Goal: Task Accomplishment & Management: Manage account settings

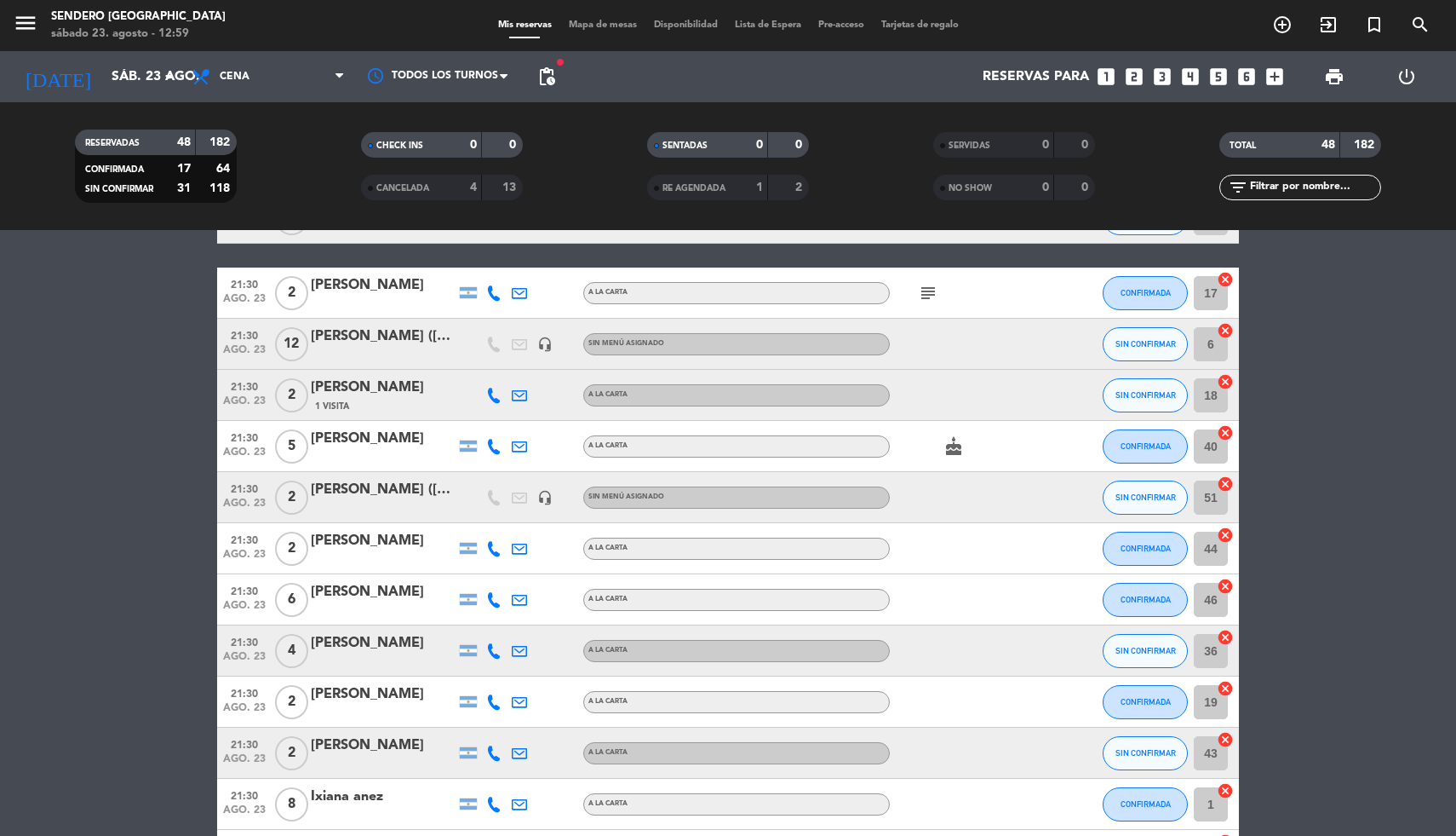
scroll to position [1091, 0]
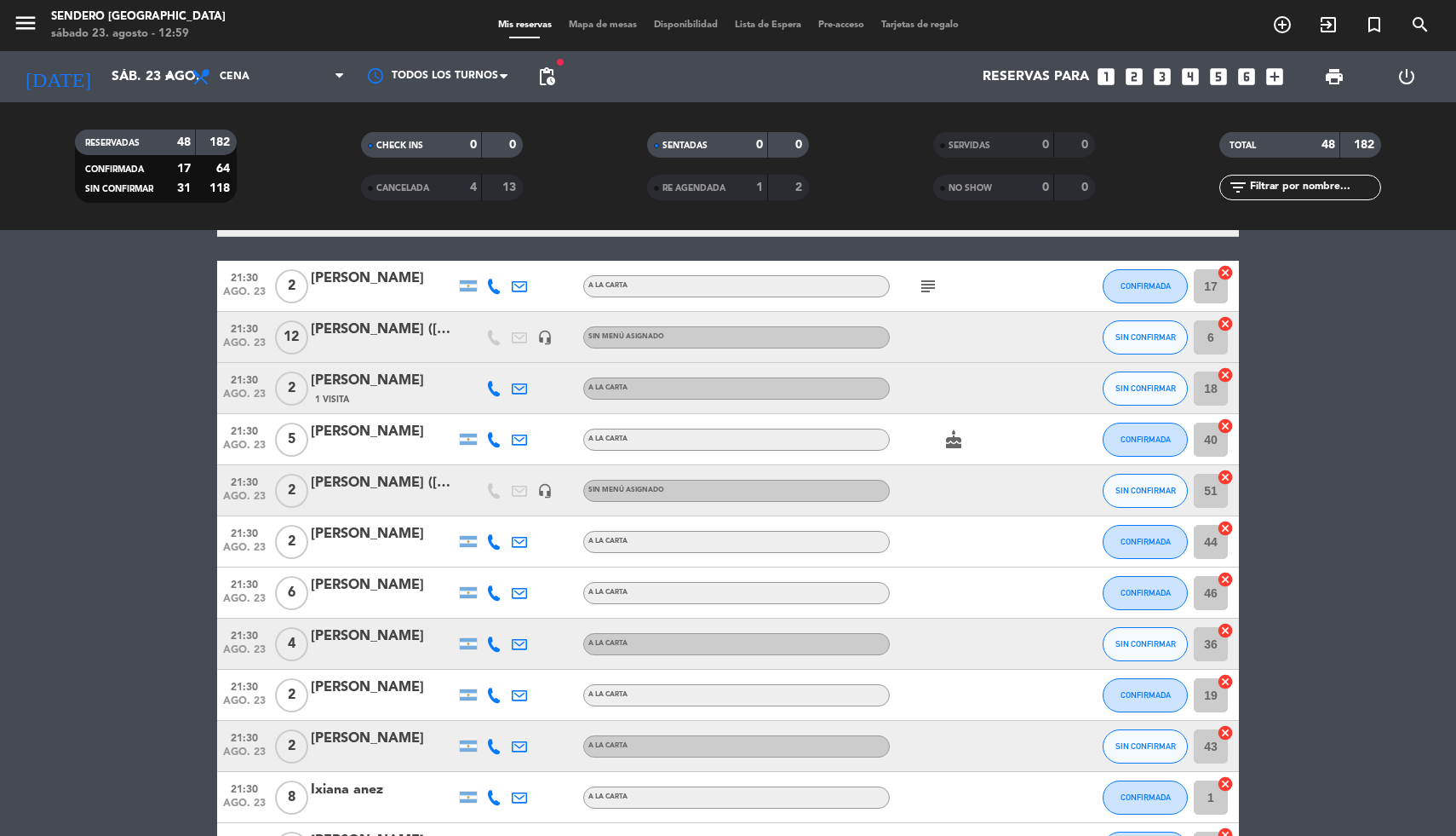
click at [373, 326] on div "[PERSON_NAME] ([PERSON_NAME])" at bounding box center [383, 330] width 145 height 22
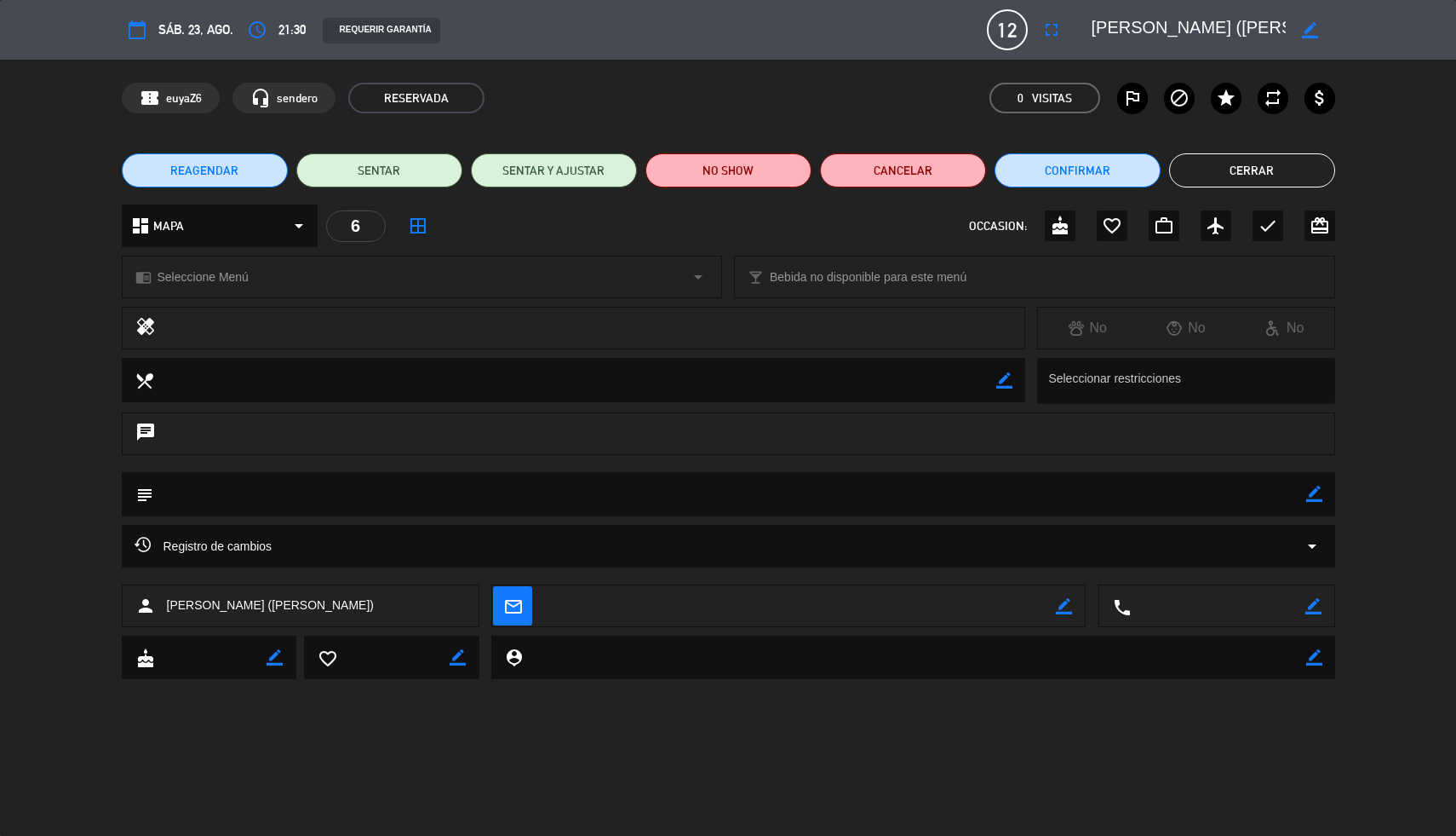
click at [1289, 167] on button "Cerrar" at bounding box center [1252, 171] width 166 height 34
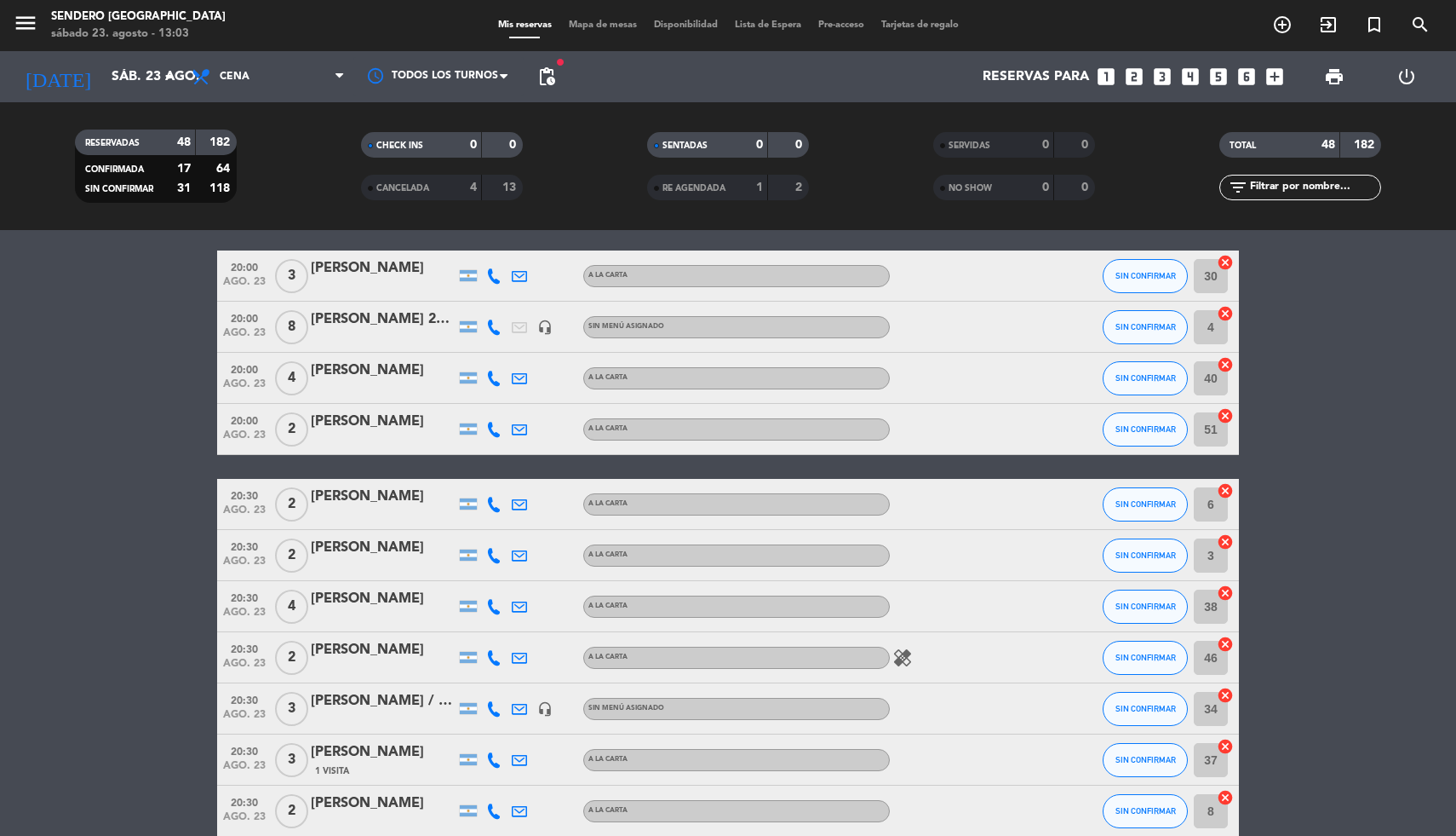
scroll to position [0, 0]
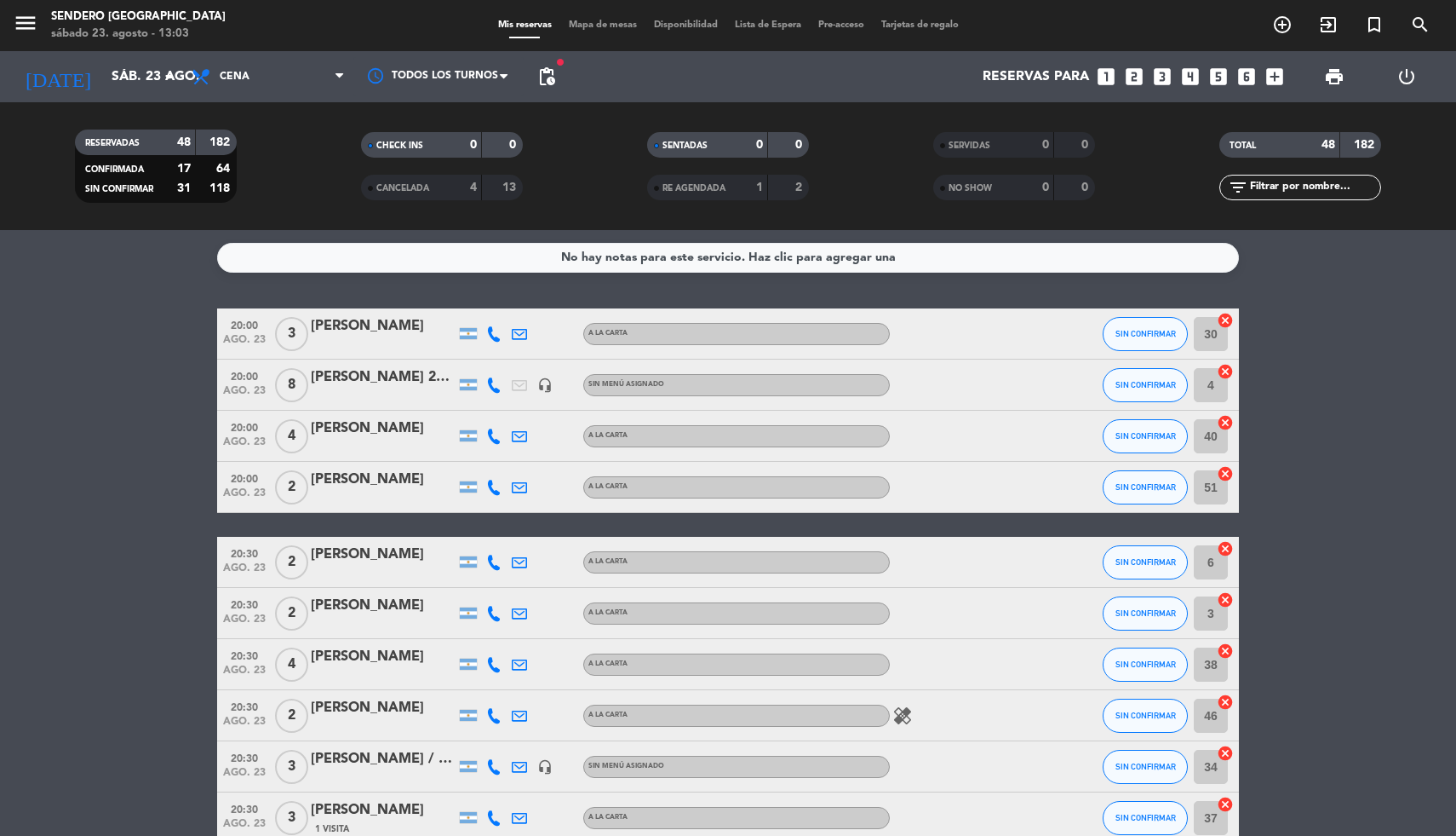
click at [376, 376] on div "John Campbell 22hs" at bounding box center [383, 377] width 145 height 22
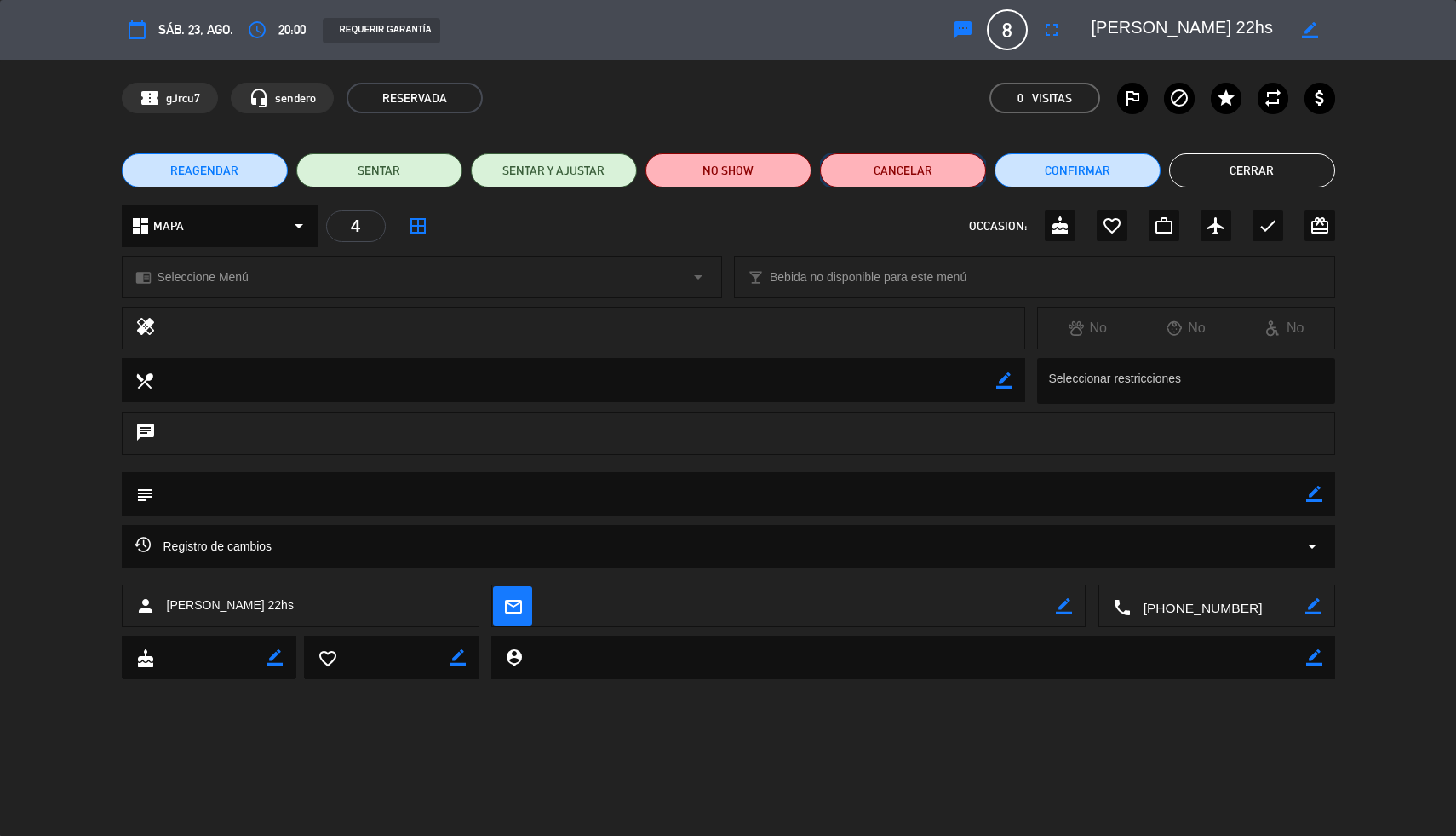
click at [913, 169] on button "Cancelar" at bounding box center [903, 171] width 166 height 34
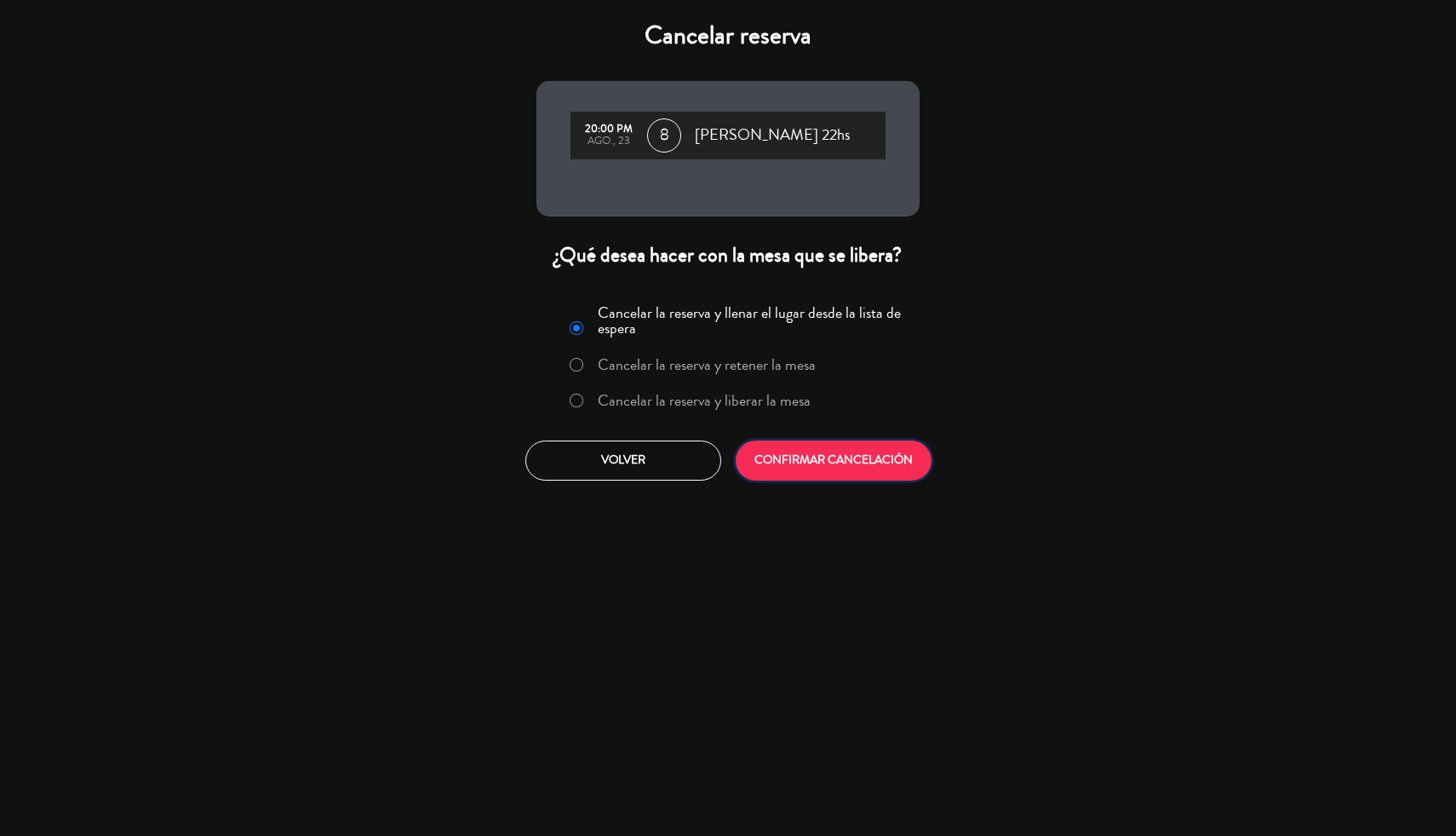
click at [846, 463] on button "CONFIRMAR CANCELACIÓN" at bounding box center [833, 460] width 195 height 40
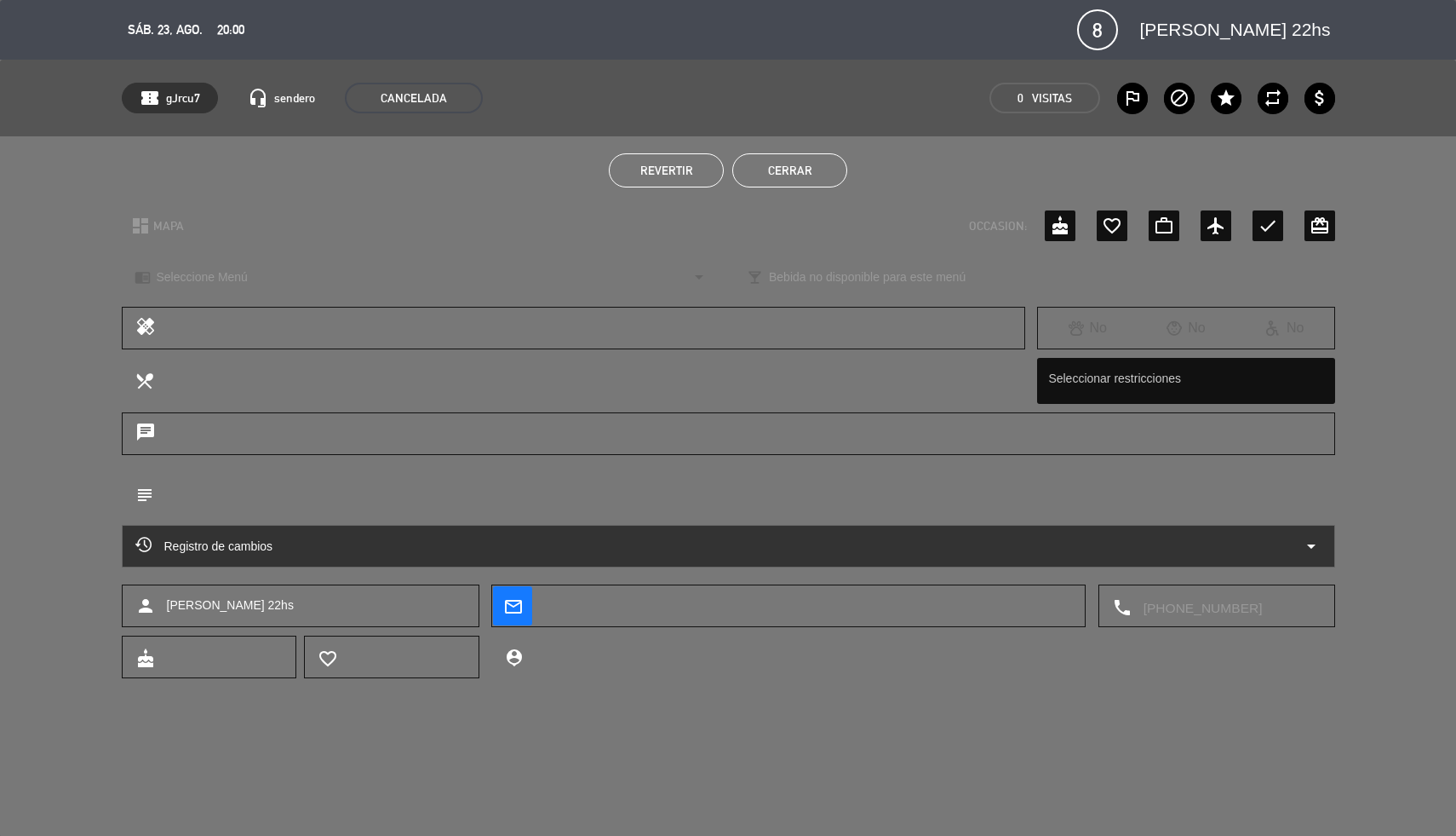
click at [814, 164] on button "Cerrar" at bounding box center [789, 171] width 115 height 34
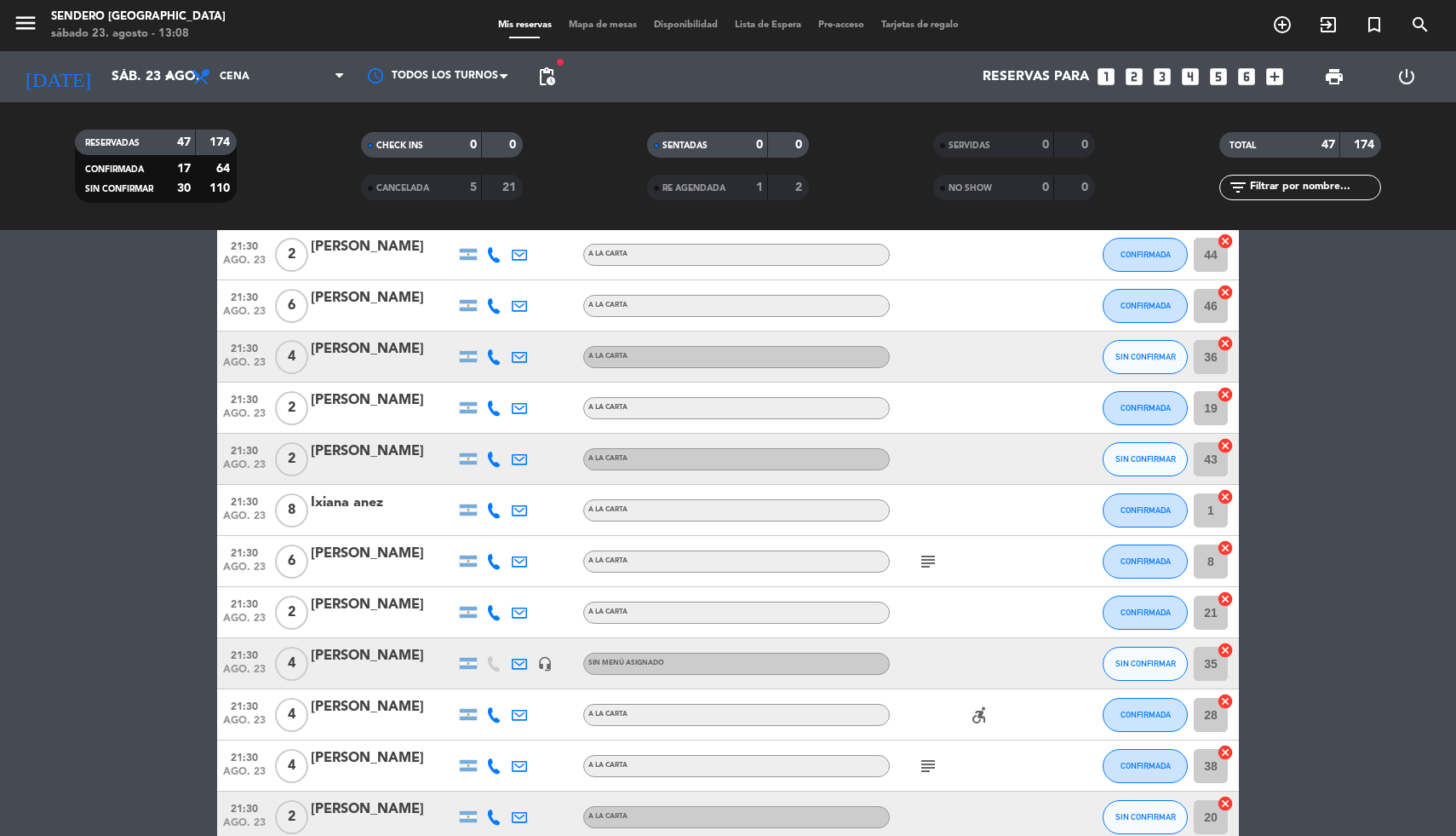
scroll to position [1334, 0]
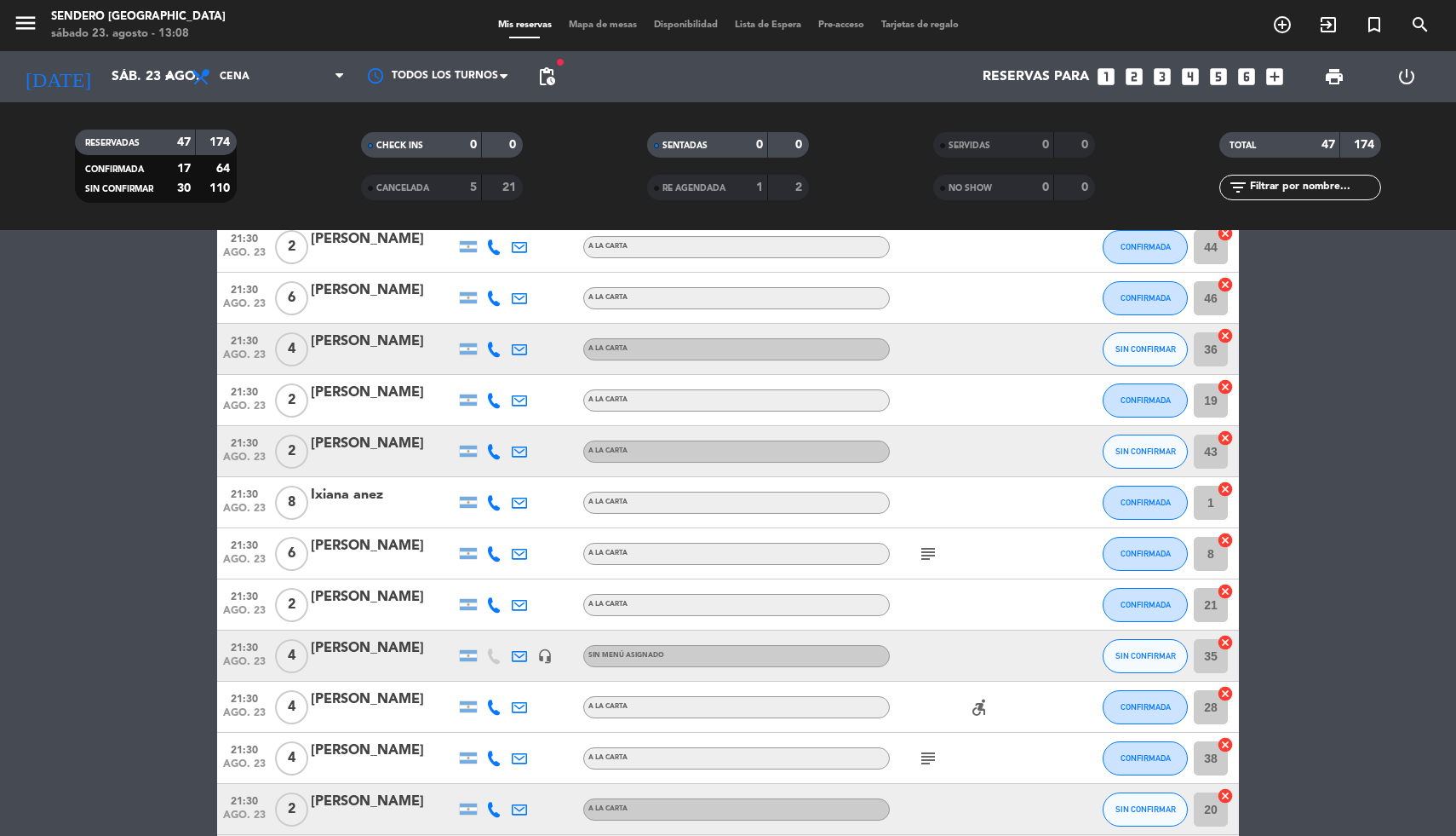
click at [394, 542] on div "[PERSON_NAME]" at bounding box center [383, 546] width 145 height 22
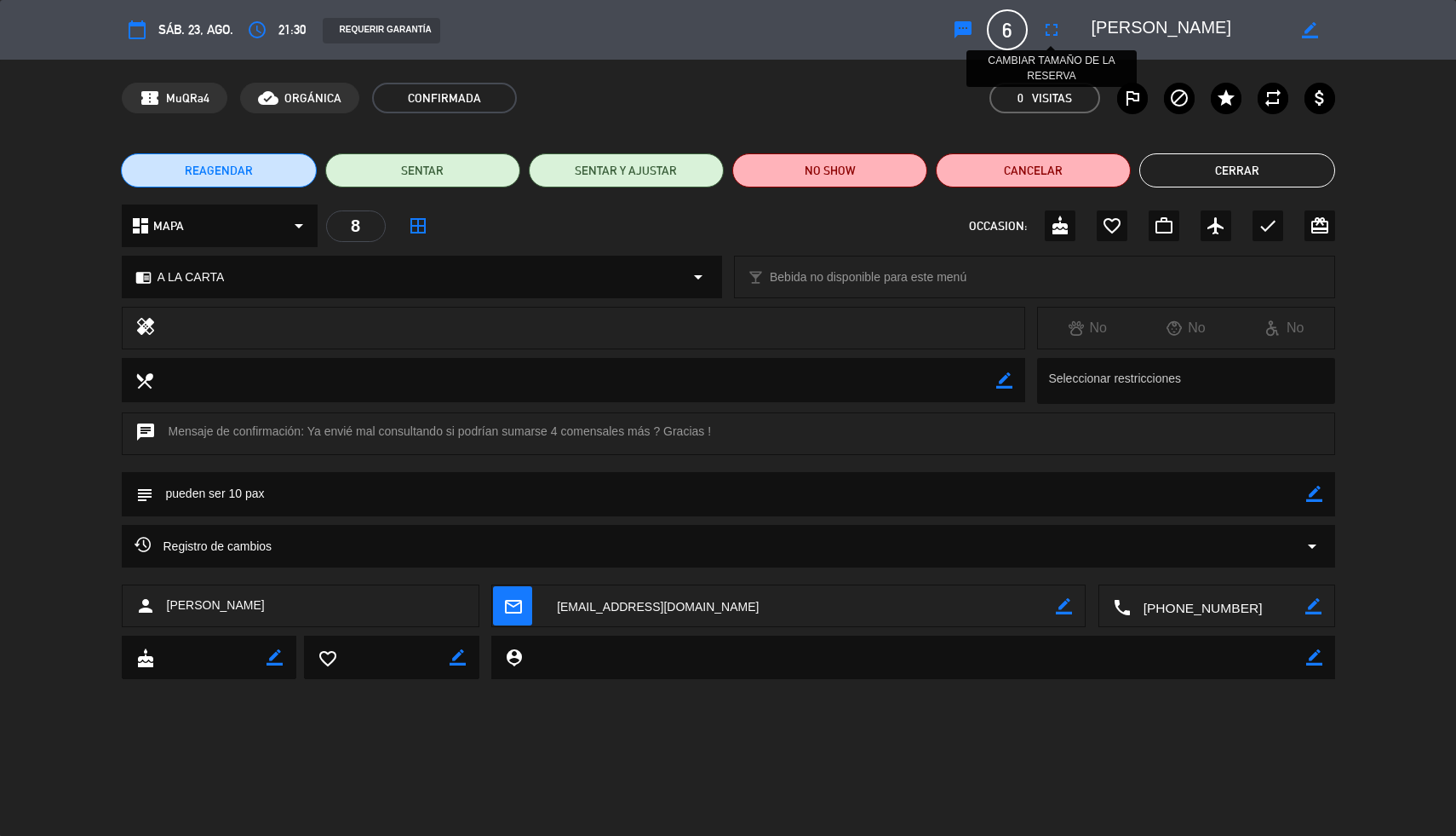
click at [1052, 27] on icon "fullscreen" at bounding box center [1052, 30] width 21 height 21
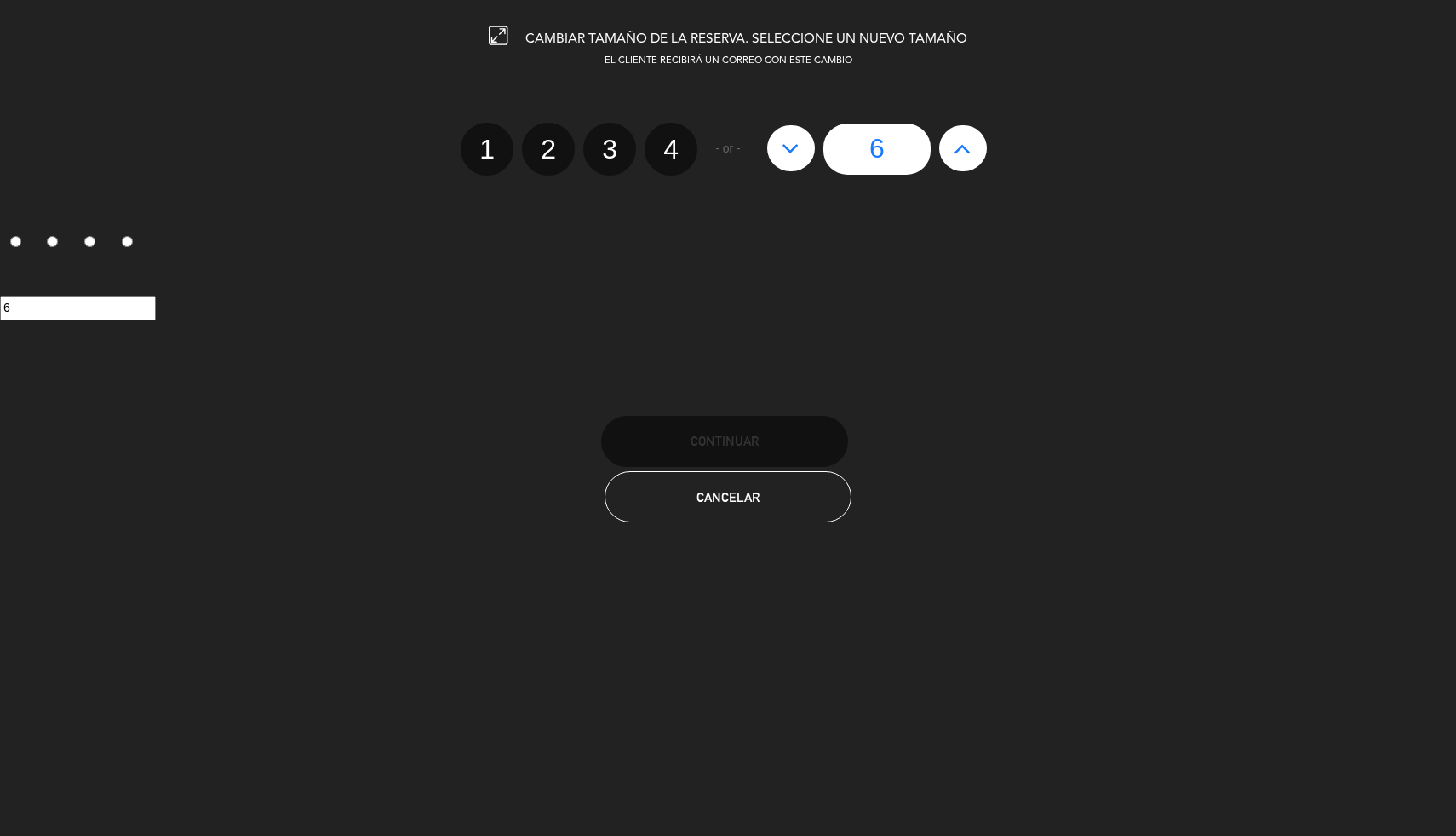
click at [967, 146] on icon at bounding box center [962, 148] width 18 height 27
type input "7"
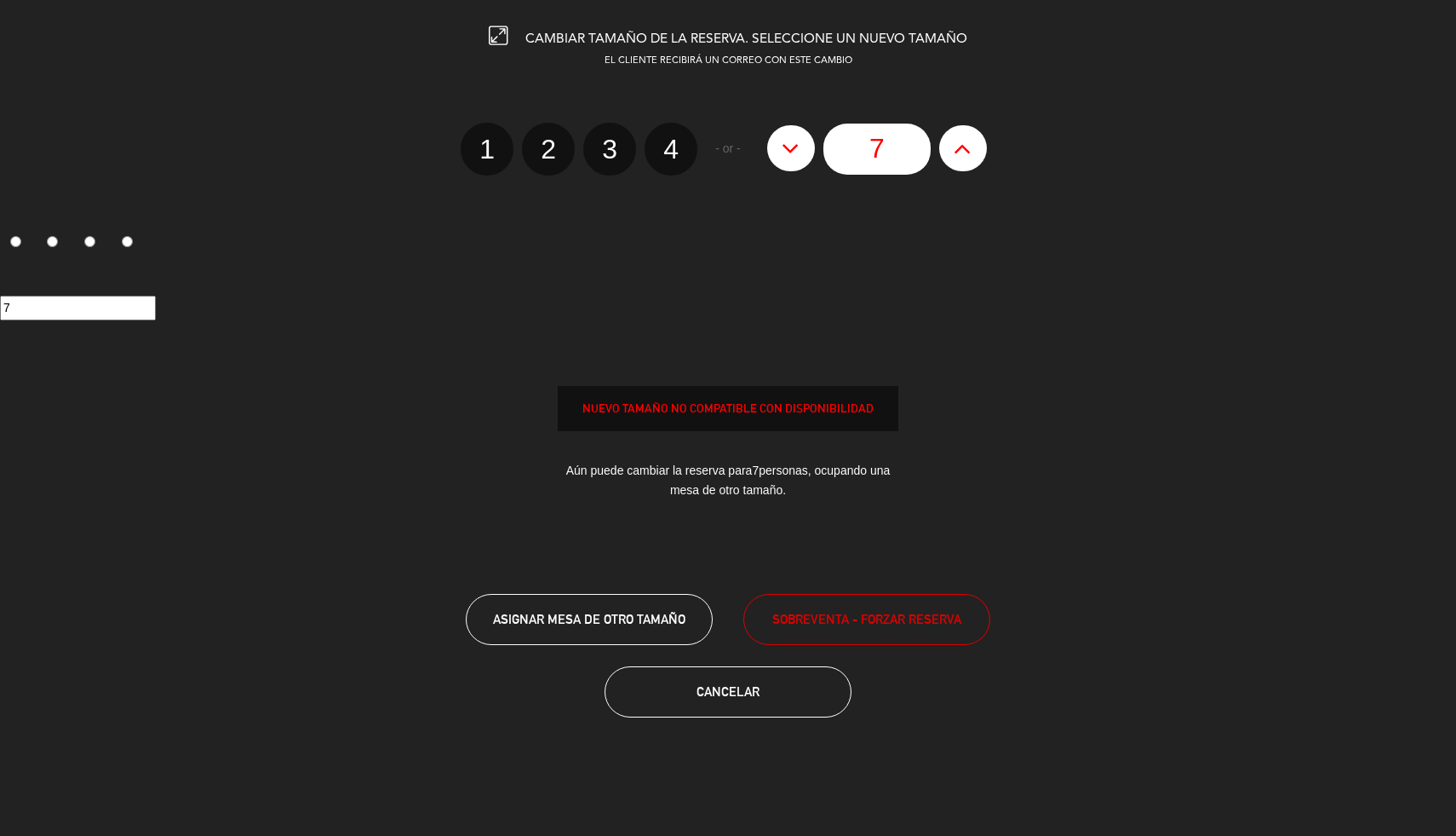
click at [967, 146] on icon at bounding box center [962, 148] width 18 height 27
type input "8"
click at [967, 146] on icon at bounding box center [962, 148] width 18 height 27
type input "9"
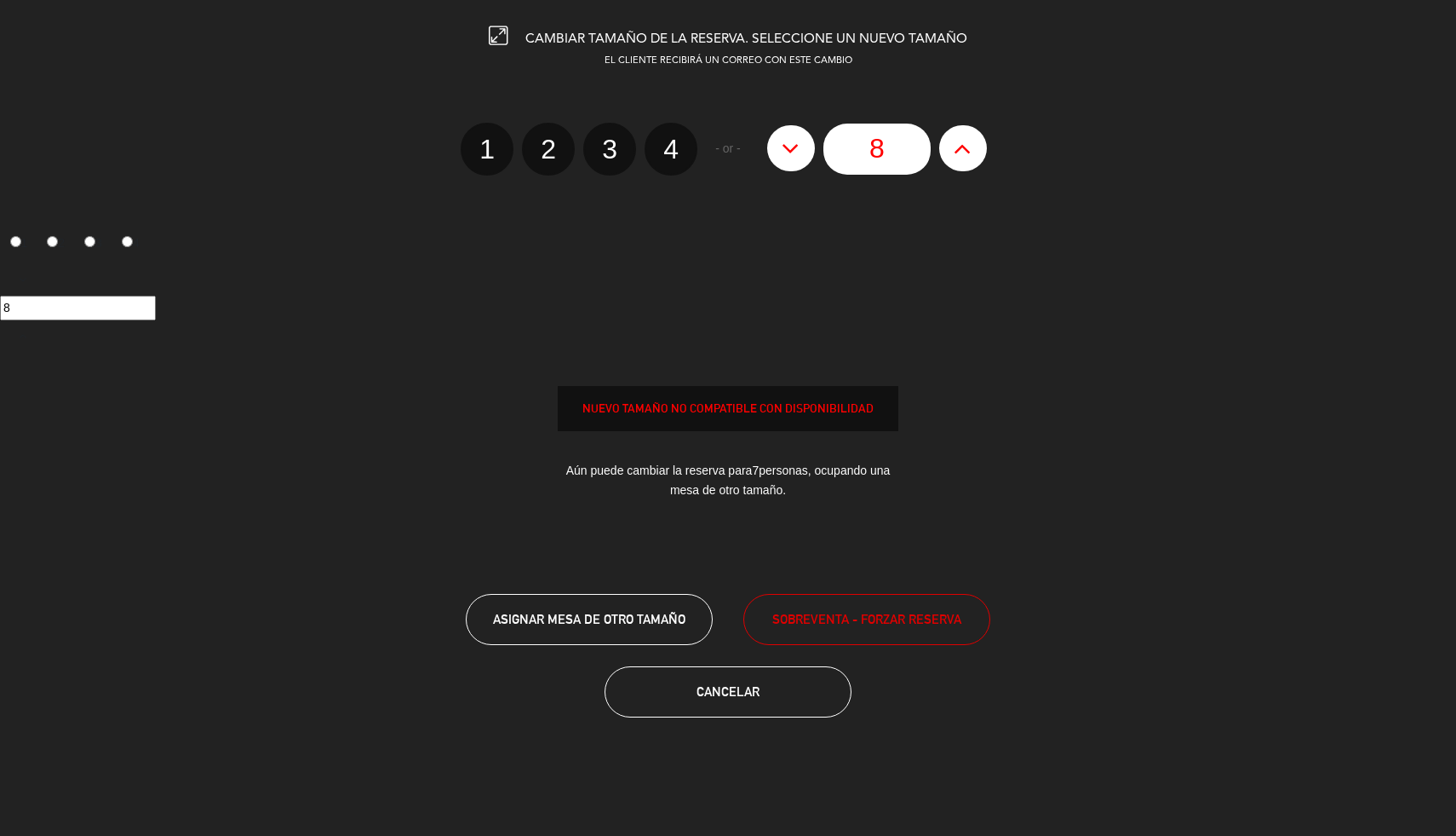
type input "9"
click at [967, 146] on icon at bounding box center [962, 148] width 18 height 27
type input "10"
click at [886, 620] on span "SOBREVENTA - FORZAR RESERVA" at bounding box center [866, 618] width 189 height 20
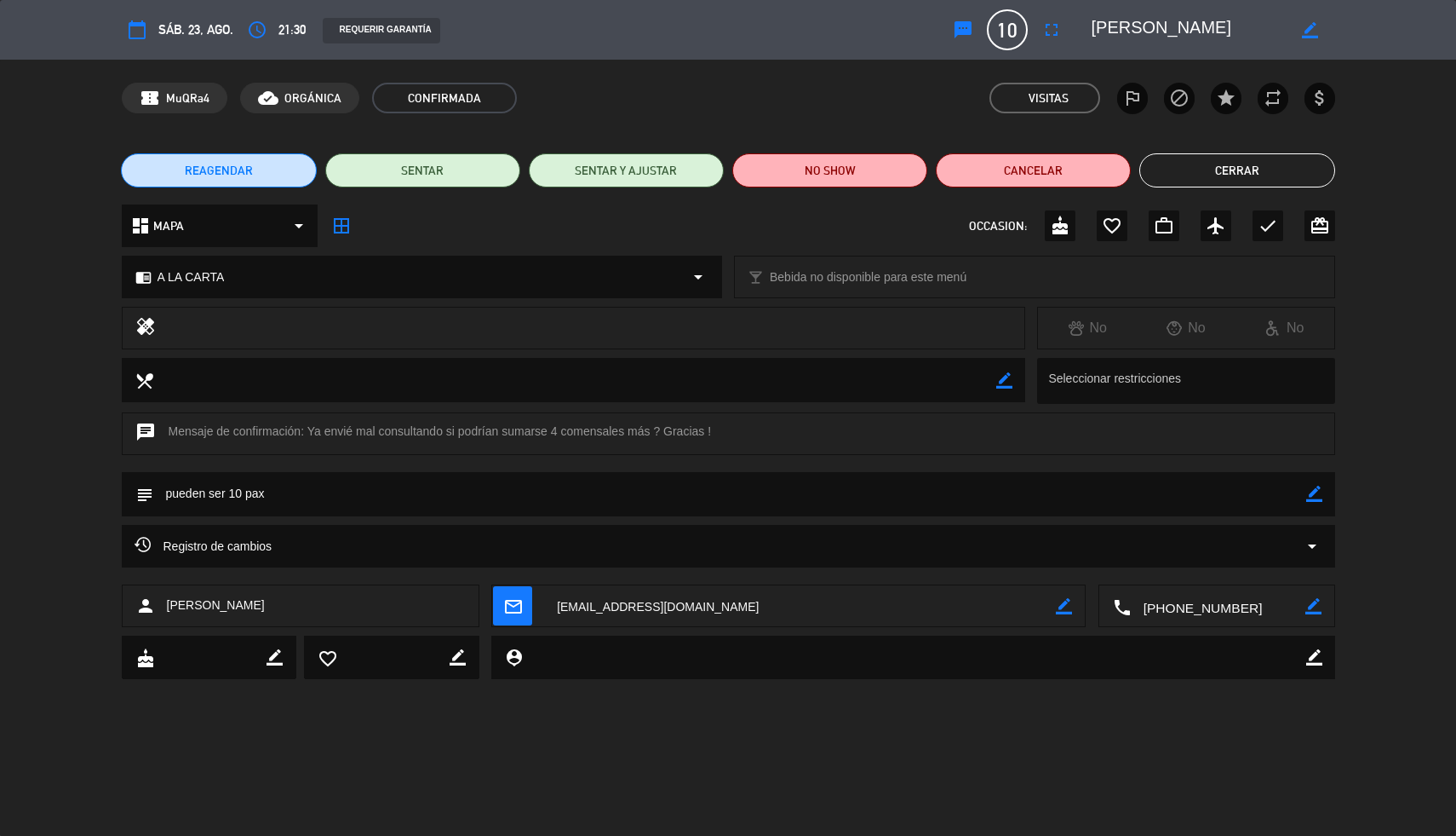
click at [1239, 173] on button "Cerrar" at bounding box center [1237, 171] width 195 height 34
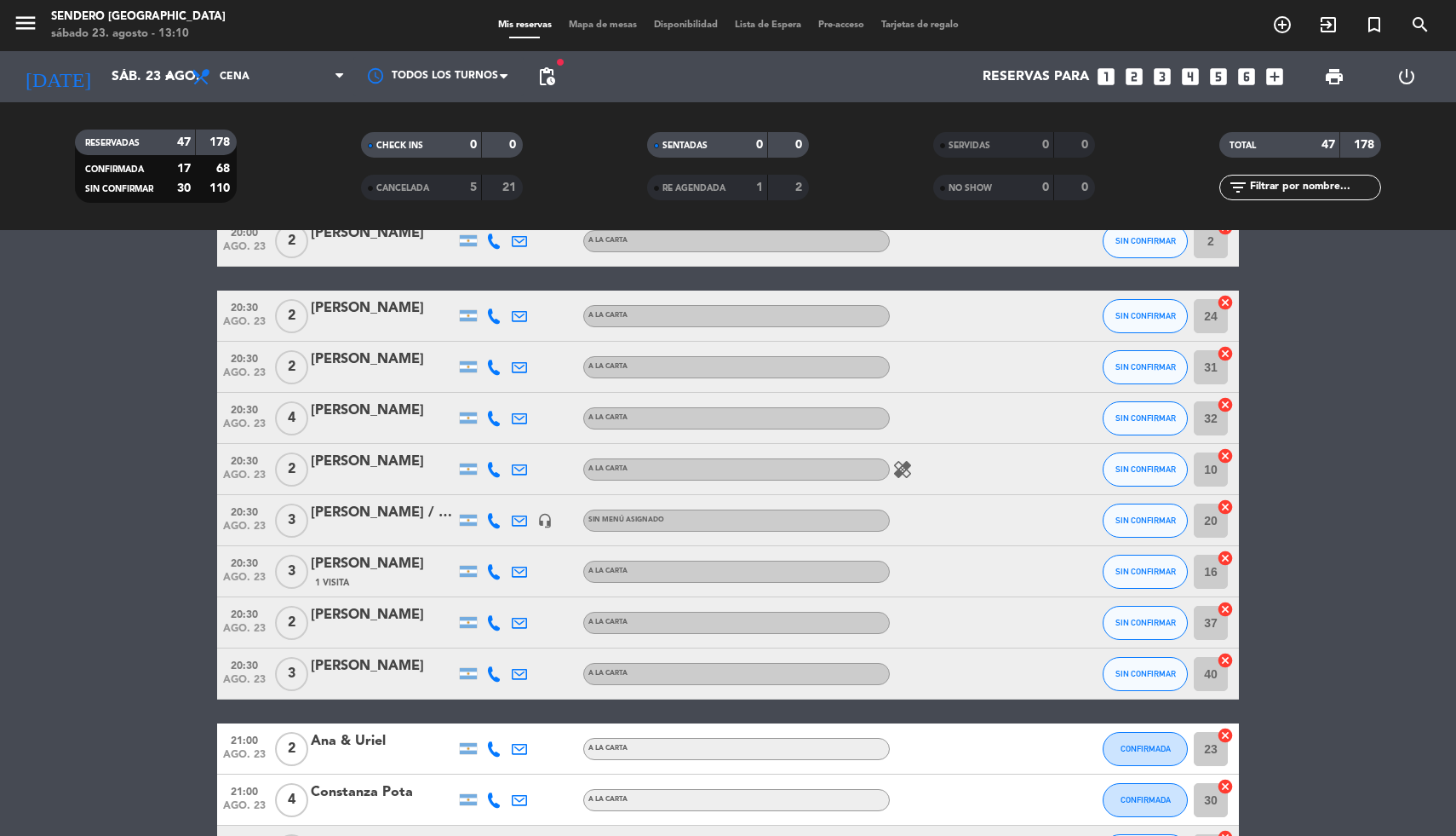
scroll to position [0, 0]
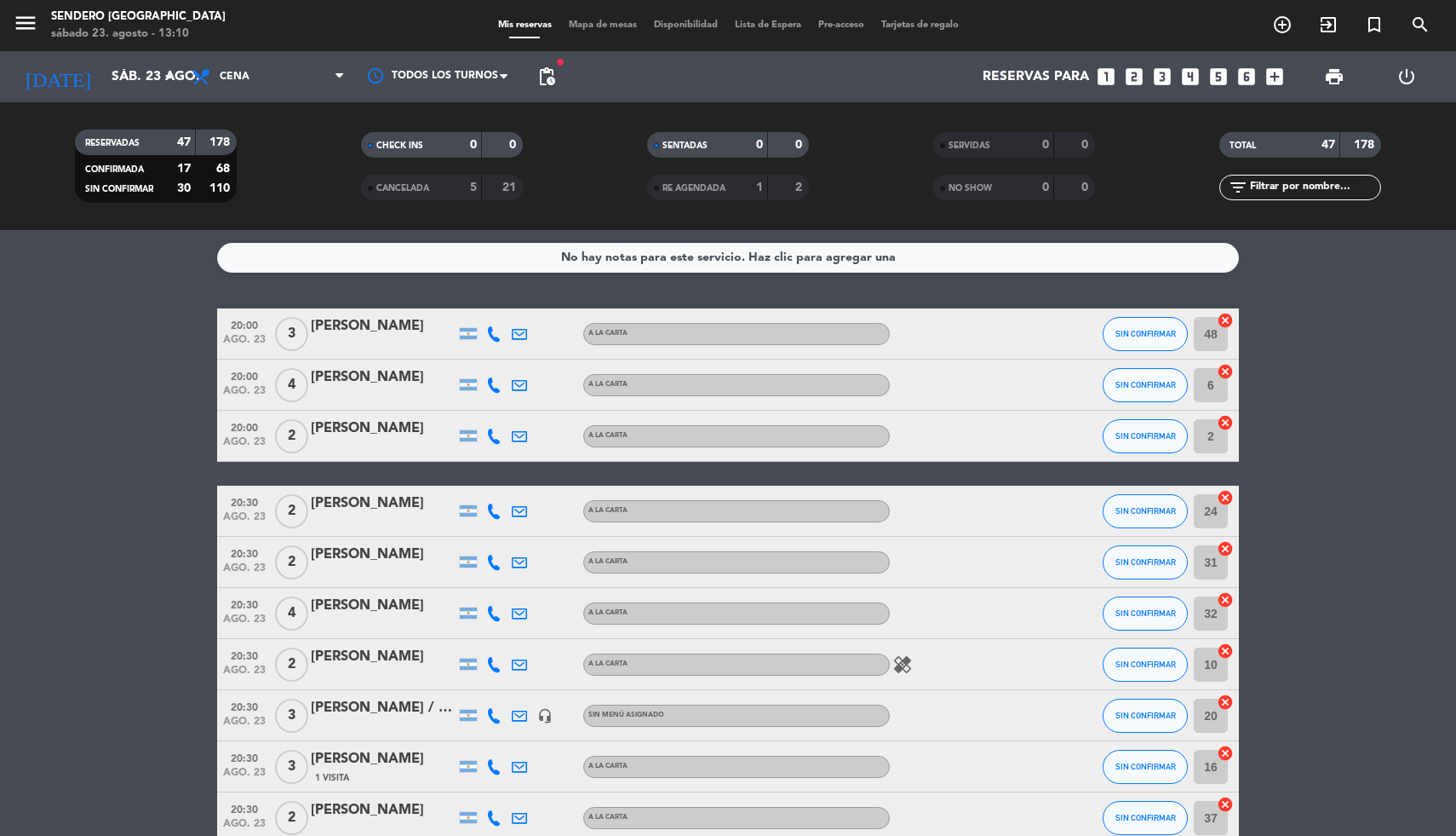
click at [1224, 317] on icon "cancel" at bounding box center [1225, 321] width 17 height 17
click at [1224, 371] on icon "cancel" at bounding box center [1225, 371] width 17 height 17
click at [1226, 418] on icon "cancel" at bounding box center [1225, 423] width 17 height 17
click at [1224, 499] on icon "cancel" at bounding box center [1225, 497] width 17 height 17
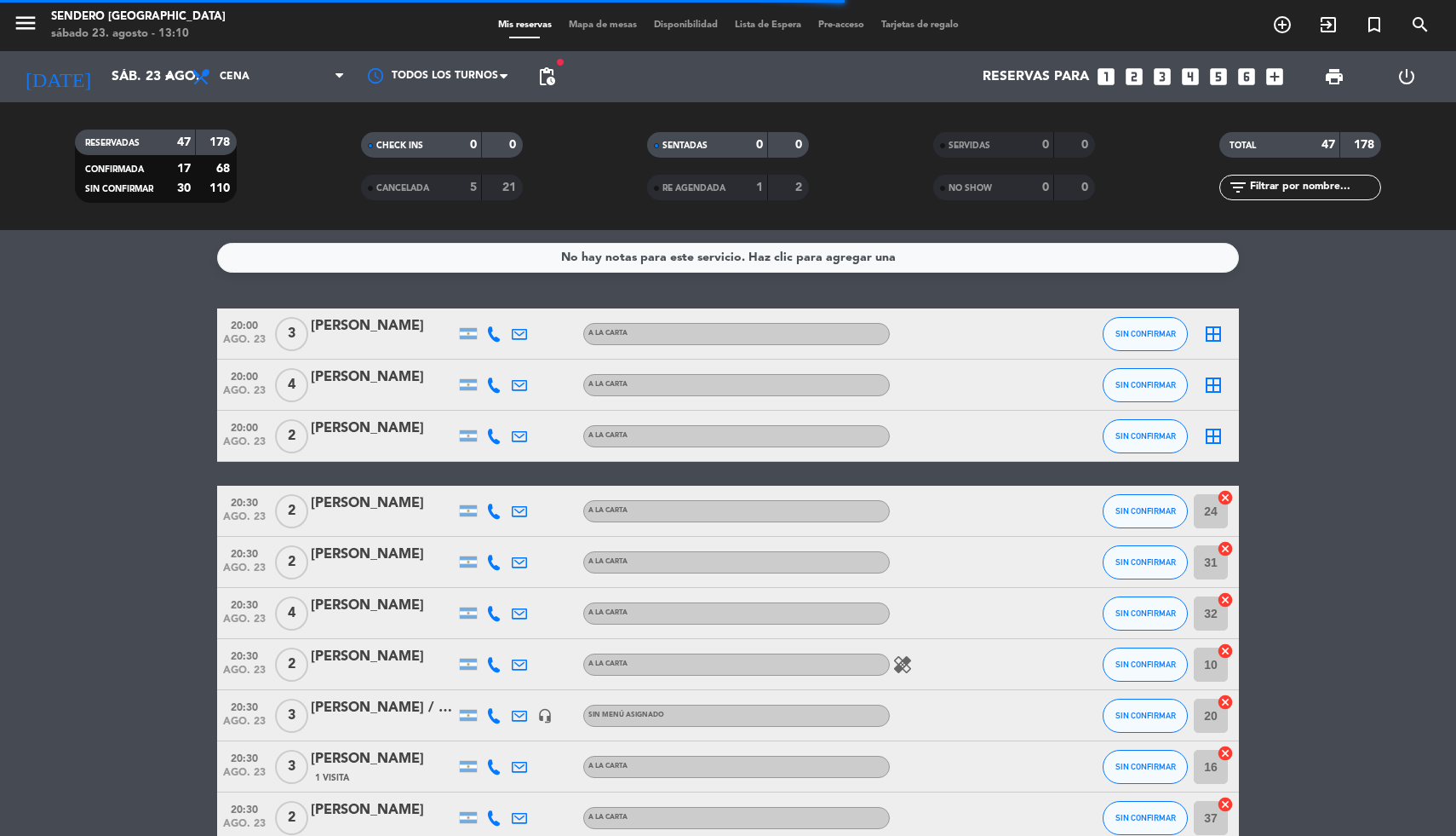
click at [1231, 554] on icon "cancel" at bounding box center [1225, 549] width 17 height 17
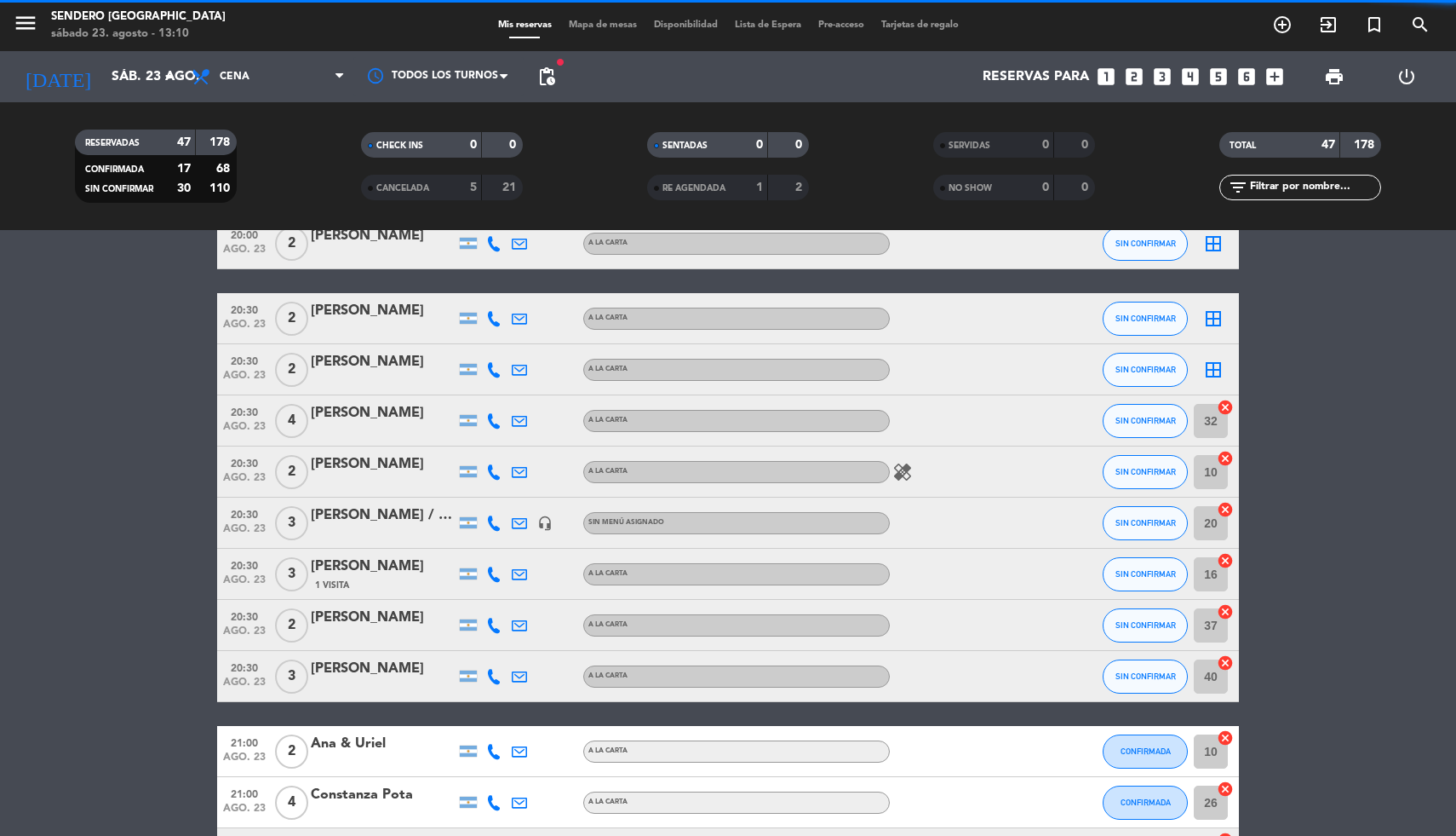
scroll to position [214, 0]
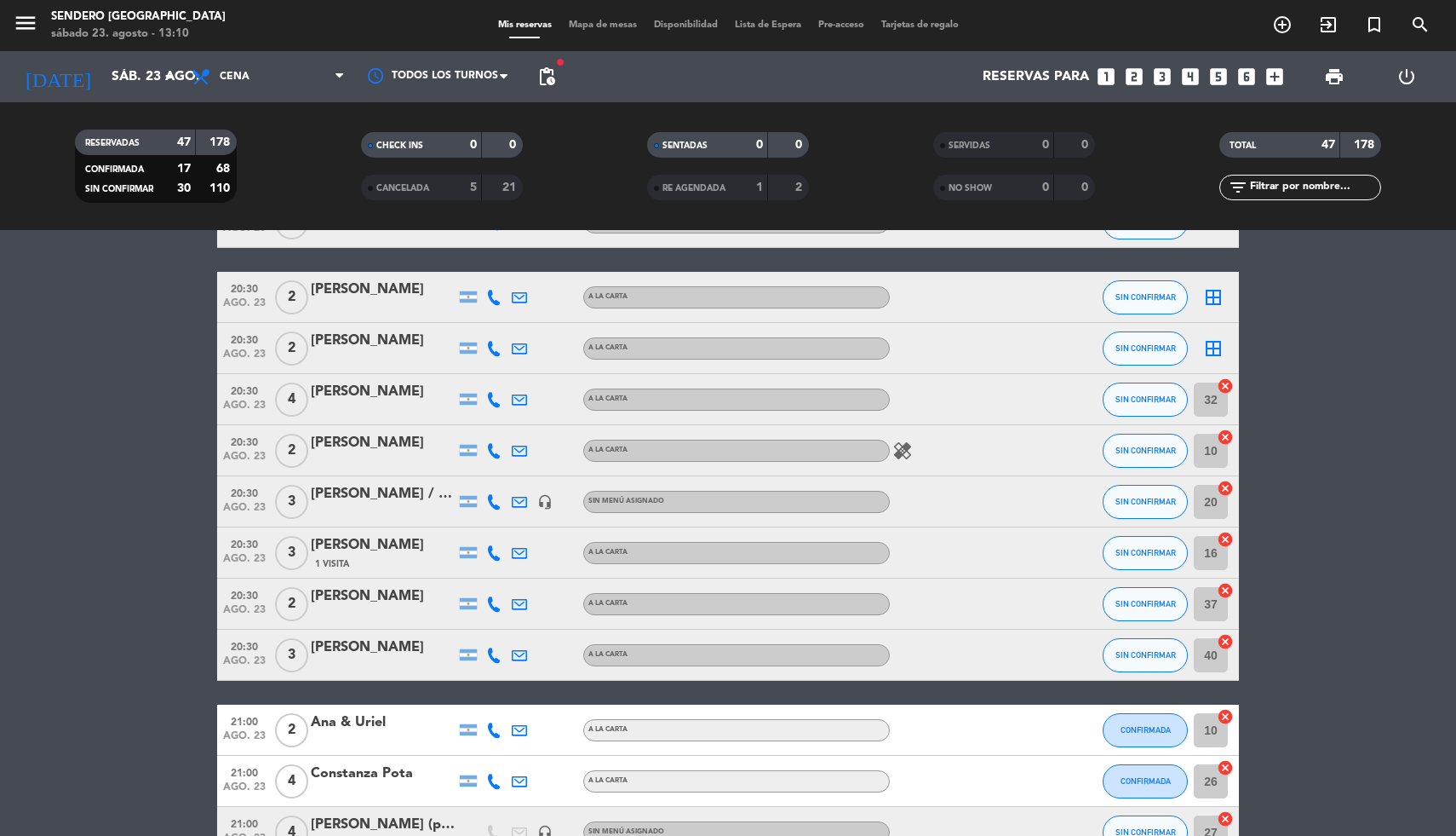
click at [1223, 386] on icon "cancel" at bounding box center [1225, 386] width 17 height 17
click at [1227, 435] on icon "cancel" at bounding box center [1225, 437] width 17 height 17
click at [1227, 484] on icon "cancel" at bounding box center [1225, 488] width 17 height 17
click at [1225, 538] on icon "cancel" at bounding box center [1225, 539] width 17 height 17
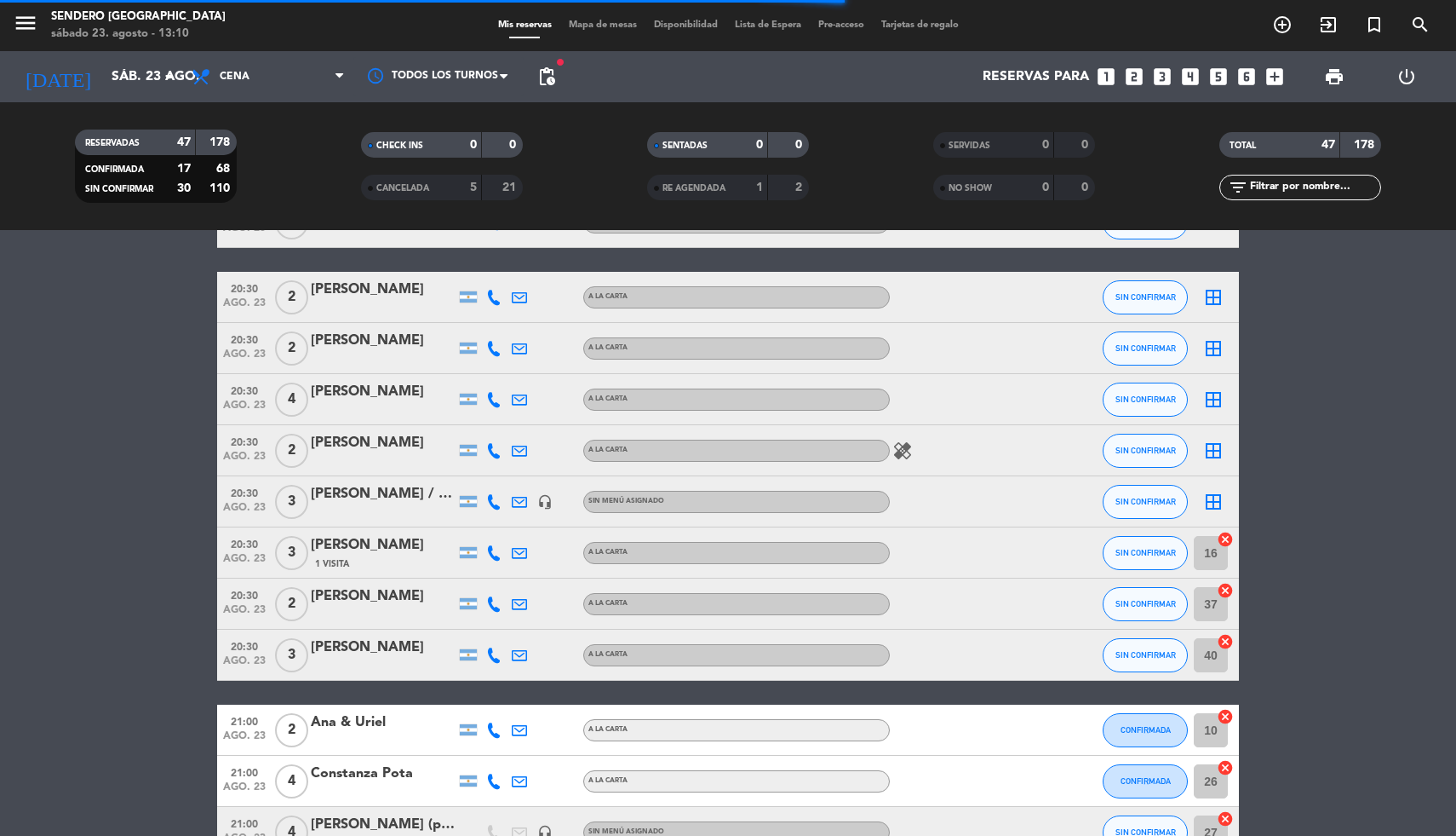
click at [1225, 588] on icon "cancel" at bounding box center [1225, 591] width 17 height 17
click at [1222, 641] on icon "cancel" at bounding box center [1225, 641] width 17 height 17
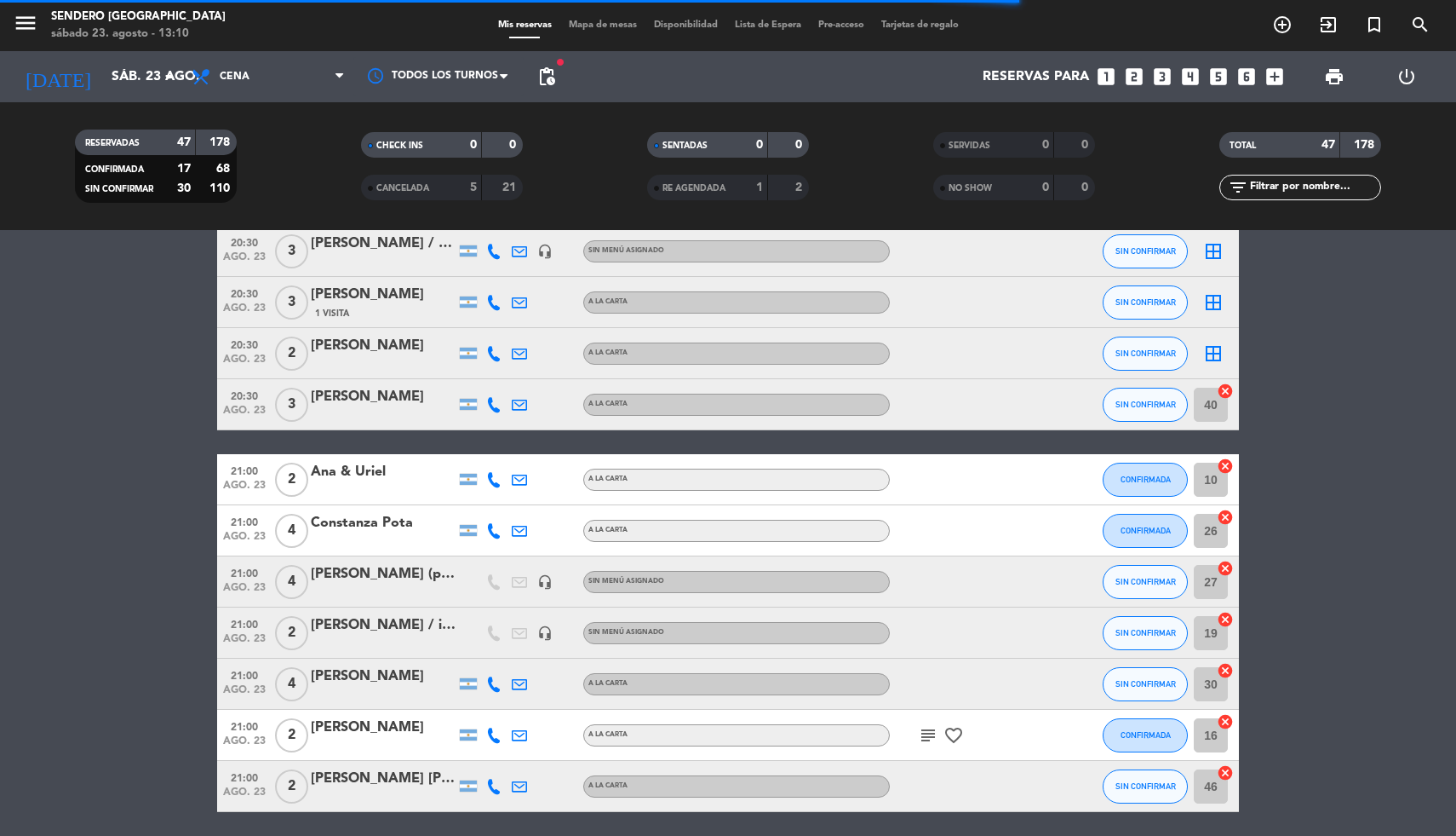
scroll to position [559, 0]
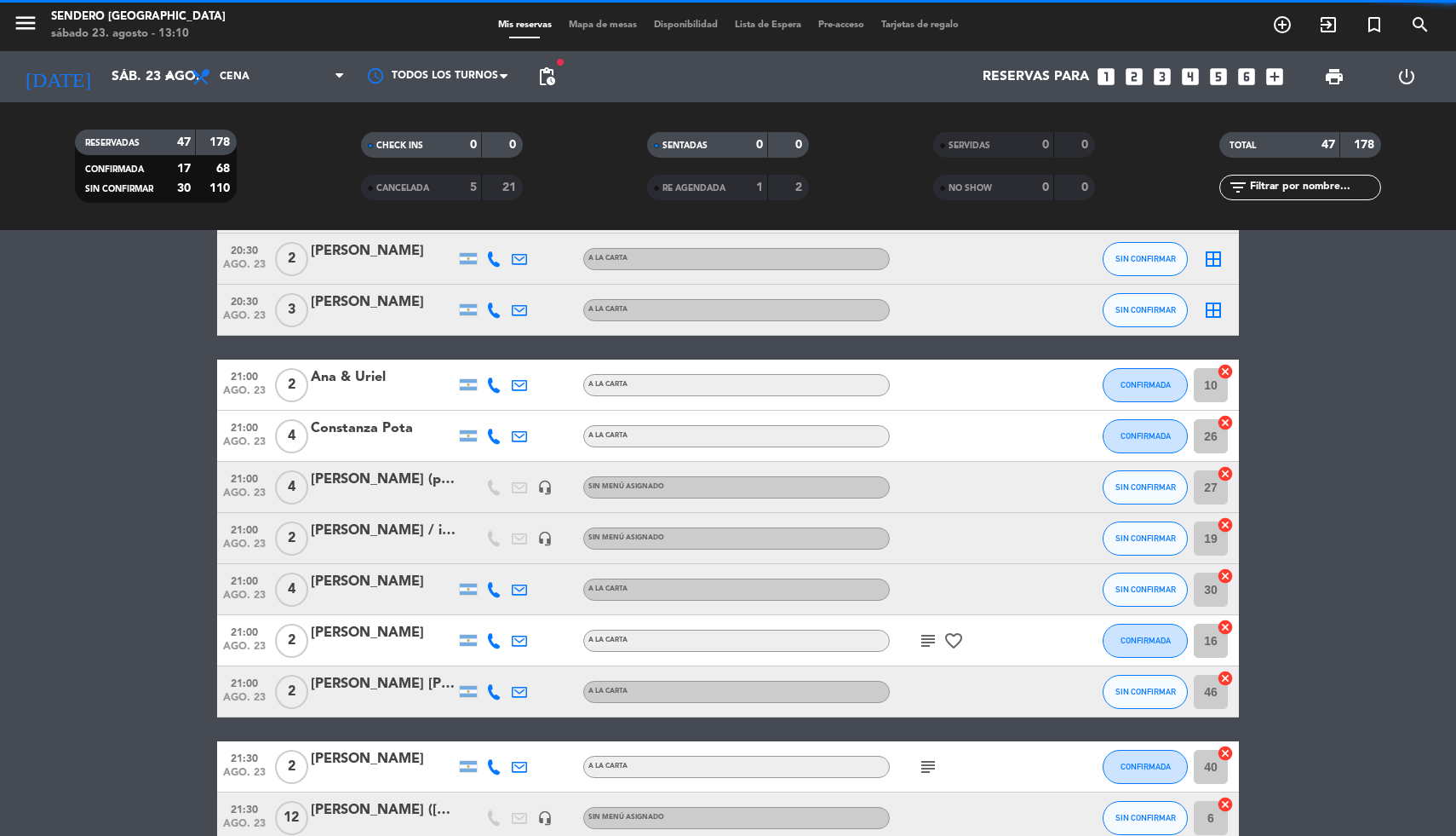
click at [1229, 370] on icon "cancel" at bounding box center [1225, 371] width 17 height 17
click at [1231, 420] on icon "cancel" at bounding box center [1225, 423] width 17 height 17
click at [1225, 472] on icon "cancel" at bounding box center [1225, 473] width 17 height 17
click at [1226, 531] on icon "cancel" at bounding box center [1225, 525] width 17 height 17
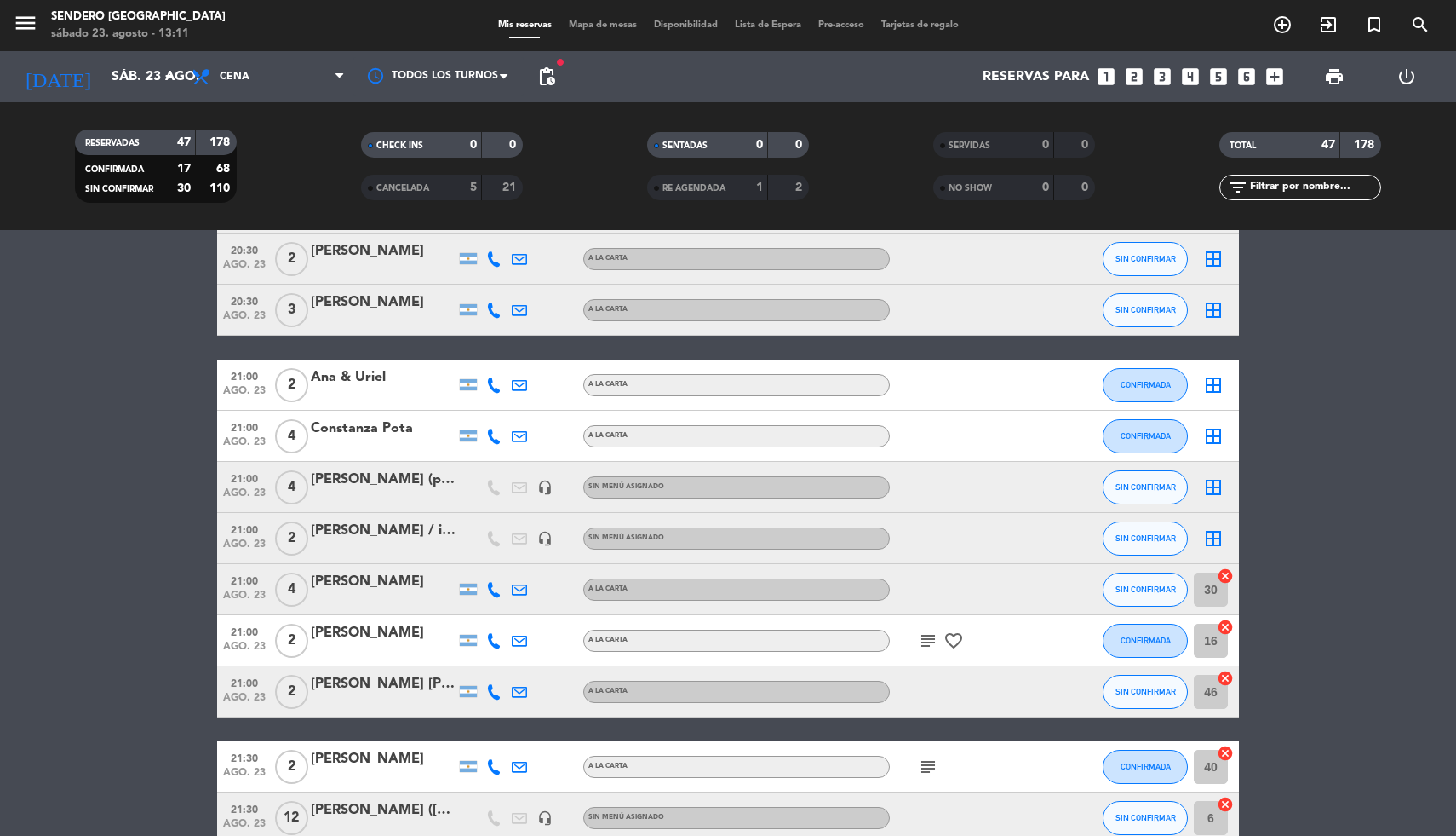
click at [1226, 572] on icon "cancel" at bounding box center [1225, 576] width 17 height 17
click at [1227, 622] on icon "cancel" at bounding box center [1225, 627] width 17 height 17
click at [1225, 674] on icon "cancel" at bounding box center [1225, 678] width 17 height 17
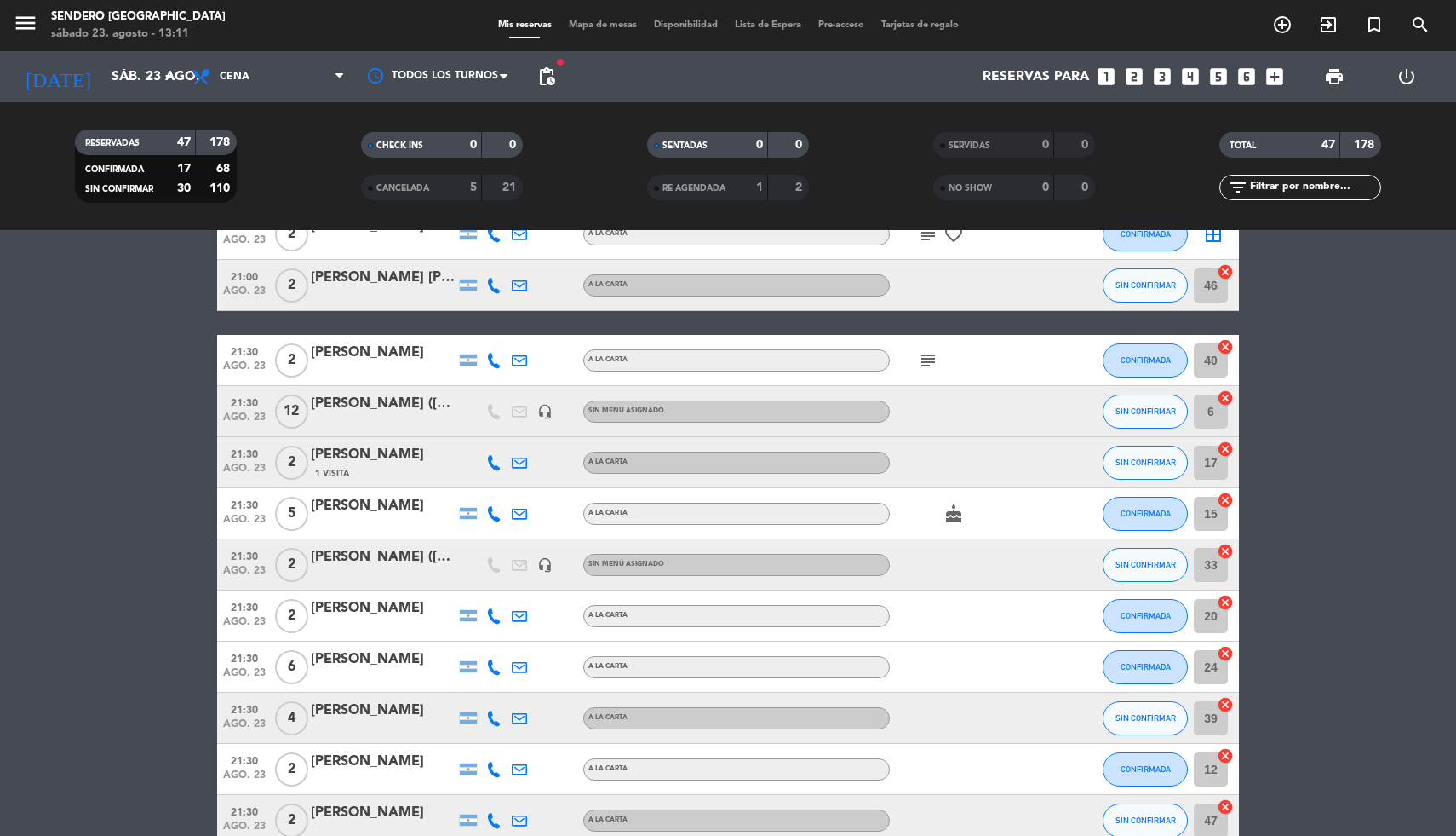
scroll to position [970, 0]
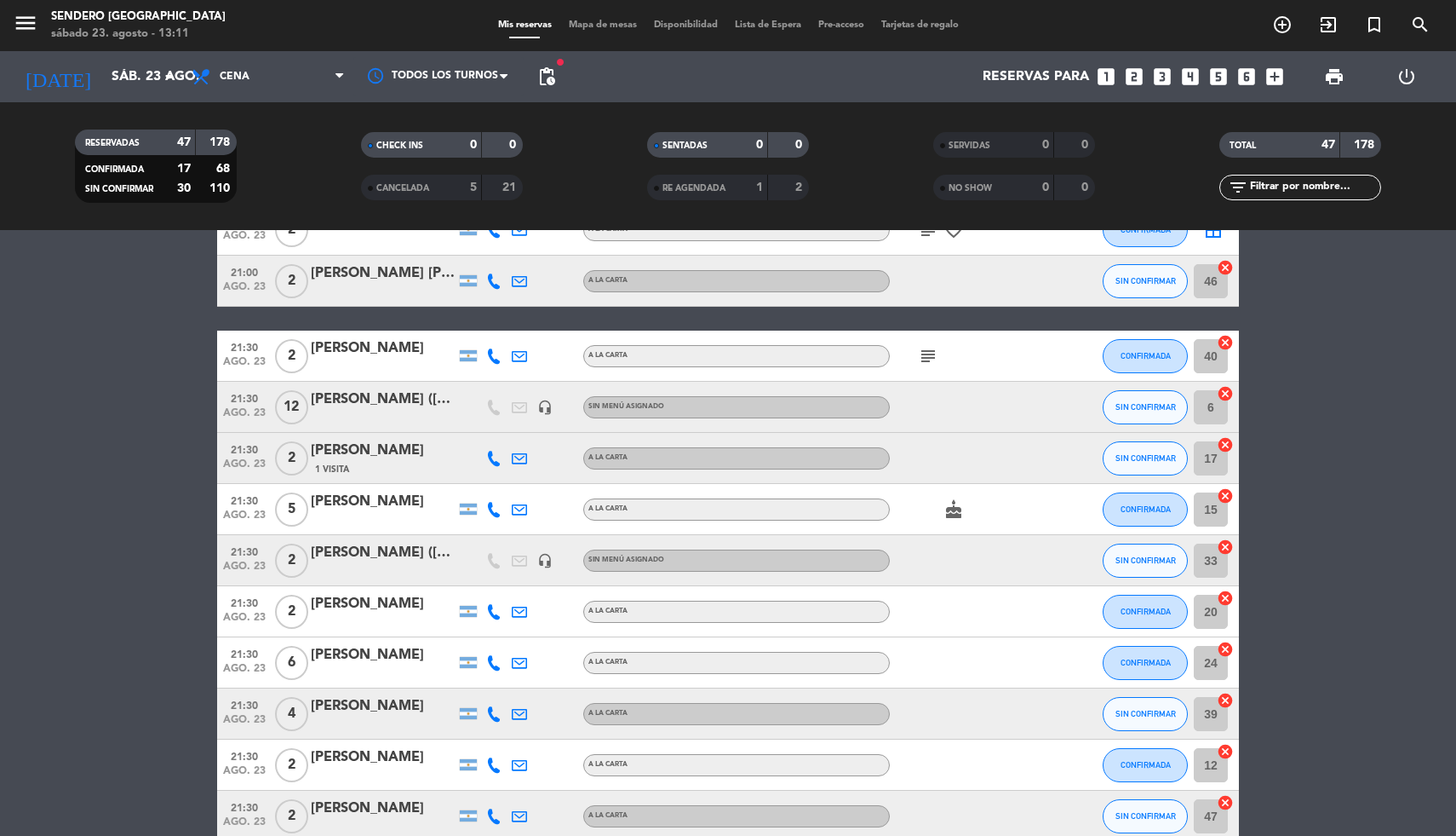
click at [1227, 258] on div "46 cancel" at bounding box center [1213, 280] width 51 height 51
click at [1226, 266] on icon "cancel" at bounding box center [1225, 268] width 17 height 17
click at [1229, 339] on icon "cancel" at bounding box center [1225, 342] width 17 height 17
click at [1227, 394] on icon "cancel" at bounding box center [1225, 394] width 17 height 17
click at [1227, 443] on icon "cancel" at bounding box center [1225, 445] width 17 height 17
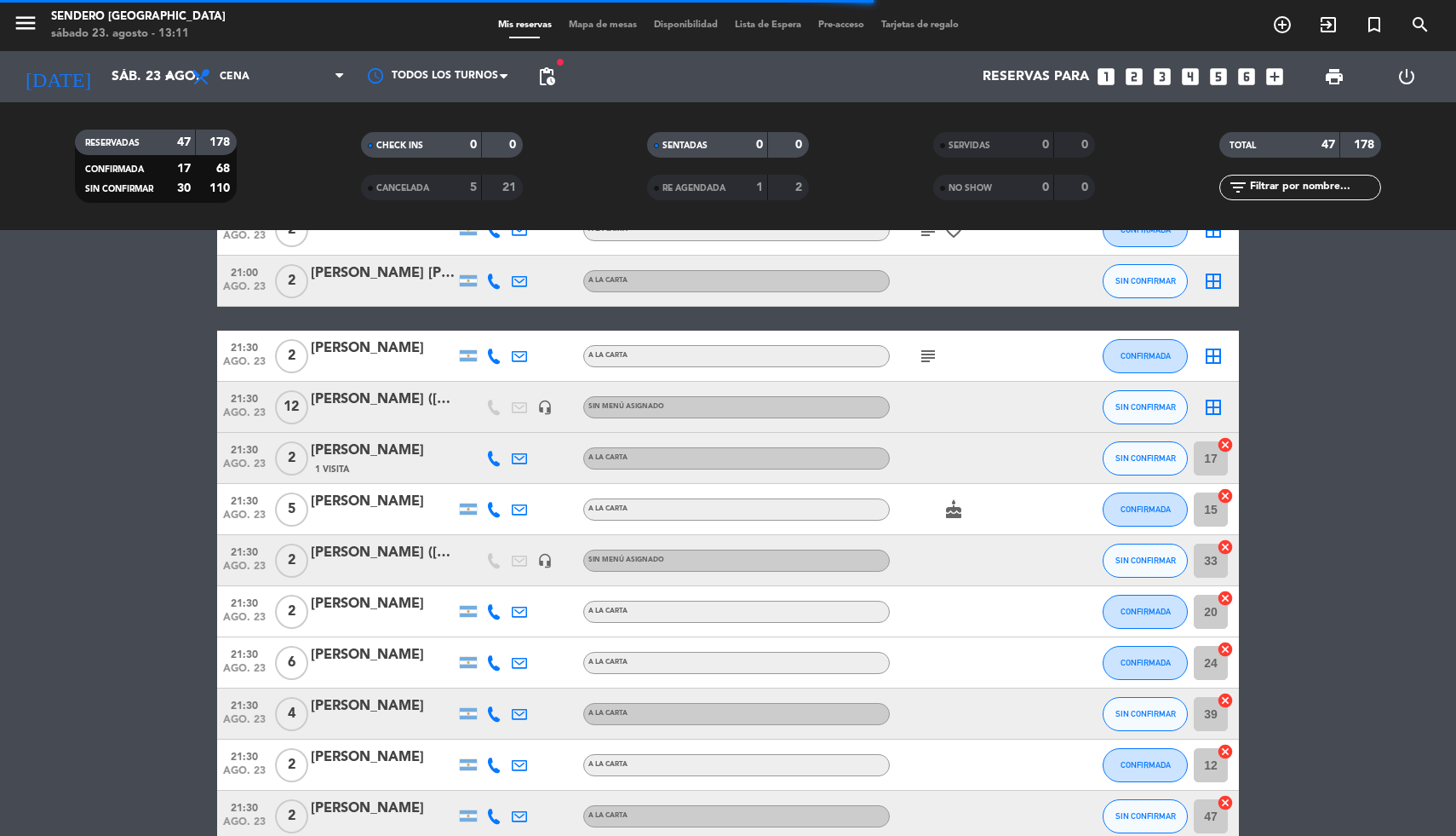
click at [1227, 494] on icon "cancel" at bounding box center [1225, 496] width 17 height 17
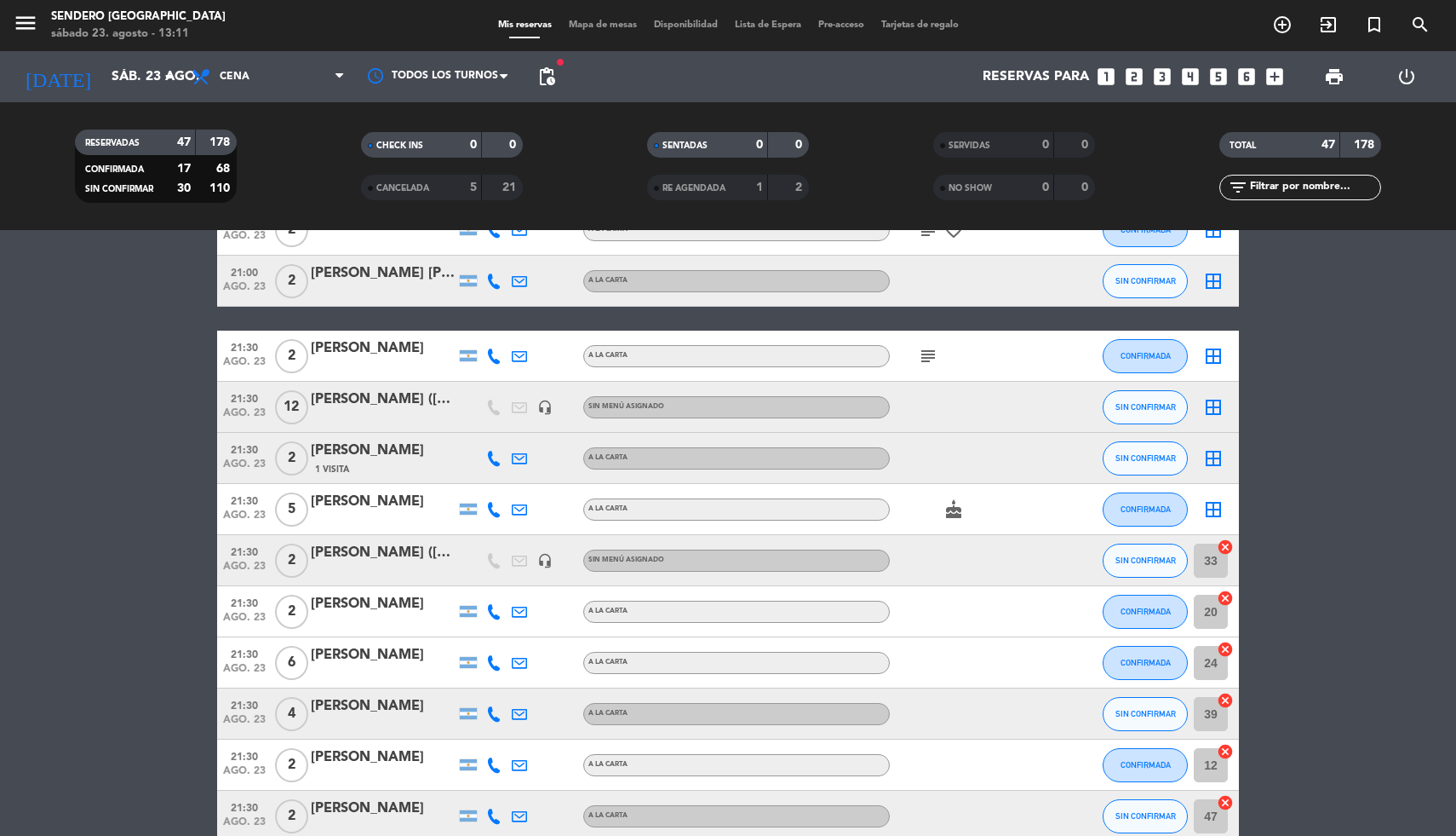
click at [1226, 545] on icon "cancel" at bounding box center [1225, 547] width 17 height 17
click at [1226, 600] on icon "cancel" at bounding box center [1225, 598] width 17 height 17
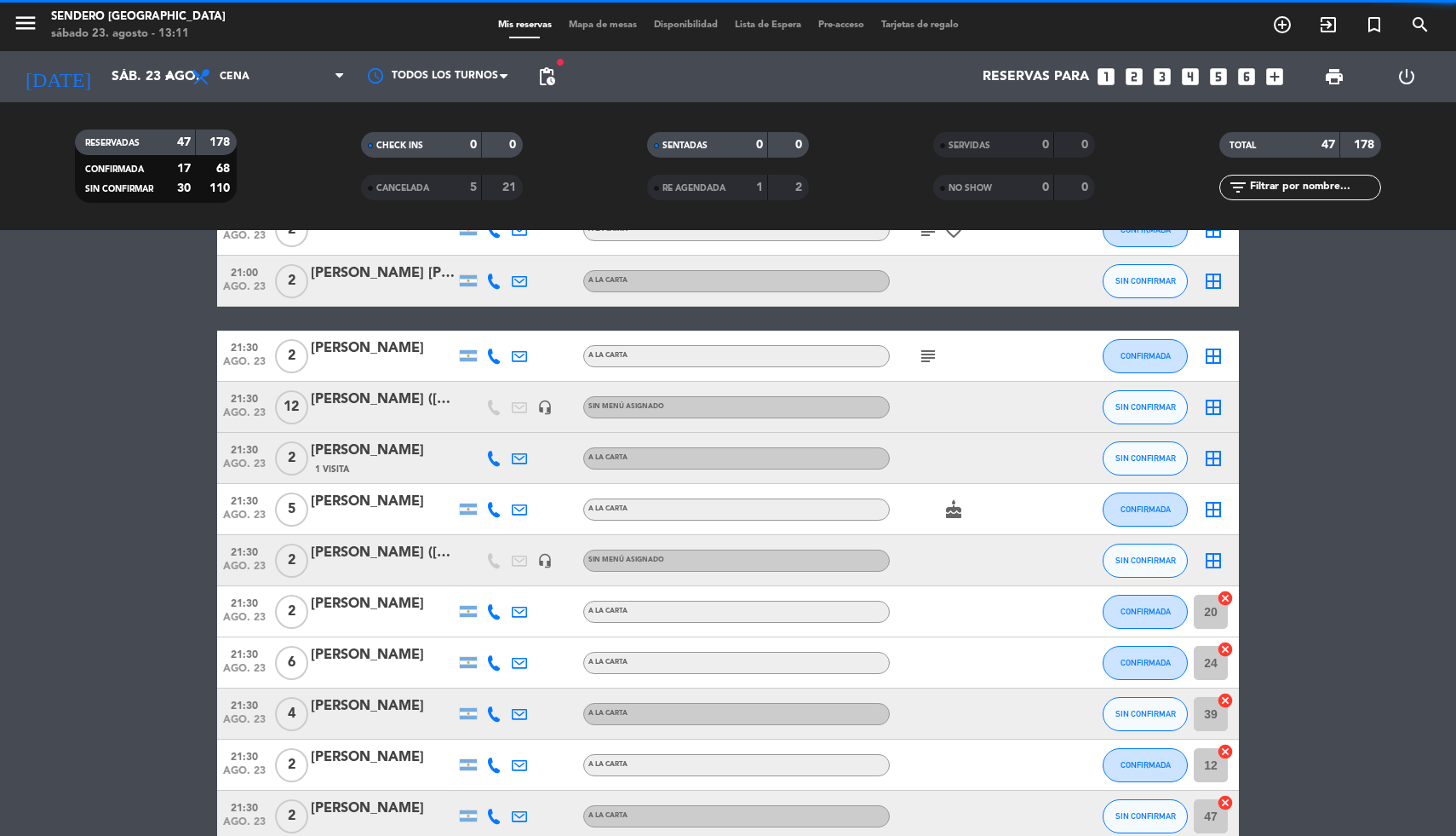
click at [1227, 647] on icon "cancel" at bounding box center [1225, 649] width 17 height 17
click at [1225, 695] on icon "cancel" at bounding box center [1225, 701] width 17 height 17
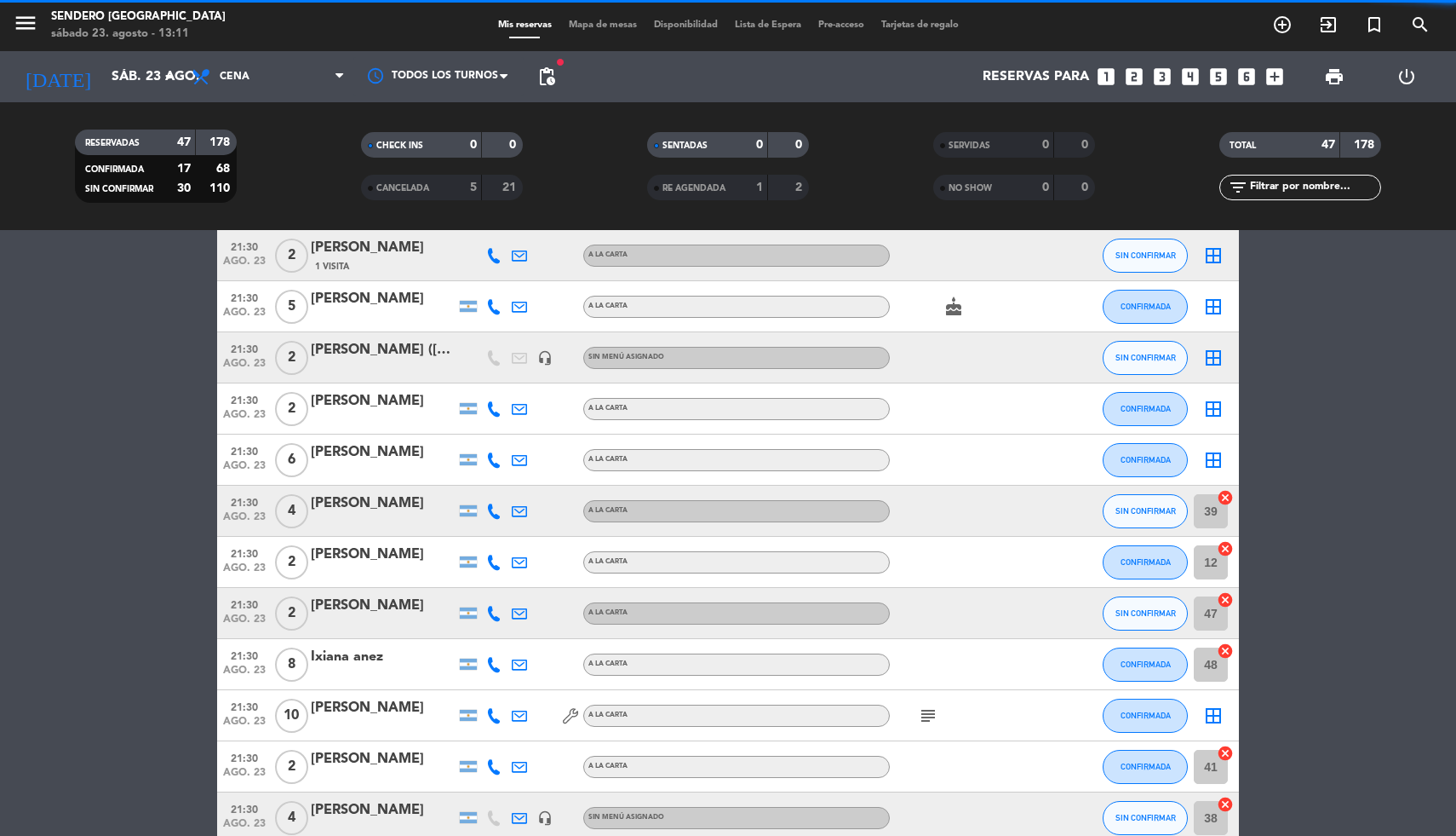
scroll to position [1306, 0]
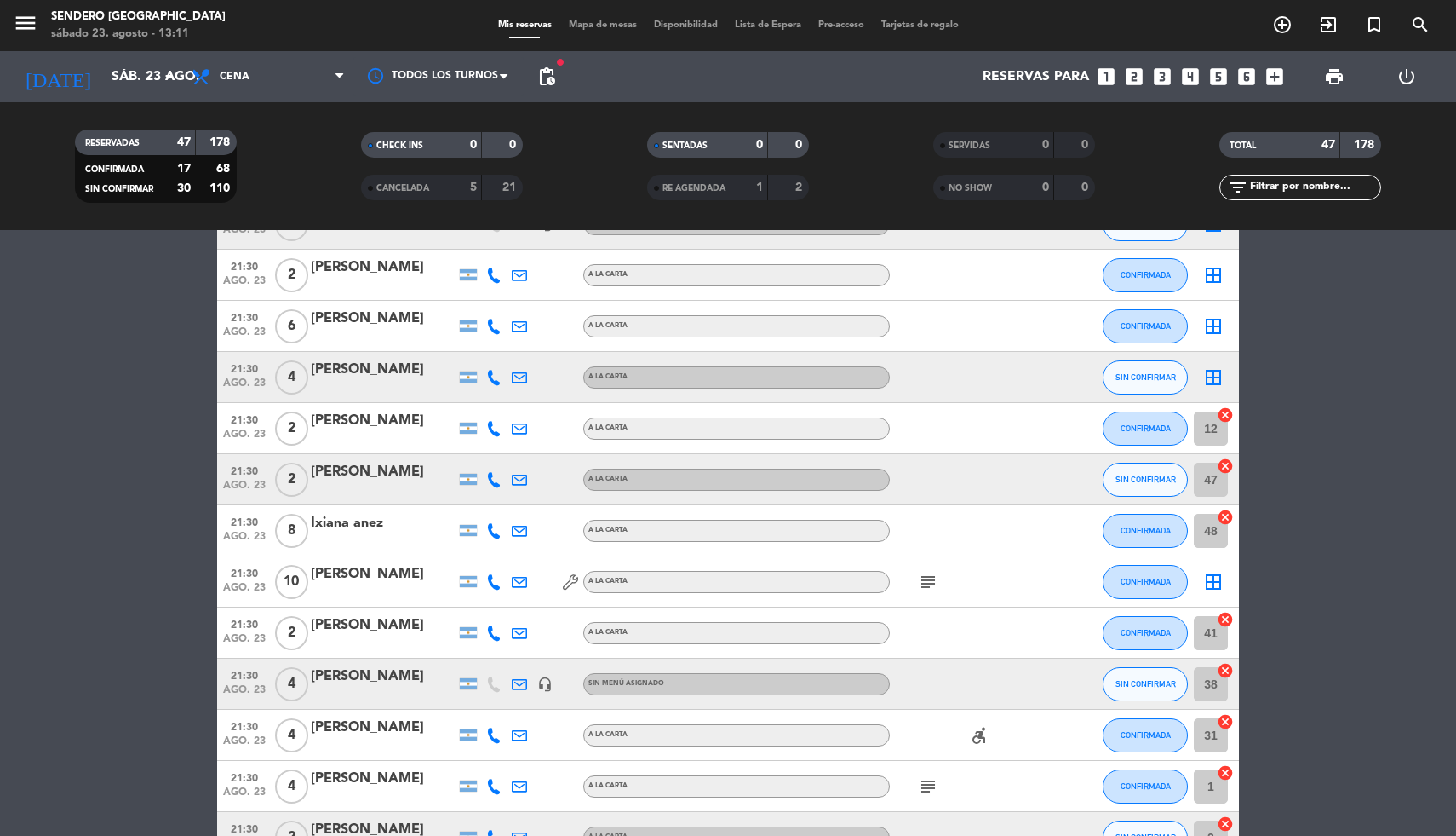
click at [1226, 412] on icon "cancel" at bounding box center [1225, 415] width 17 height 17
click at [1226, 467] on icon "cancel" at bounding box center [1225, 466] width 17 height 17
click at [1228, 515] on icon "cancel" at bounding box center [1225, 517] width 17 height 17
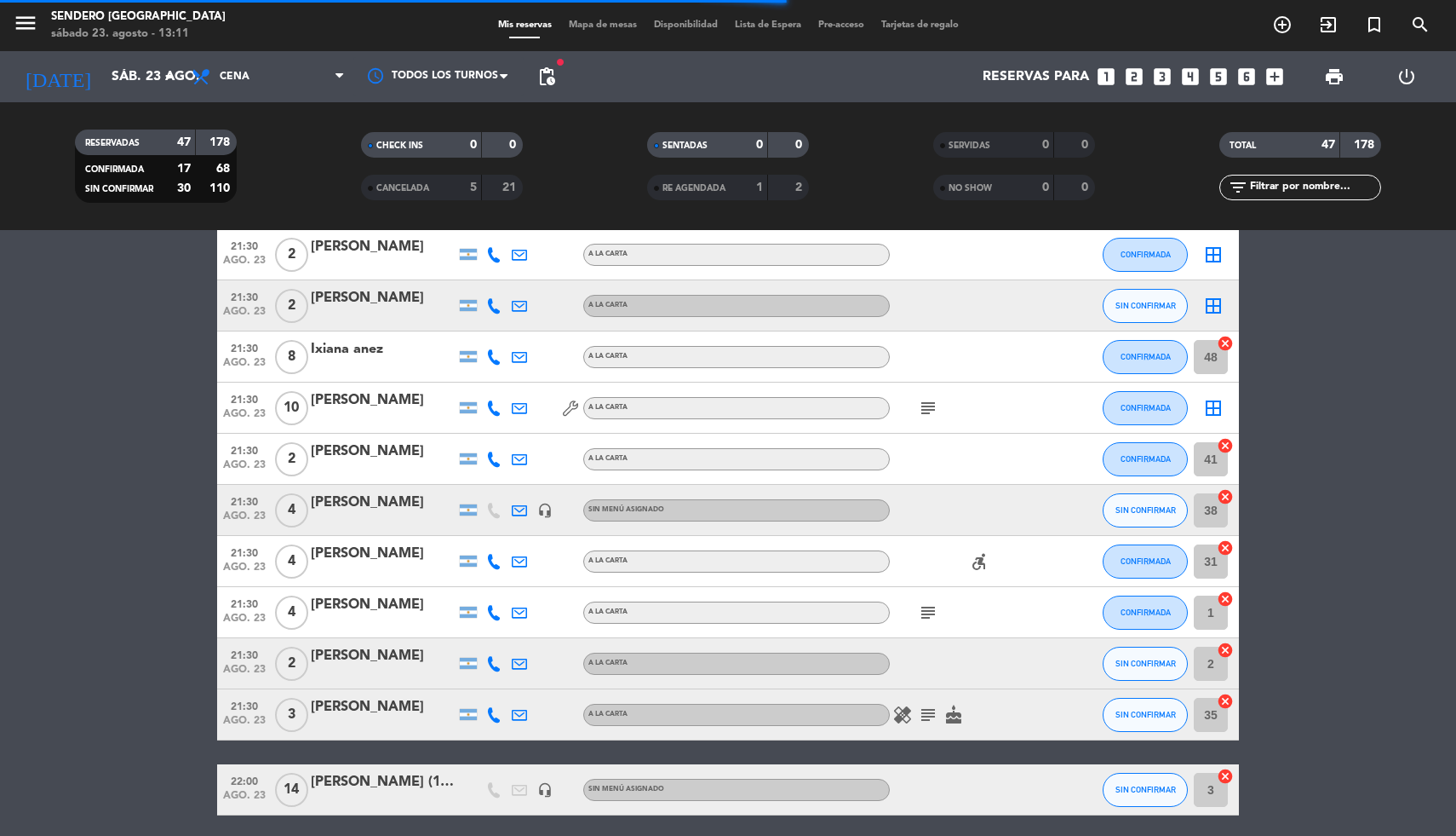
scroll to position [1570, 0]
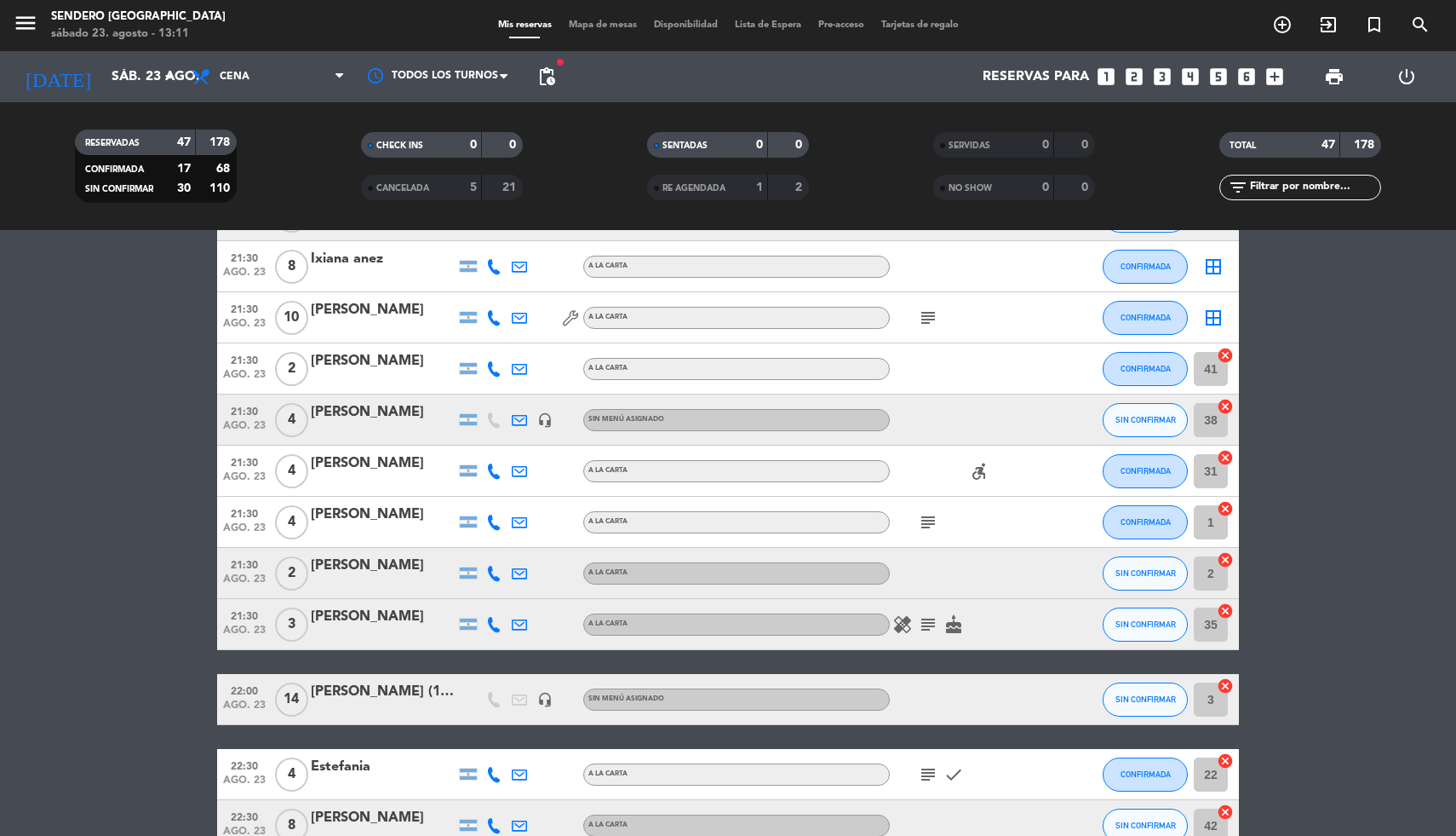
click at [1227, 351] on icon "cancel" at bounding box center [1225, 355] width 17 height 17
click at [1226, 402] on icon "cancel" at bounding box center [1225, 406] width 17 height 17
click at [1225, 460] on icon "cancel" at bounding box center [1225, 458] width 17 height 17
click at [1224, 508] on icon "cancel" at bounding box center [1225, 508] width 17 height 17
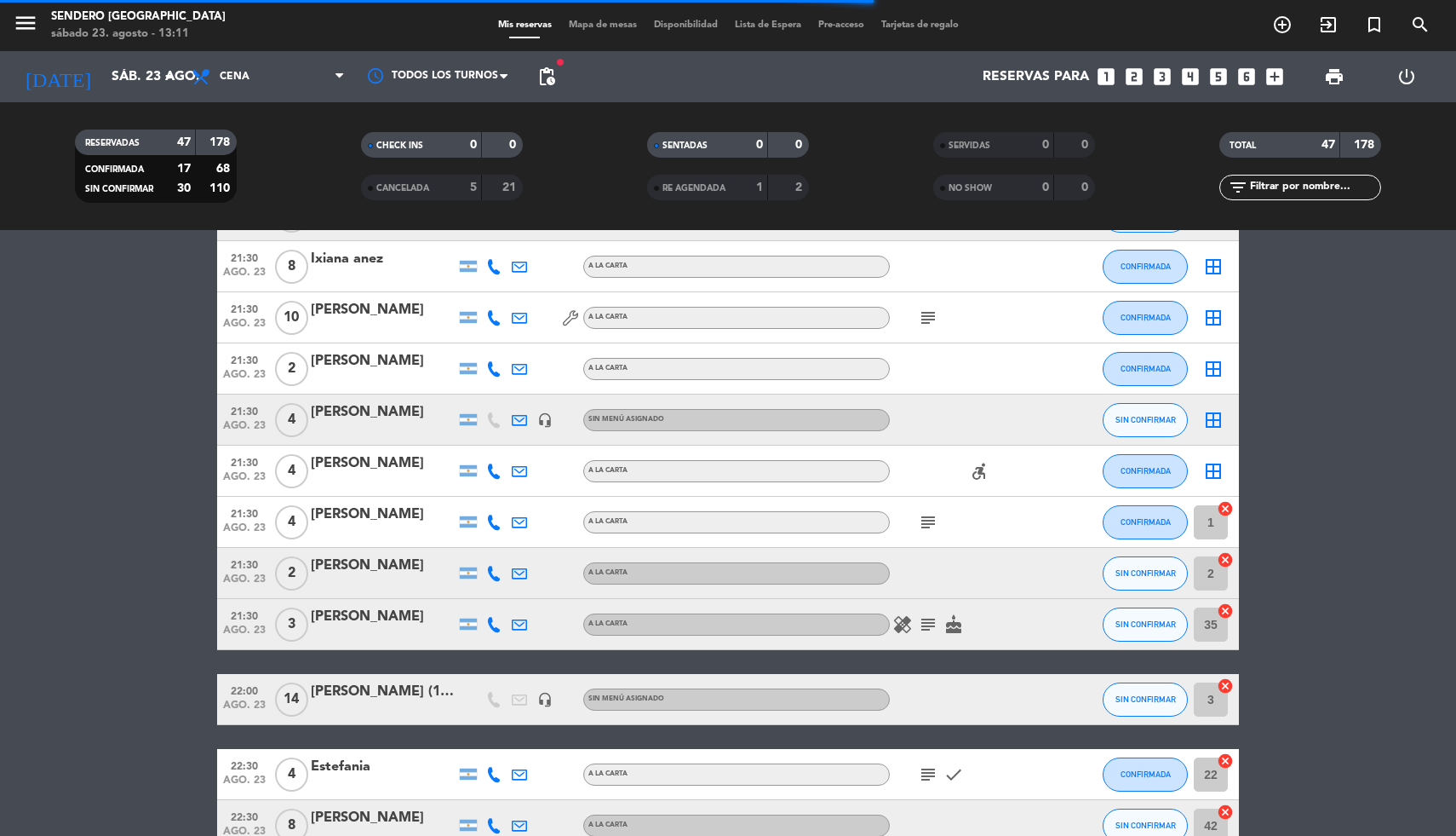
click at [1226, 559] on icon "cancel" at bounding box center [1225, 560] width 17 height 17
click at [1227, 609] on icon "cancel" at bounding box center [1225, 610] width 17 height 17
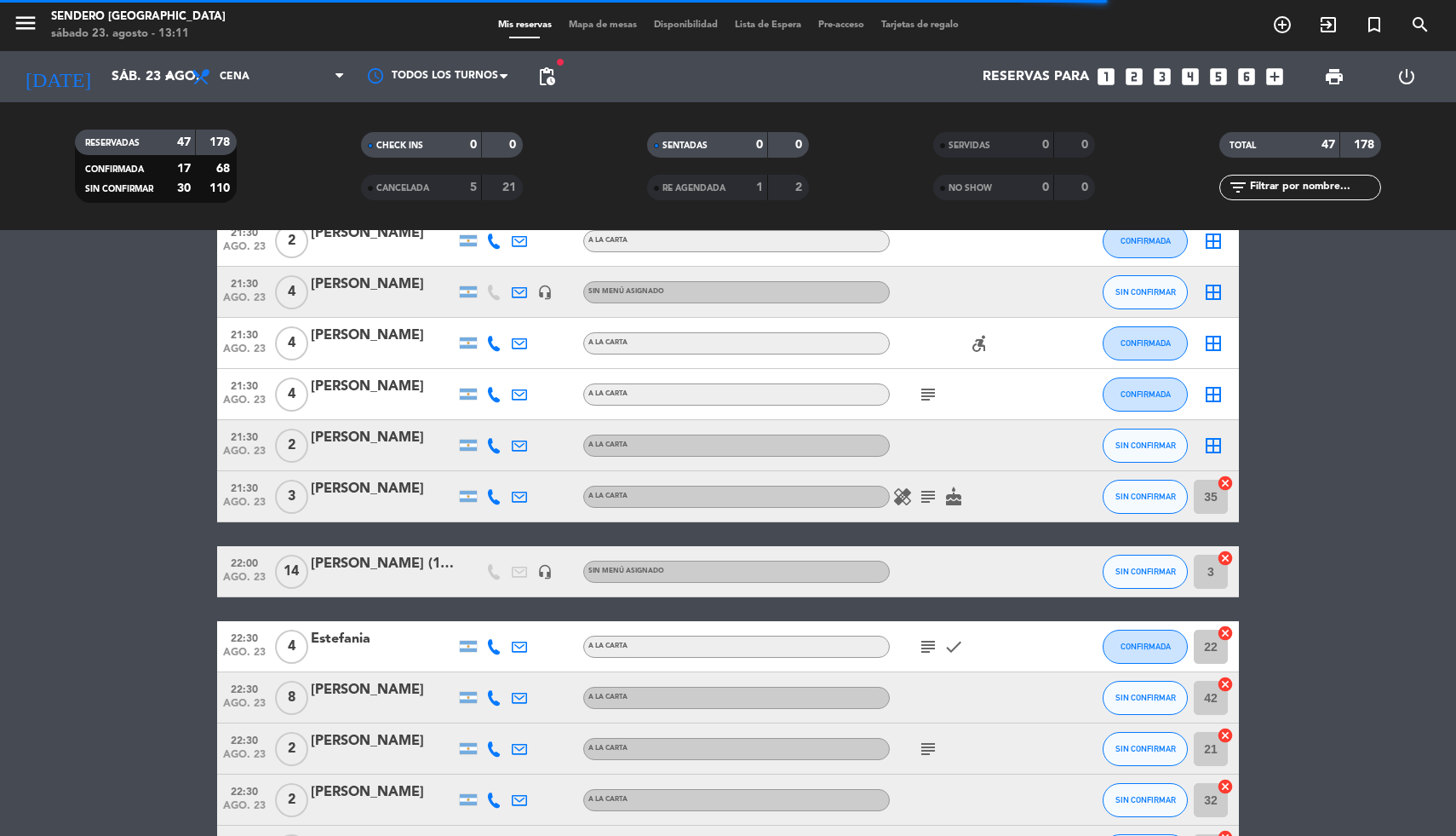
scroll to position [1755, 0]
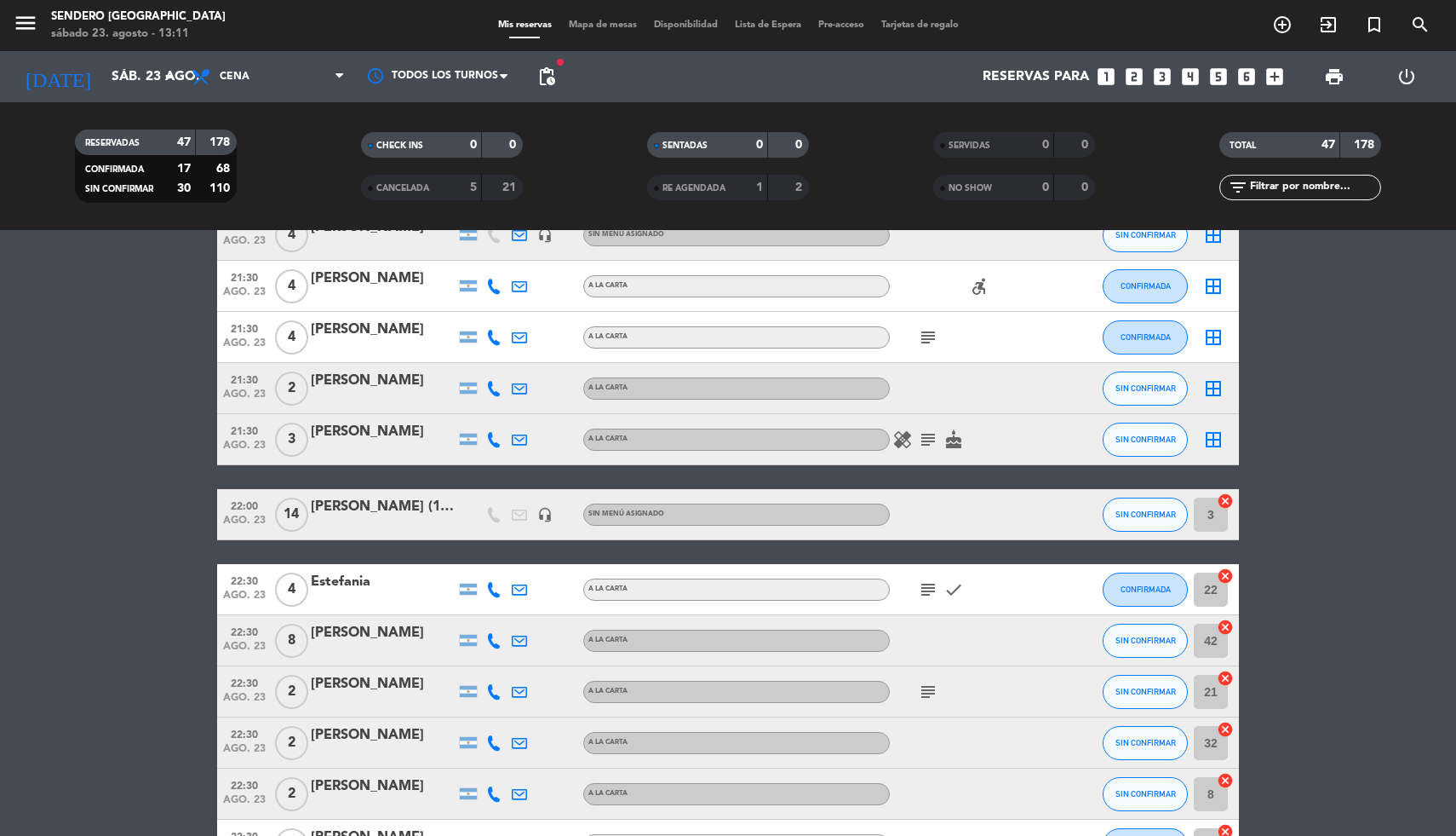
click at [1228, 497] on icon "cancel" at bounding box center [1225, 501] width 17 height 17
click at [1228, 576] on icon "cancel" at bounding box center [1225, 576] width 17 height 17
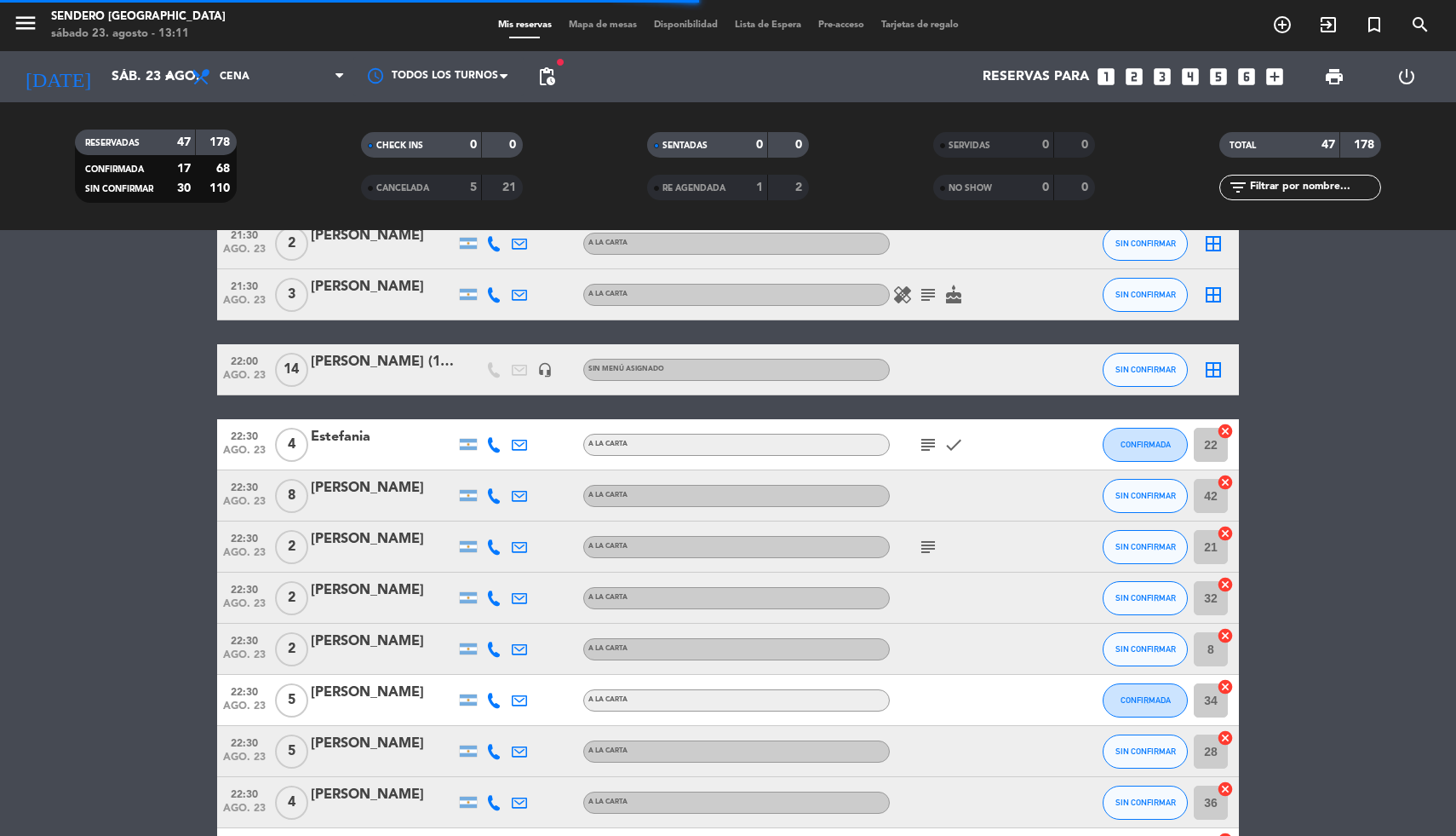
scroll to position [1972, 0]
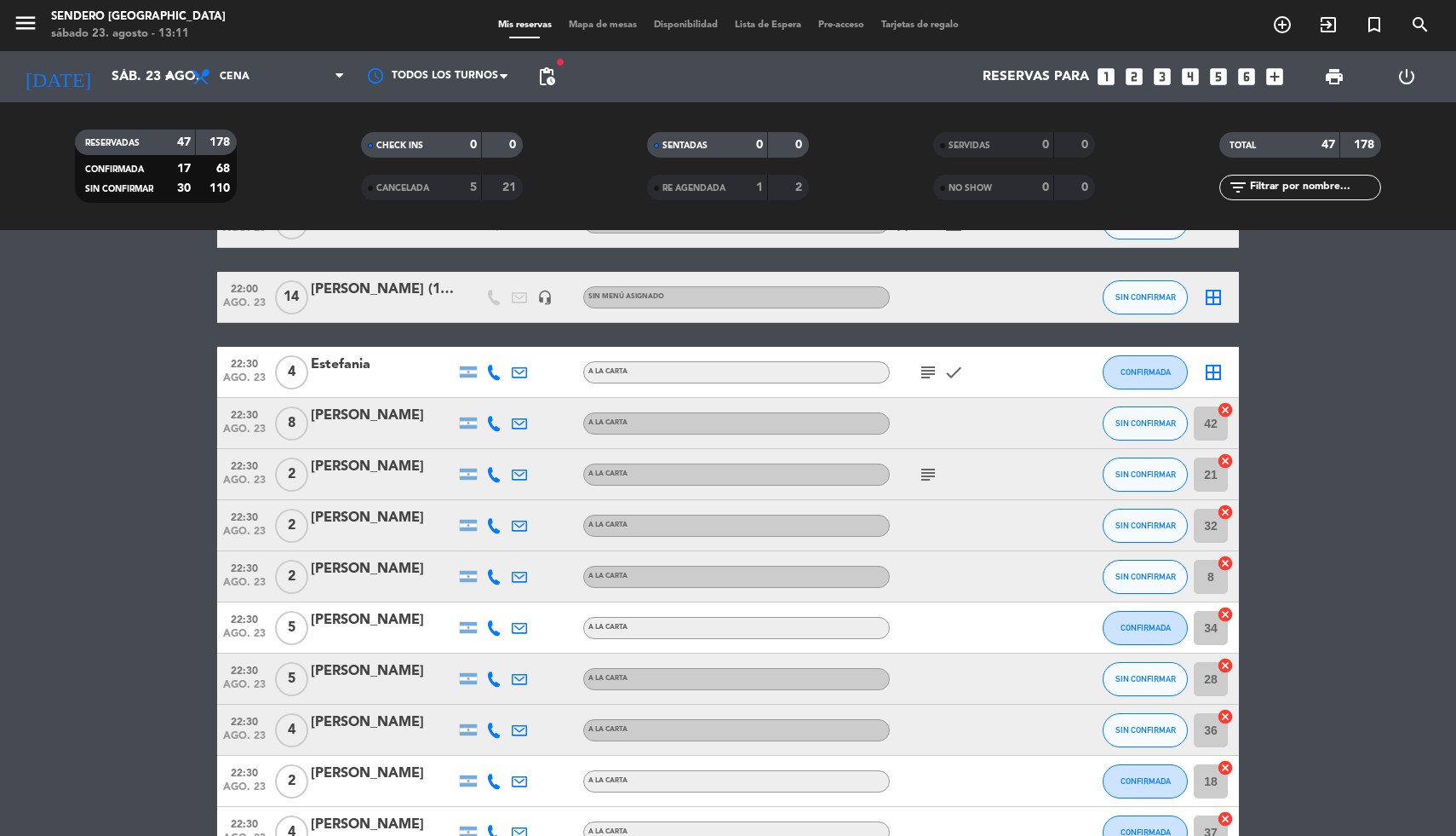
click at [1226, 405] on icon "cancel" at bounding box center [1225, 410] width 17 height 17
click at [1229, 455] on icon "cancel" at bounding box center [1225, 461] width 17 height 17
click at [1225, 512] on icon "cancel" at bounding box center [1225, 512] width 17 height 17
click at [1223, 561] on icon "cancel" at bounding box center [1225, 563] width 17 height 17
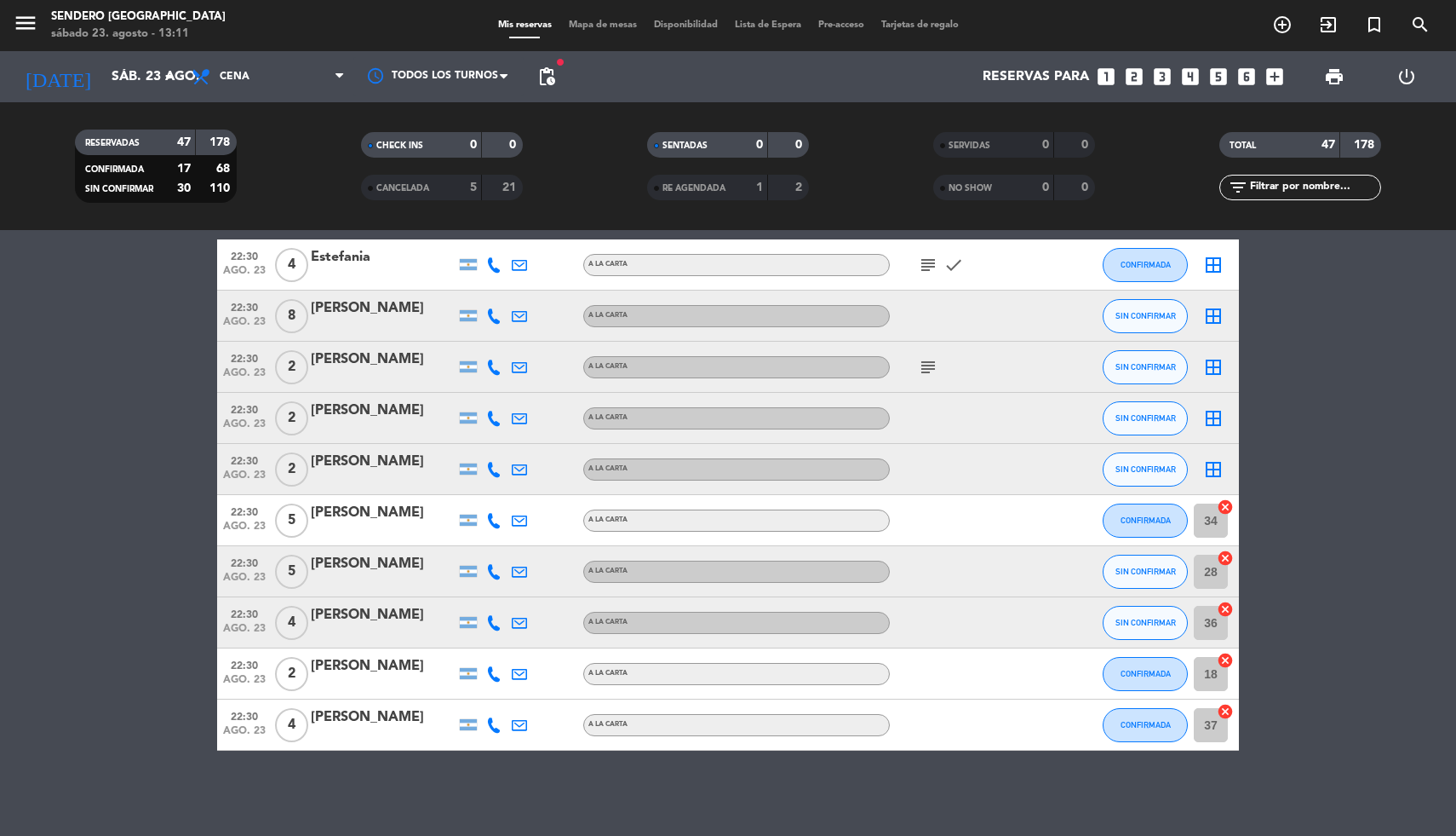
click at [1229, 507] on icon "cancel" at bounding box center [1225, 507] width 17 height 17
click at [1229, 552] on icon "cancel" at bounding box center [1225, 558] width 17 height 17
click at [1230, 607] on icon "cancel" at bounding box center [1225, 609] width 17 height 17
click at [1225, 707] on icon "cancel" at bounding box center [1225, 712] width 17 height 17
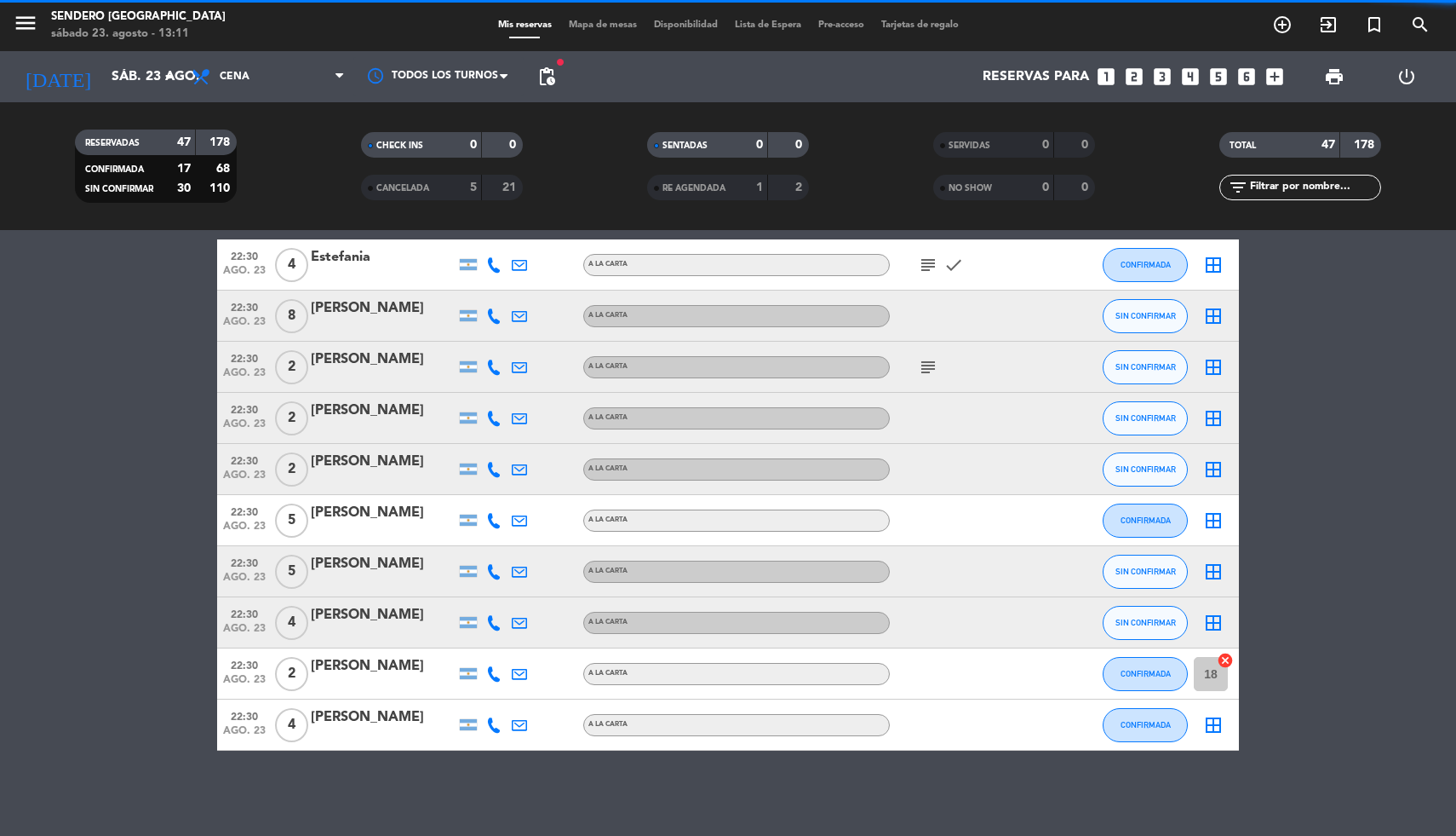
click at [1225, 657] on icon "cancel" at bounding box center [1225, 660] width 17 height 17
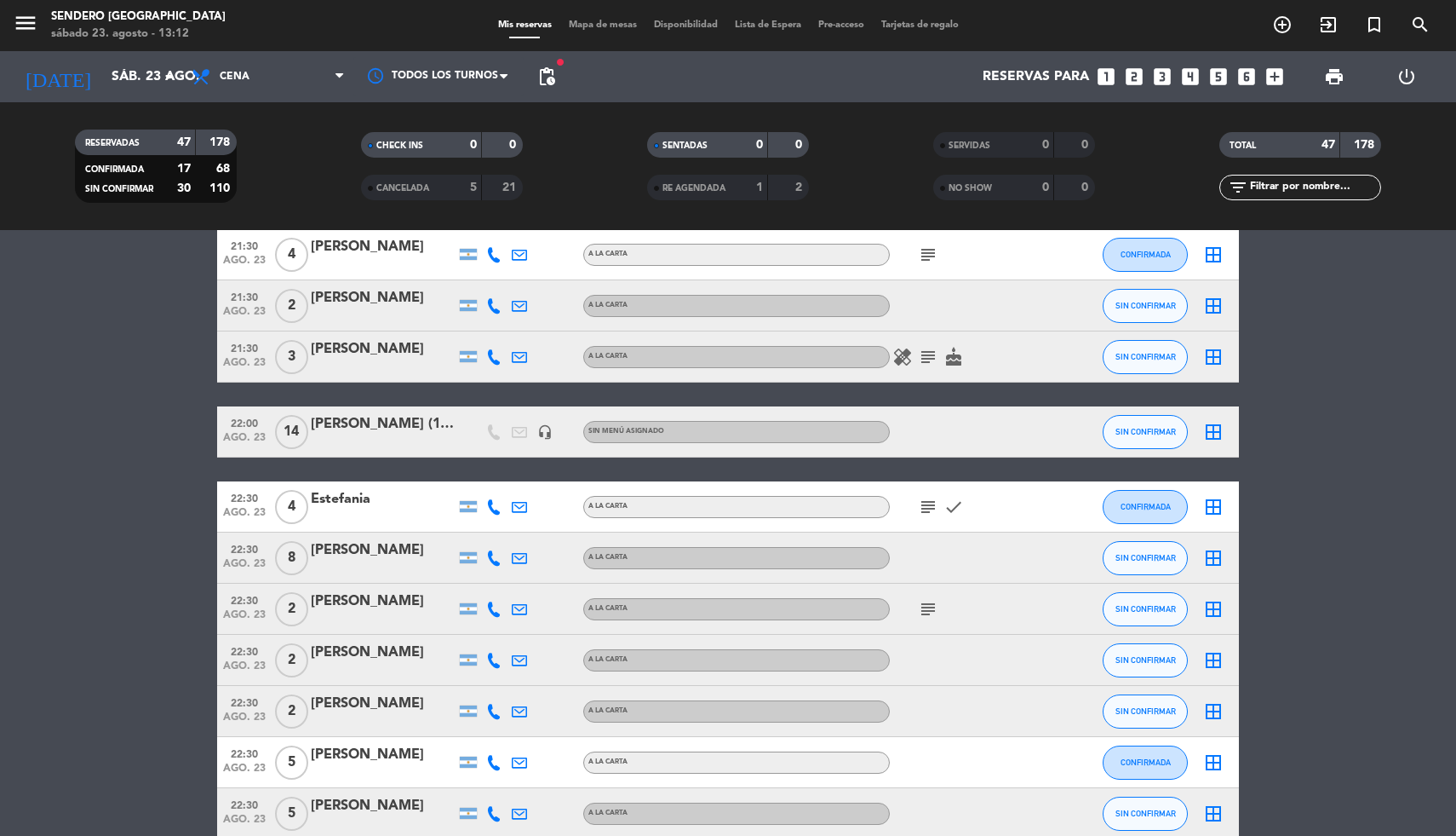
scroll to position [1838, 0]
click at [1220, 422] on icon "border_all" at bounding box center [1213, 431] width 21 height 21
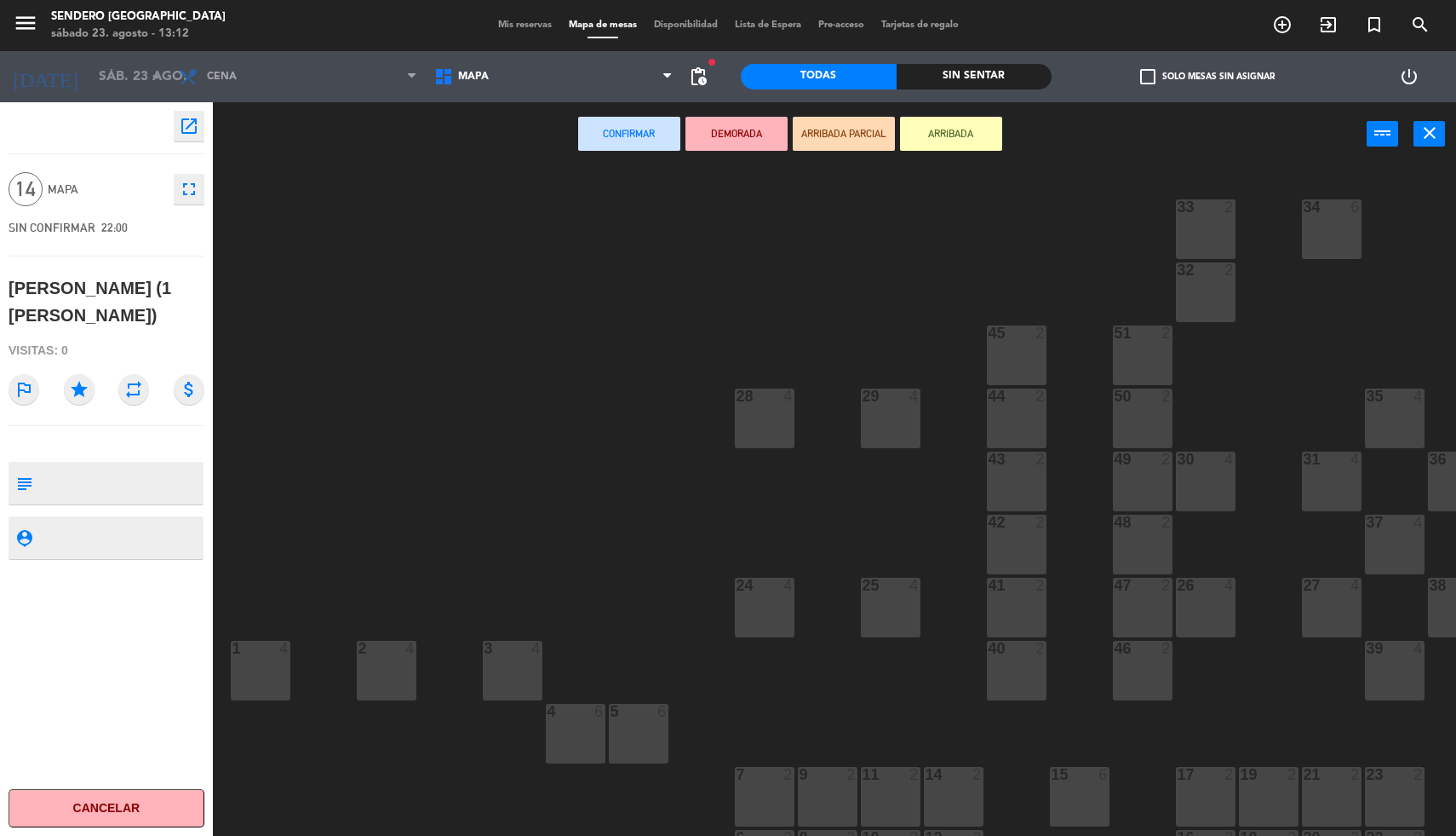
click at [1327, 218] on div "34 6" at bounding box center [1332, 229] width 60 height 60
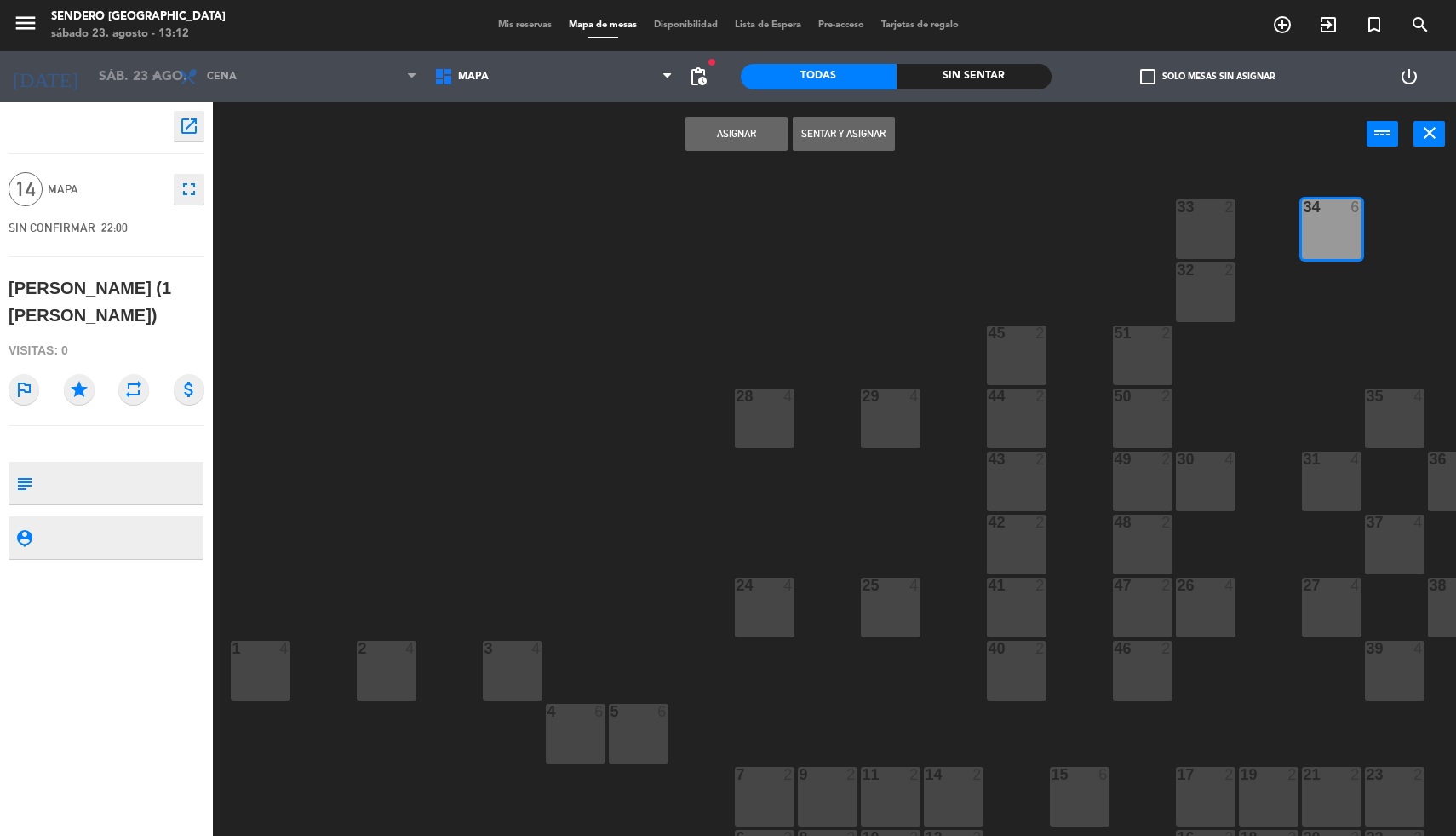
click at [721, 139] on button "Asignar" at bounding box center [736, 134] width 102 height 34
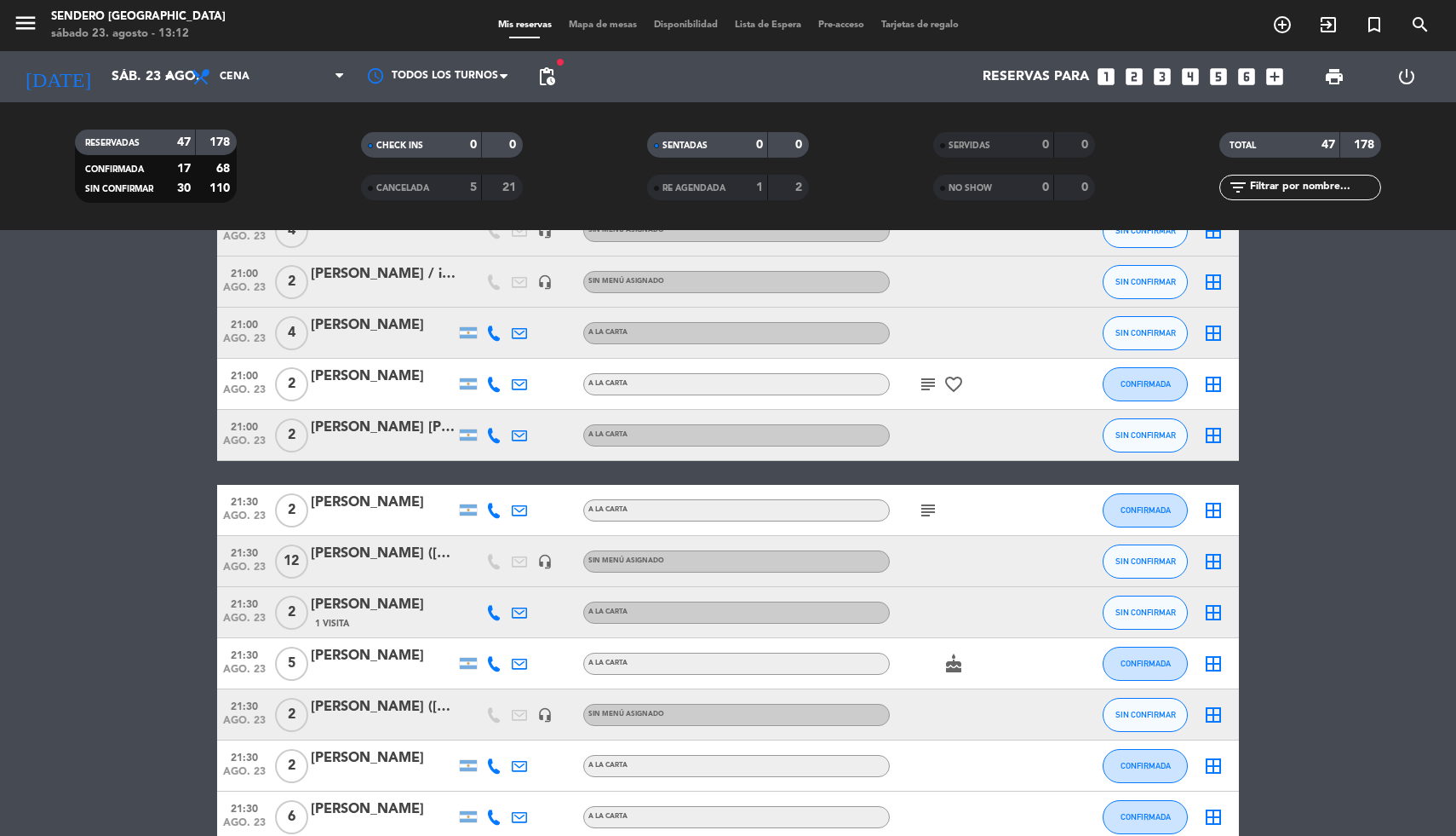
scroll to position [821, 0]
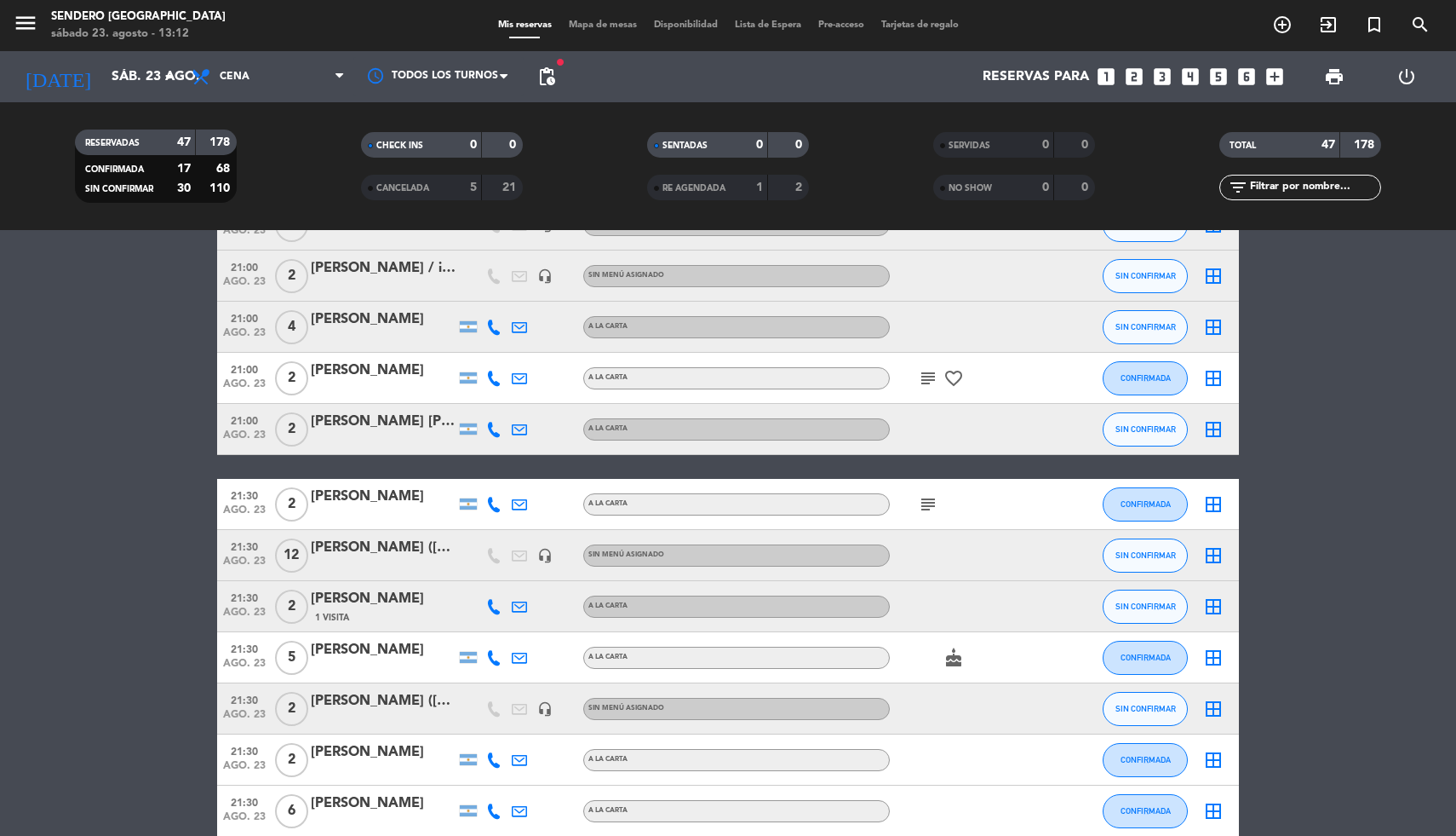
click at [1209, 556] on icon "border_all" at bounding box center [1213, 556] width 21 height 21
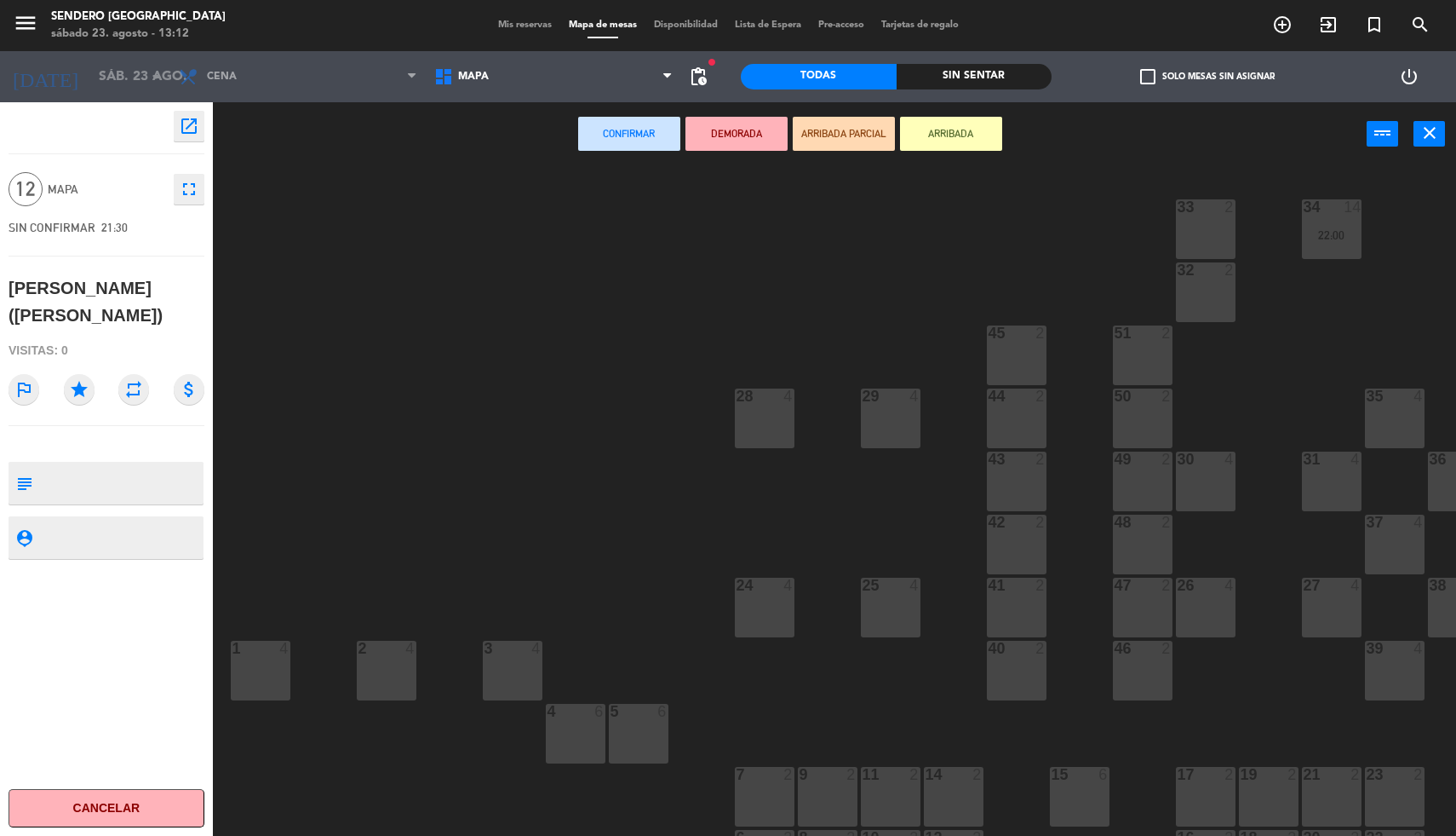
click at [1016, 667] on div "40 2" at bounding box center [1016, 671] width 60 height 60
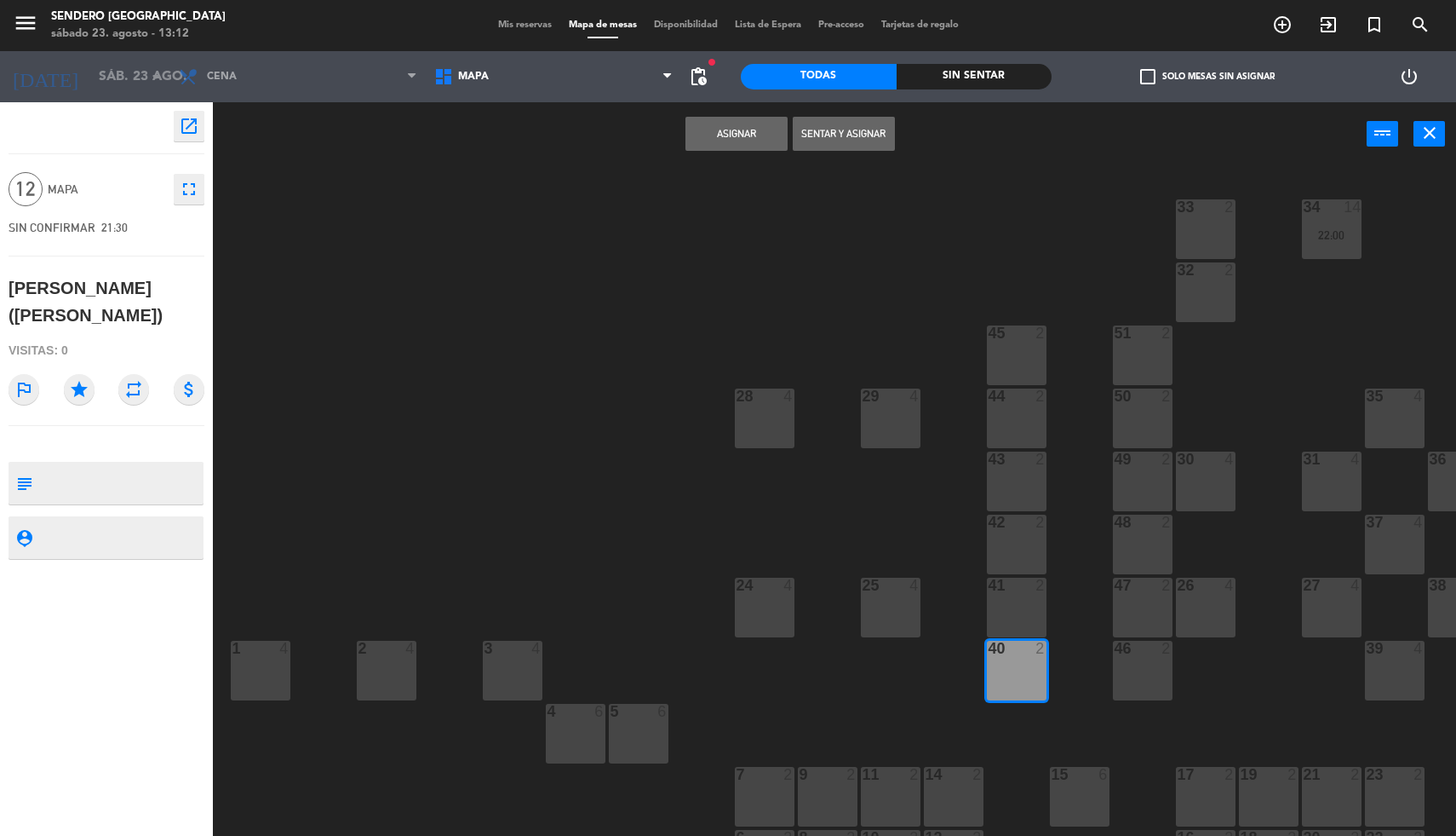
click at [1007, 672] on div "40 2" at bounding box center [1016, 671] width 60 height 60
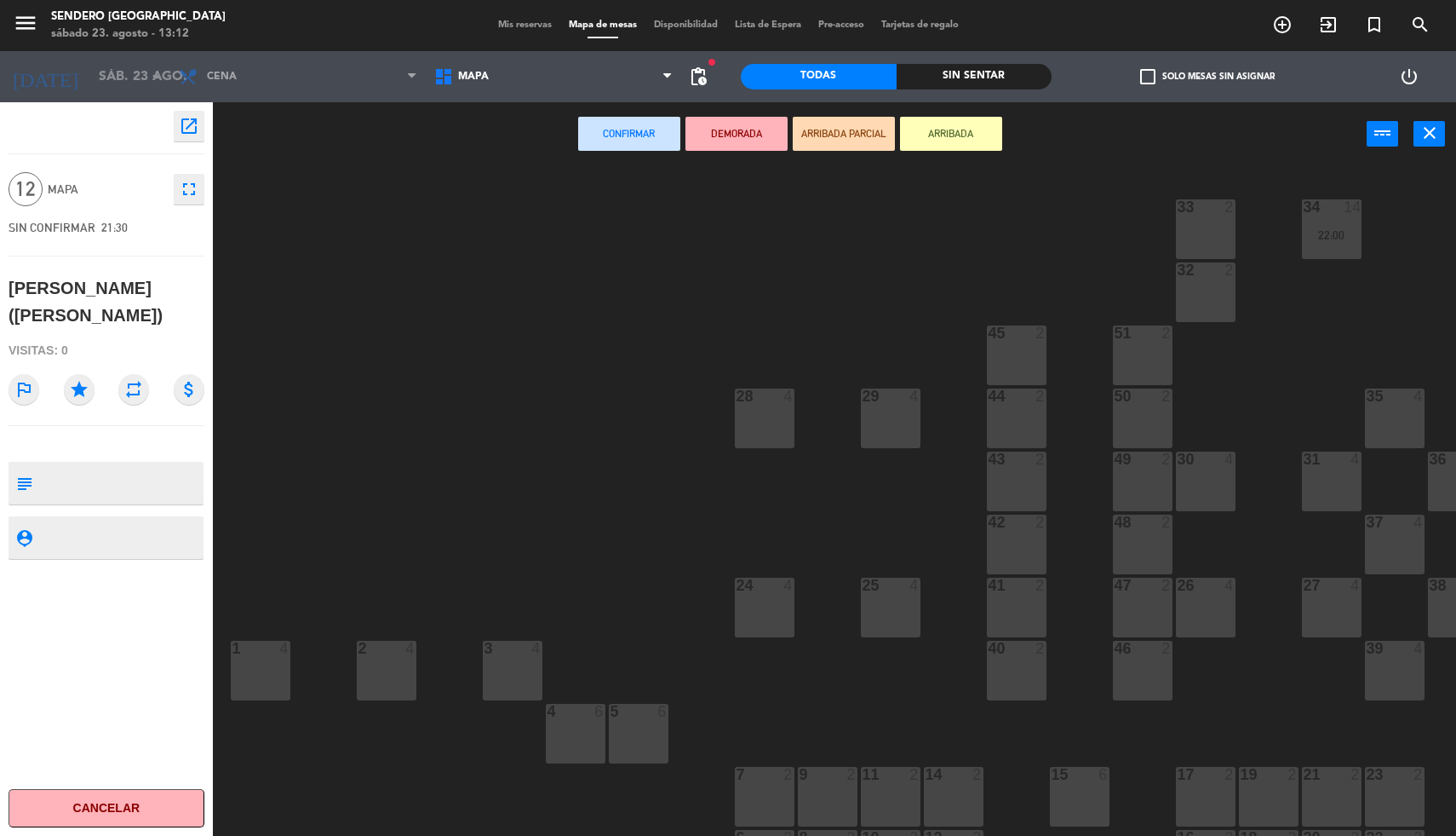
click at [1145, 669] on div "46 2" at bounding box center [1142, 671] width 60 height 60
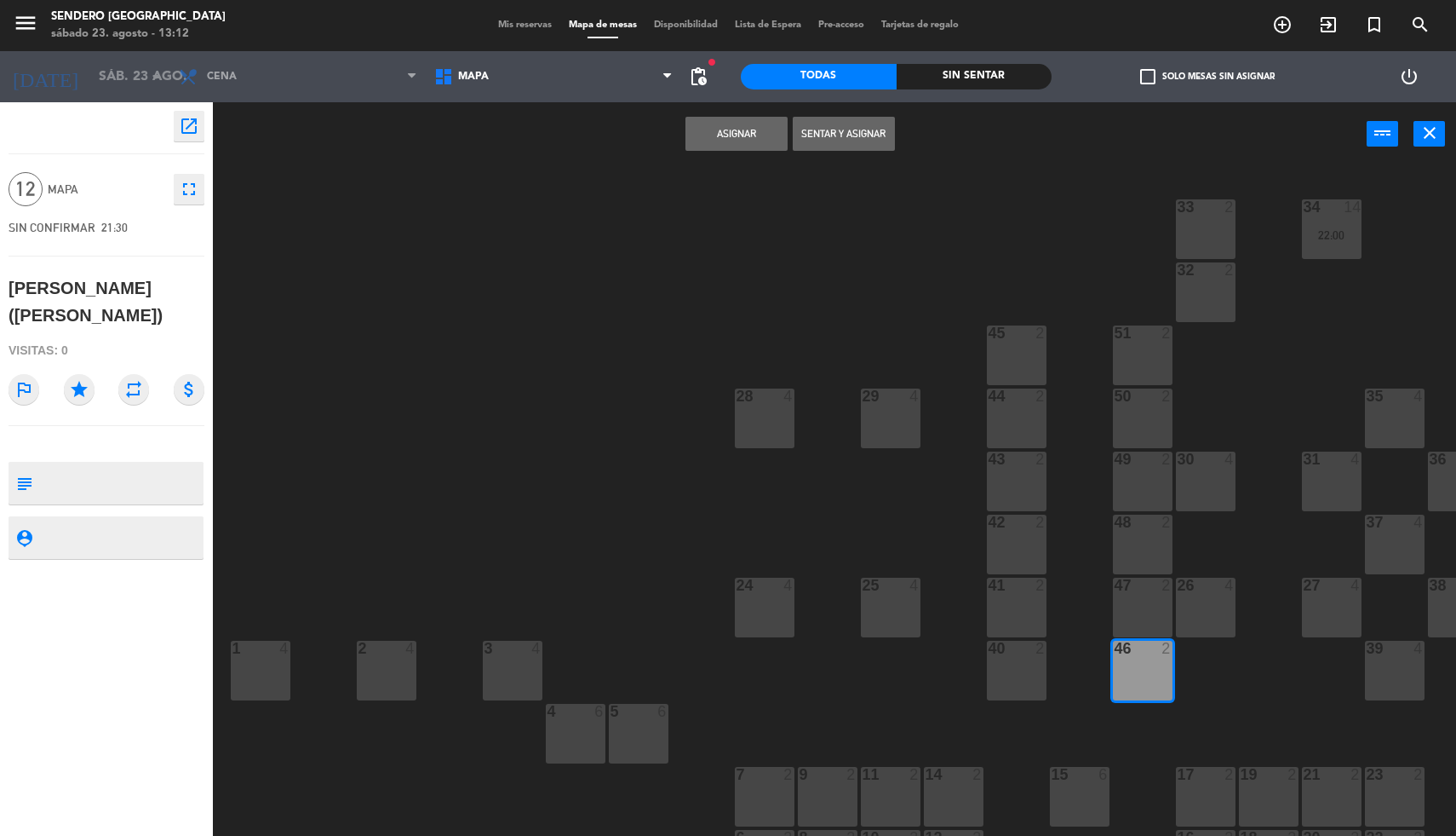
click at [1144, 607] on div "47 2" at bounding box center [1142, 608] width 60 height 60
click at [1139, 541] on div "48 2" at bounding box center [1142, 544] width 60 height 60
click at [1135, 476] on div "49 2" at bounding box center [1142, 482] width 60 height 60
click at [705, 119] on button "Asignar" at bounding box center [736, 134] width 102 height 34
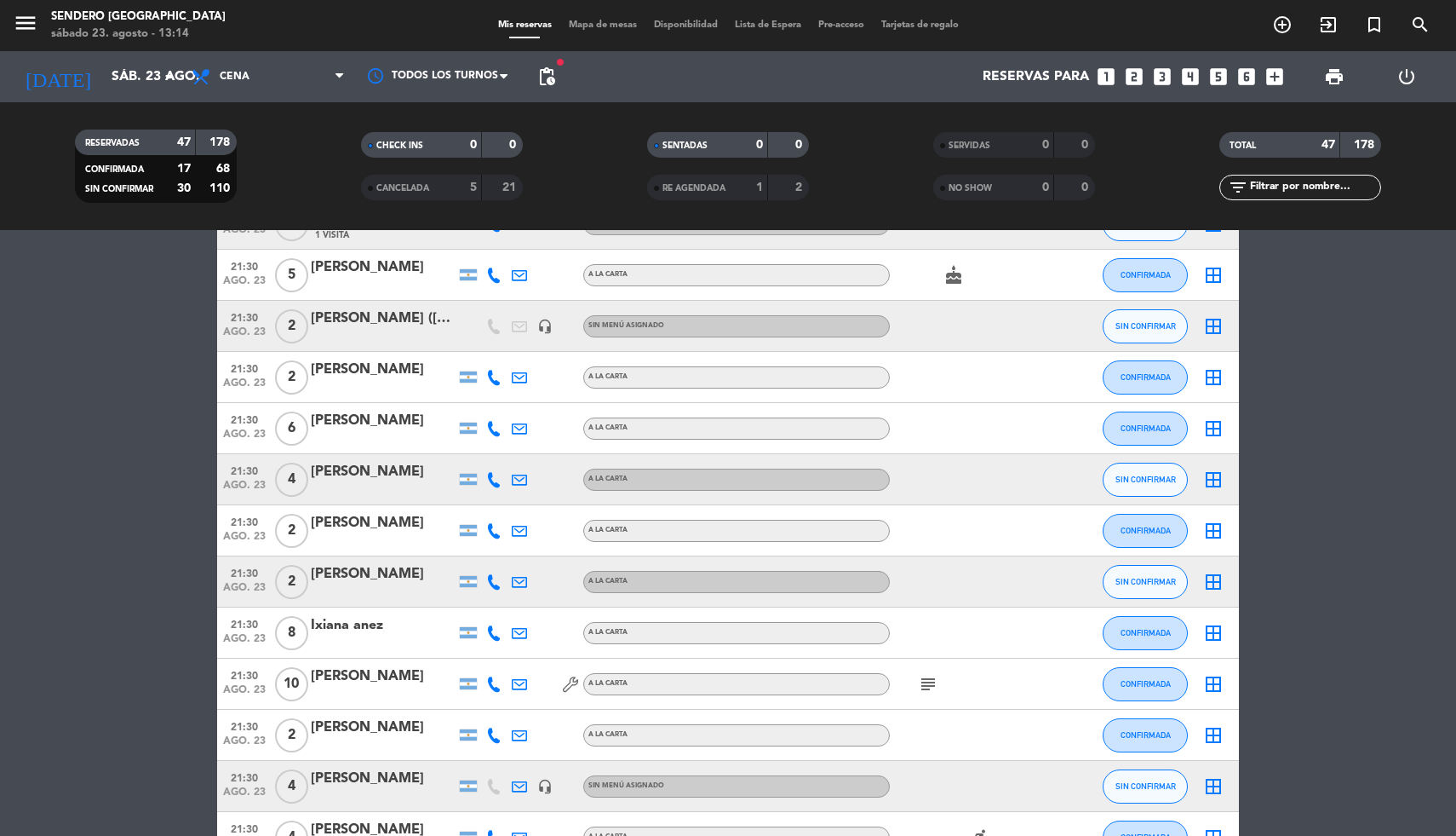
scroll to position [1207, 0]
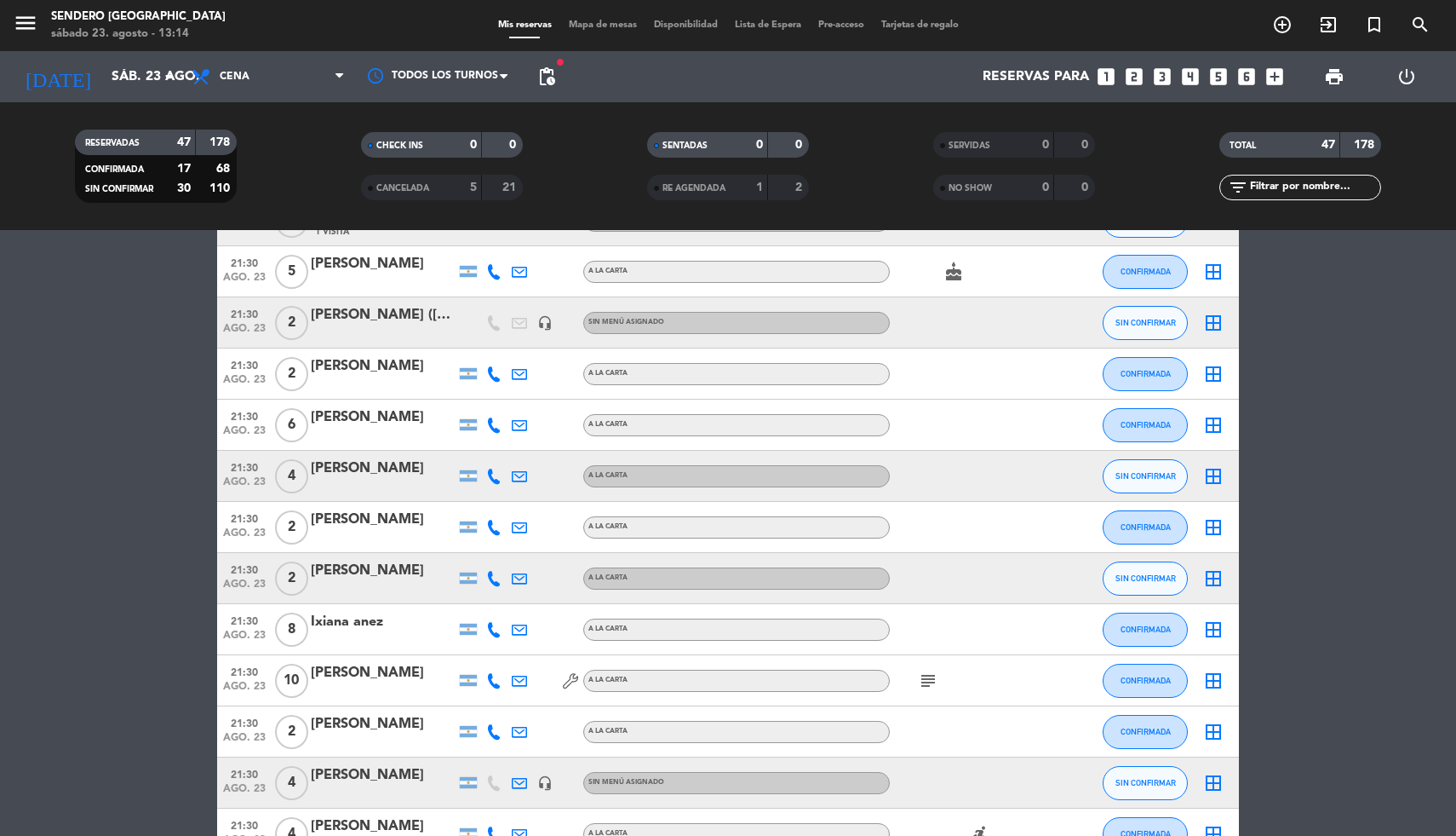
click at [1210, 679] on icon "border_all" at bounding box center [1213, 681] width 21 height 21
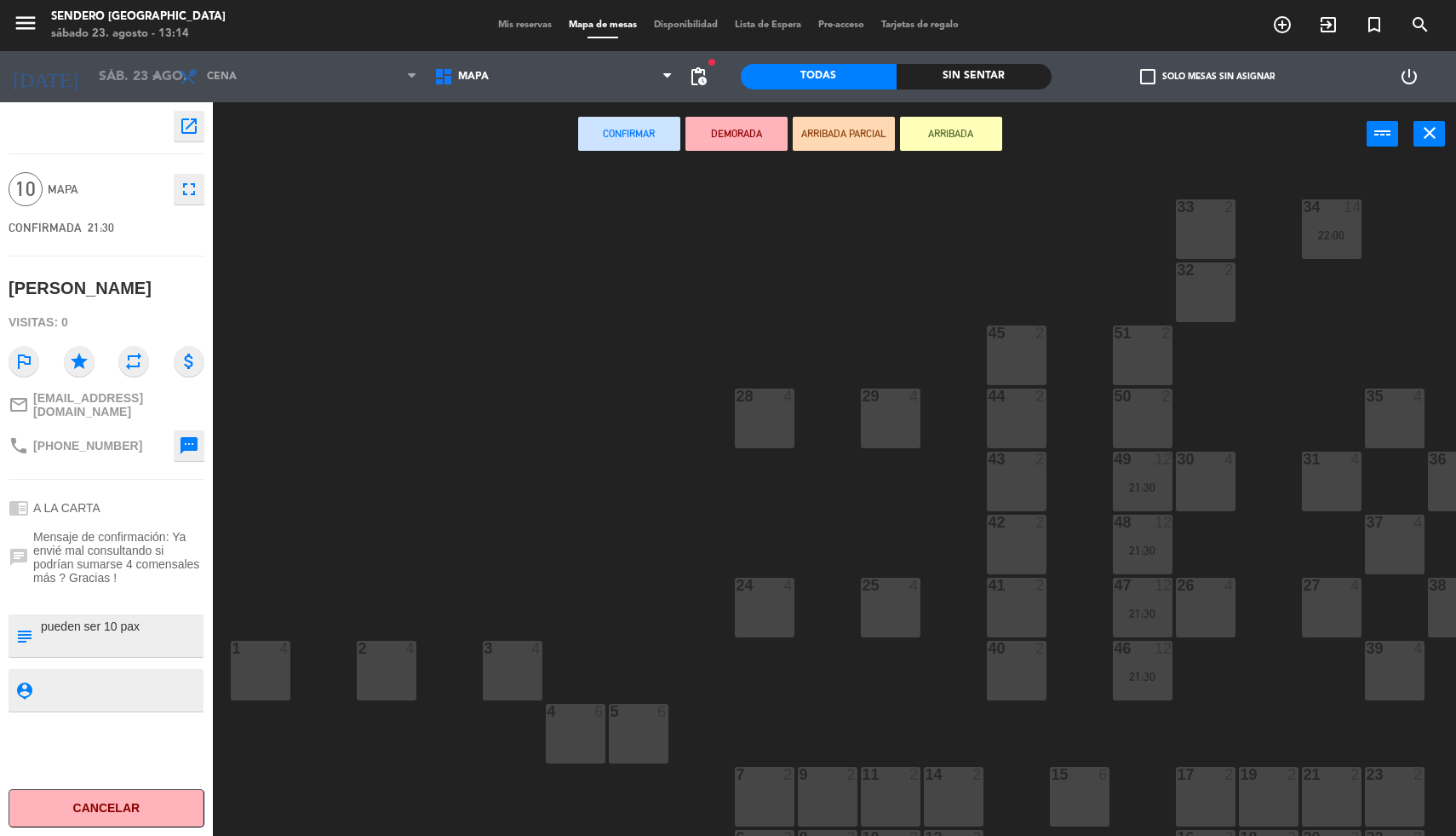
click at [1016, 354] on div "45 2" at bounding box center [1016, 356] width 60 height 60
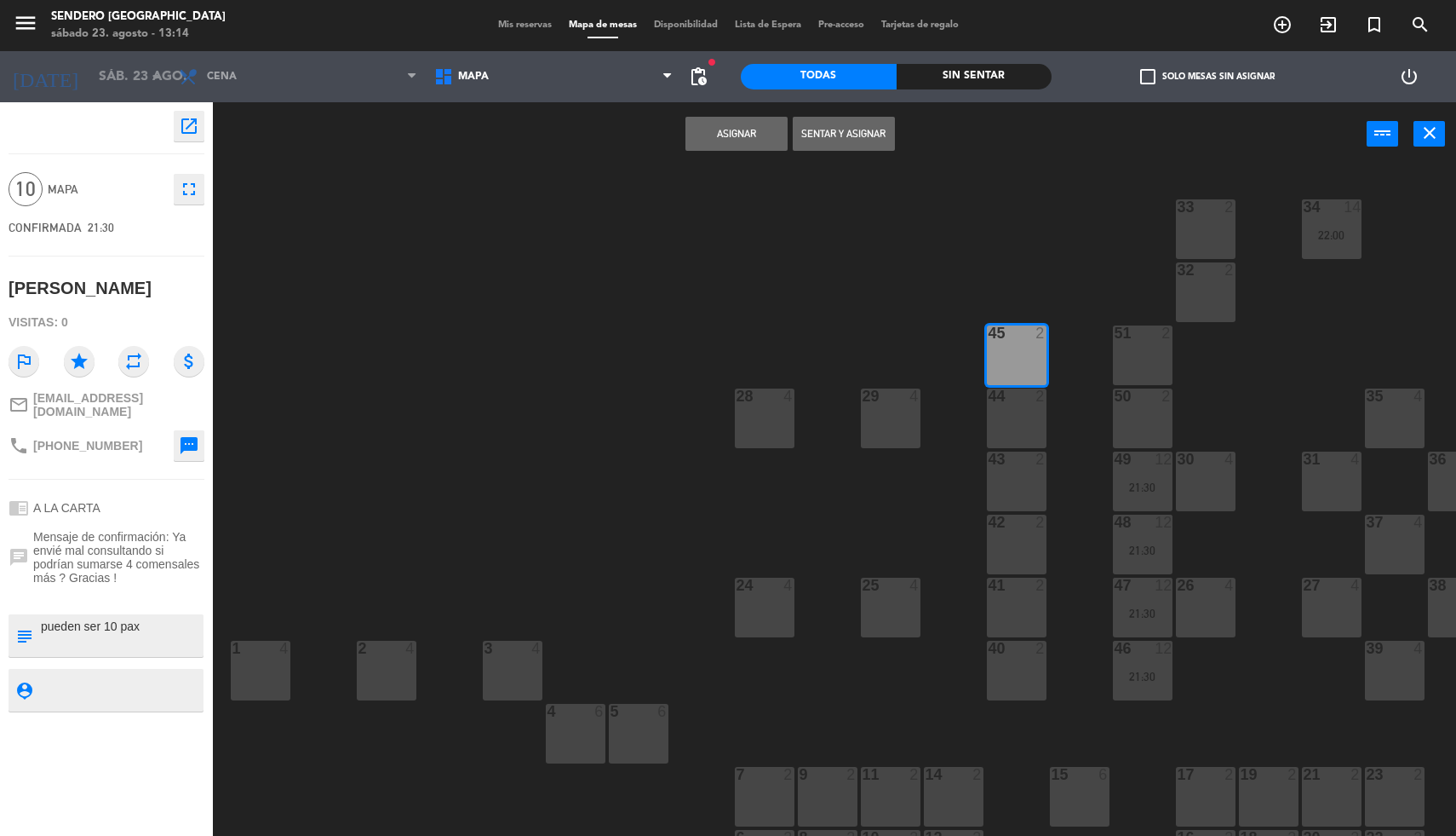
click at [1016, 403] on div "44 2" at bounding box center [1016, 397] width 60 height 17
click at [1016, 473] on div "43 2" at bounding box center [1016, 482] width 60 height 60
click at [1016, 534] on div "42 2" at bounding box center [1016, 544] width 60 height 60
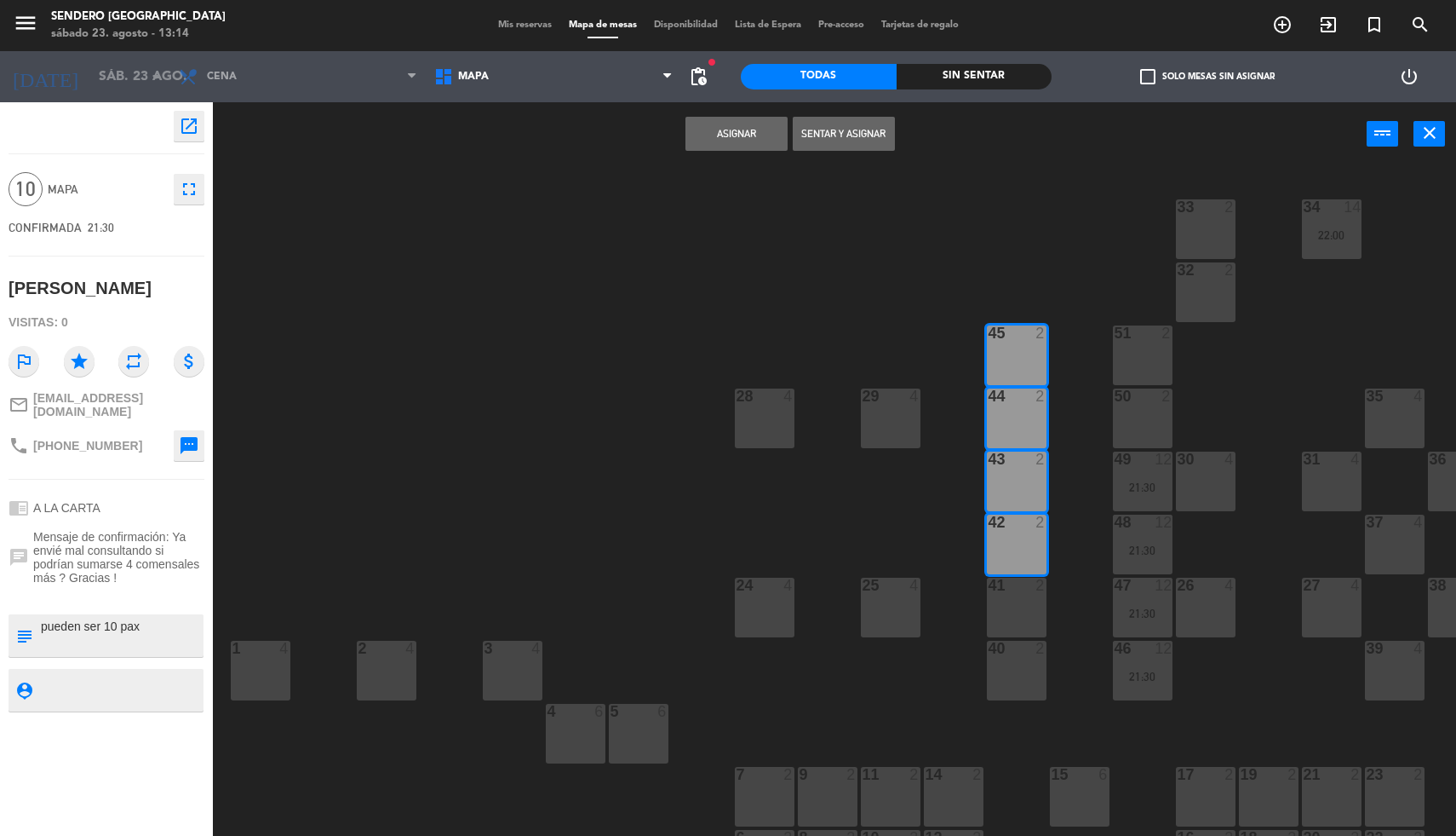
click at [748, 135] on button "Asignar" at bounding box center [736, 134] width 102 height 34
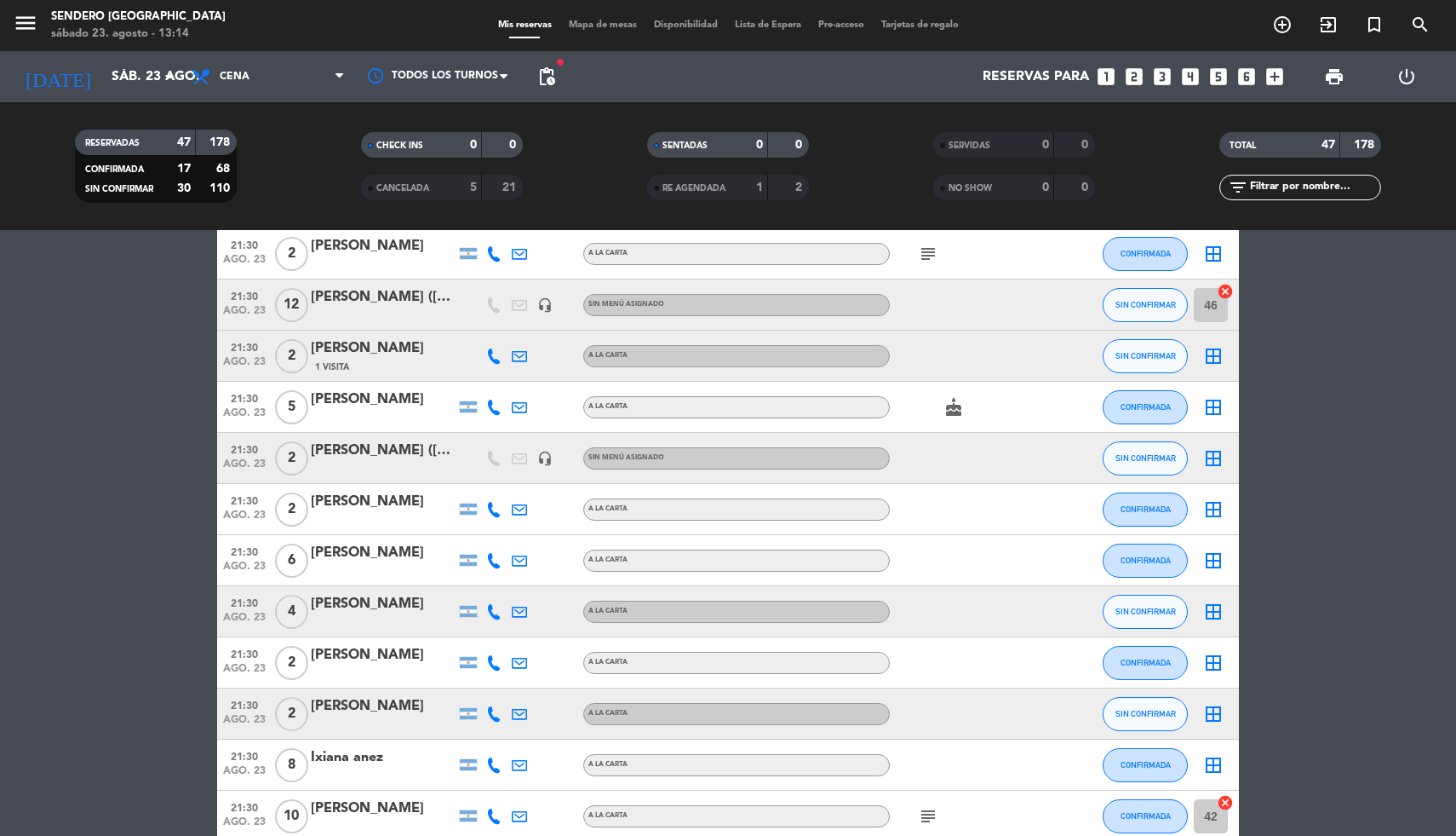
scroll to position [1074, 0]
click at [1210, 555] on icon "border_all" at bounding box center [1213, 559] width 21 height 21
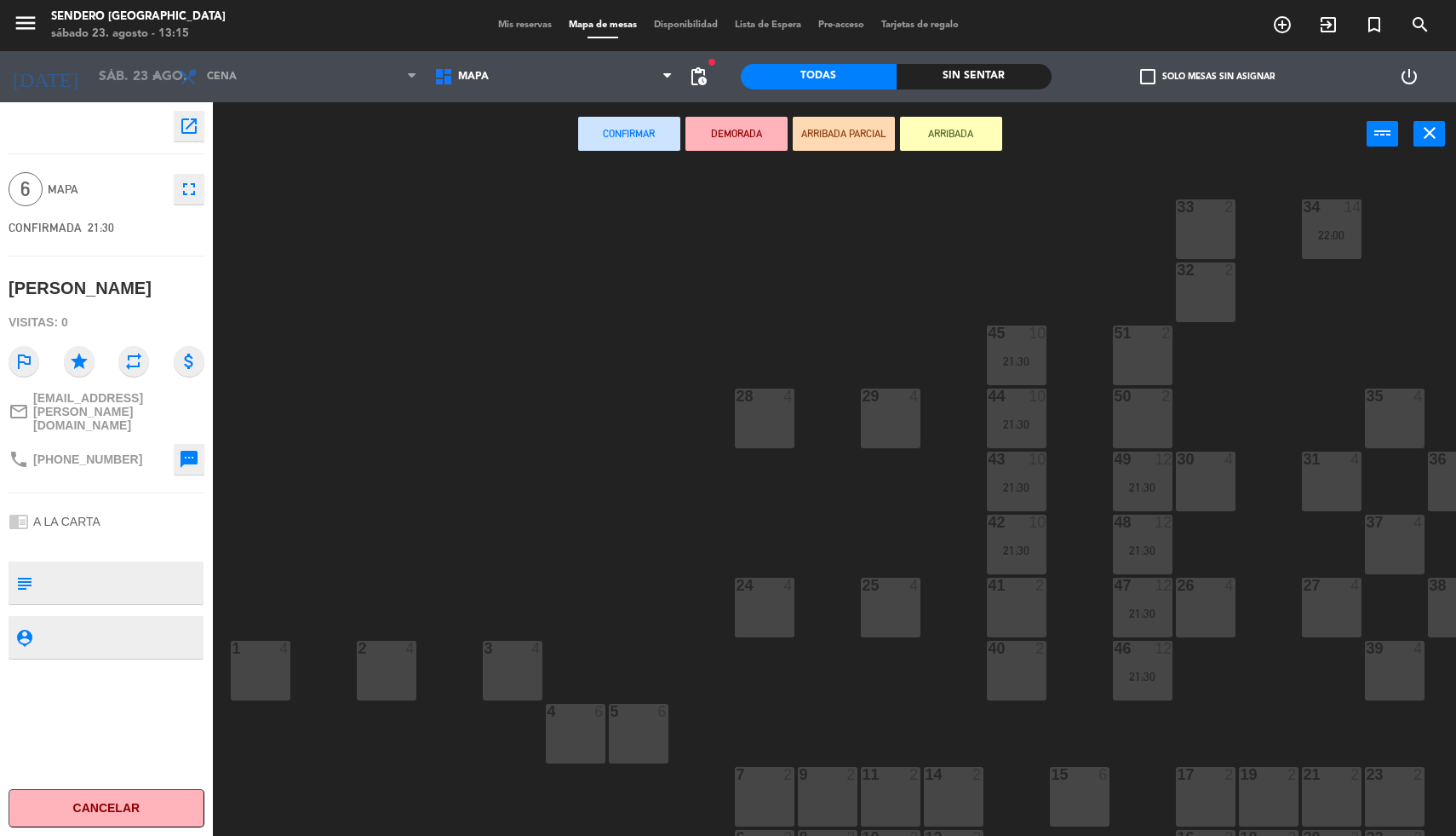
click at [560, 731] on div "4 6" at bounding box center [576, 734] width 60 height 60
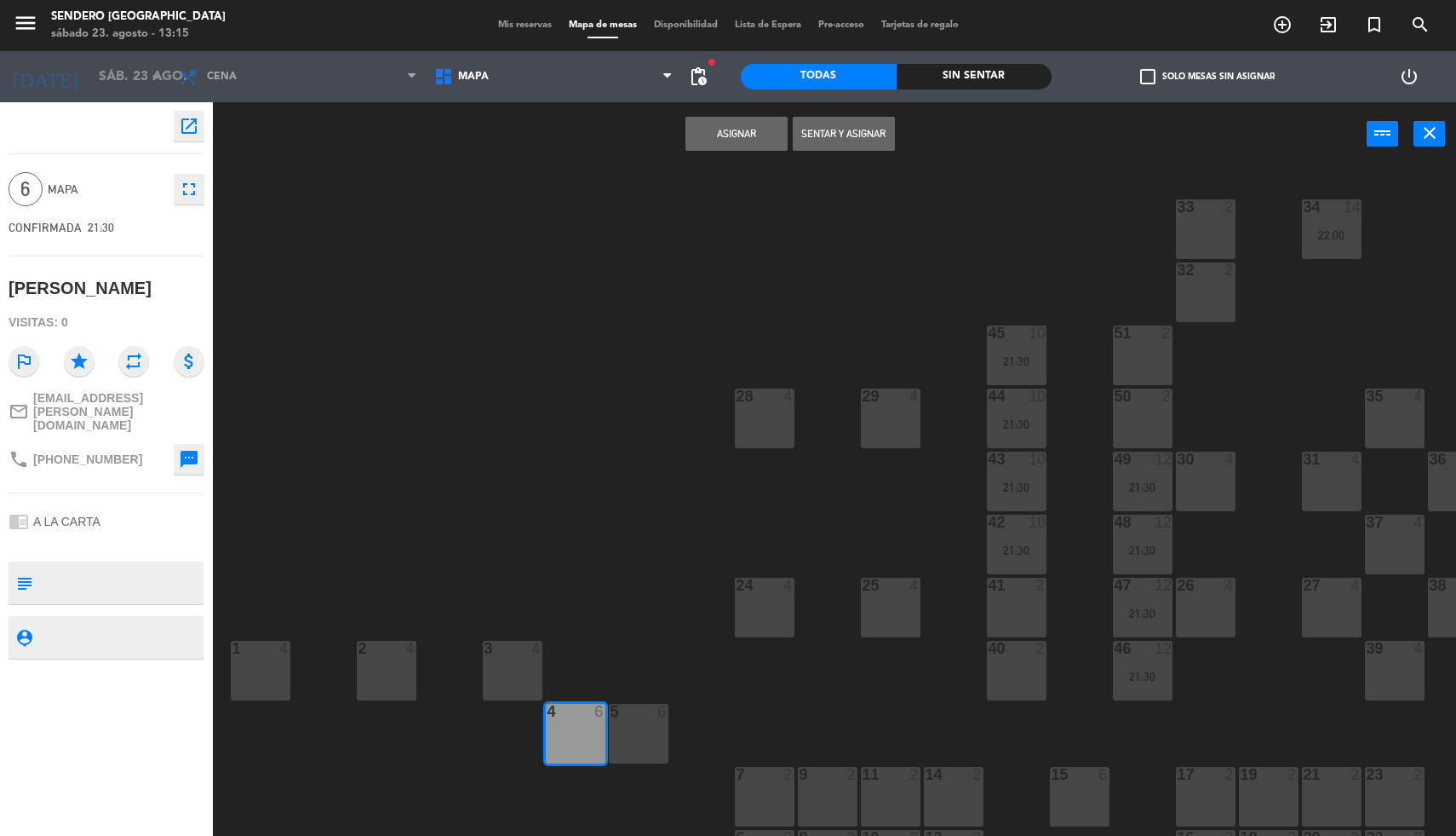
click at [746, 134] on button "Asignar" at bounding box center [736, 134] width 102 height 34
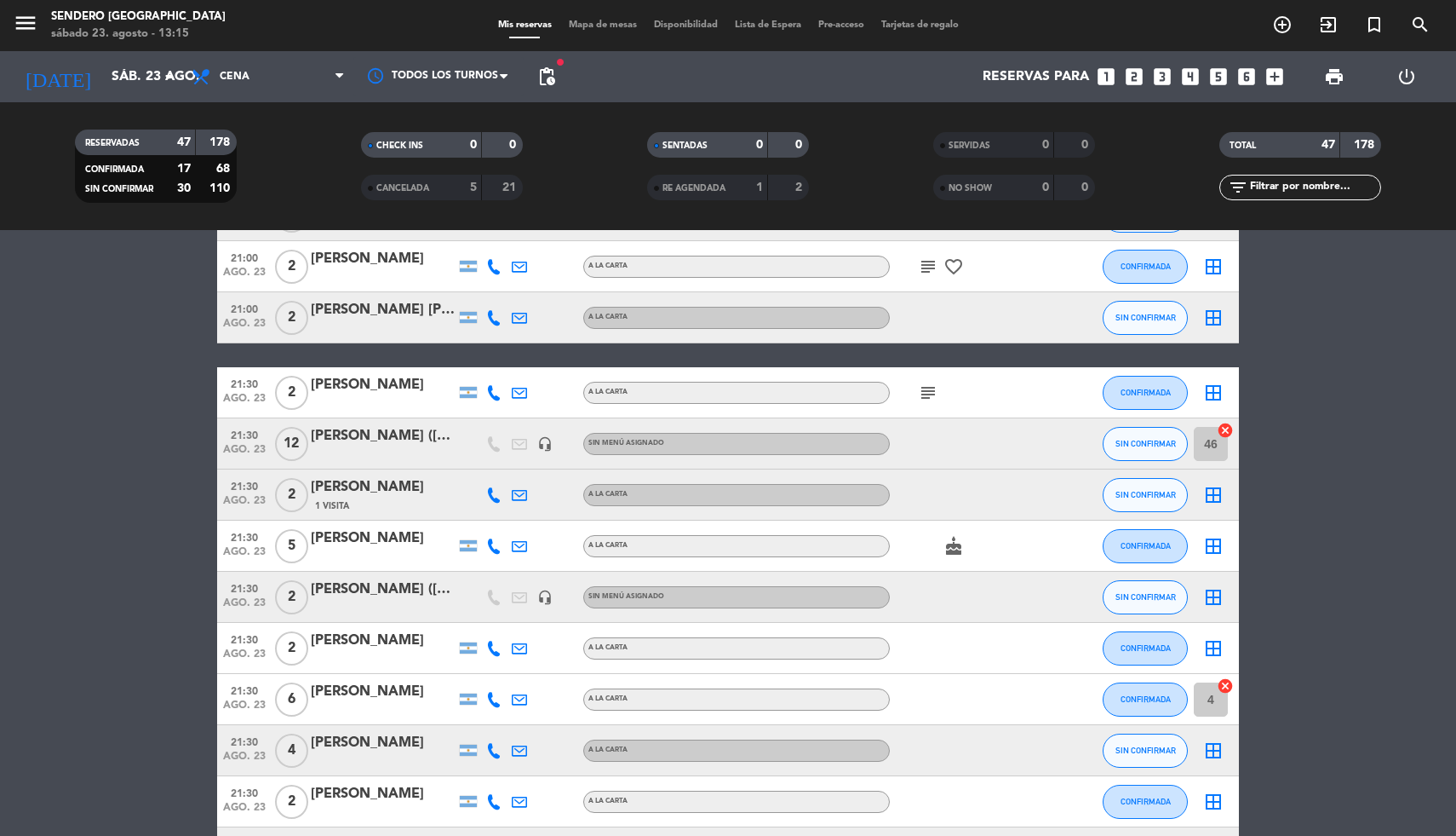
scroll to position [1068, 0]
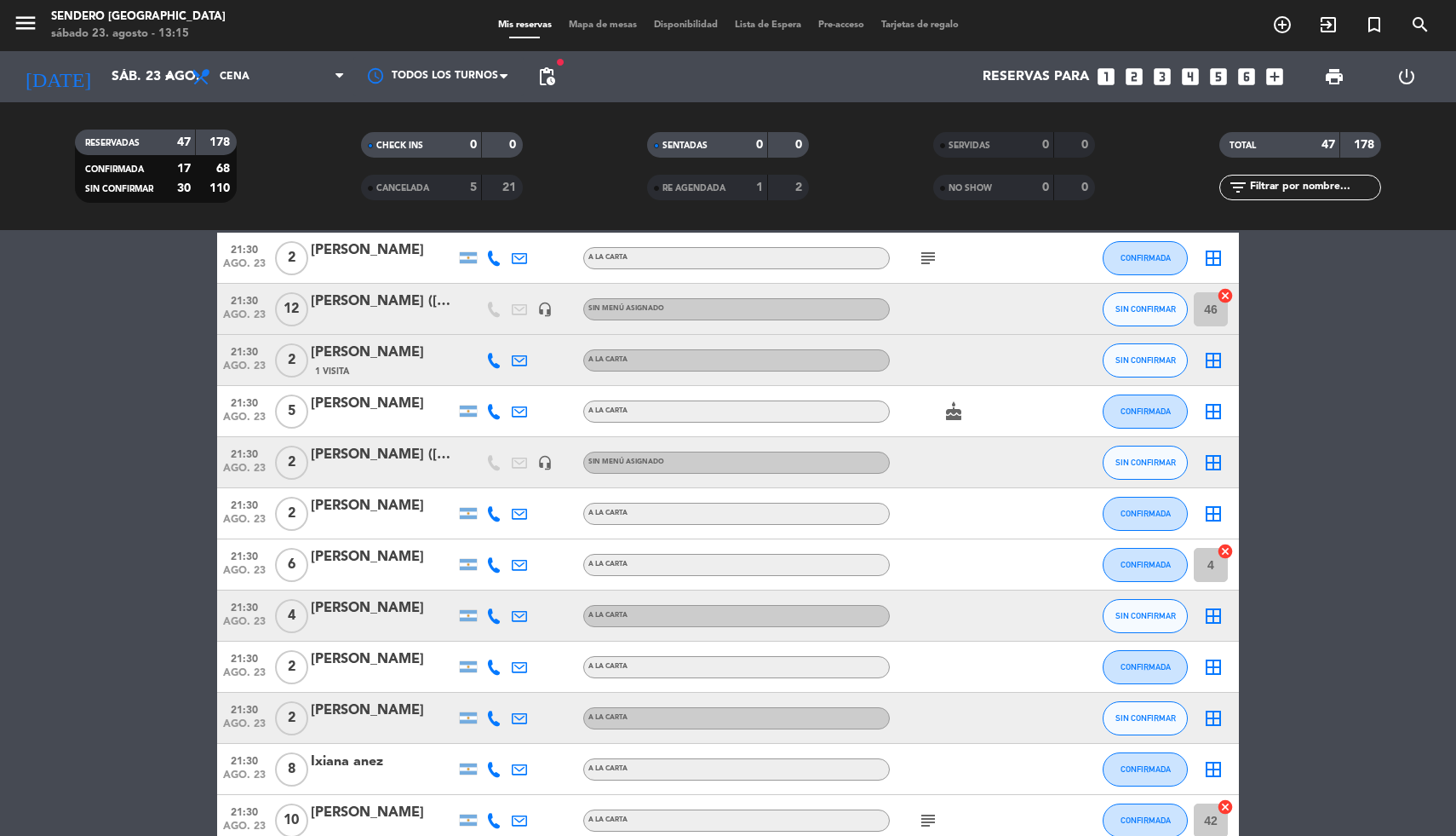
click at [1209, 409] on icon "border_all" at bounding box center [1213, 412] width 21 height 21
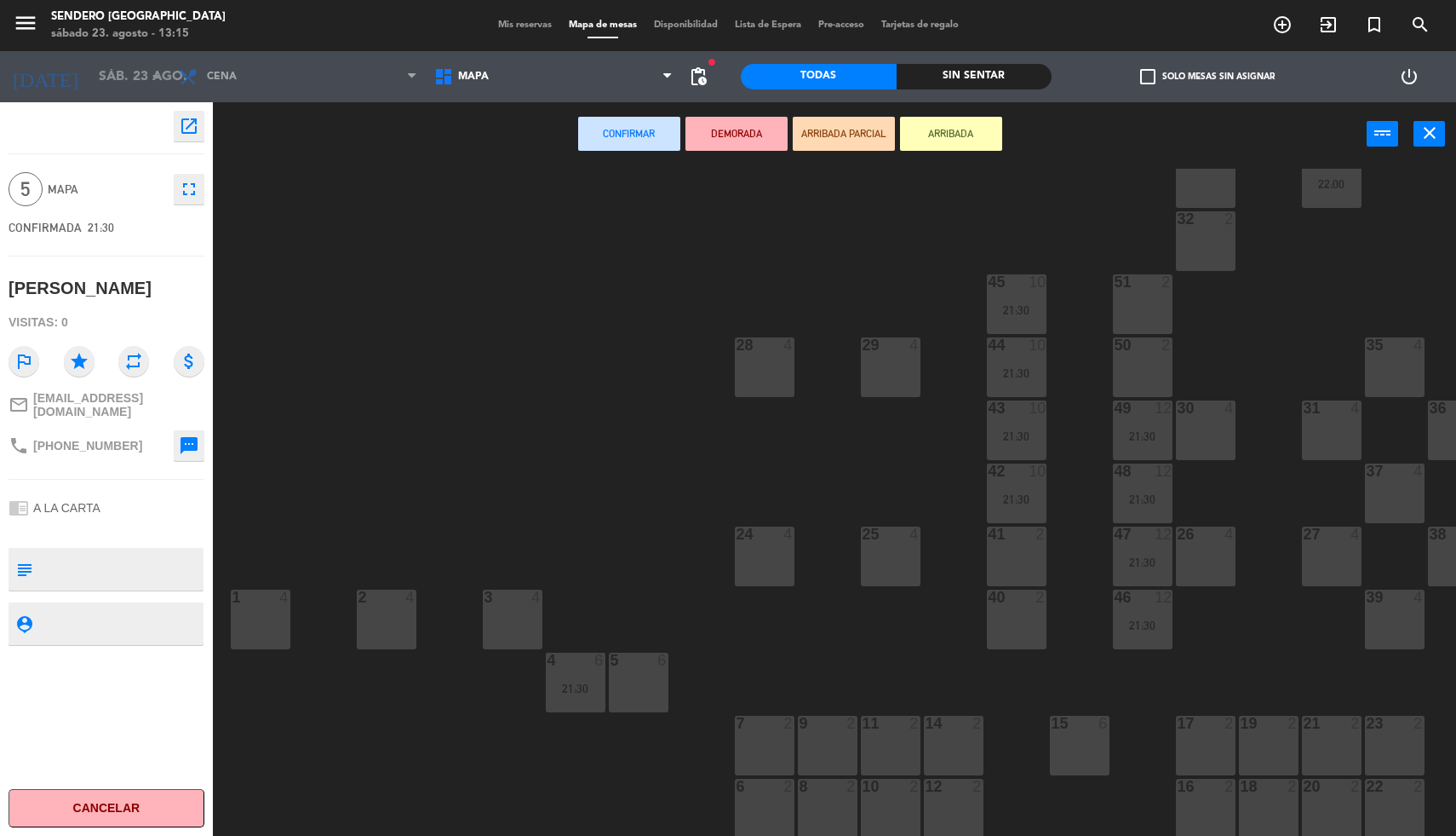
scroll to position [61, 0]
click at [1074, 718] on div at bounding box center [1079, 724] width 28 height 15
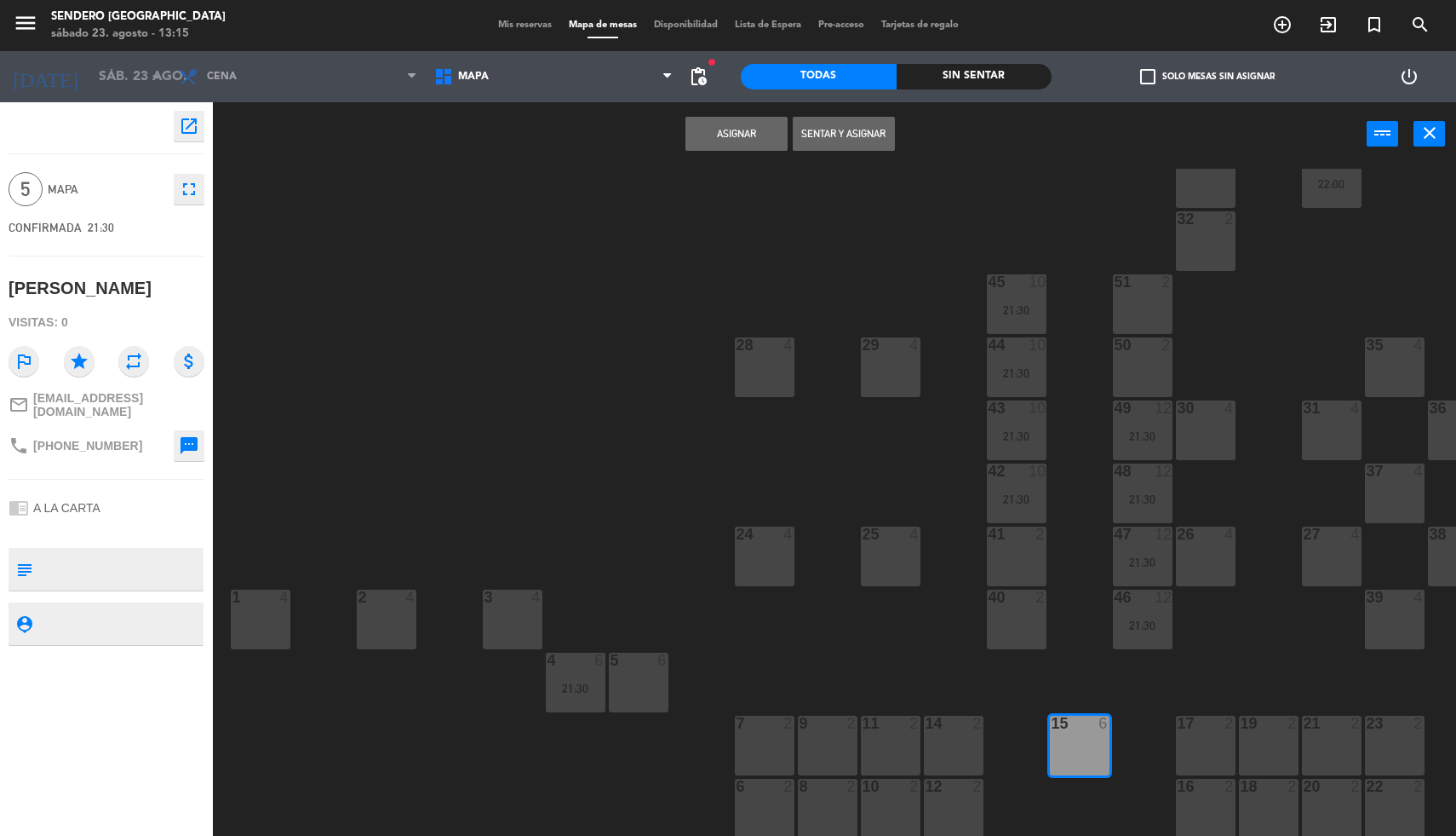
click at [728, 117] on button "Asignar" at bounding box center [736, 134] width 102 height 34
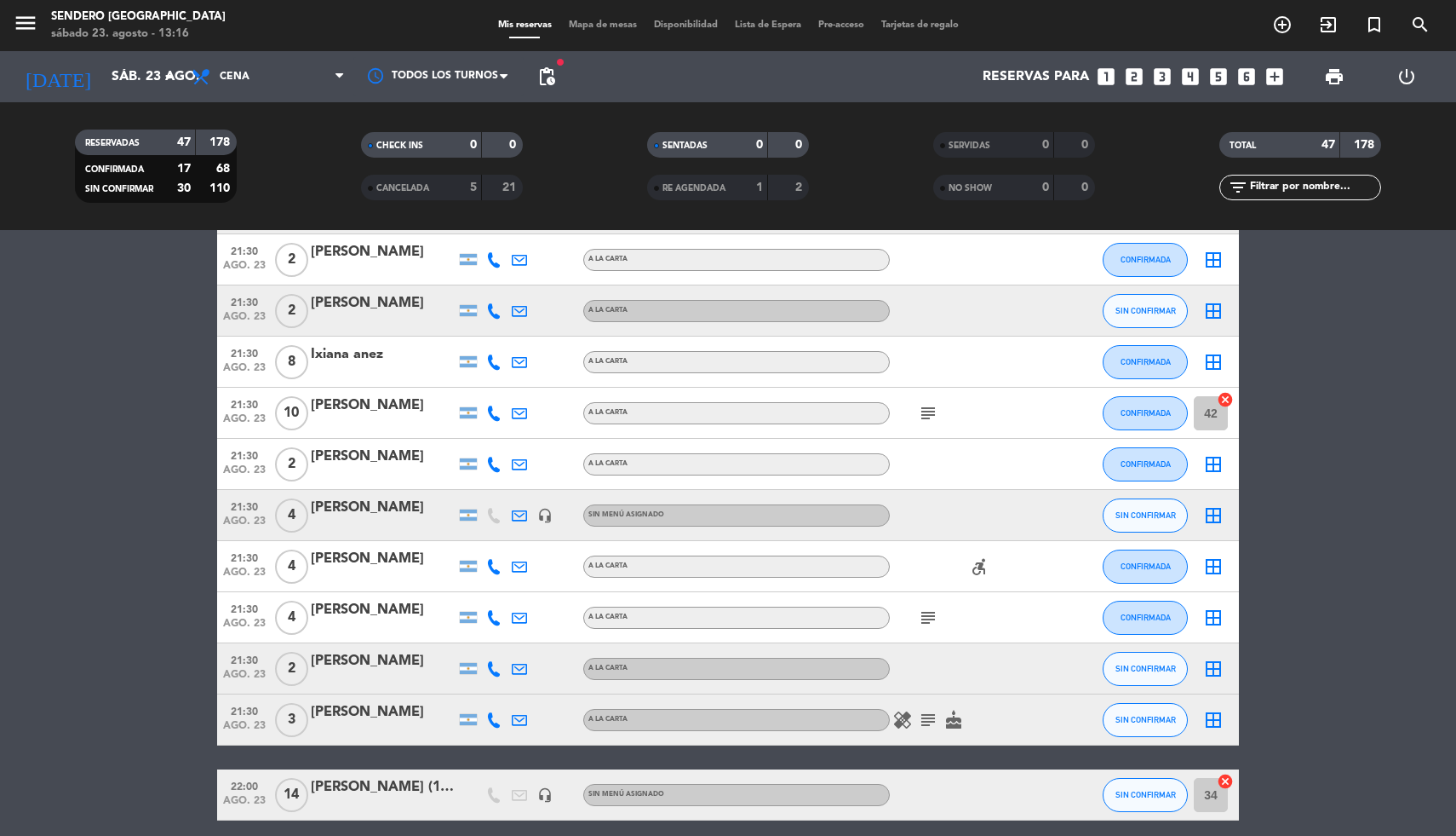
scroll to position [1471, 0]
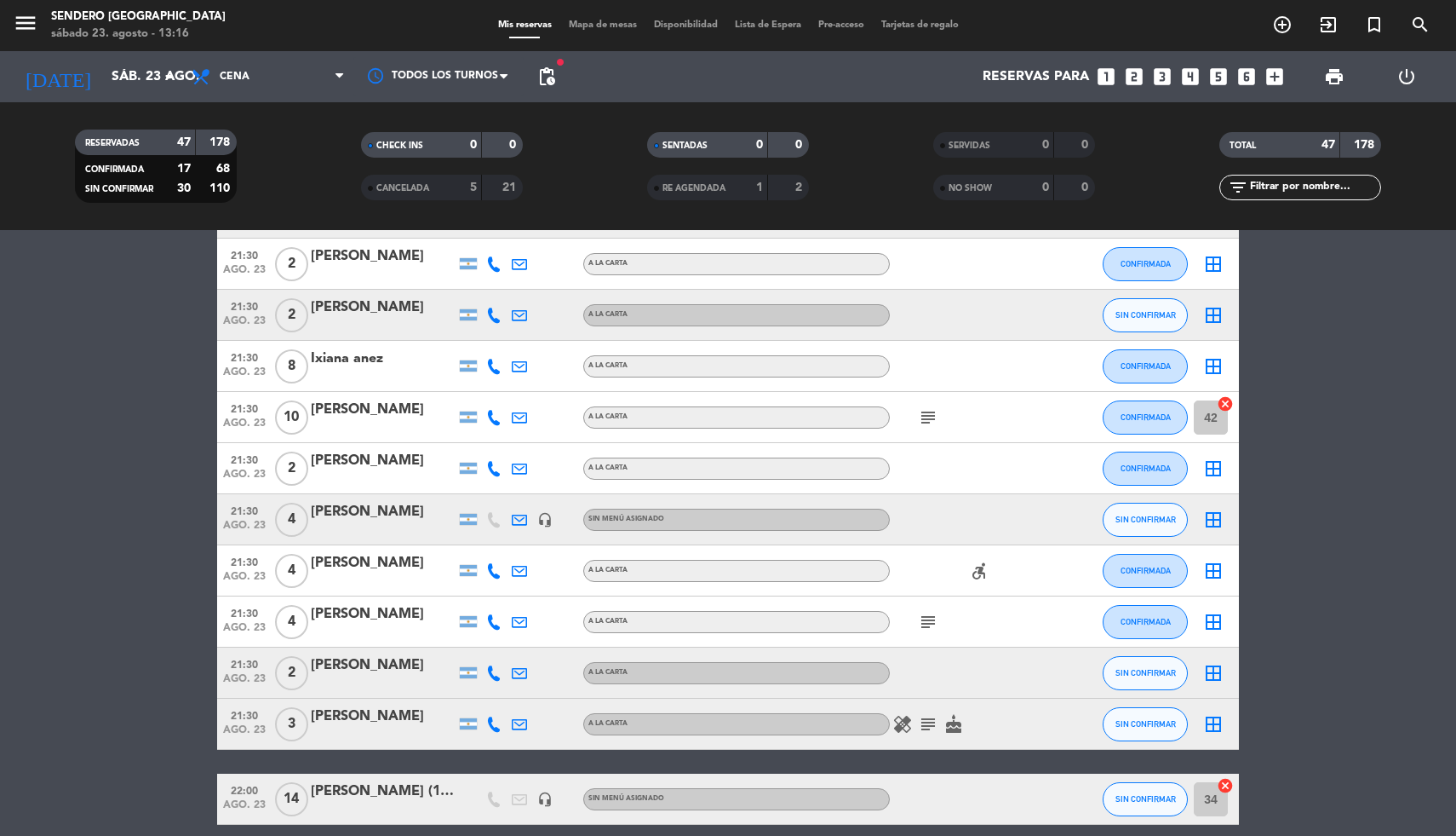
click at [1208, 362] on icon "border_all" at bounding box center [1213, 366] width 21 height 21
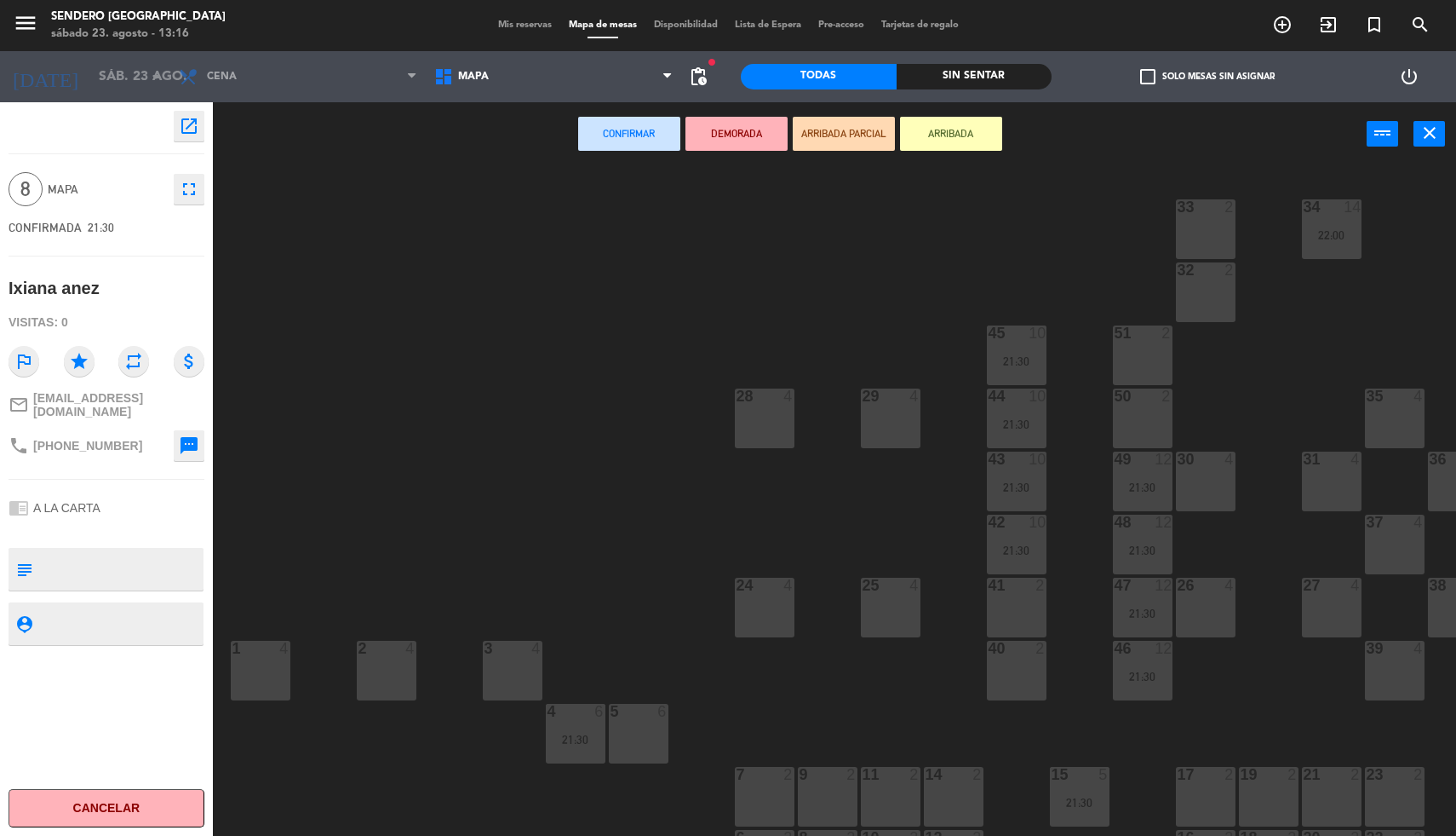
click at [768, 600] on div "24 4" at bounding box center [764, 608] width 60 height 60
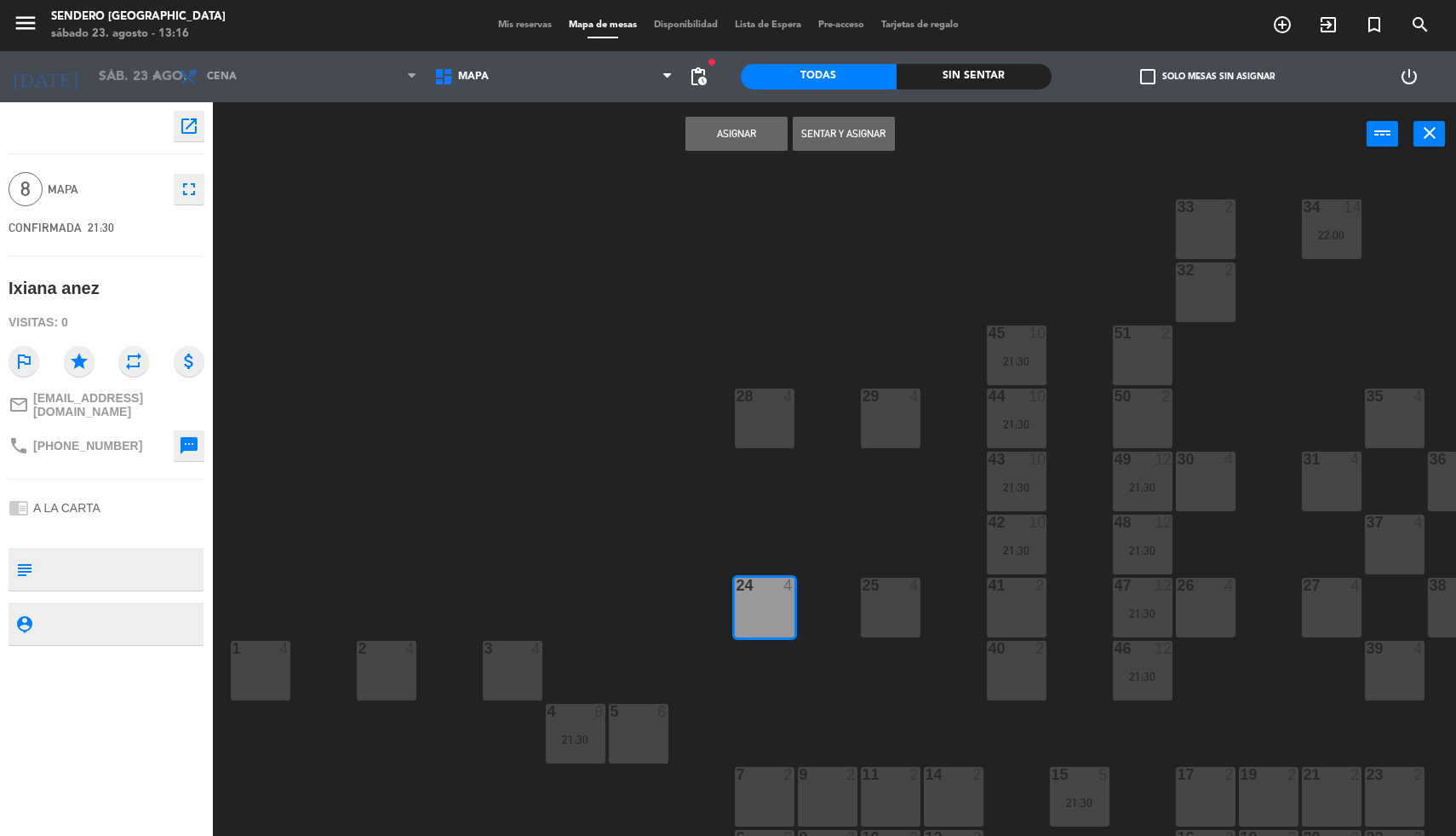
click at [763, 598] on div "24 4" at bounding box center [764, 608] width 60 height 60
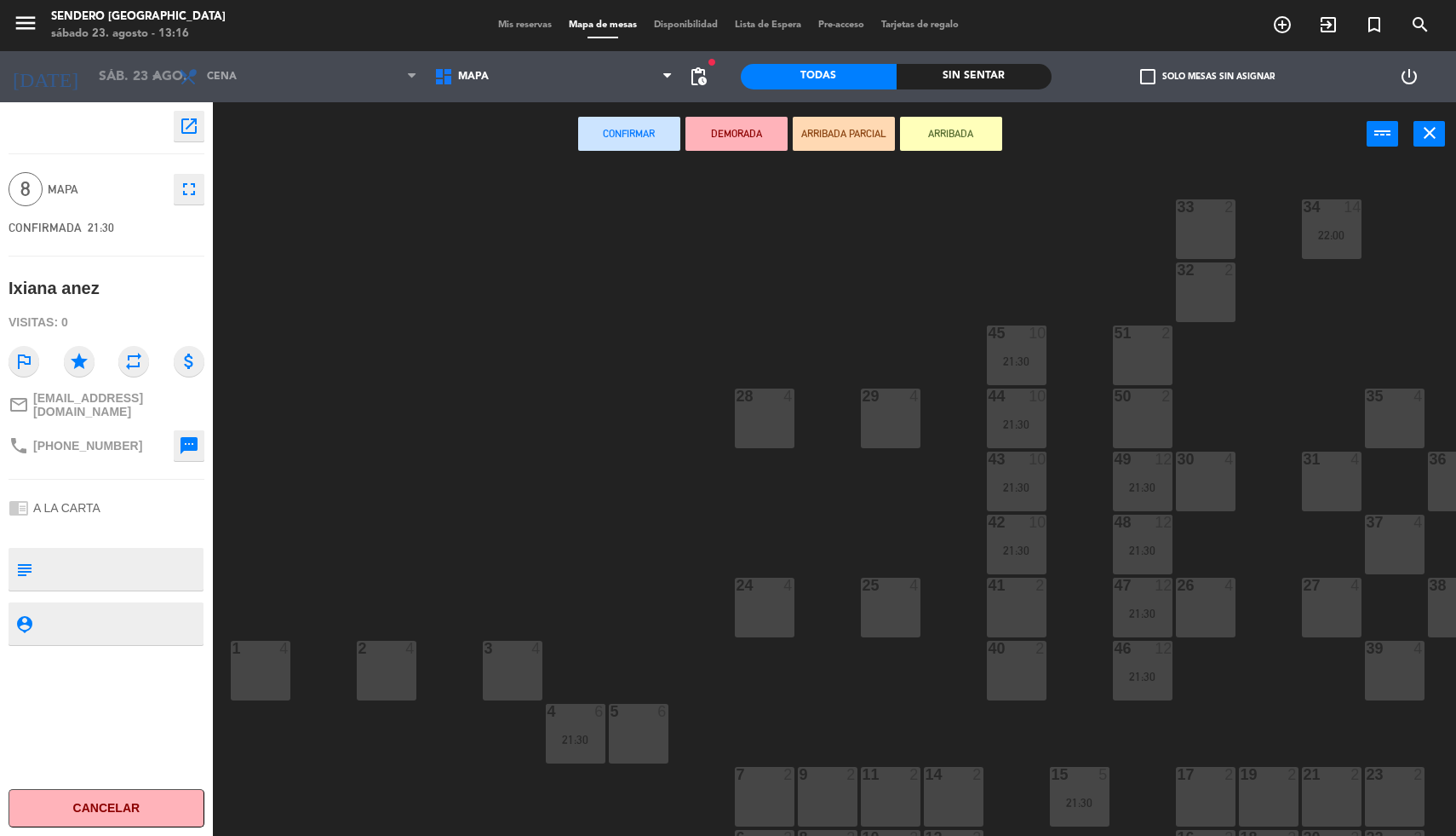
click at [1016, 675] on div "40 2" at bounding box center [1016, 671] width 60 height 60
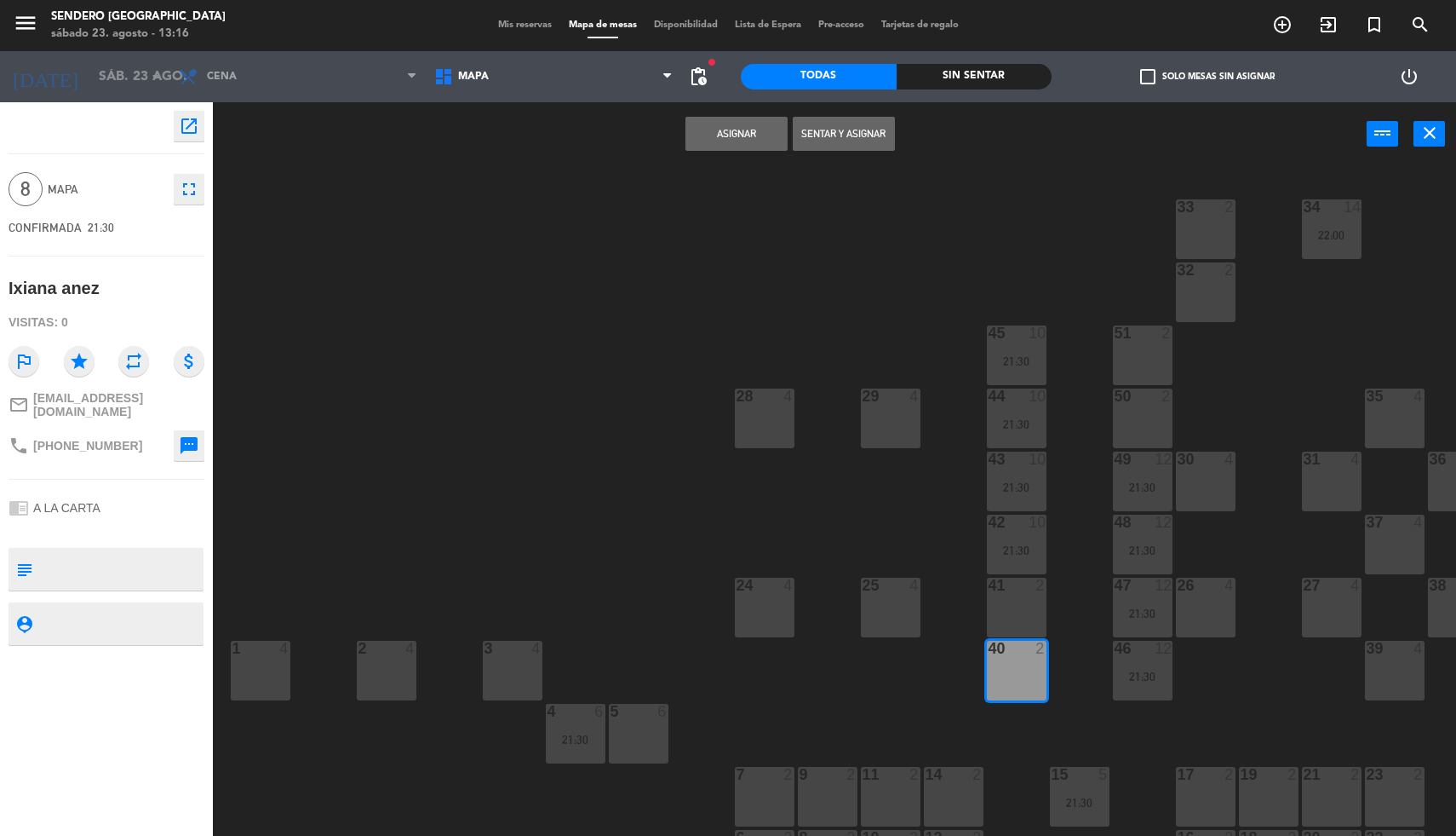
click at [1016, 606] on div "41 2" at bounding box center [1016, 608] width 60 height 60
click at [733, 125] on button "Asignar" at bounding box center [736, 134] width 102 height 34
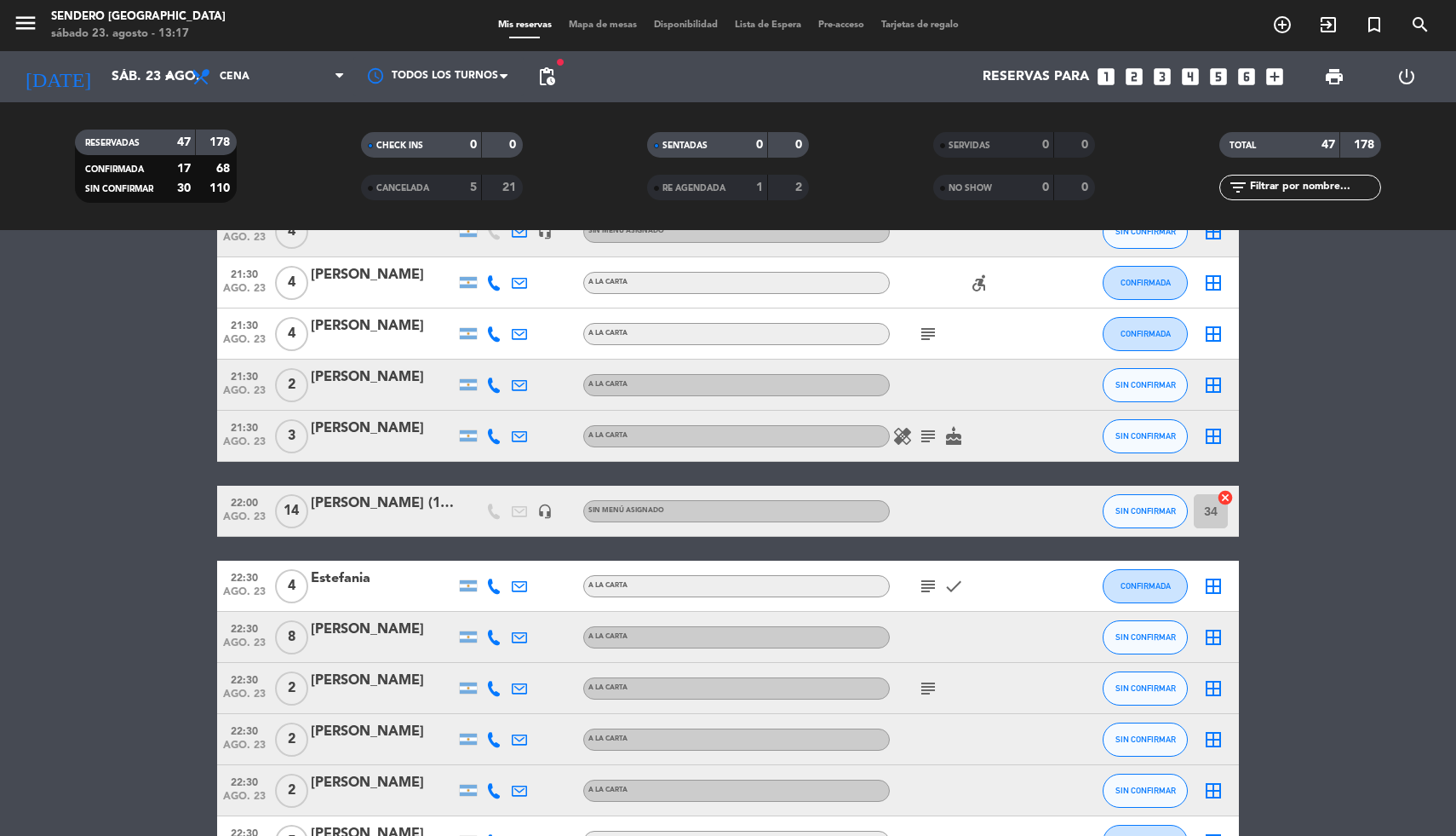
scroll to position [1759, 0]
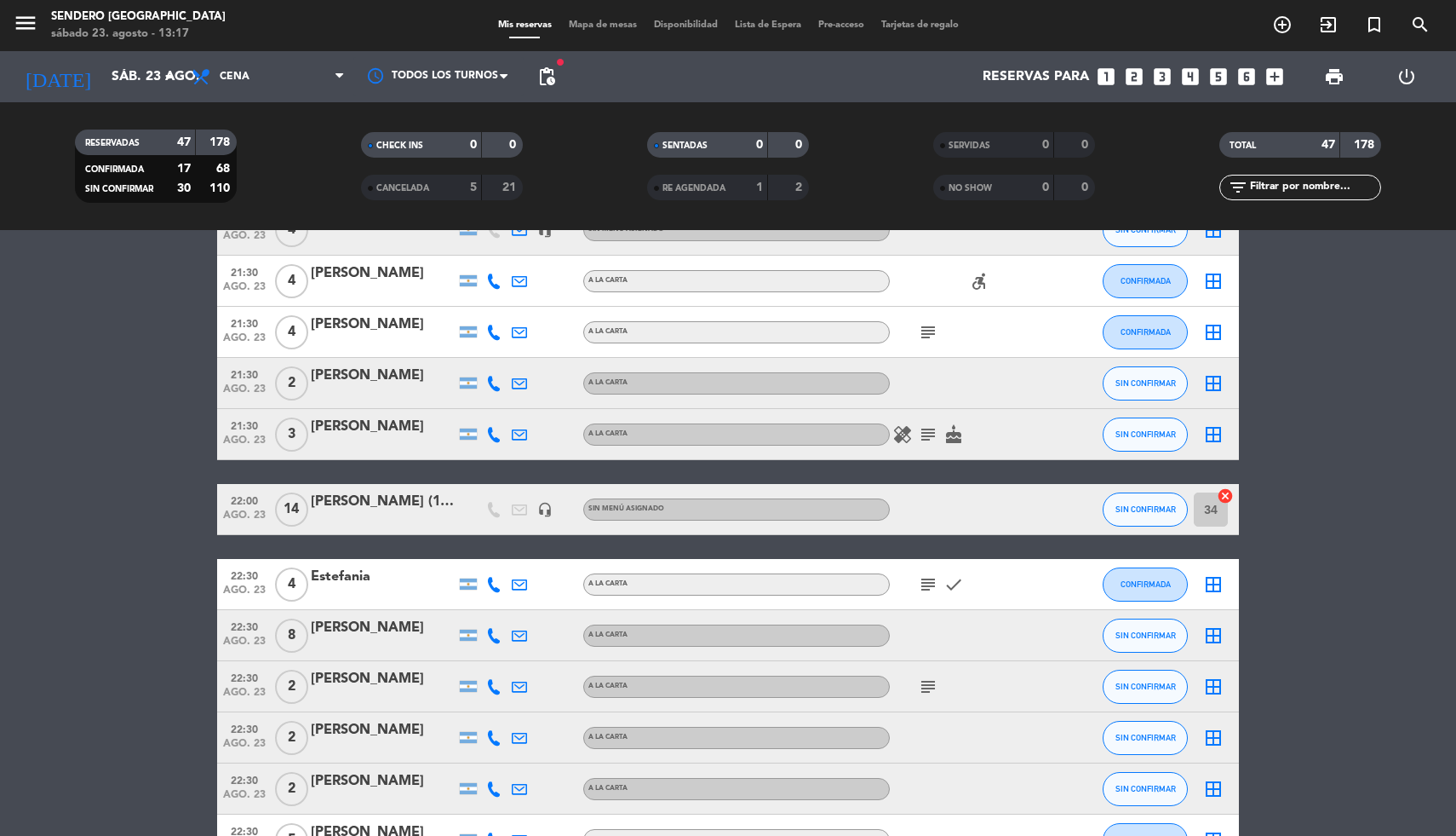
click at [1209, 640] on icon "border_all" at bounding box center [1213, 635] width 21 height 21
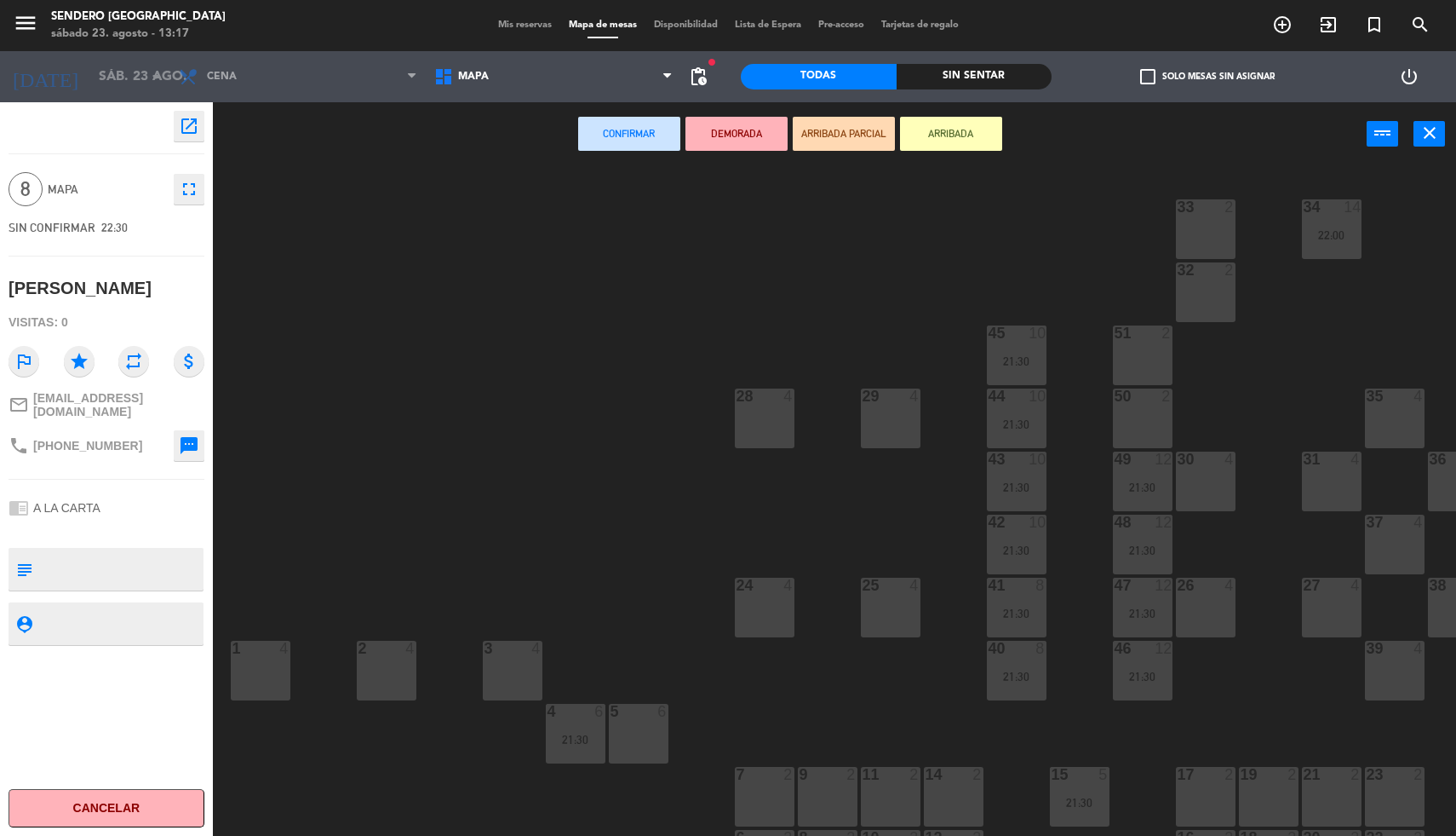
click at [1203, 610] on div "26 4" at bounding box center [1206, 608] width 60 height 60
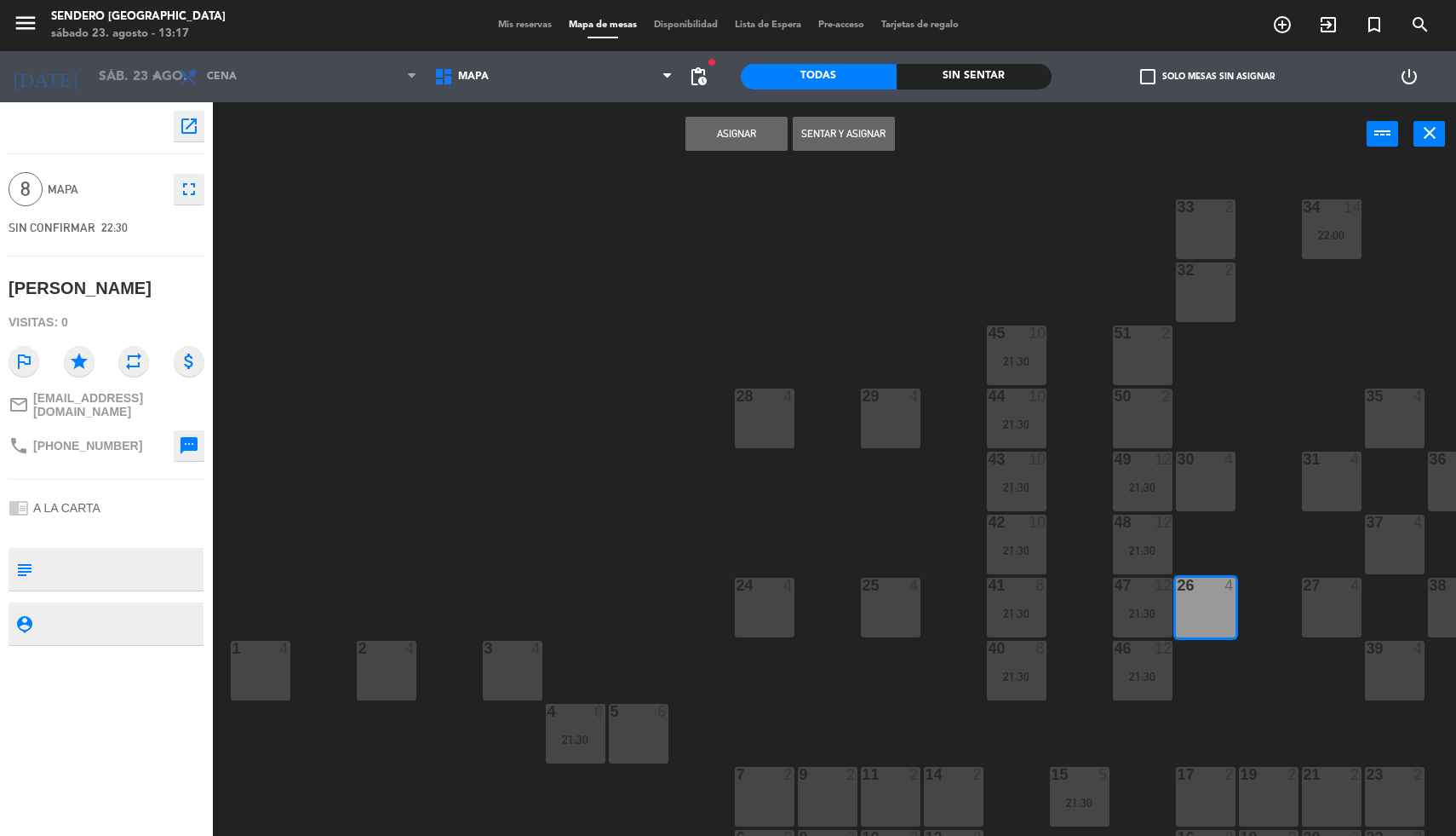
click at [737, 132] on button "Asignar" at bounding box center [736, 134] width 102 height 34
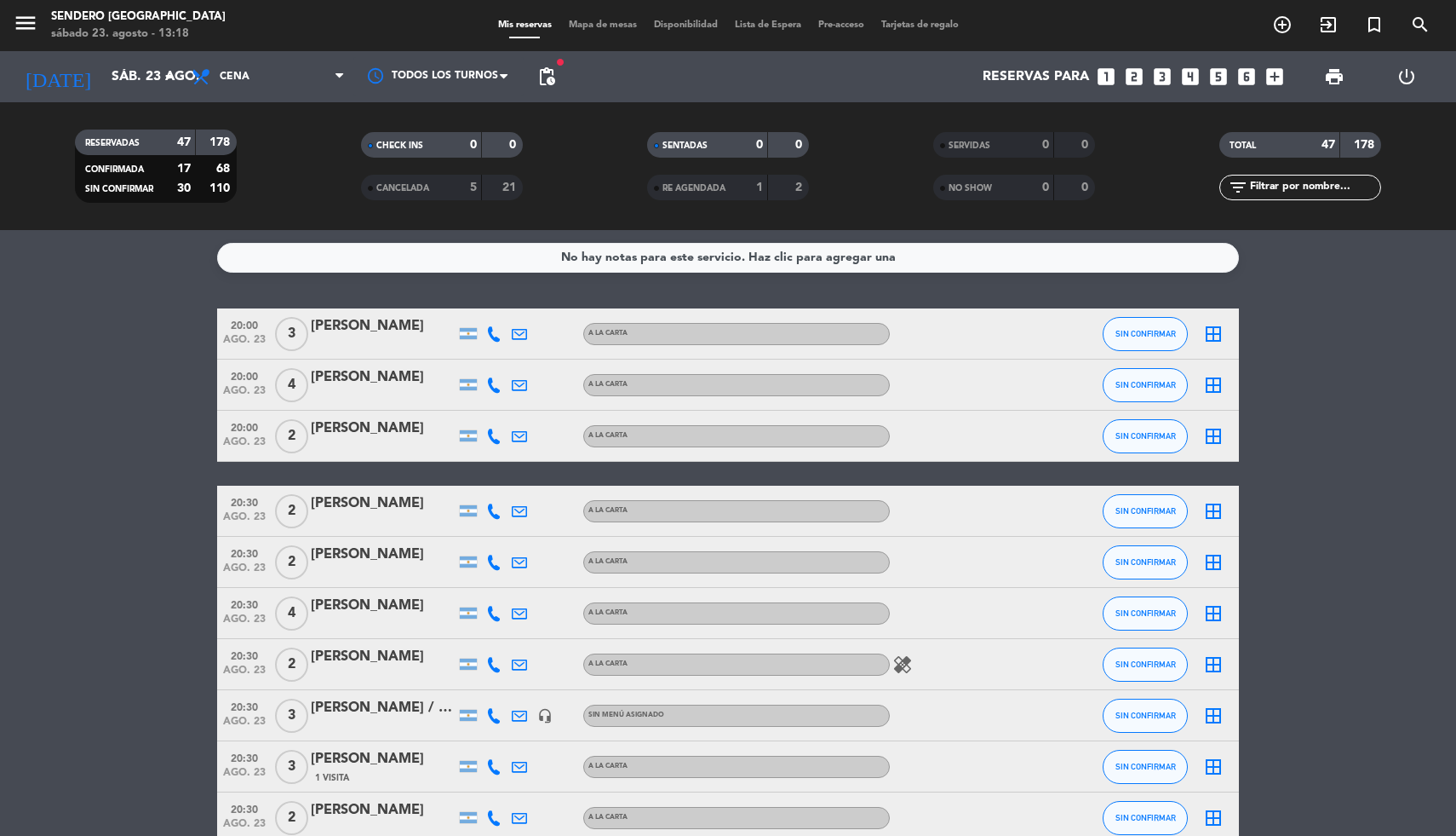
click at [391, 324] on div "[PERSON_NAME]" at bounding box center [383, 327] width 145 height 22
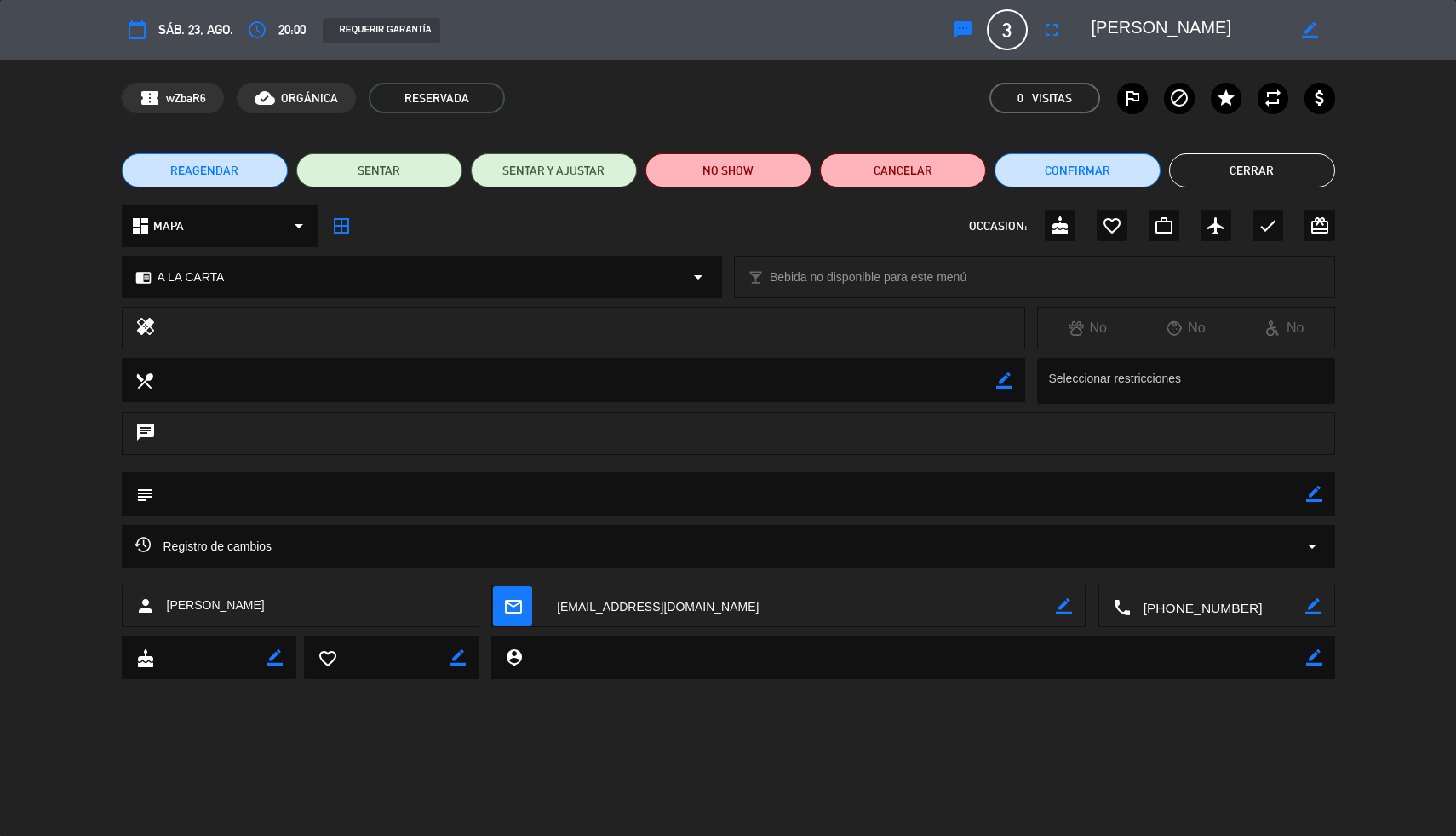
scroll to position [0, 3]
click at [1322, 171] on button "Cerrar" at bounding box center [1252, 171] width 166 height 34
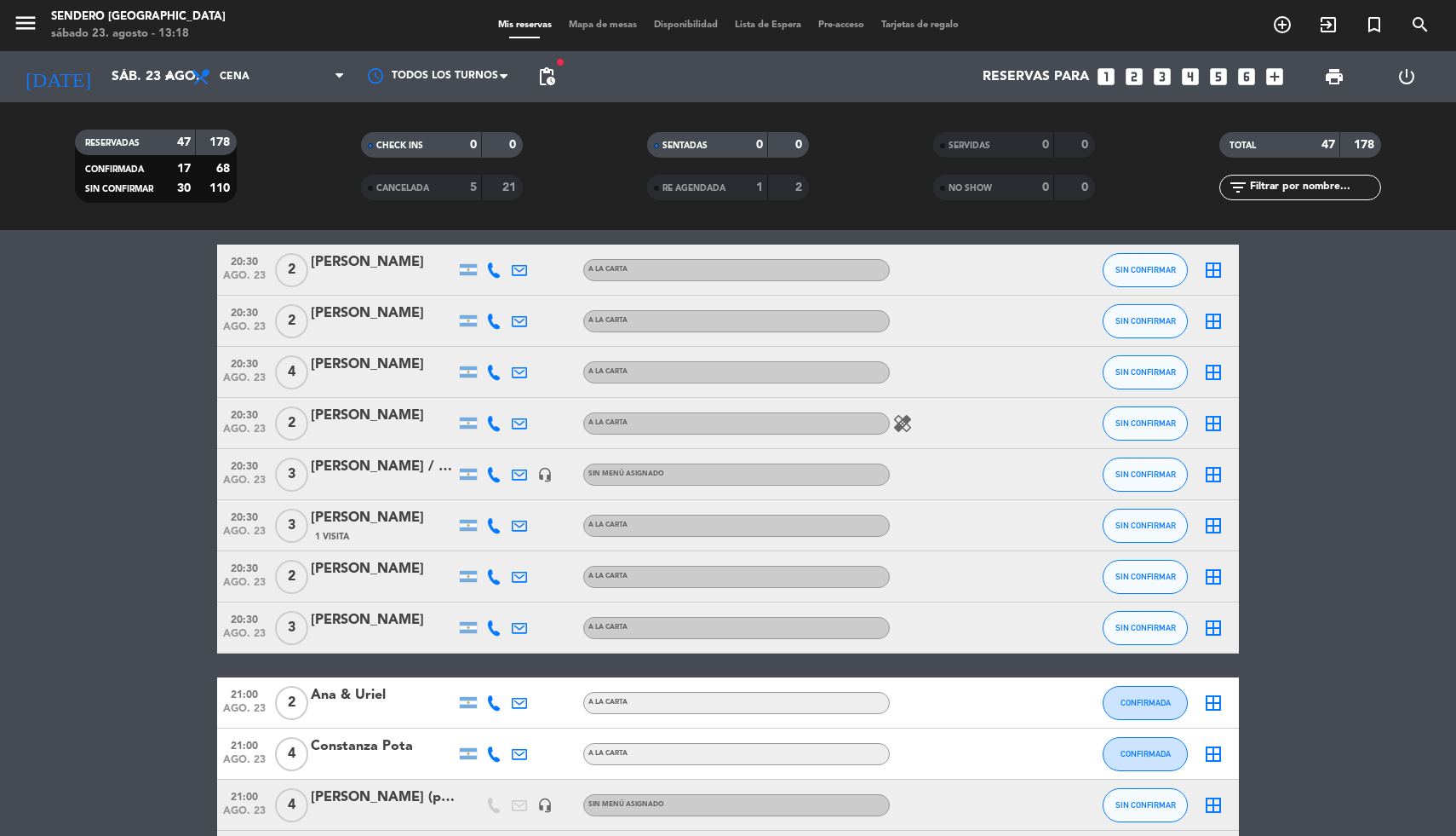
scroll to position [0, 0]
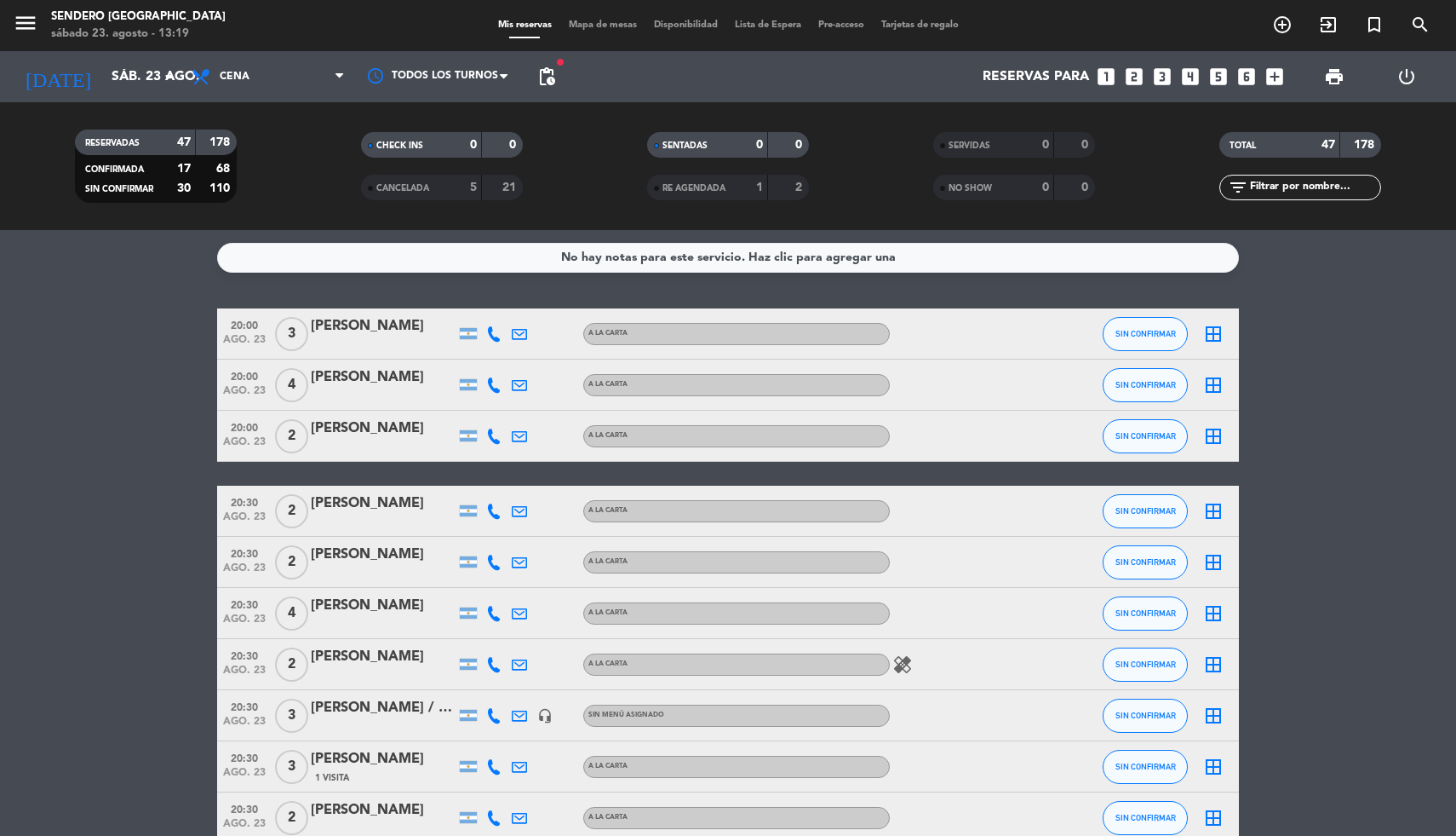
click at [1215, 389] on icon "border_all" at bounding box center [1213, 385] width 21 height 21
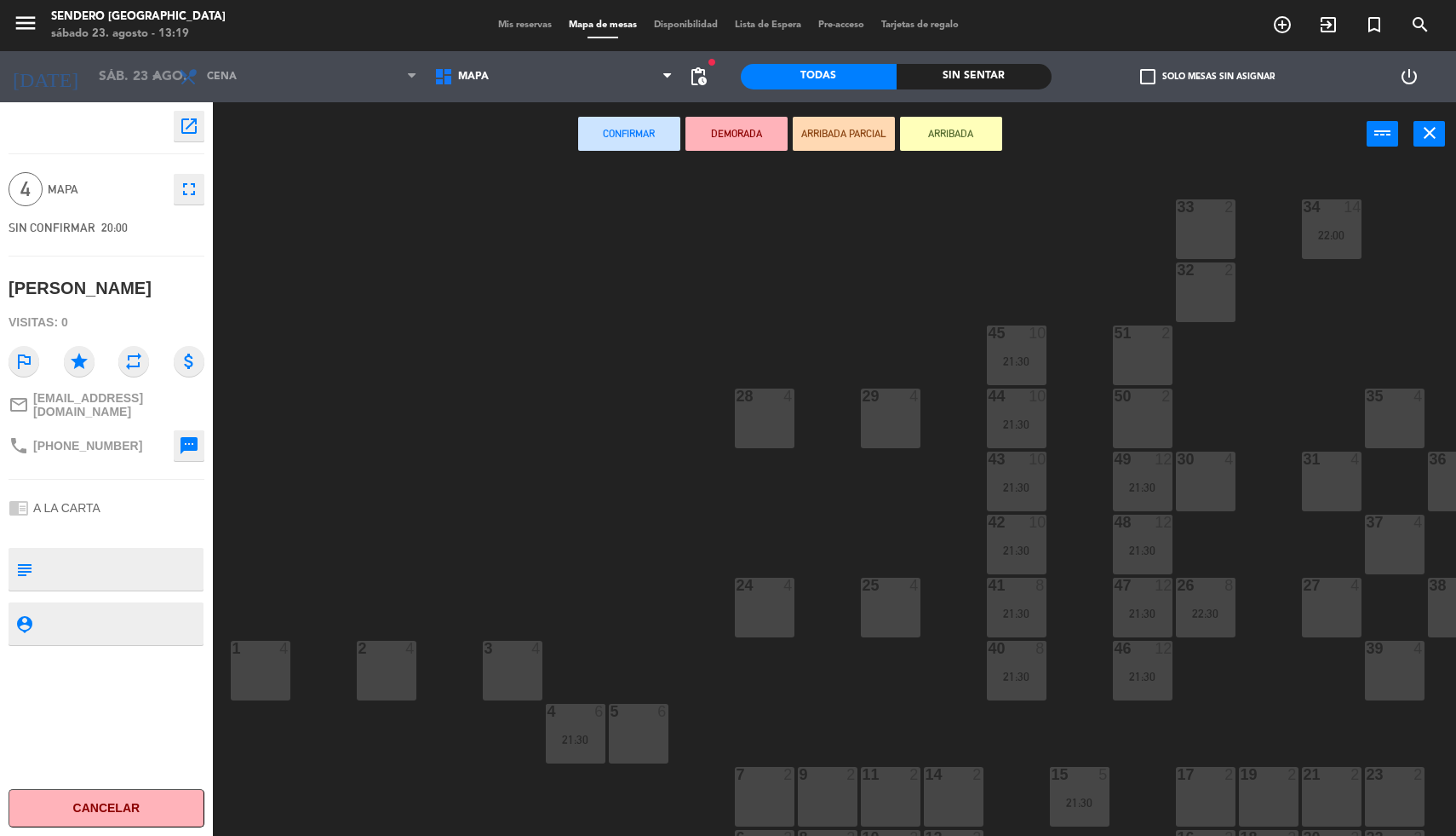
scroll to position [61, 0]
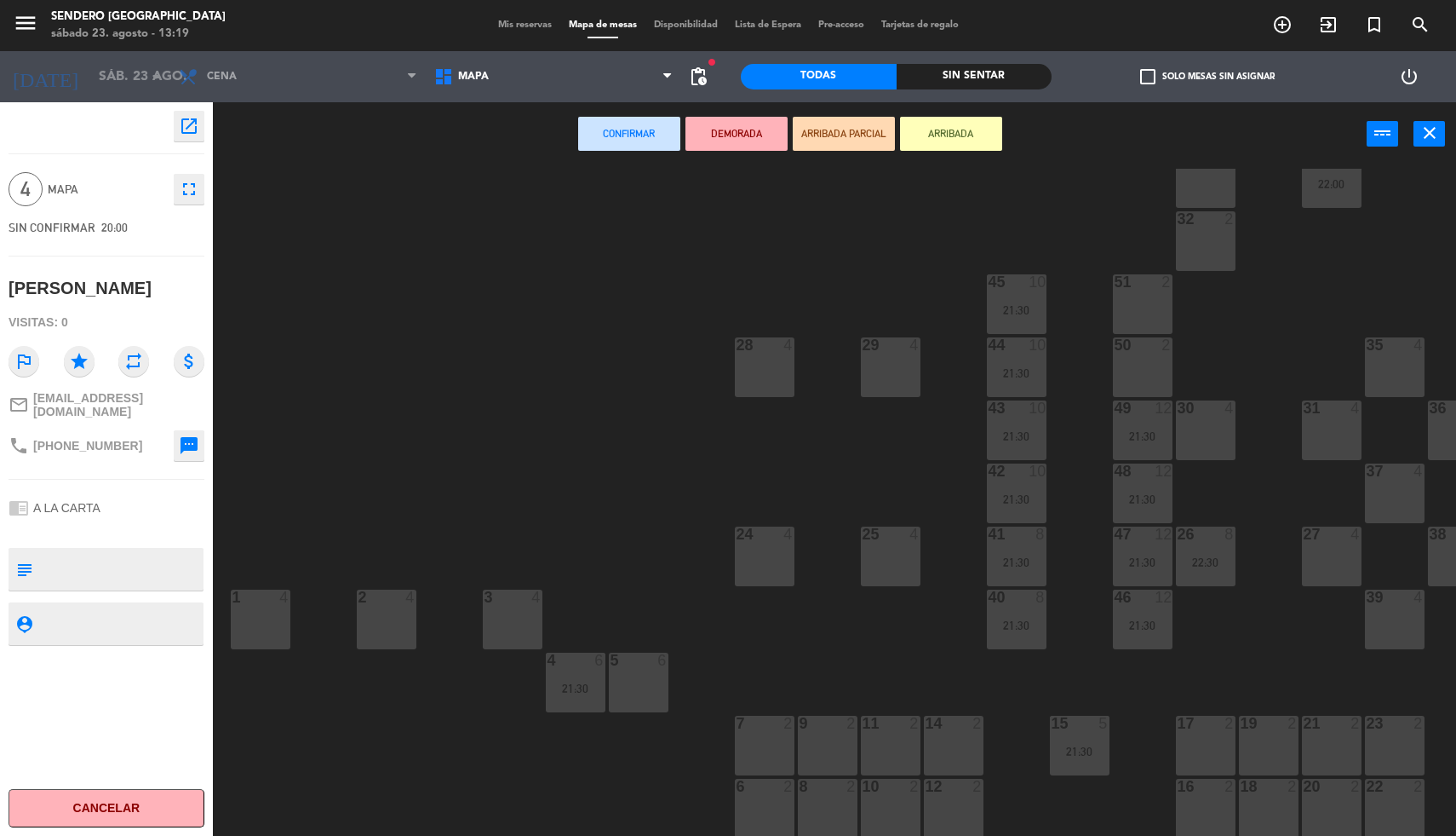
click at [809, 797] on div "8 2" at bounding box center [828, 809] width 60 height 60
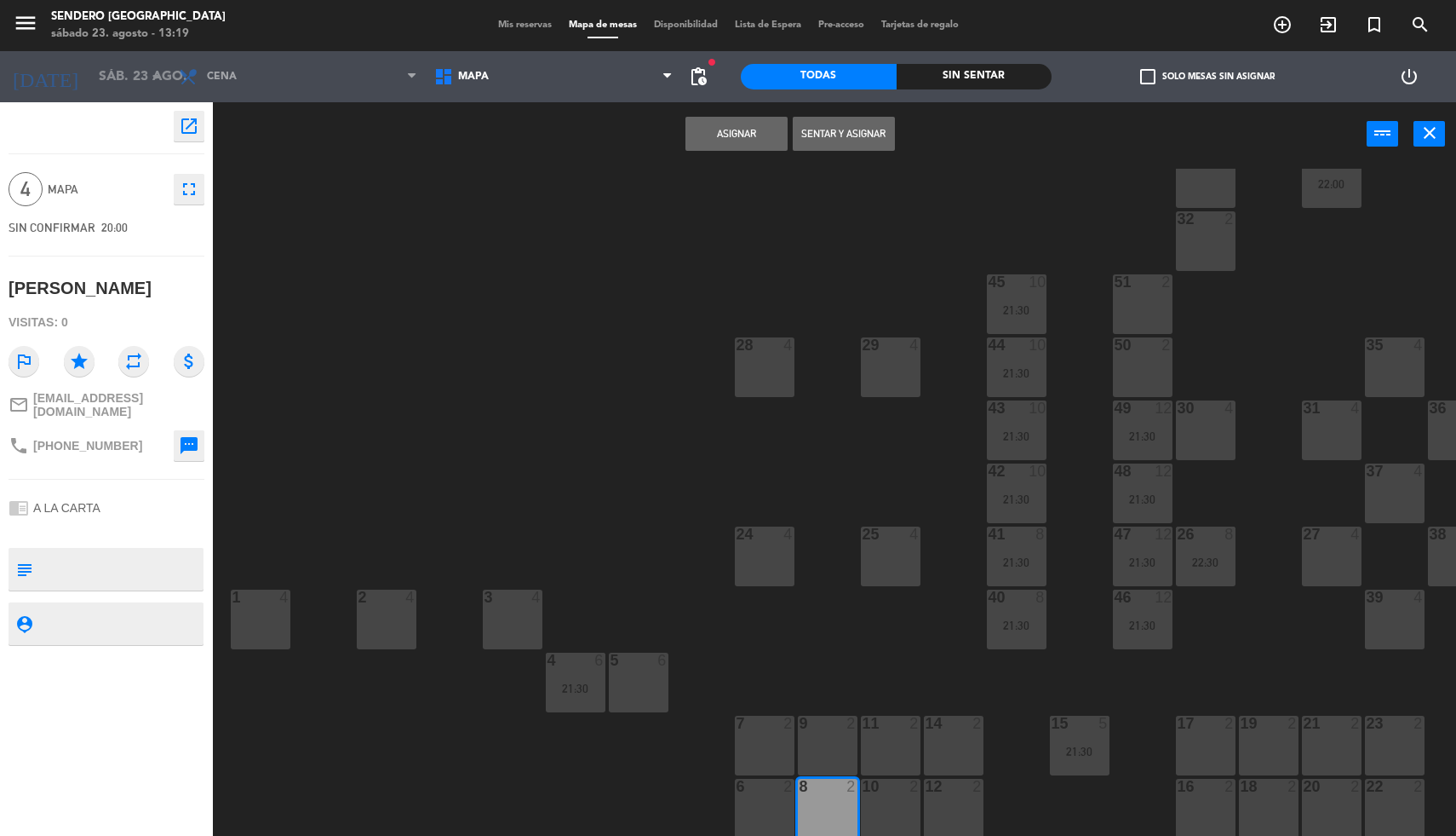
click at [818, 719] on div at bounding box center [827, 724] width 28 height 15
click at [737, 137] on button "Asignar" at bounding box center [736, 134] width 102 height 34
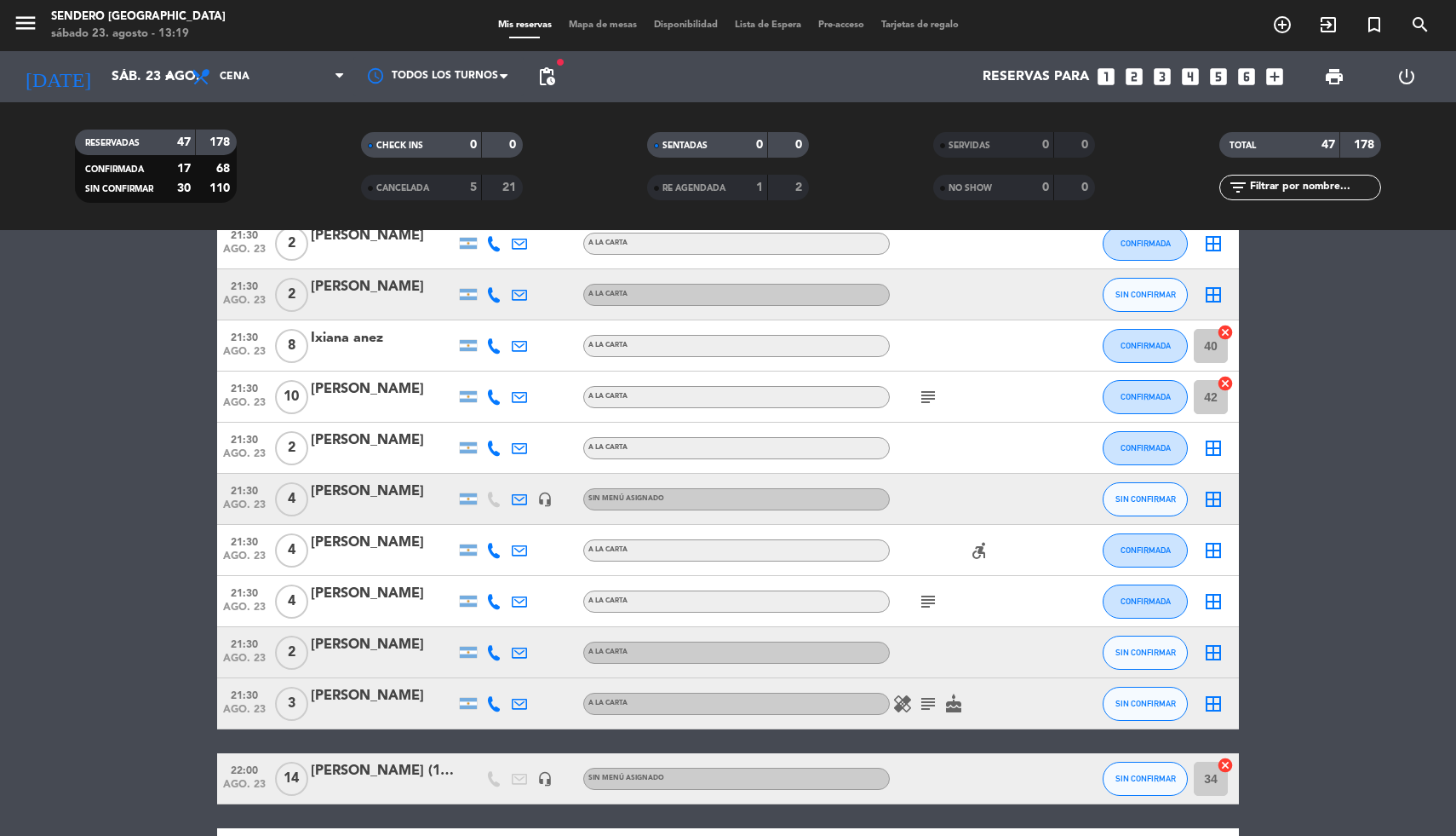
scroll to position [2079, 0]
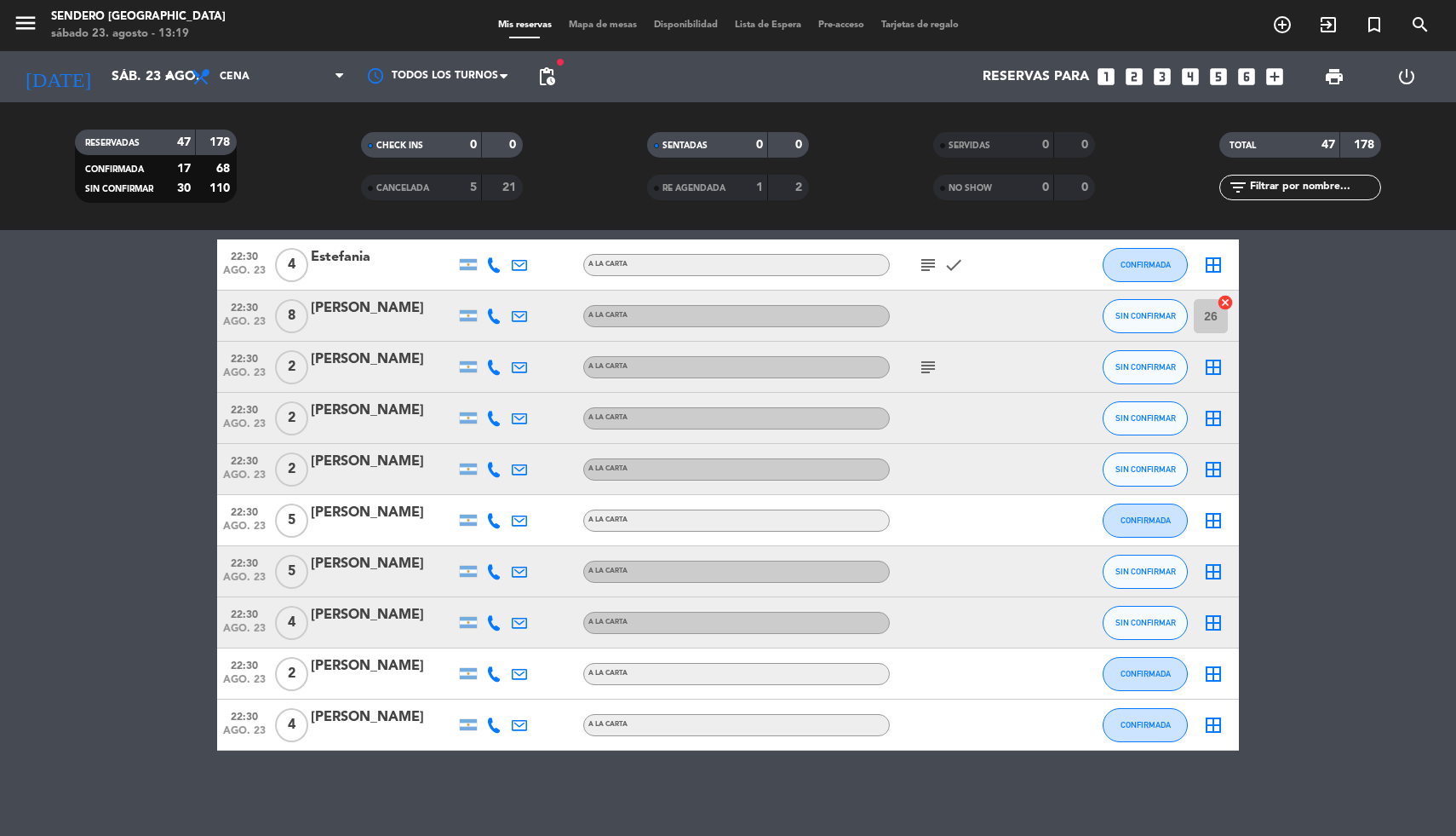
click at [1216, 573] on icon "border_all" at bounding box center [1213, 572] width 21 height 21
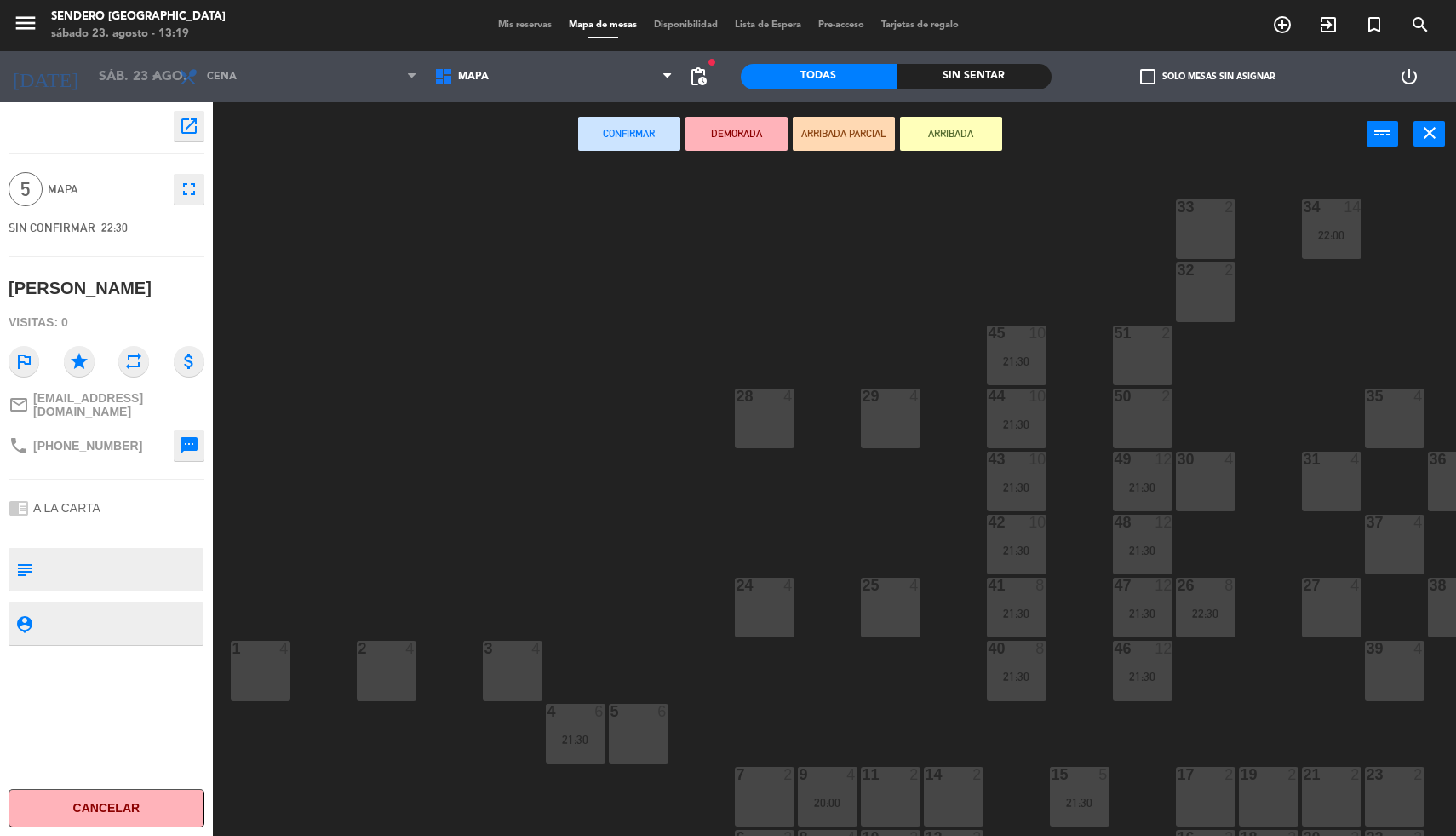
scroll to position [61, 0]
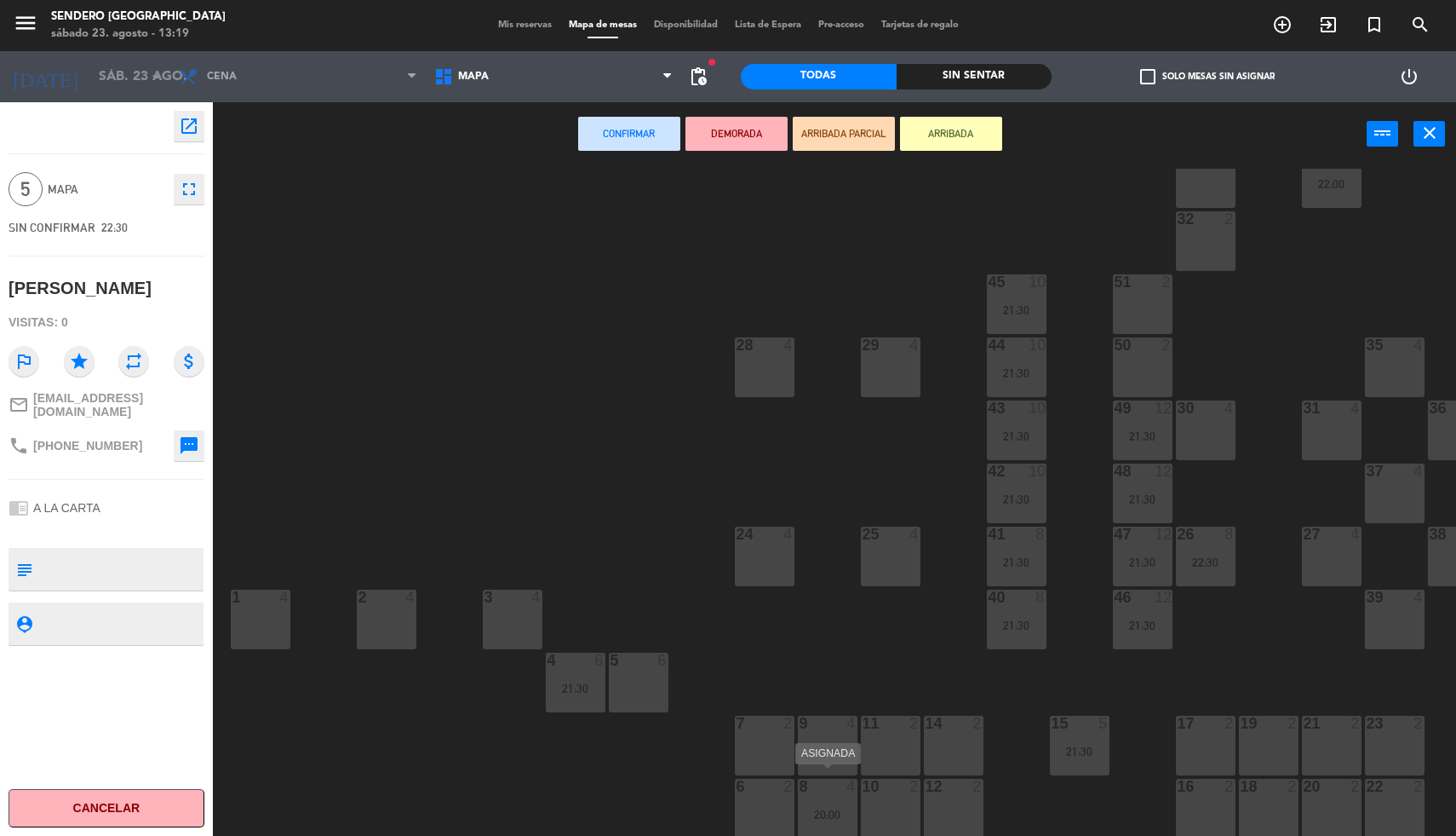
click at [822, 781] on div at bounding box center [827, 786] width 28 height 15
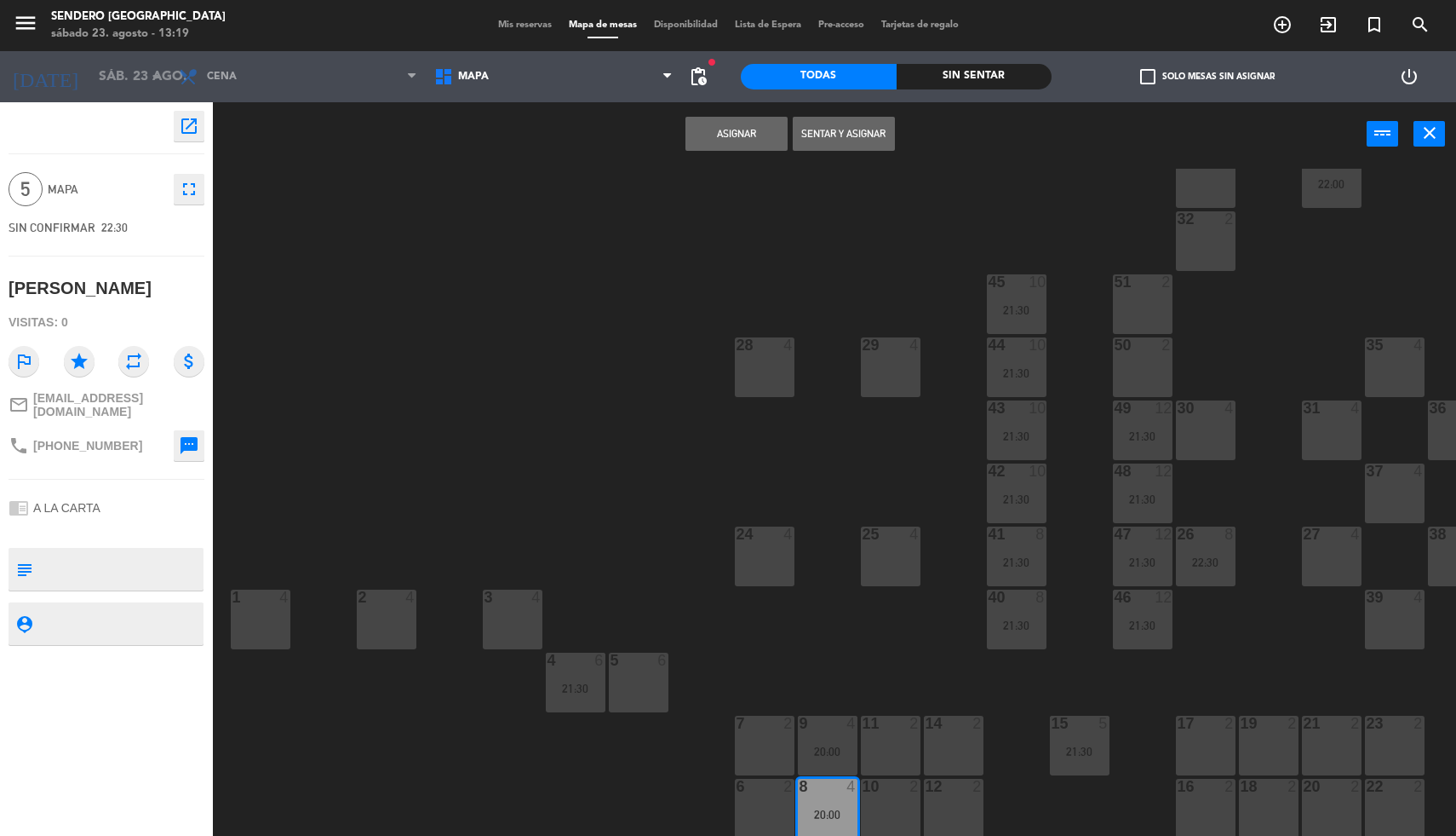
click at [733, 135] on button "Asignar" at bounding box center [736, 134] width 102 height 34
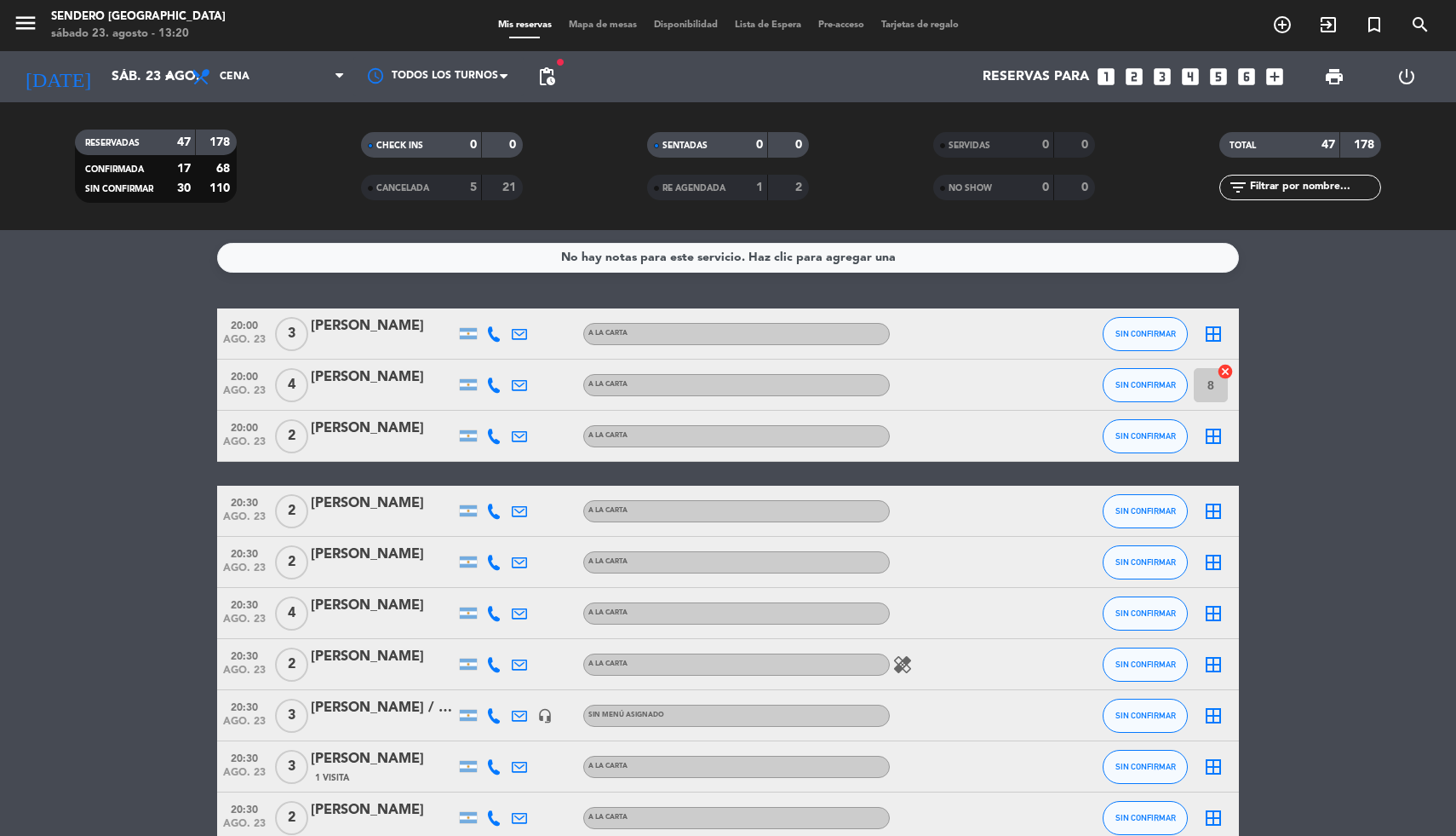
click at [1214, 331] on icon "border_all" at bounding box center [1213, 334] width 21 height 21
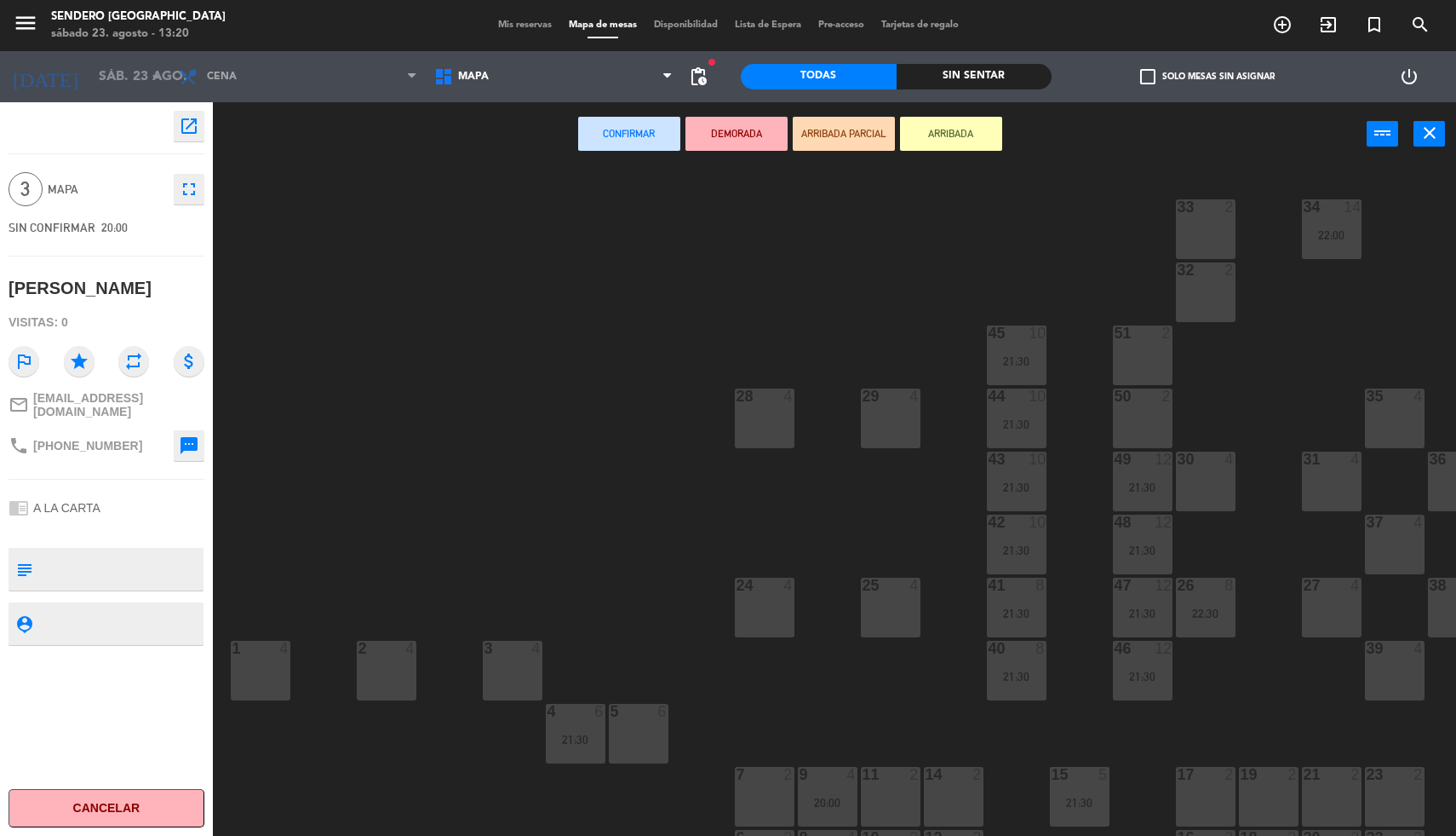
click at [764, 607] on div "24 4" at bounding box center [764, 608] width 60 height 60
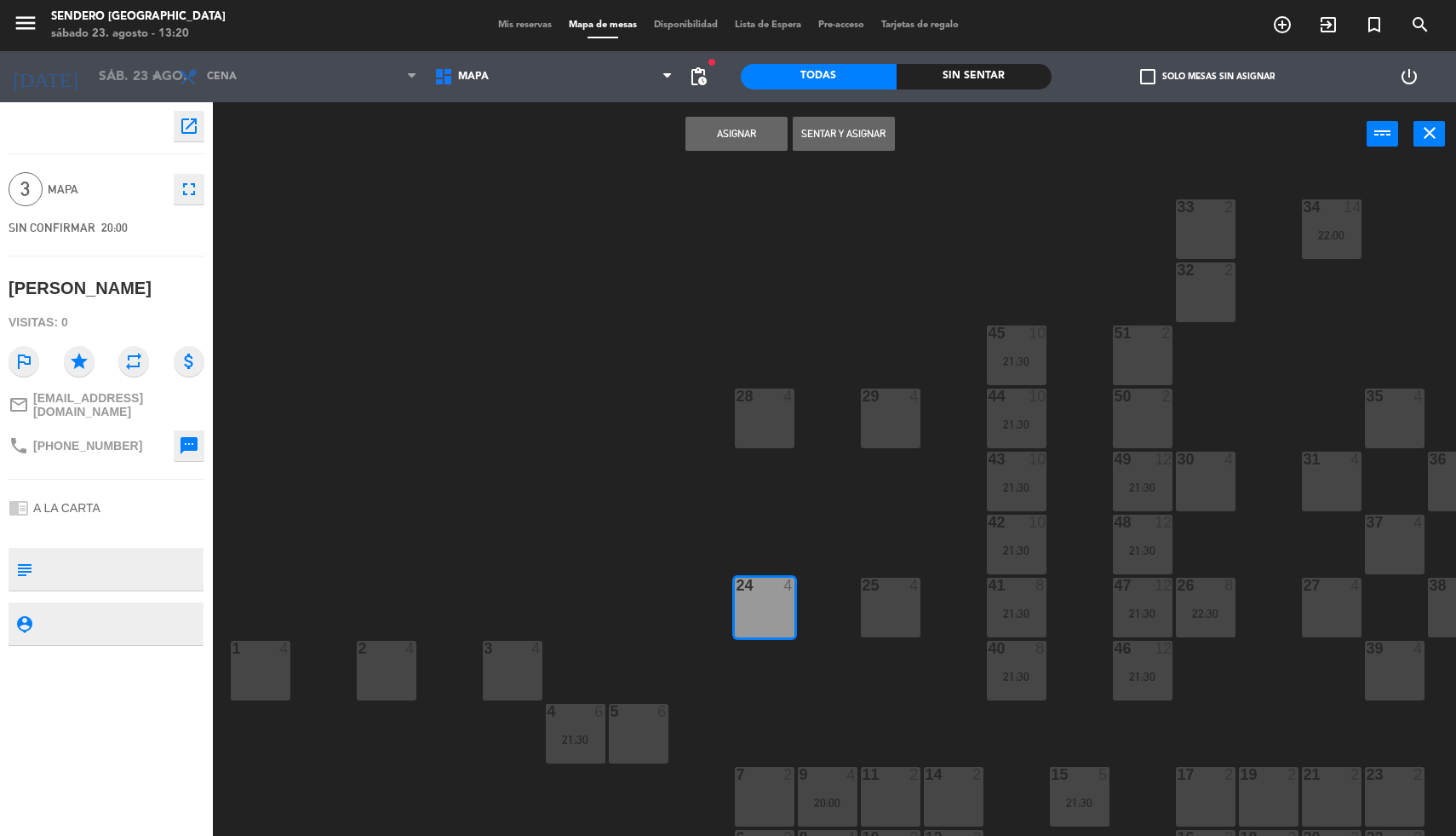
click at [721, 138] on button "Asignar" at bounding box center [736, 134] width 102 height 34
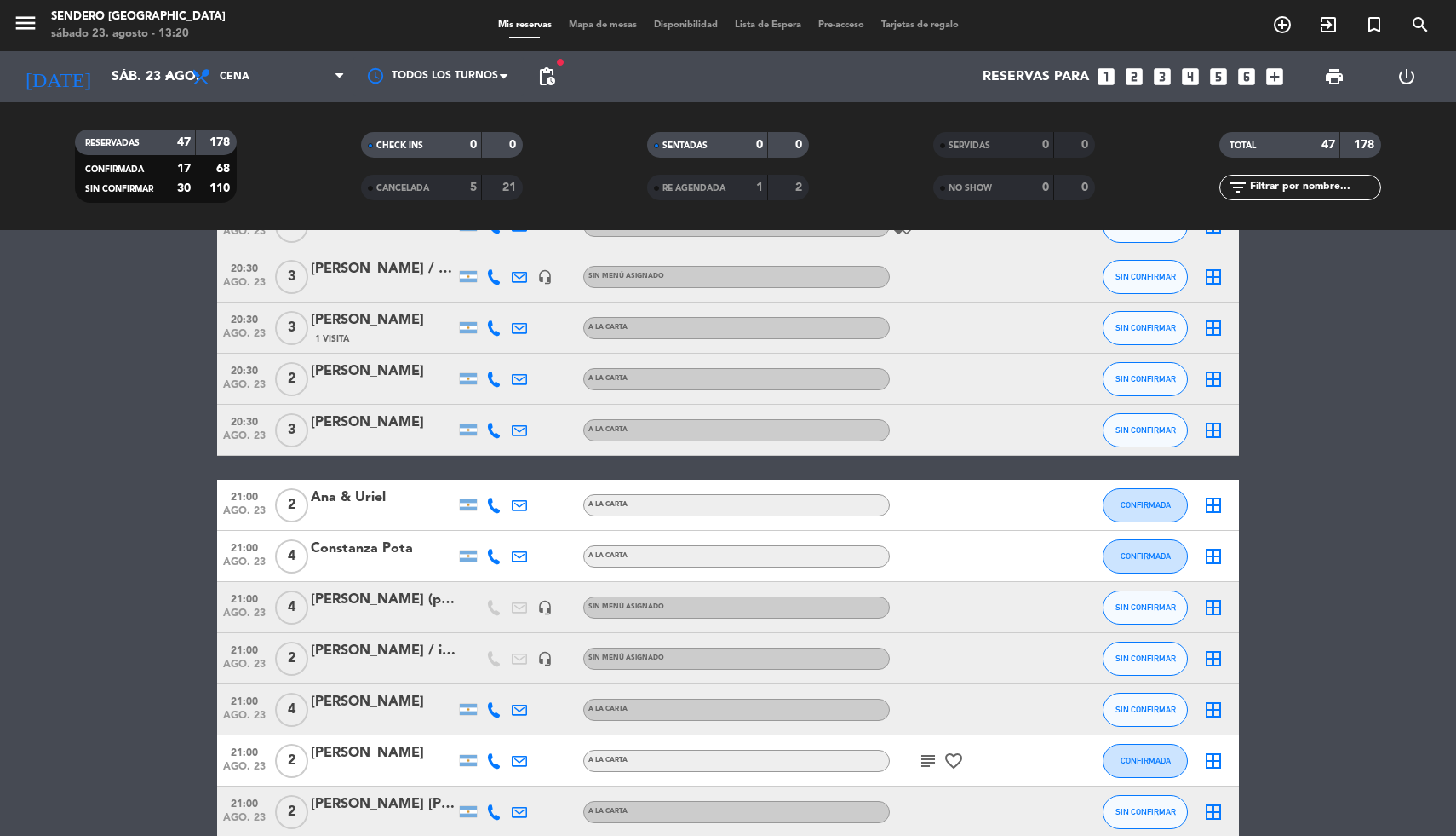
scroll to position [460, 0]
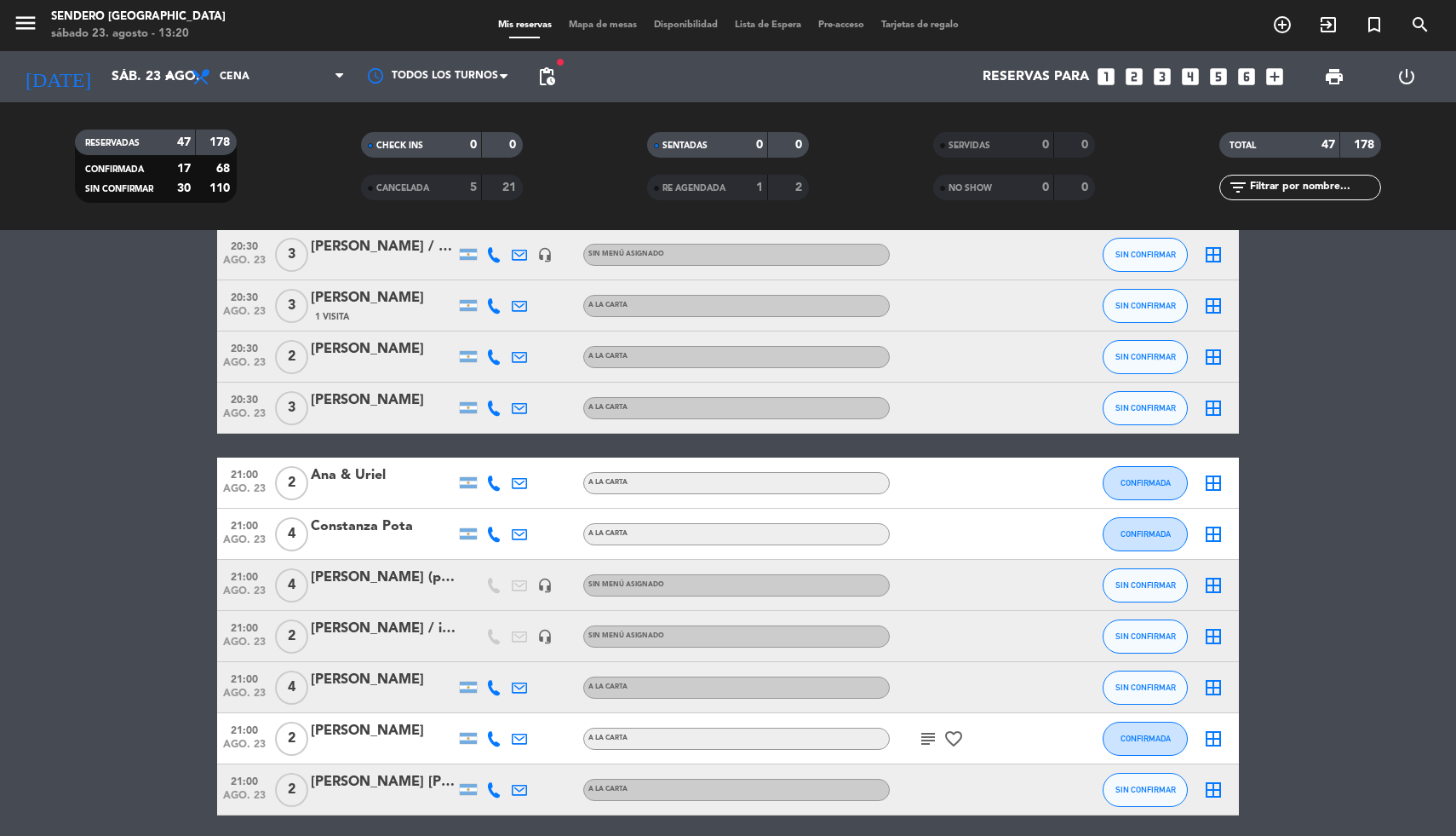
click at [1213, 583] on icon "border_all" at bounding box center [1213, 586] width 21 height 21
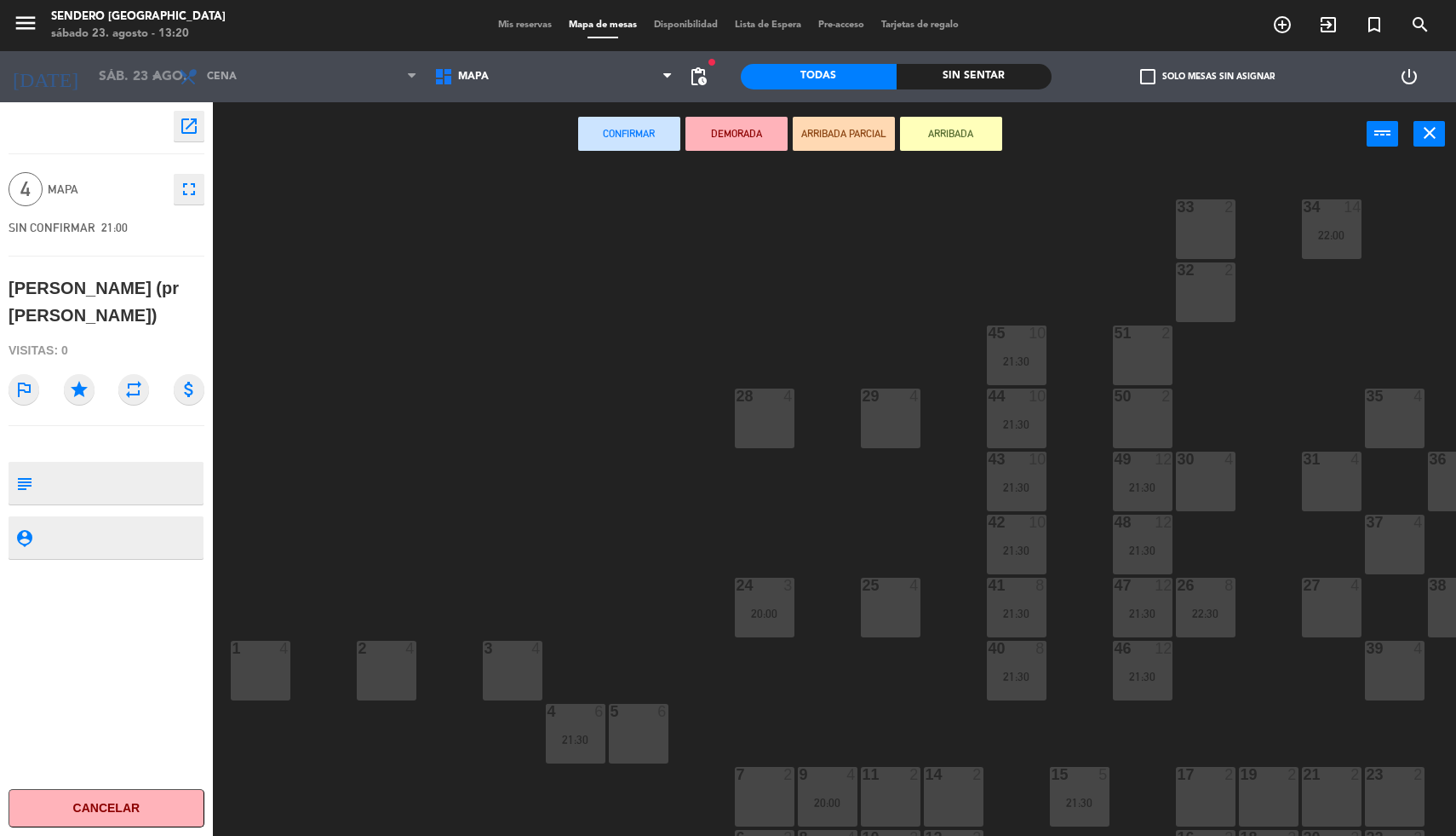
click at [888, 601] on div "25 4" at bounding box center [890, 608] width 60 height 60
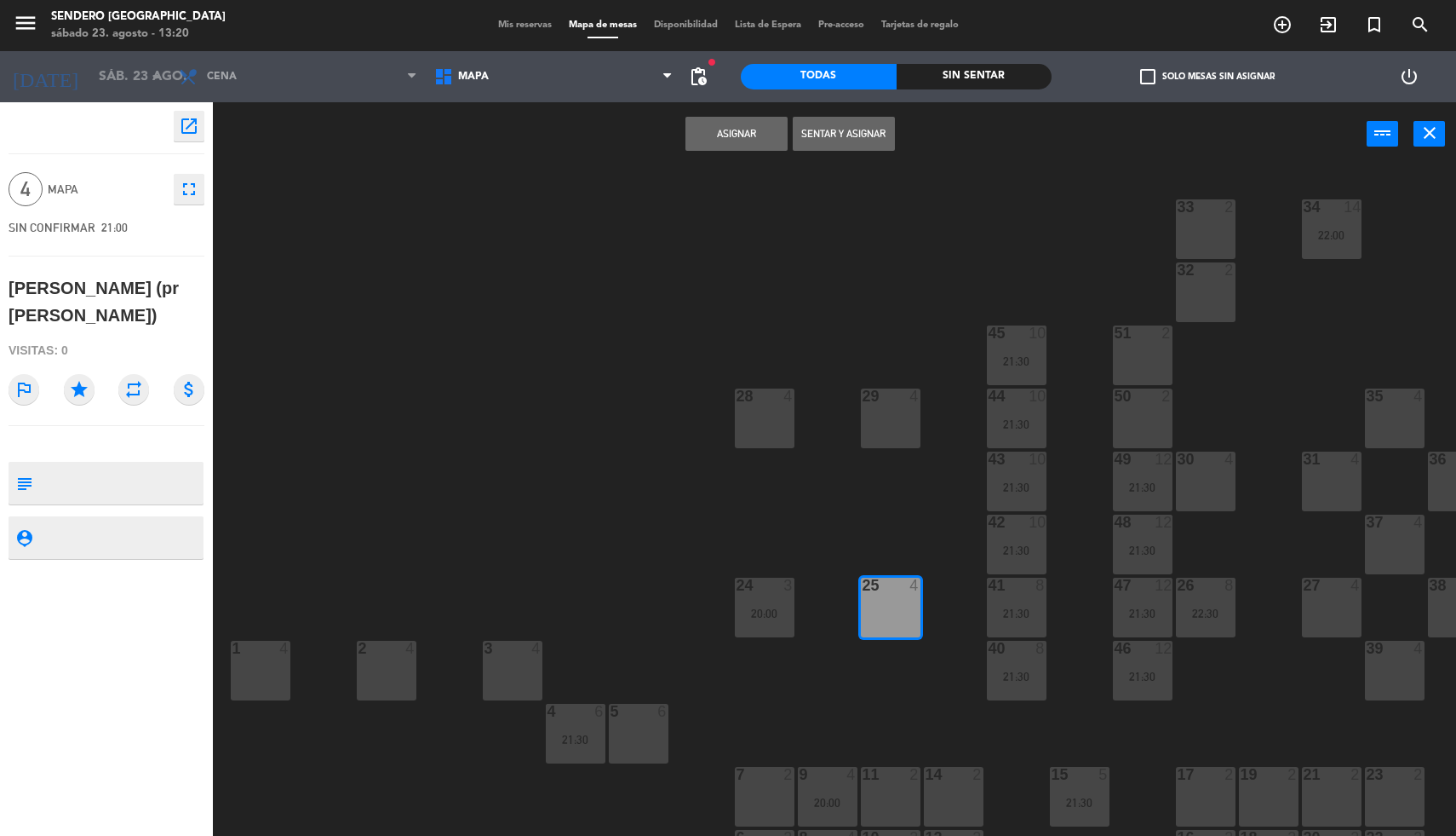
click at [738, 140] on button "Asignar" at bounding box center [736, 134] width 102 height 34
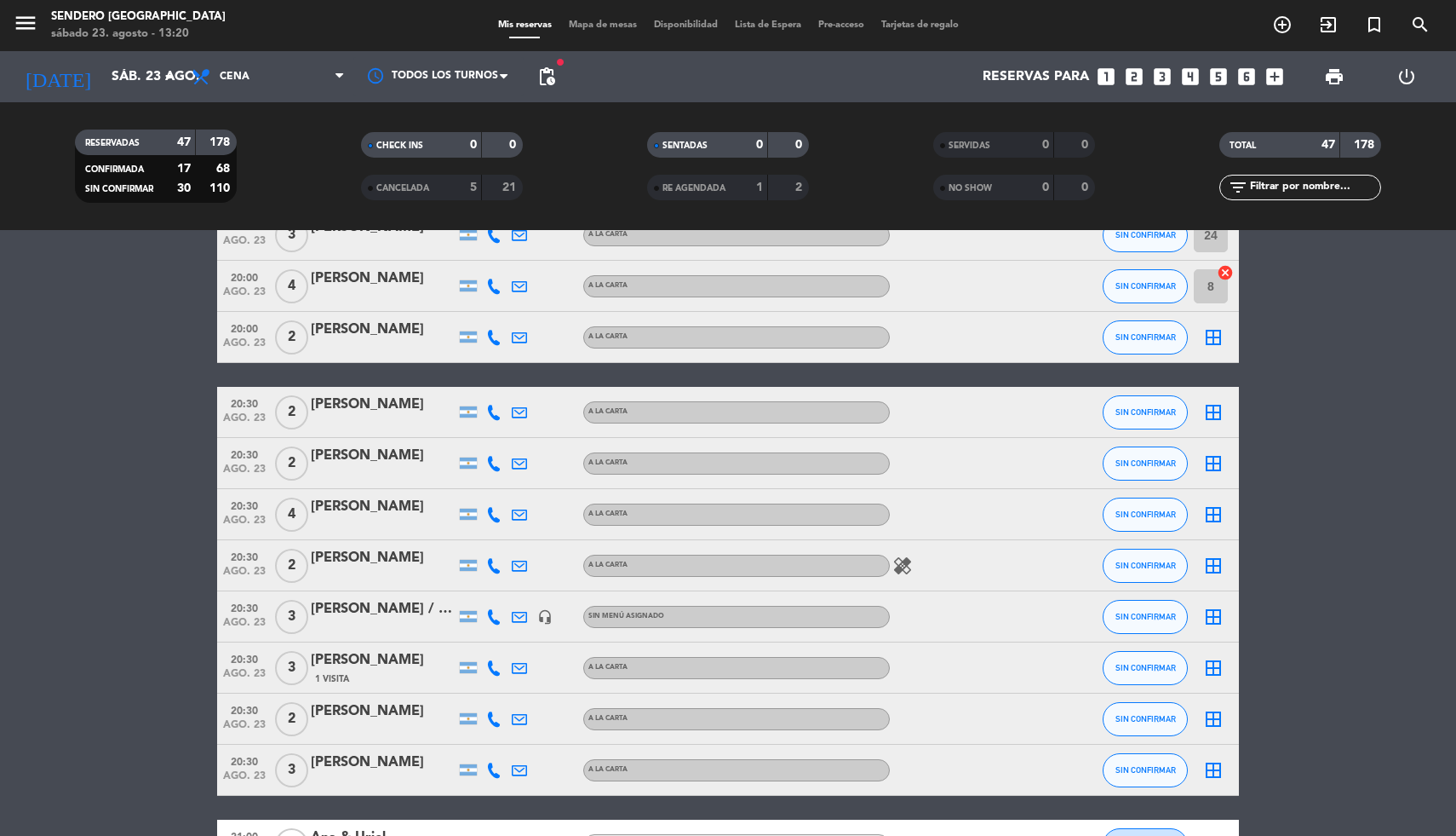
scroll to position [98, 0]
click at [1213, 510] on icon "border_all" at bounding box center [1213, 515] width 21 height 21
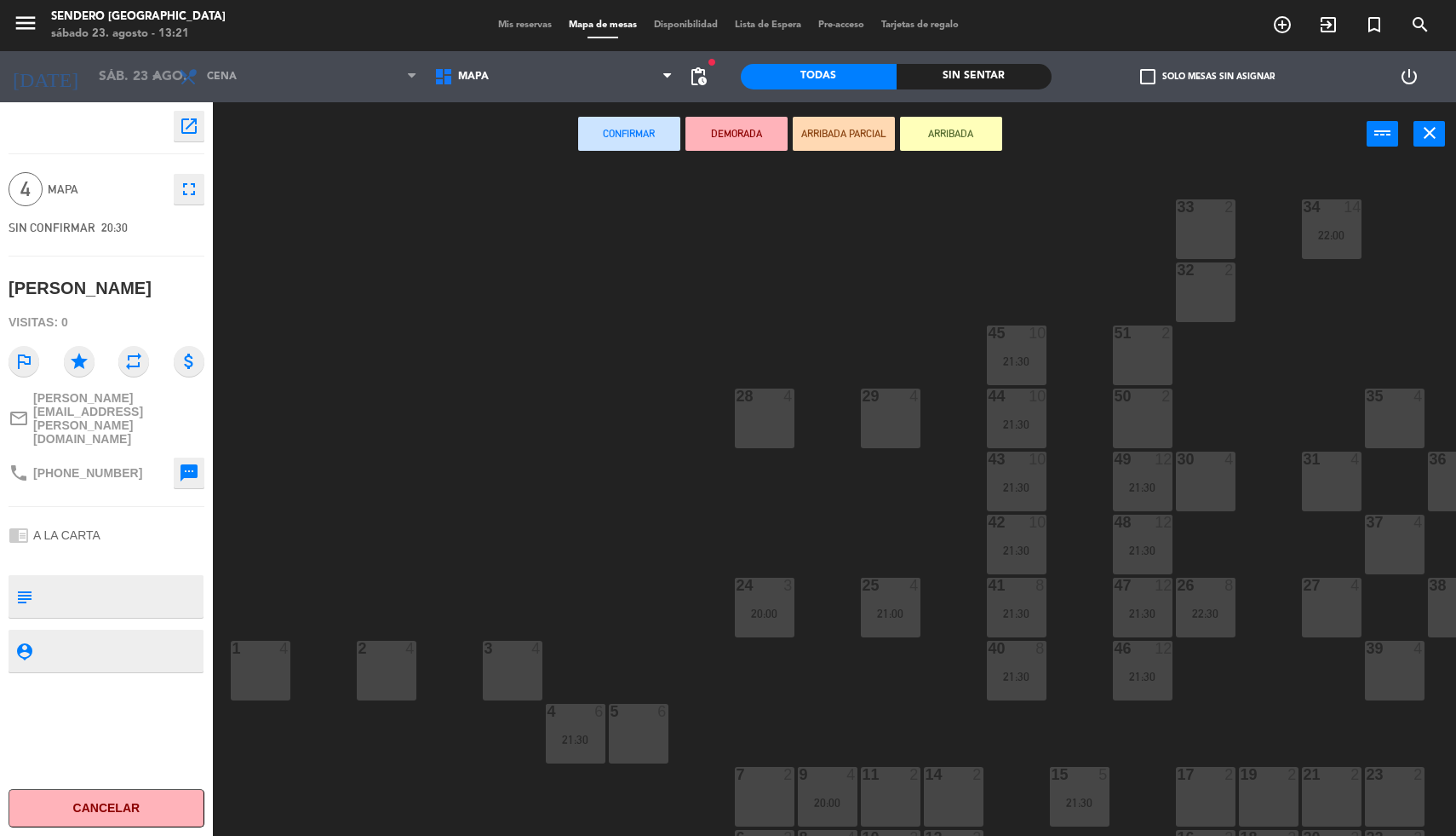
click at [881, 415] on div "29 4" at bounding box center [890, 418] width 60 height 60
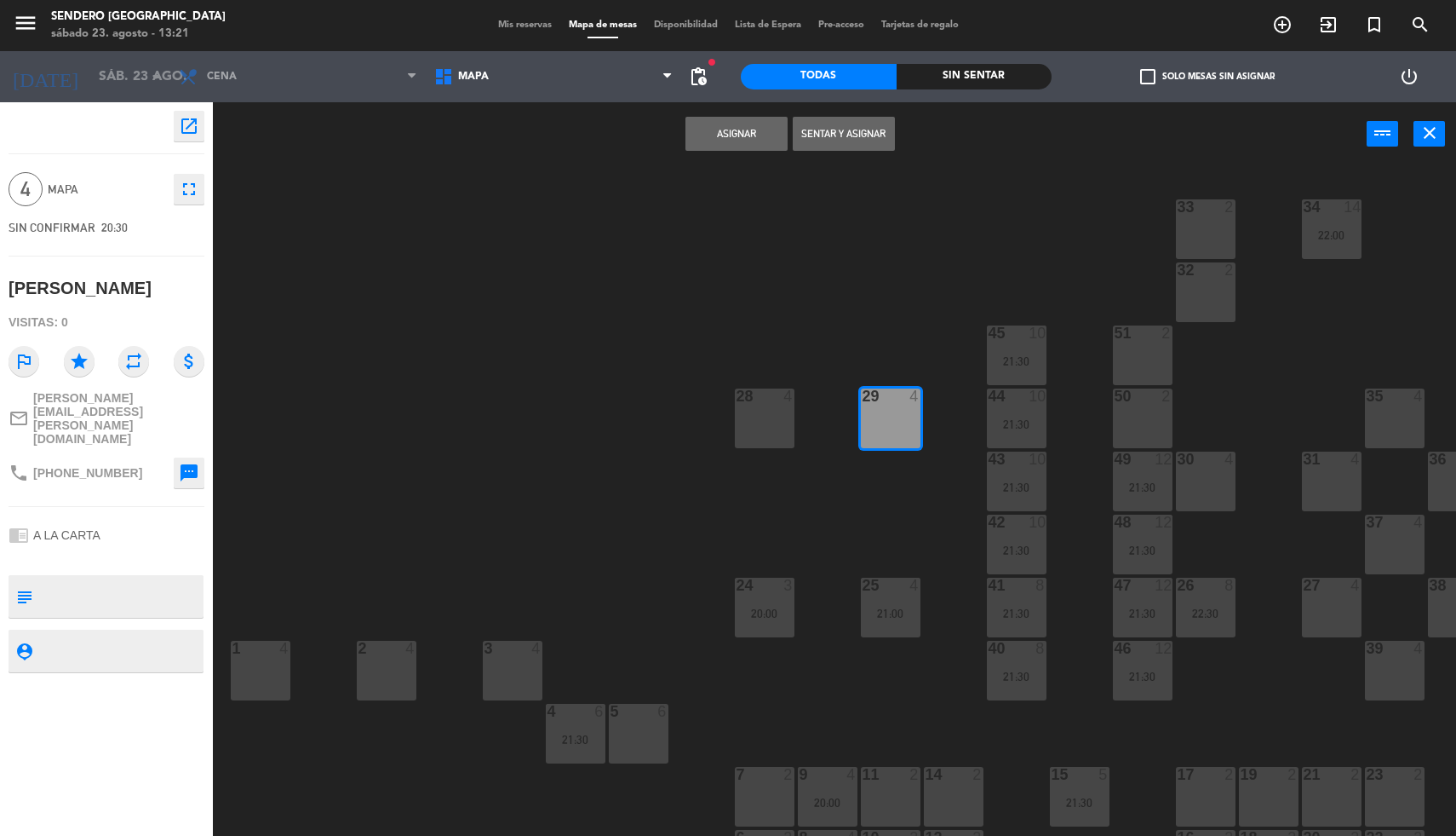
click at [742, 135] on button "Asignar" at bounding box center [736, 134] width 102 height 34
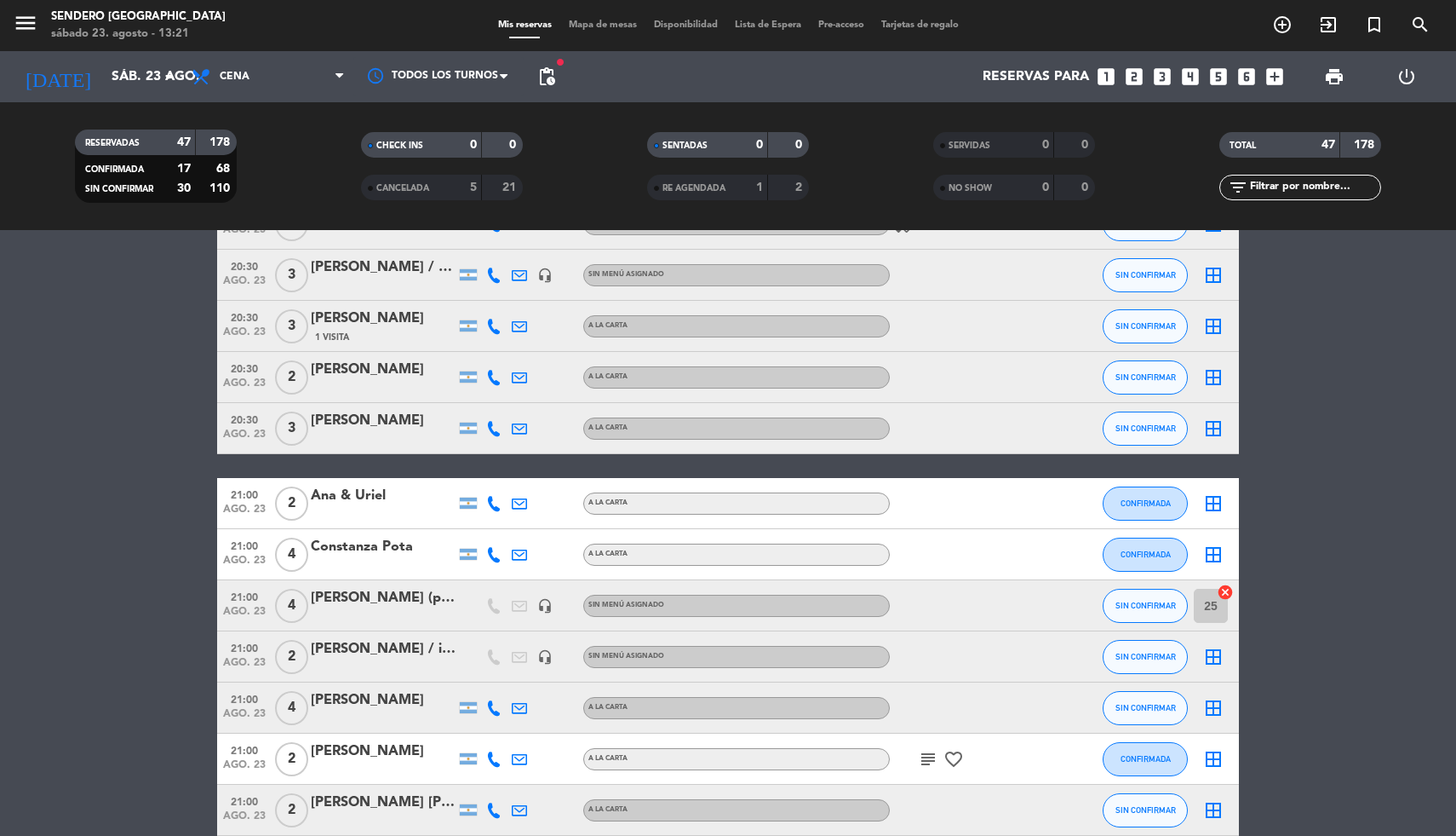
scroll to position [449, 0]
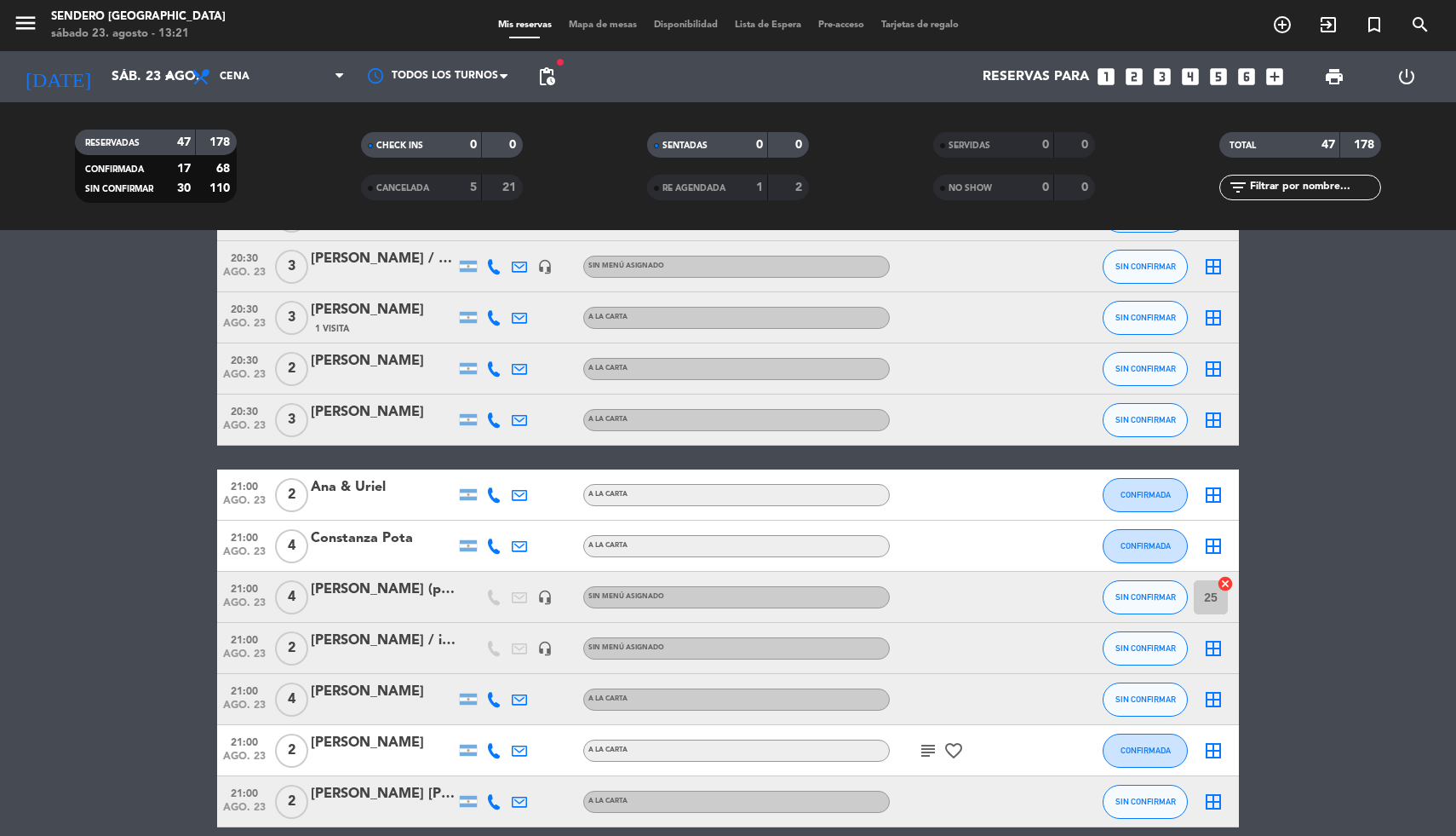
click at [1212, 547] on icon "border_all" at bounding box center [1213, 546] width 21 height 21
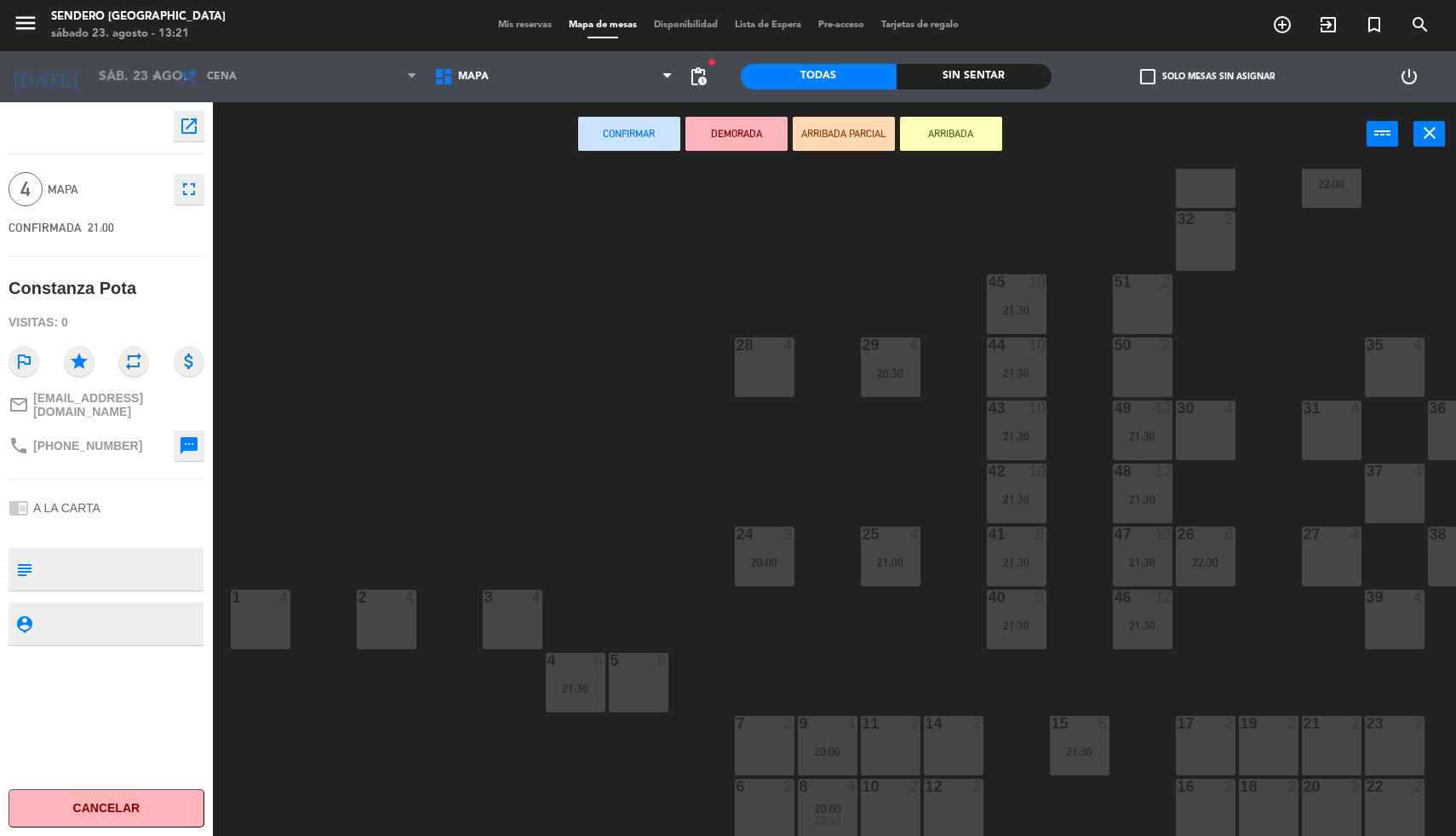
scroll to position [61, 0]
click at [890, 779] on div at bounding box center [890, 786] width 28 height 15
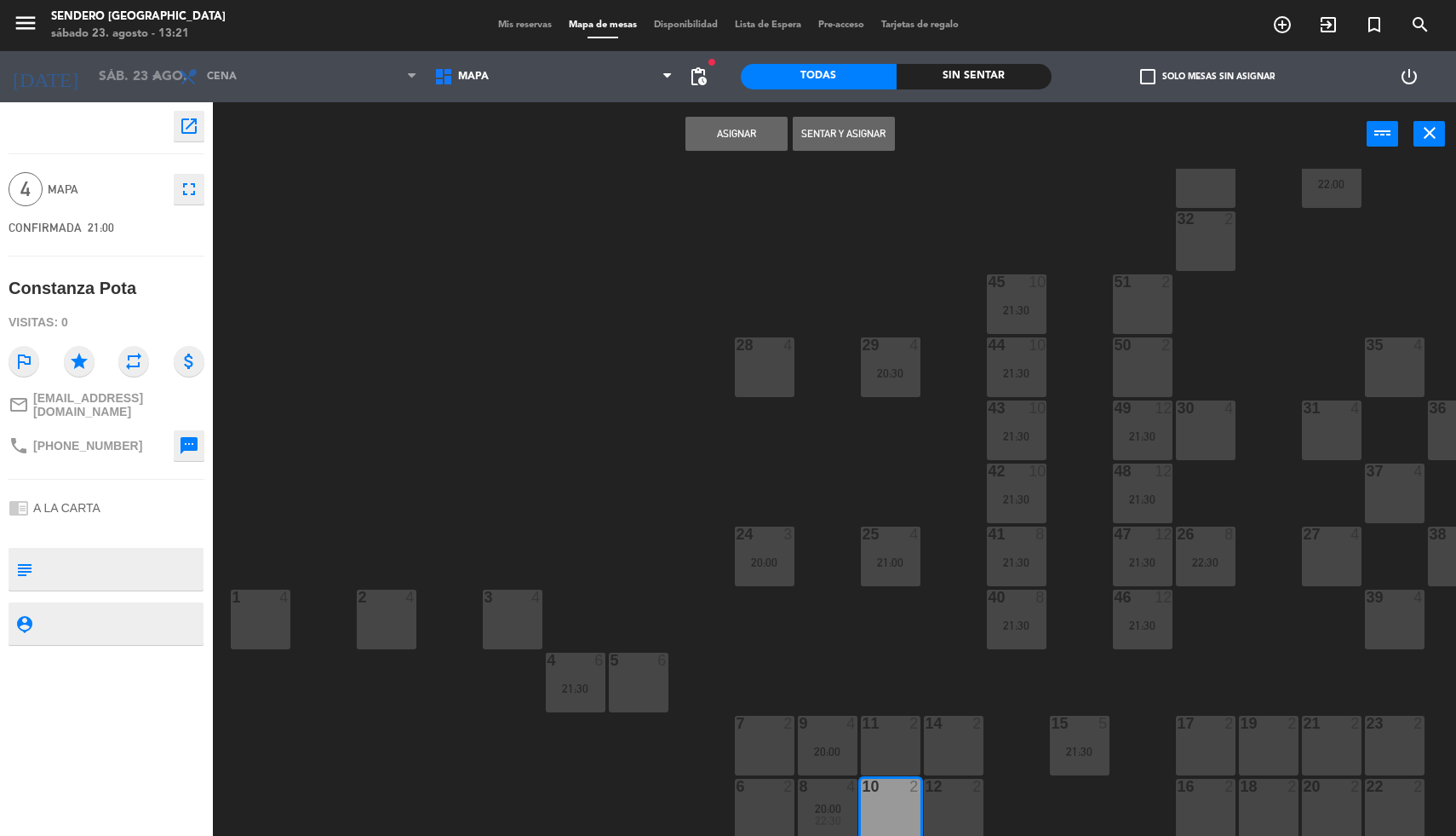
click at [895, 729] on div "11 2" at bounding box center [890, 746] width 60 height 60
click at [712, 135] on button "Asignar" at bounding box center [736, 134] width 102 height 34
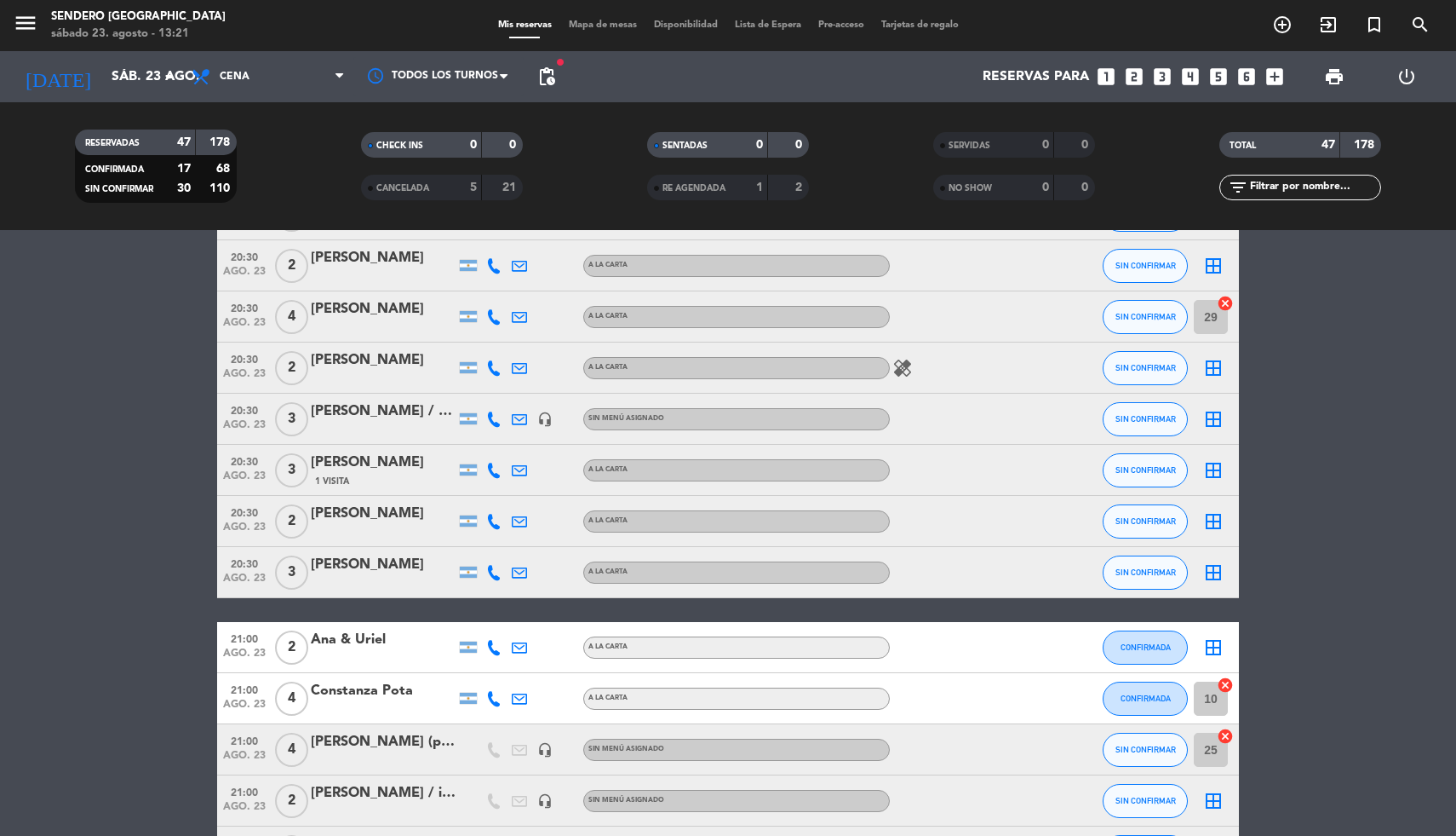
scroll to position [302, 0]
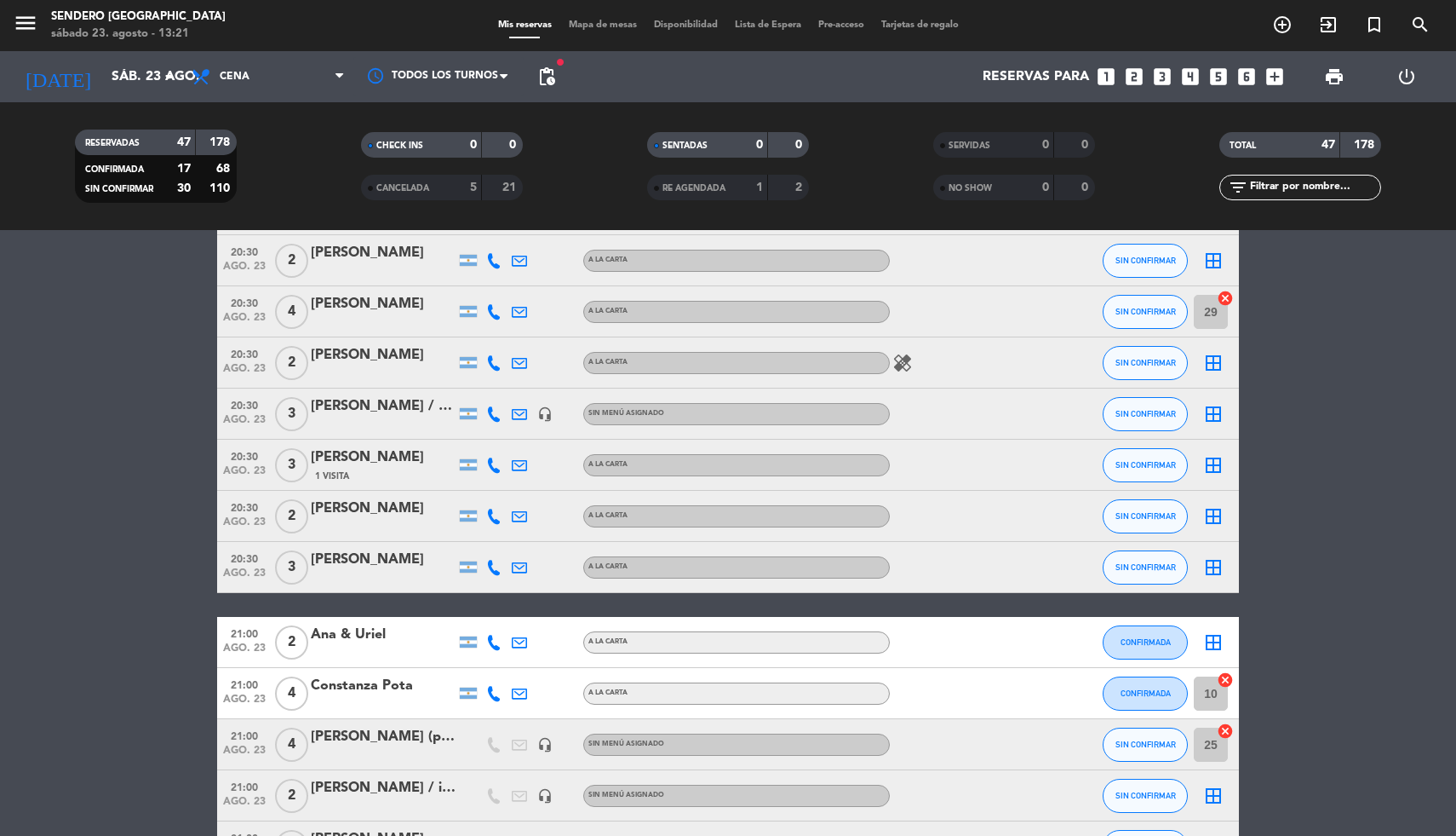
click at [1213, 414] on icon "border_all" at bounding box center [1213, 414] width 21 height 21
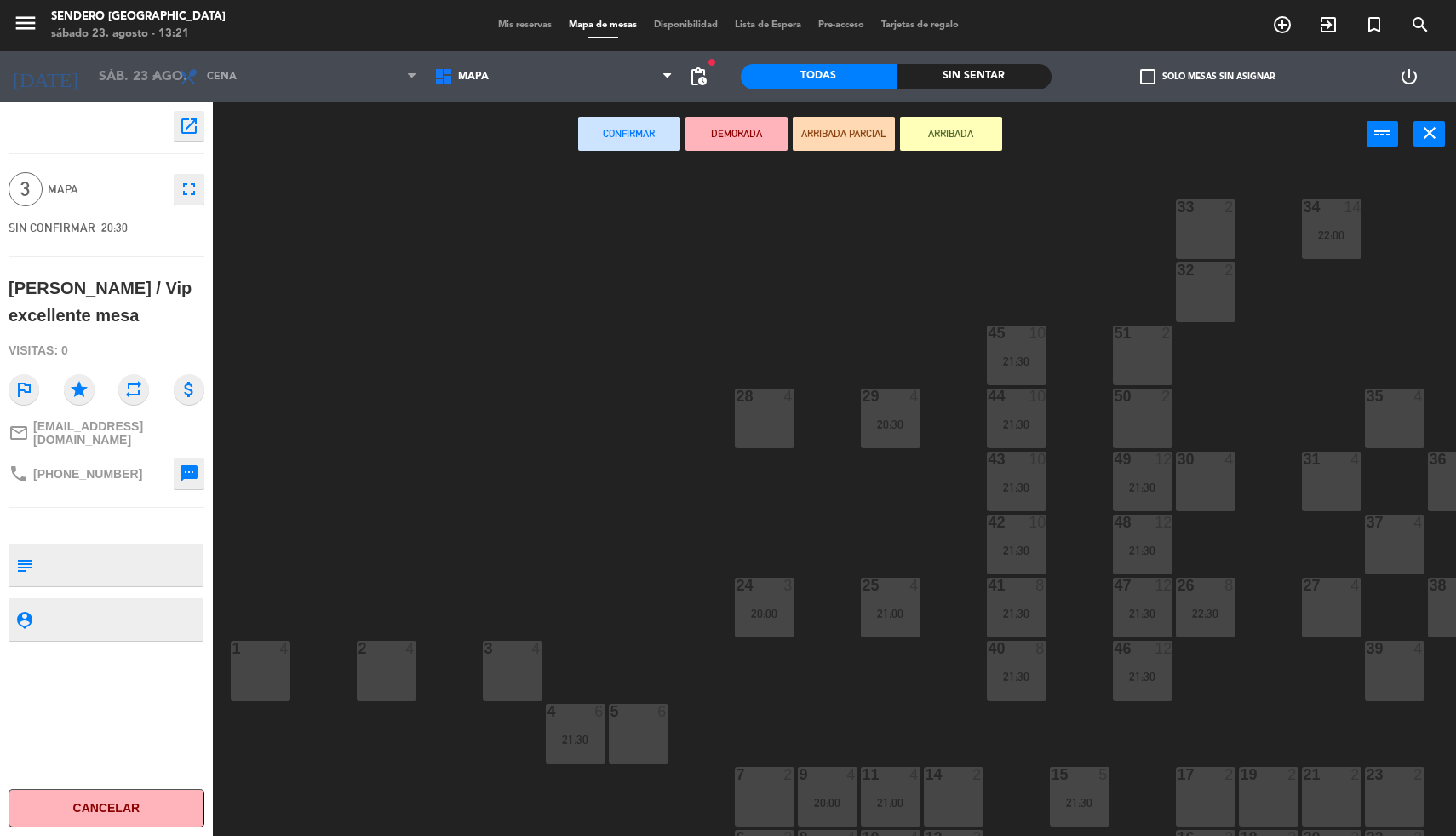
click at [1327, 609] on div "27 4" at bounding box center [1332, 608] width 60 height 60
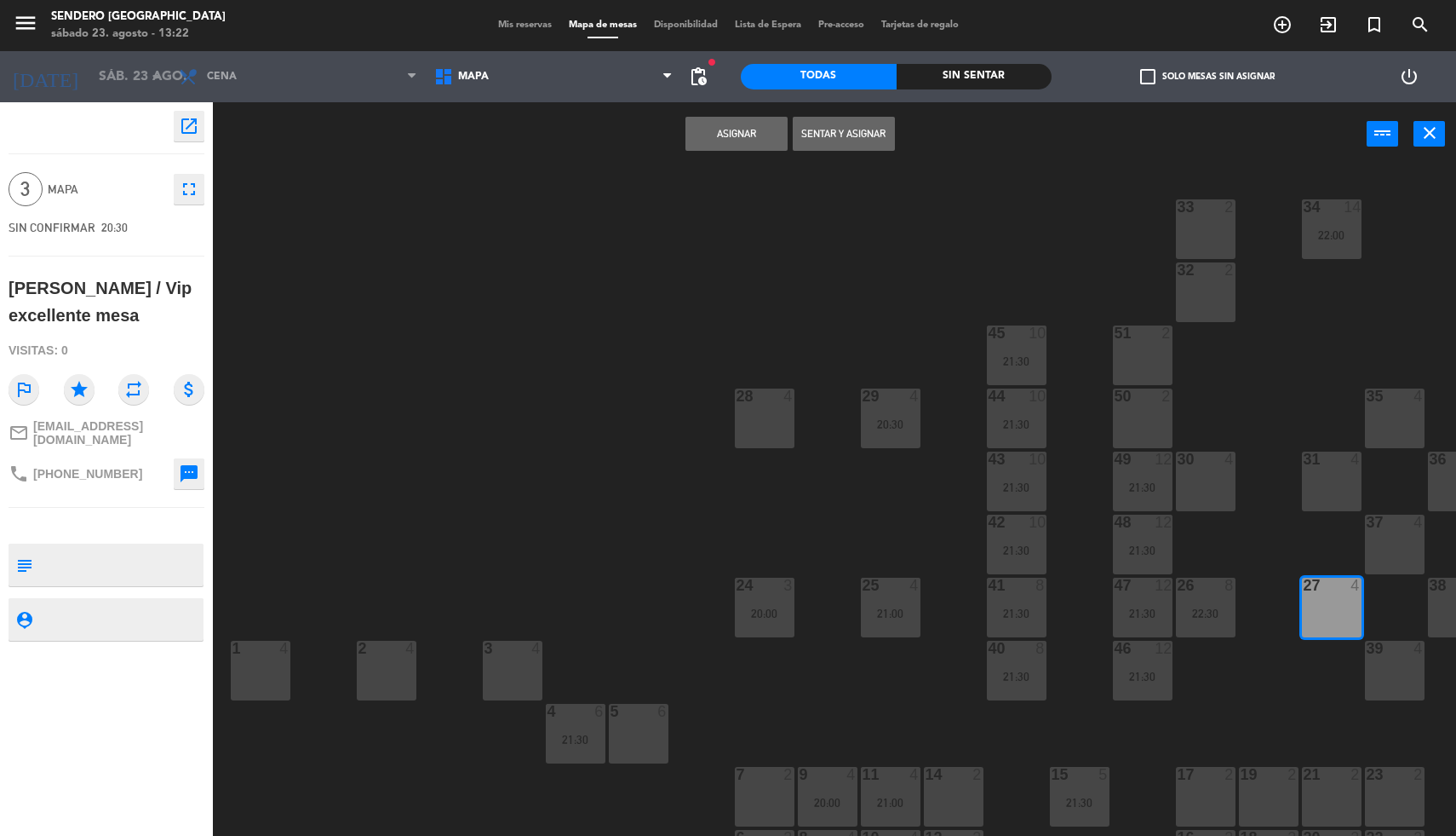
click at [738, 117] on button "Asignar" at bounding box center [736, 134] width 102 height 34
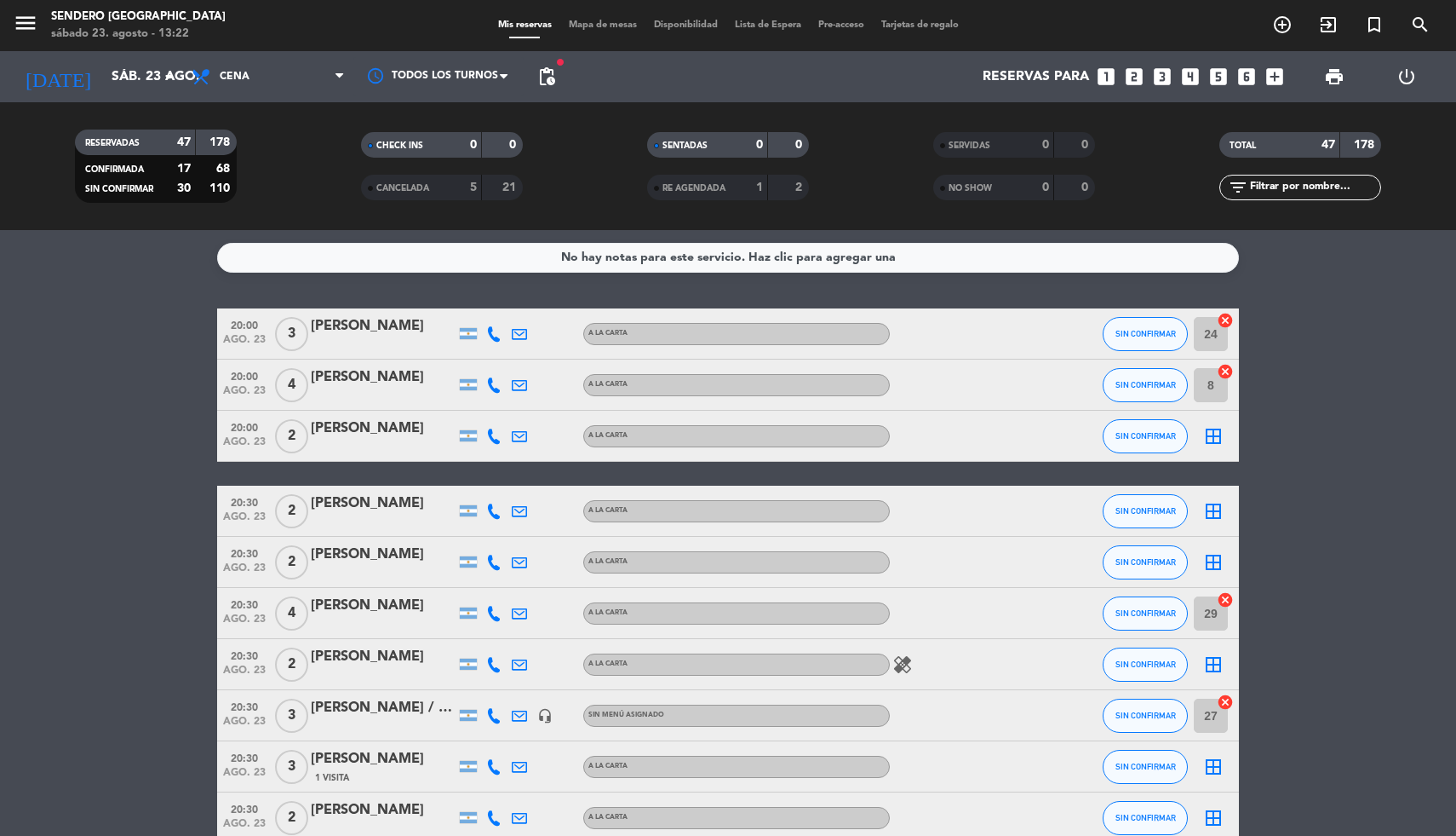
click at [1218, 433] on icon "border_all" at bounding box center [1213, 436] width 21 height 21
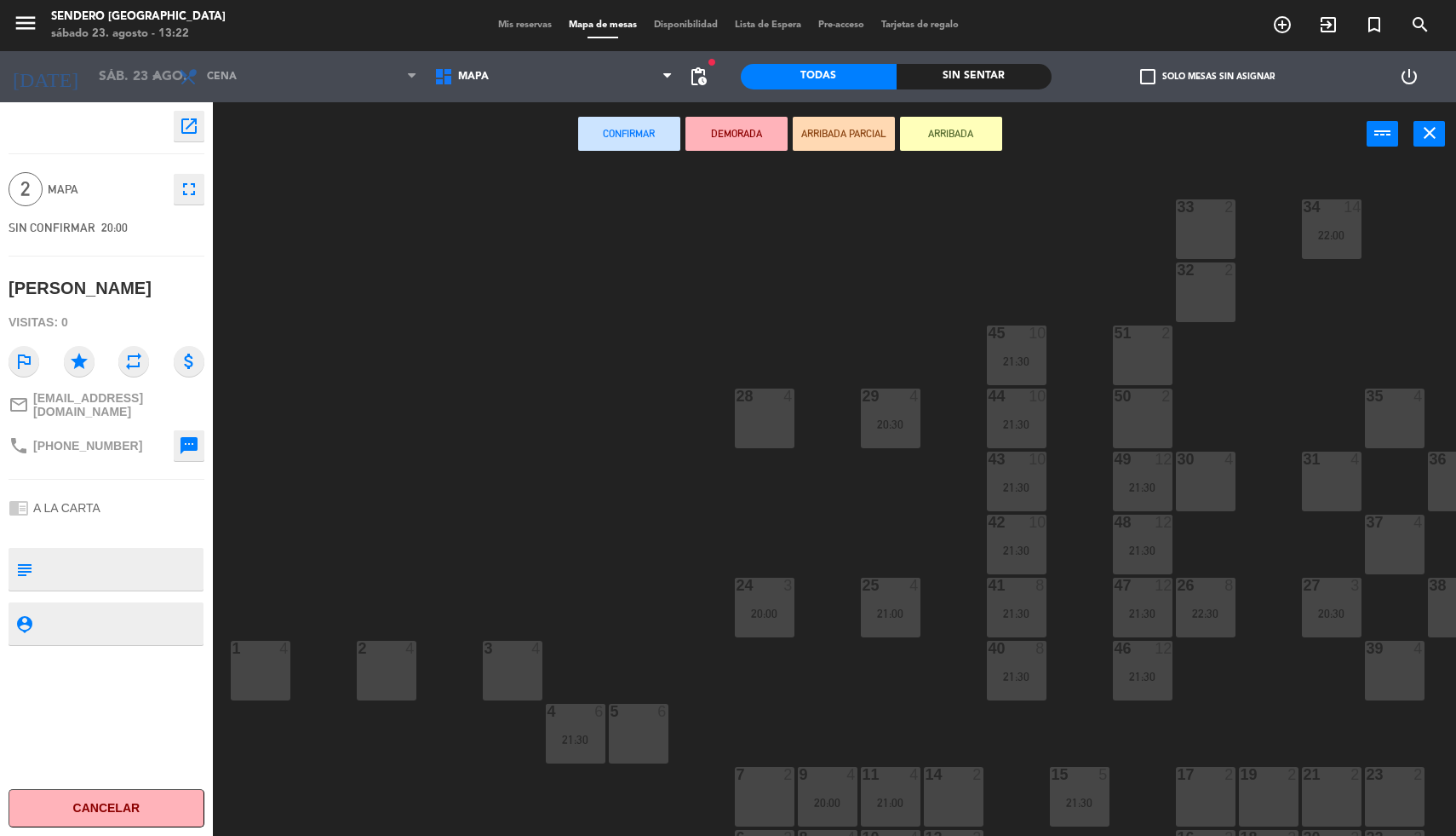
scroll to position [61, 0]
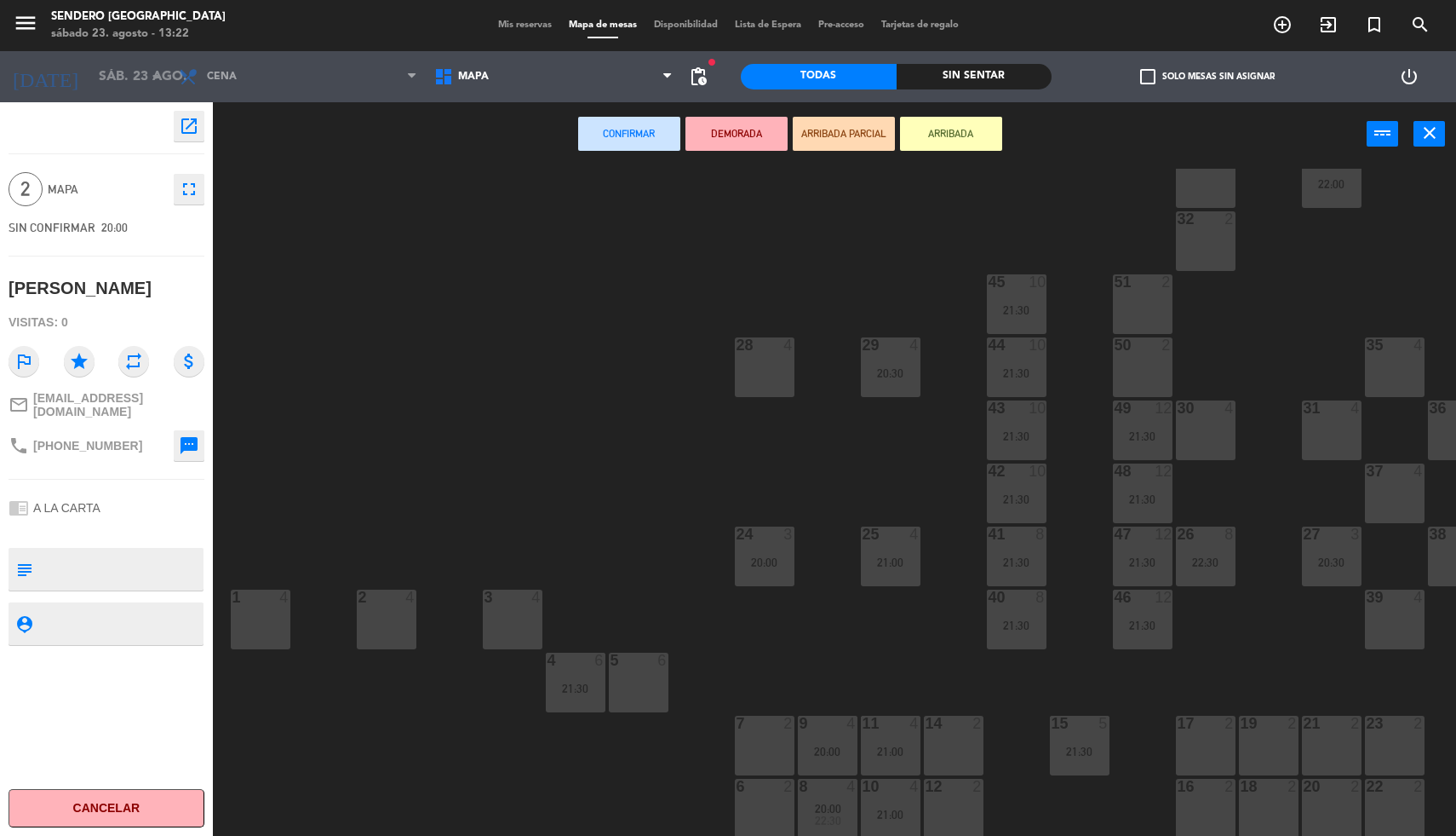
click at [745, 787] on div "6 2" at bounding box center [764, 809] width 60 height 60
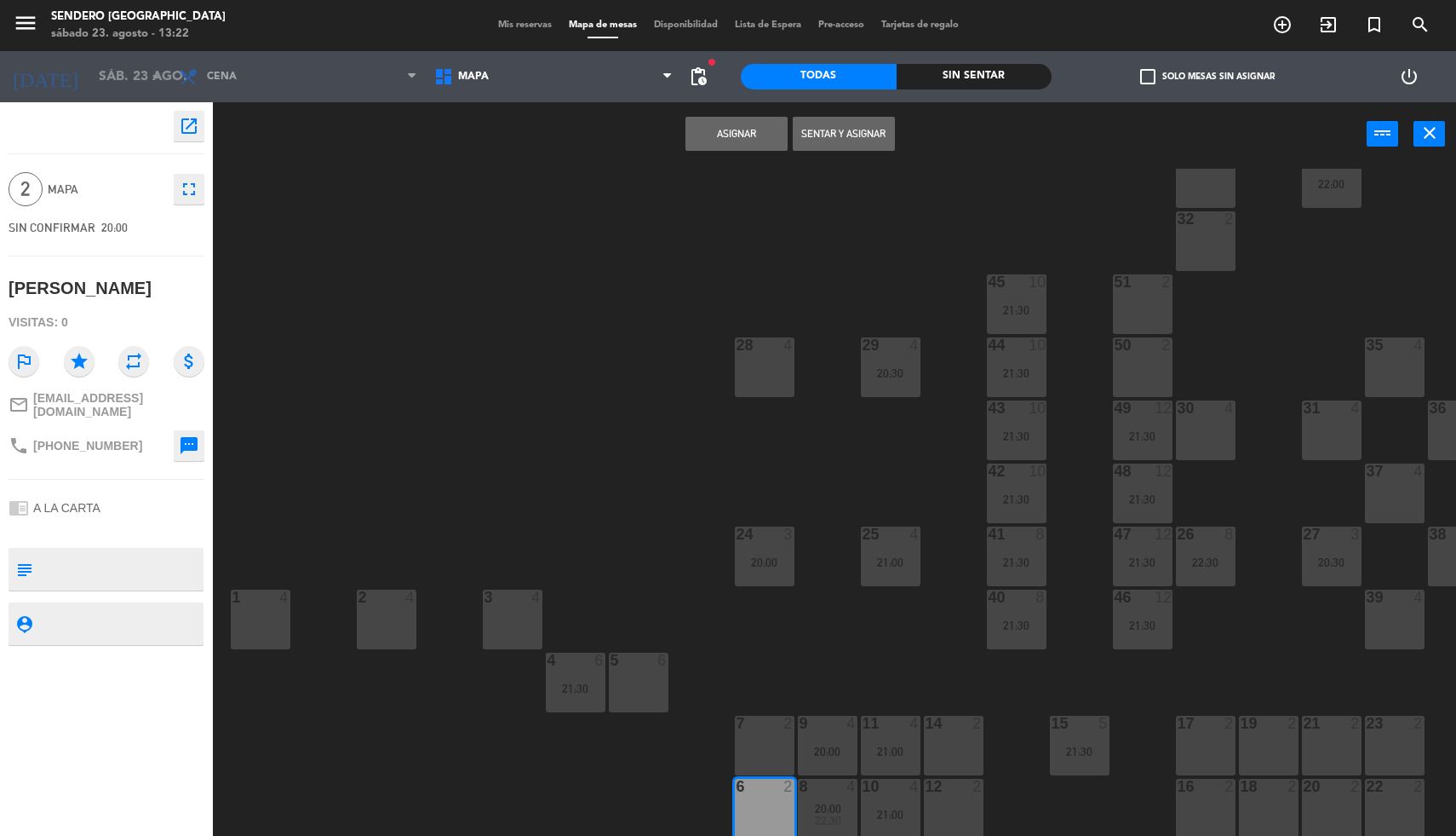
click at [737, 142] on button "Asignar" at bounding box center [736, 134] width 102 height 34
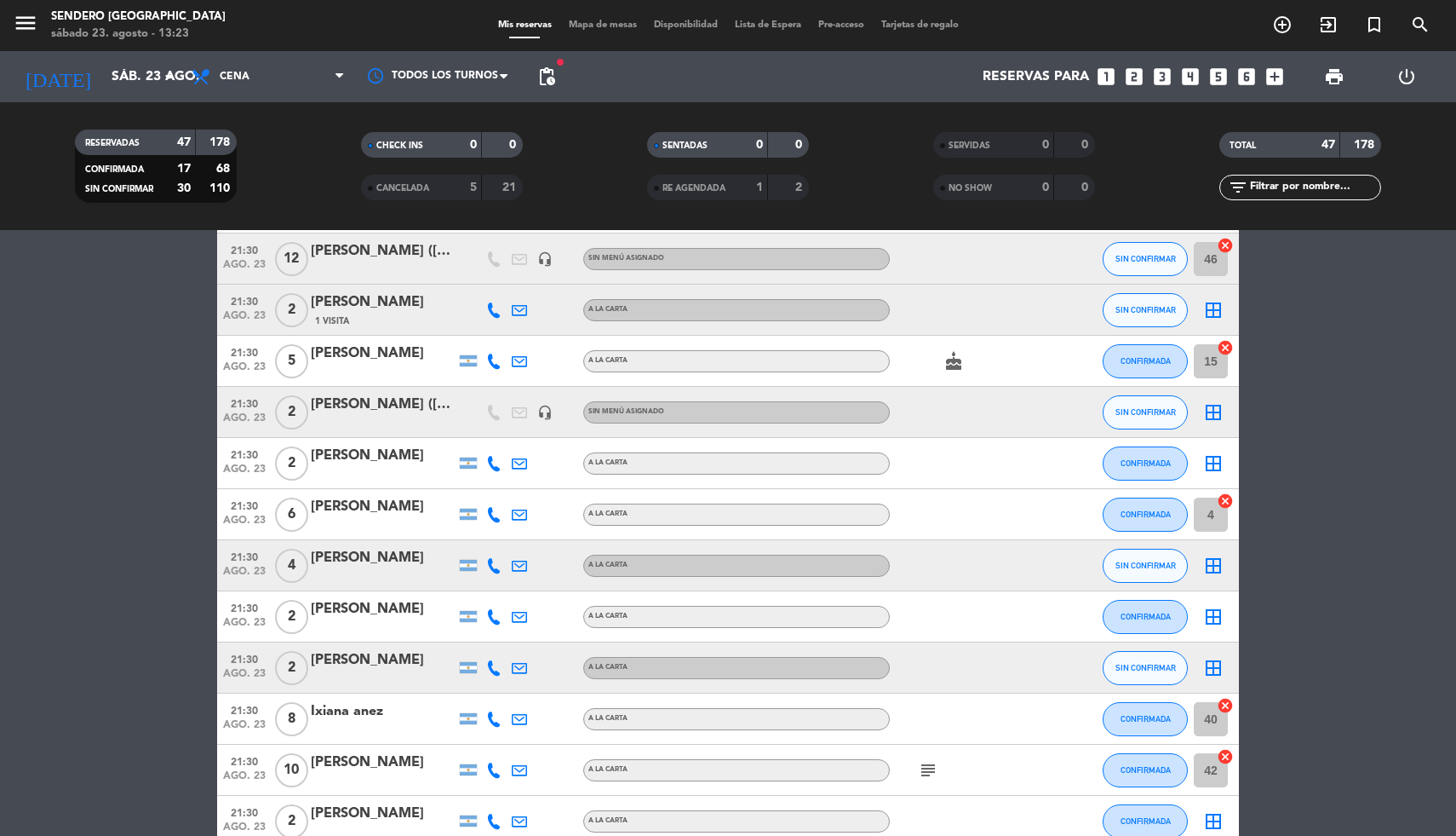
scroll to position [1125, 0]
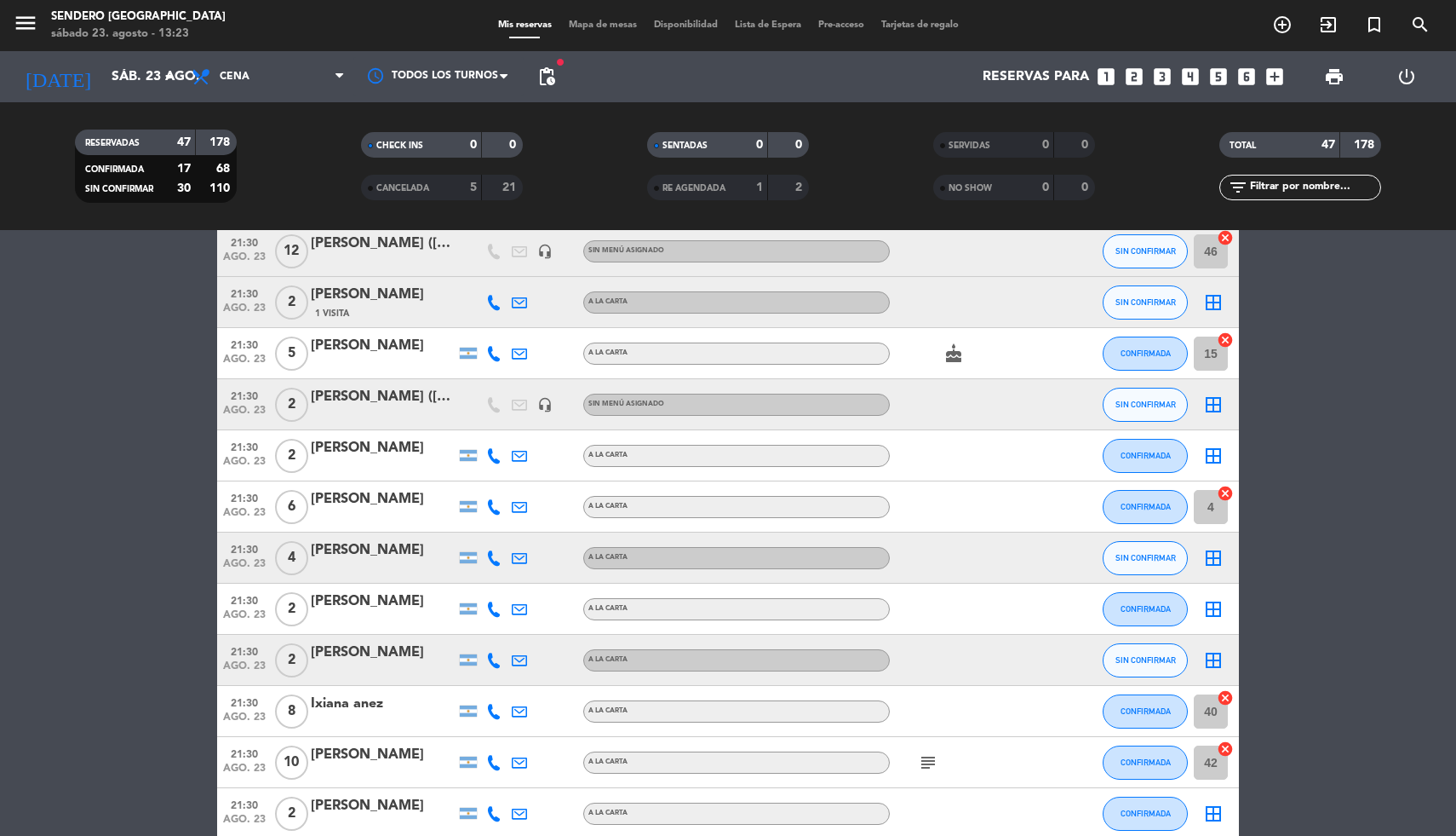
click at [1213, 557] on icon "border_all" at bounding box center [1213, 558] width 21 height 21
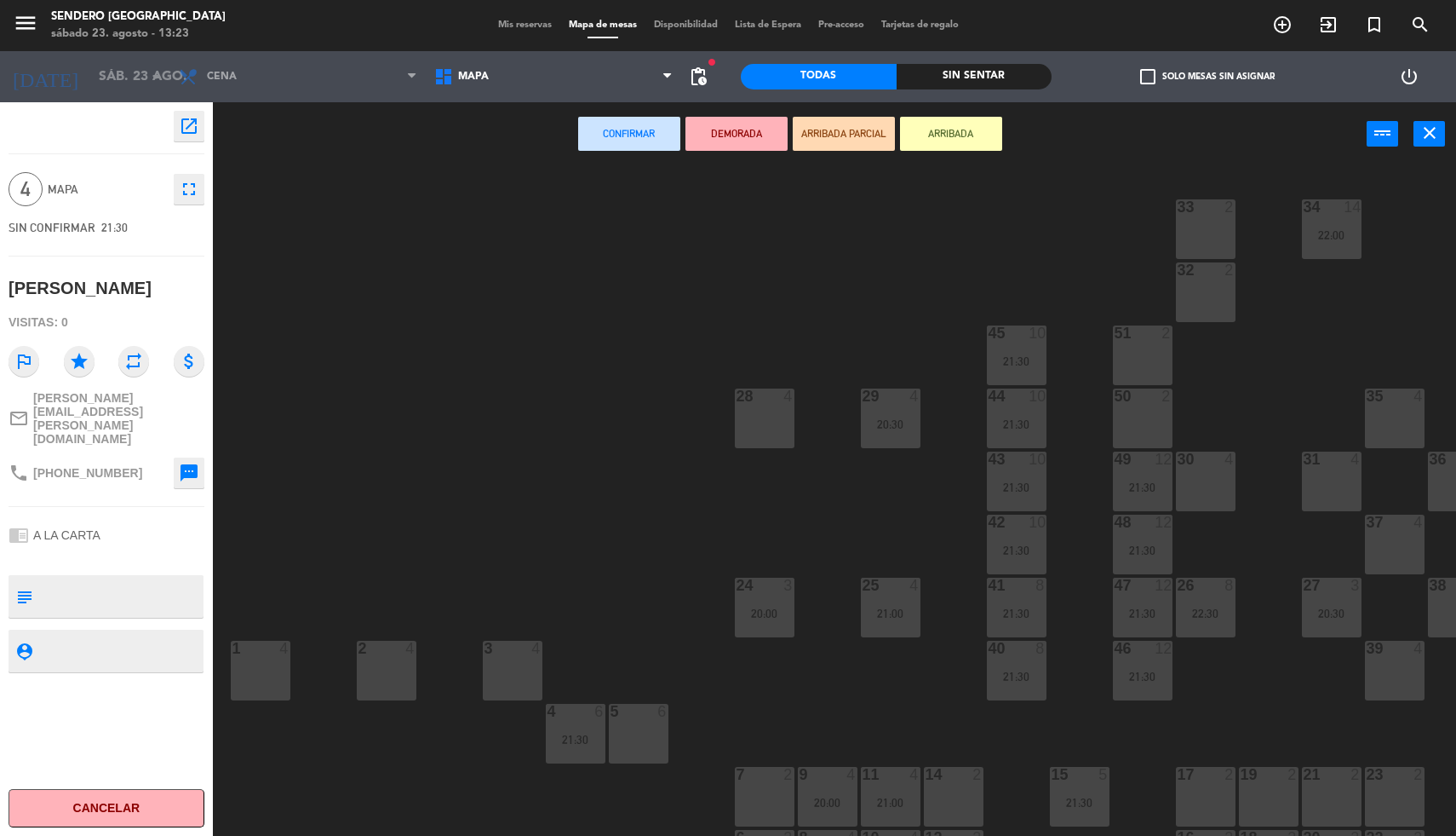
click at [750, 440] on div "28 4" at bounding box center [764, 418] width 60 height 60
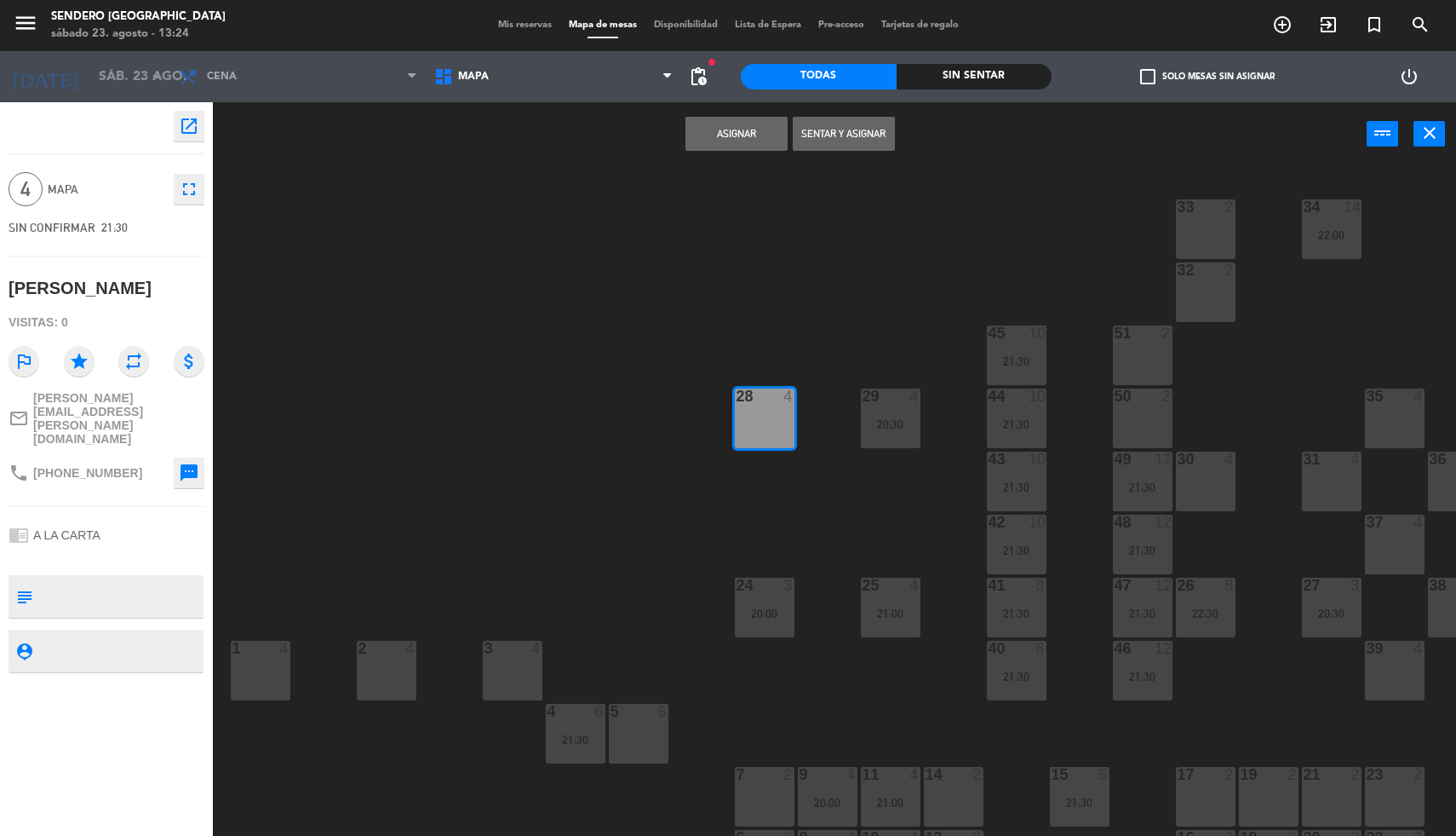
click at [731, 133] on button "Asignar" at bounding box center [736, 134] width 102 height 34
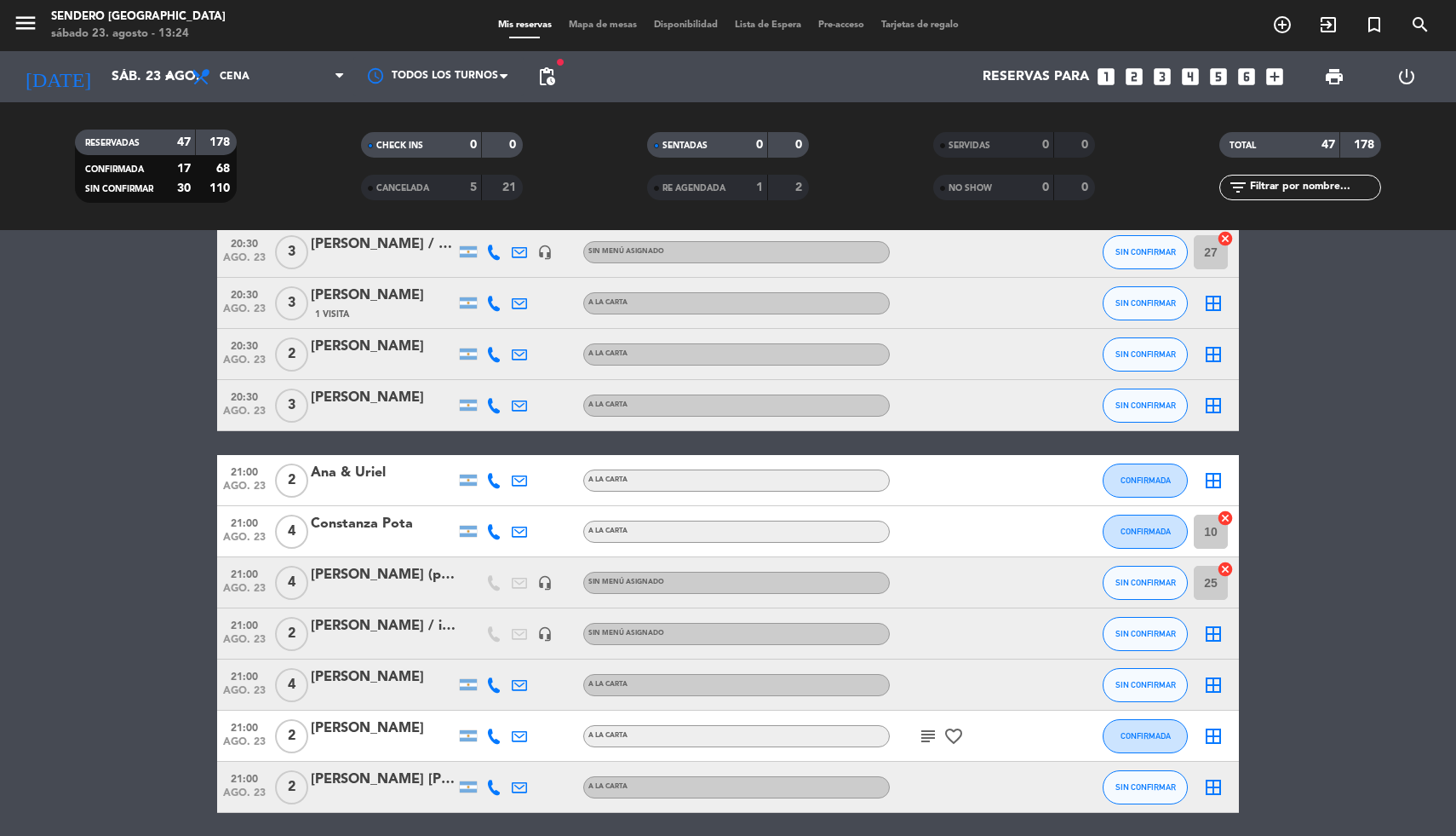
scroll to position [502, 0]
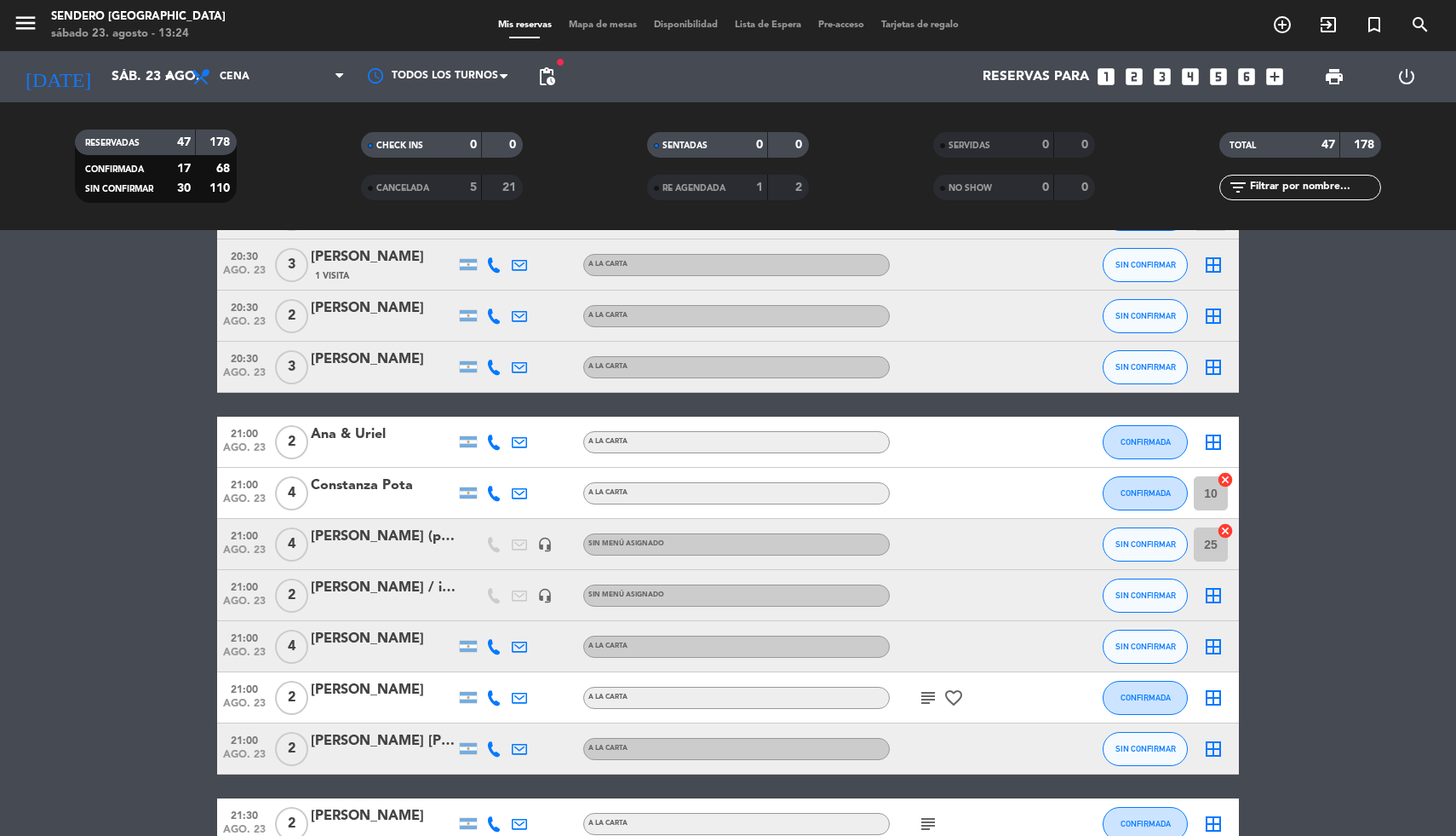
click at [1209, 648] on icon "border_all" at bounding box center [1213, 647] width 21 height 21
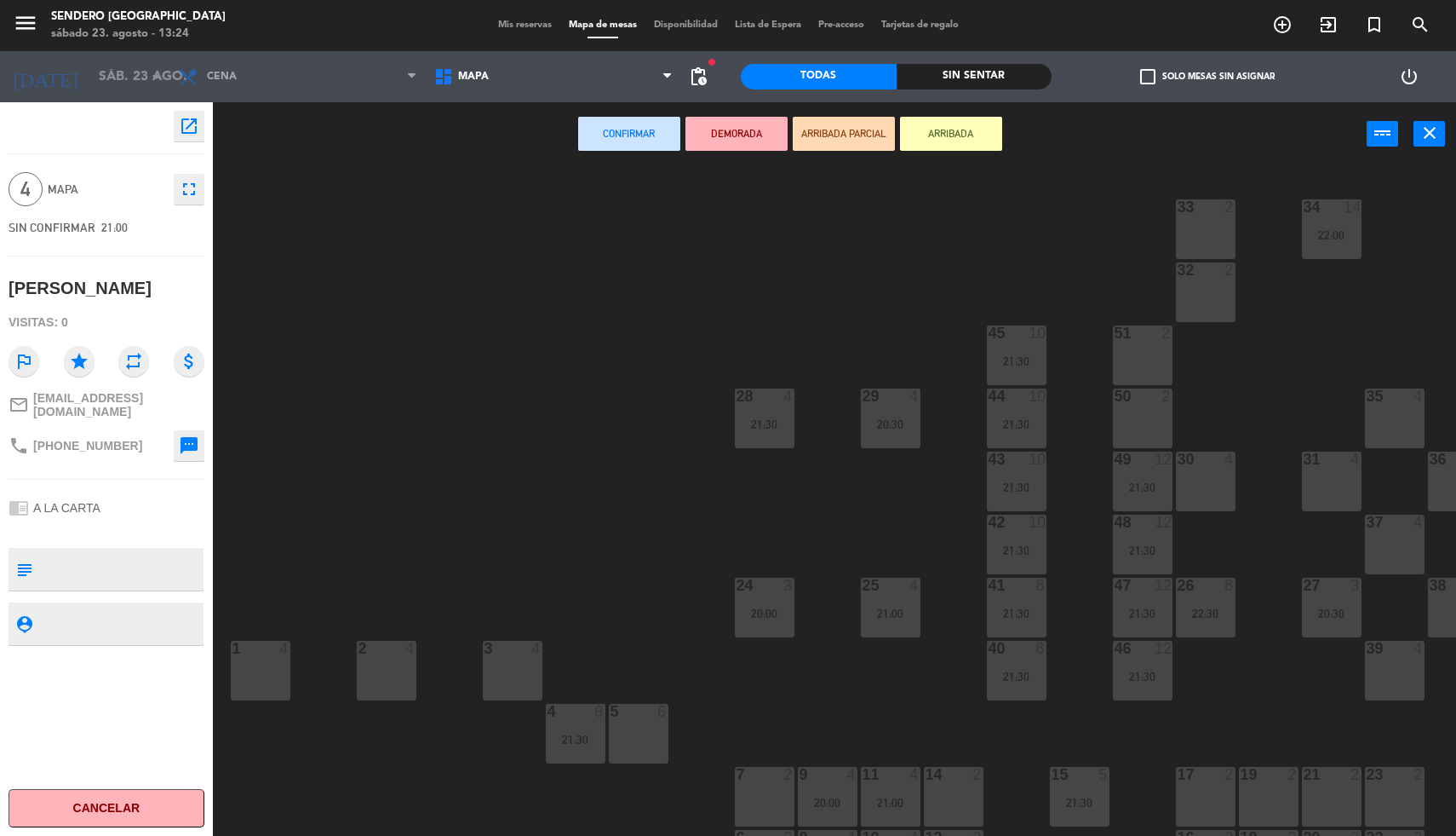
click at [1204, 491] on div "30 4" at bounding box center [1206, 482] width 60 height 60
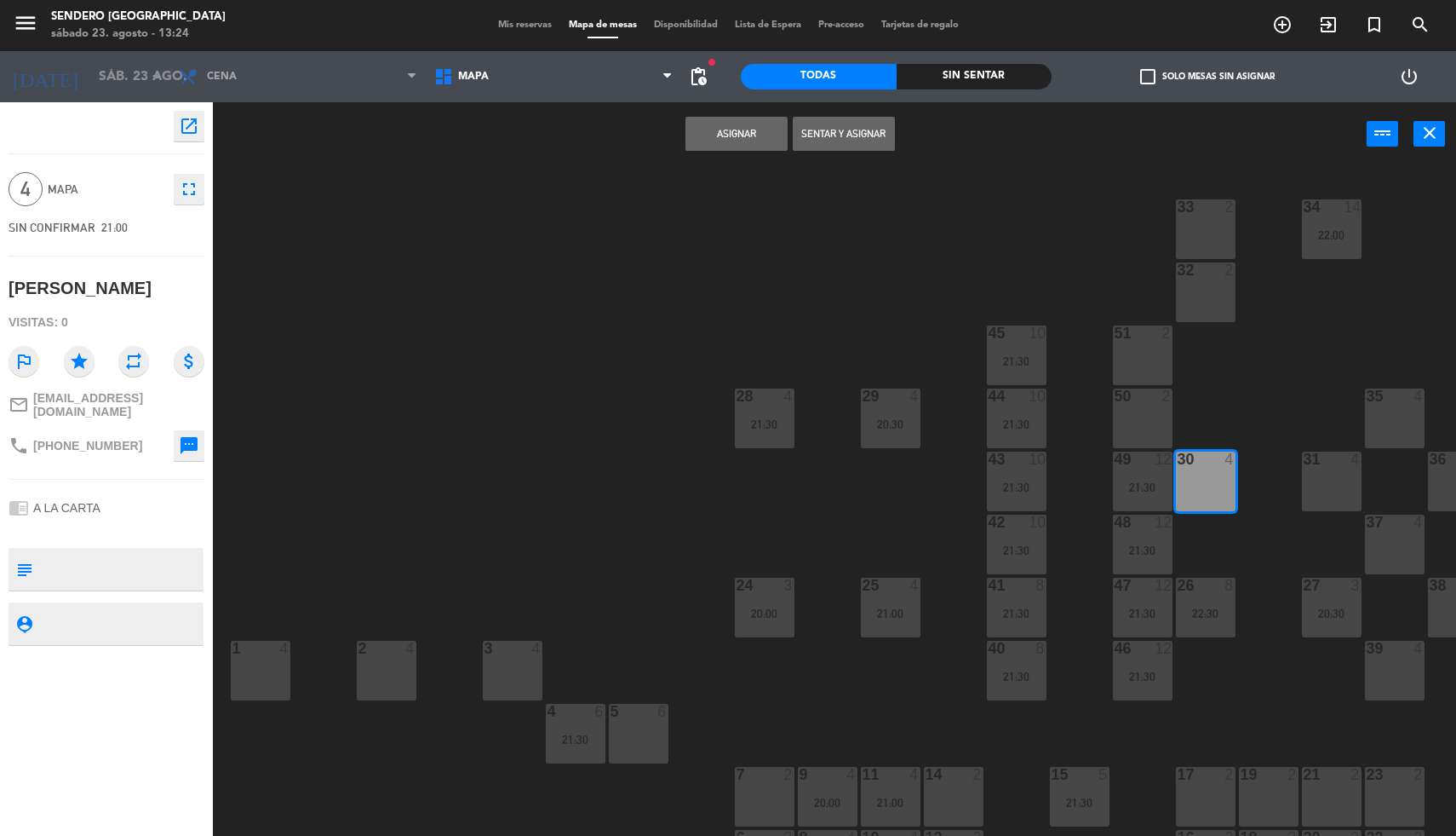
click at [717, 138] on button "Asignar" at bounding box center [736, 134] width 102 height 34
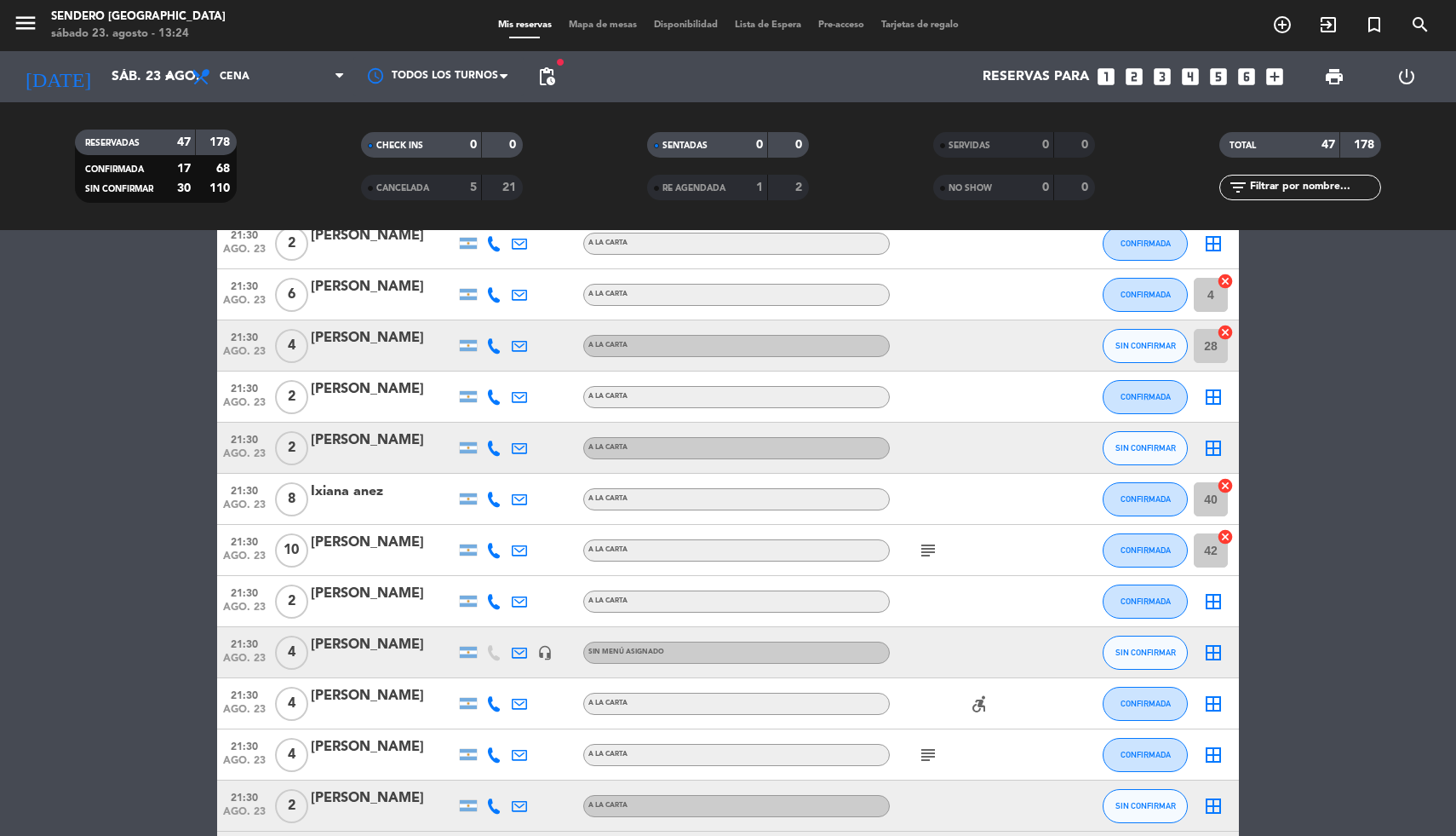
scroll to position [1351, 0]
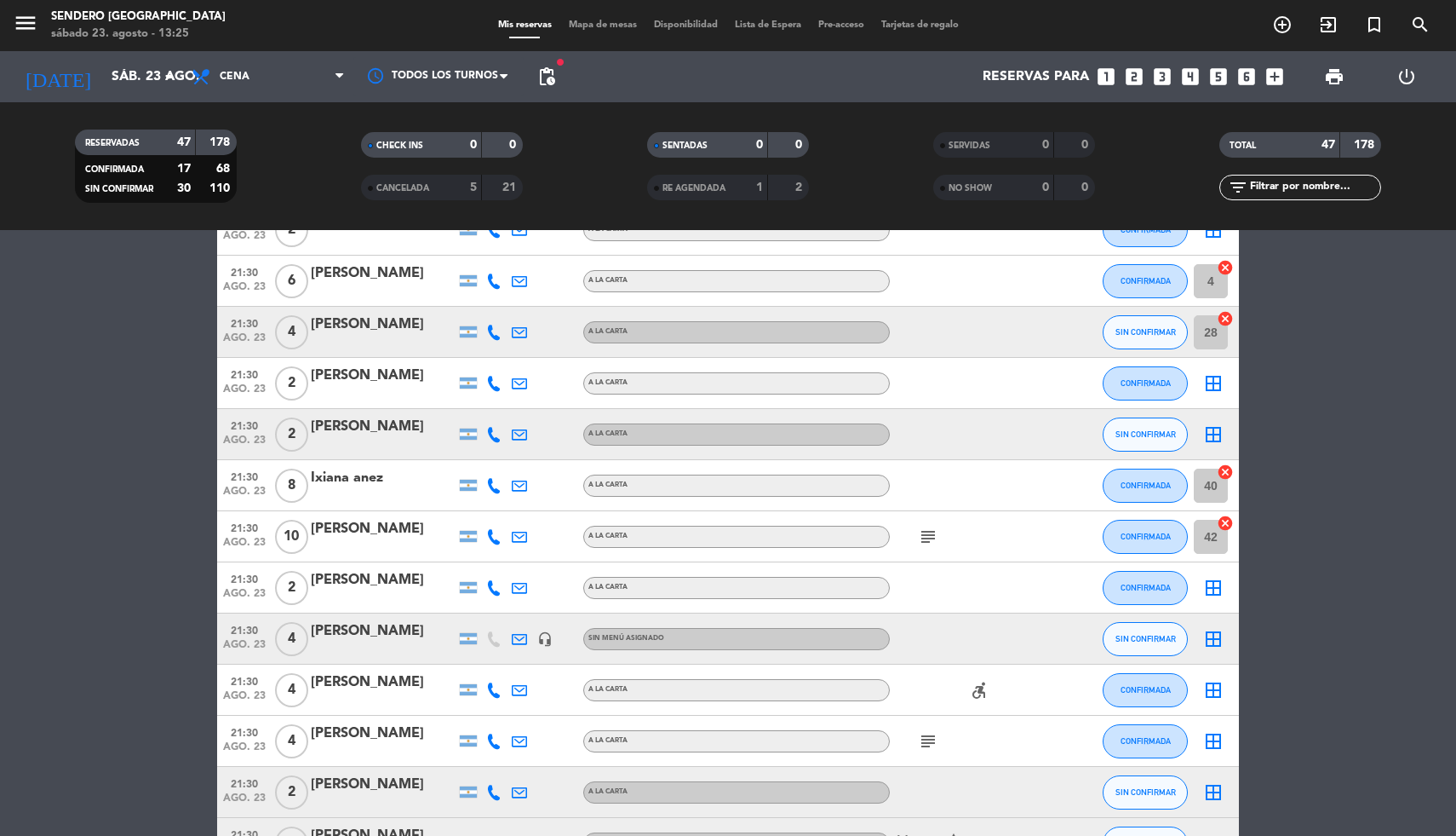
click at [1217, 635] on icon "border_all" at bounding box center [1213, 639] width 21 height 21
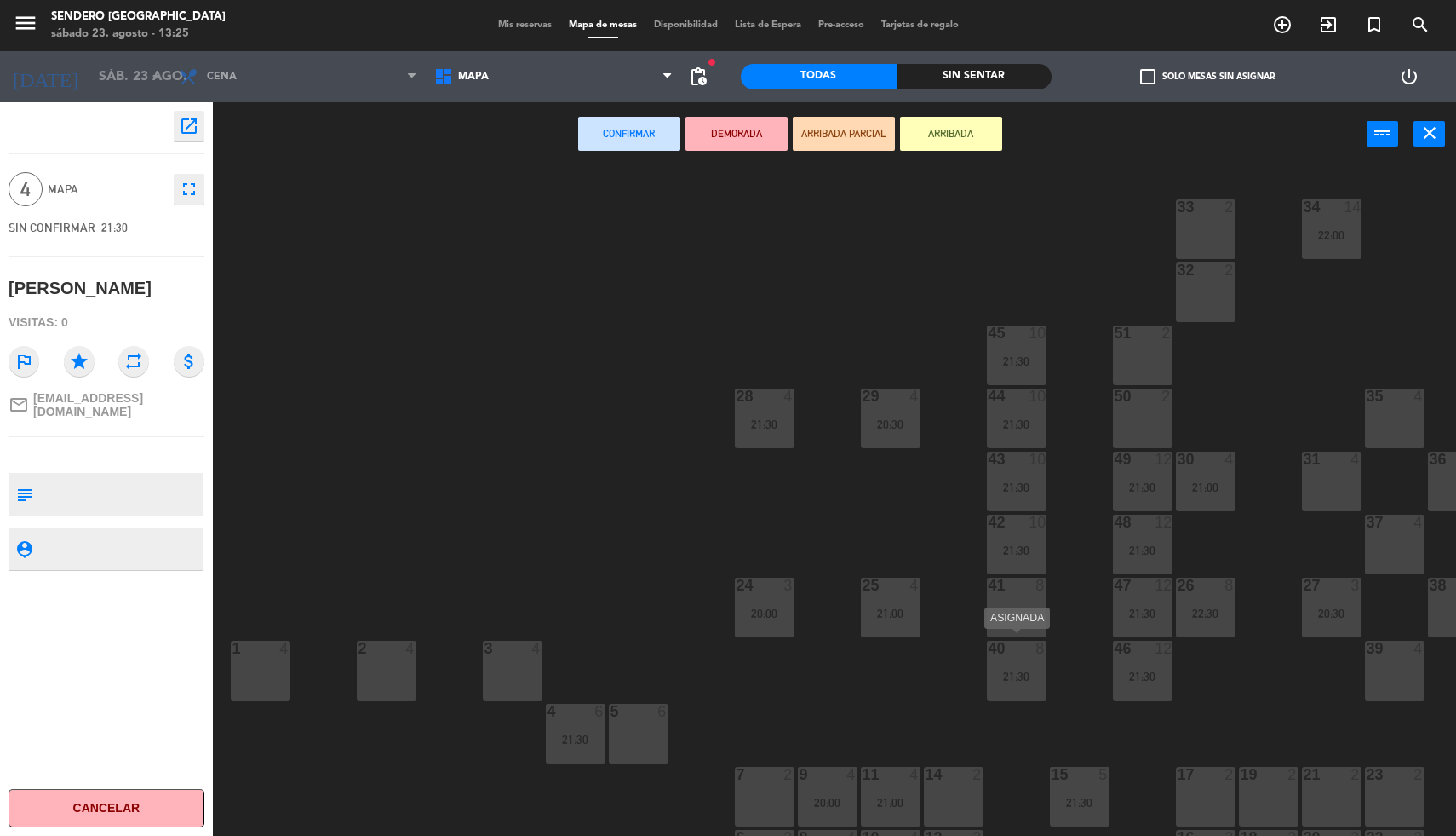
scroll to position [61, 0]
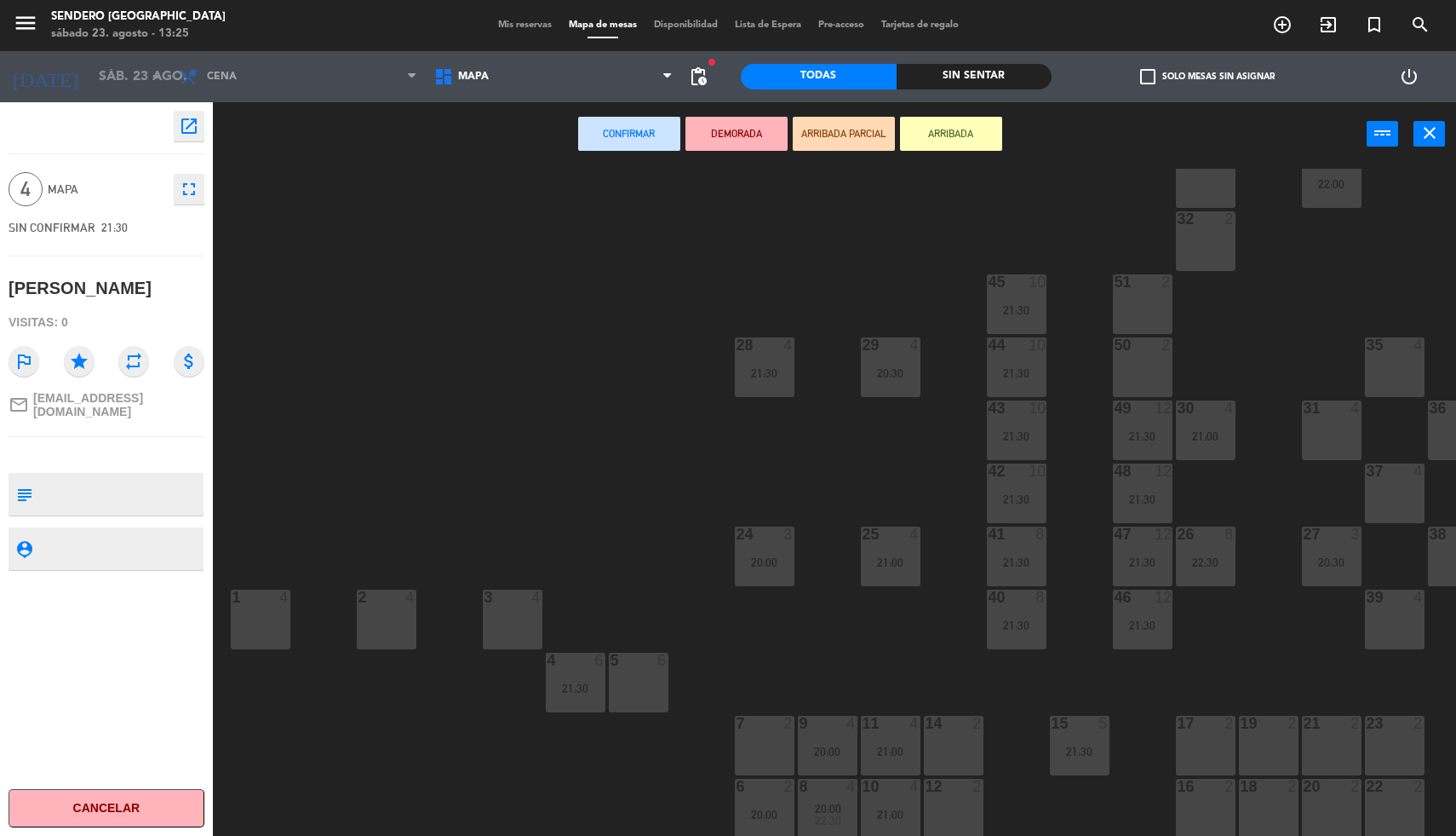
click at [1192, 782] on div at bounding box center [1205, 786] width 28 height 15
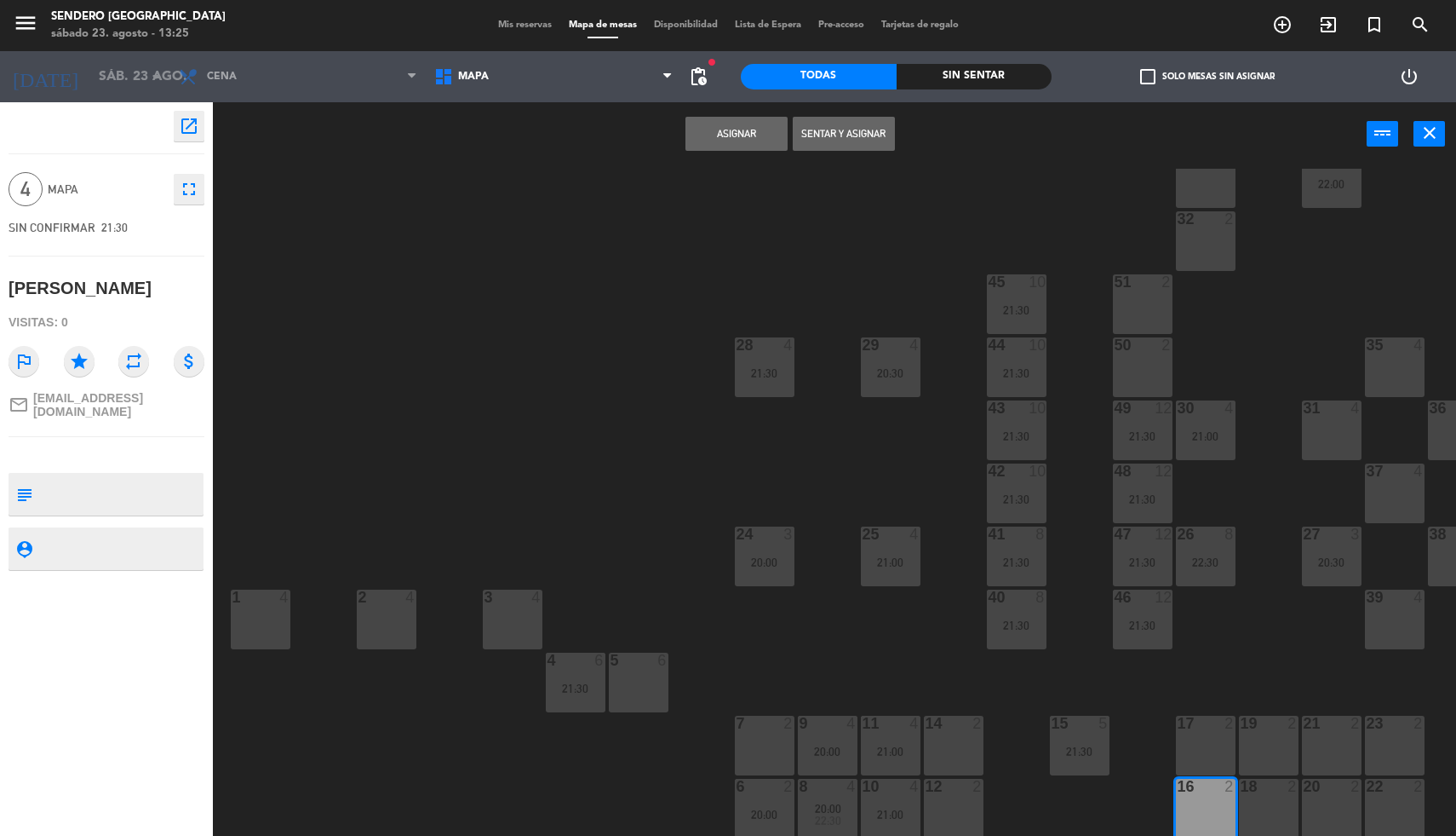
click at [1199, 728] on div "17 2" at bounding box center [1206, 746] width 60 height 60
click at [724, 135] on button "Asignar" at bounding box center [736, 134] width 102 height 34
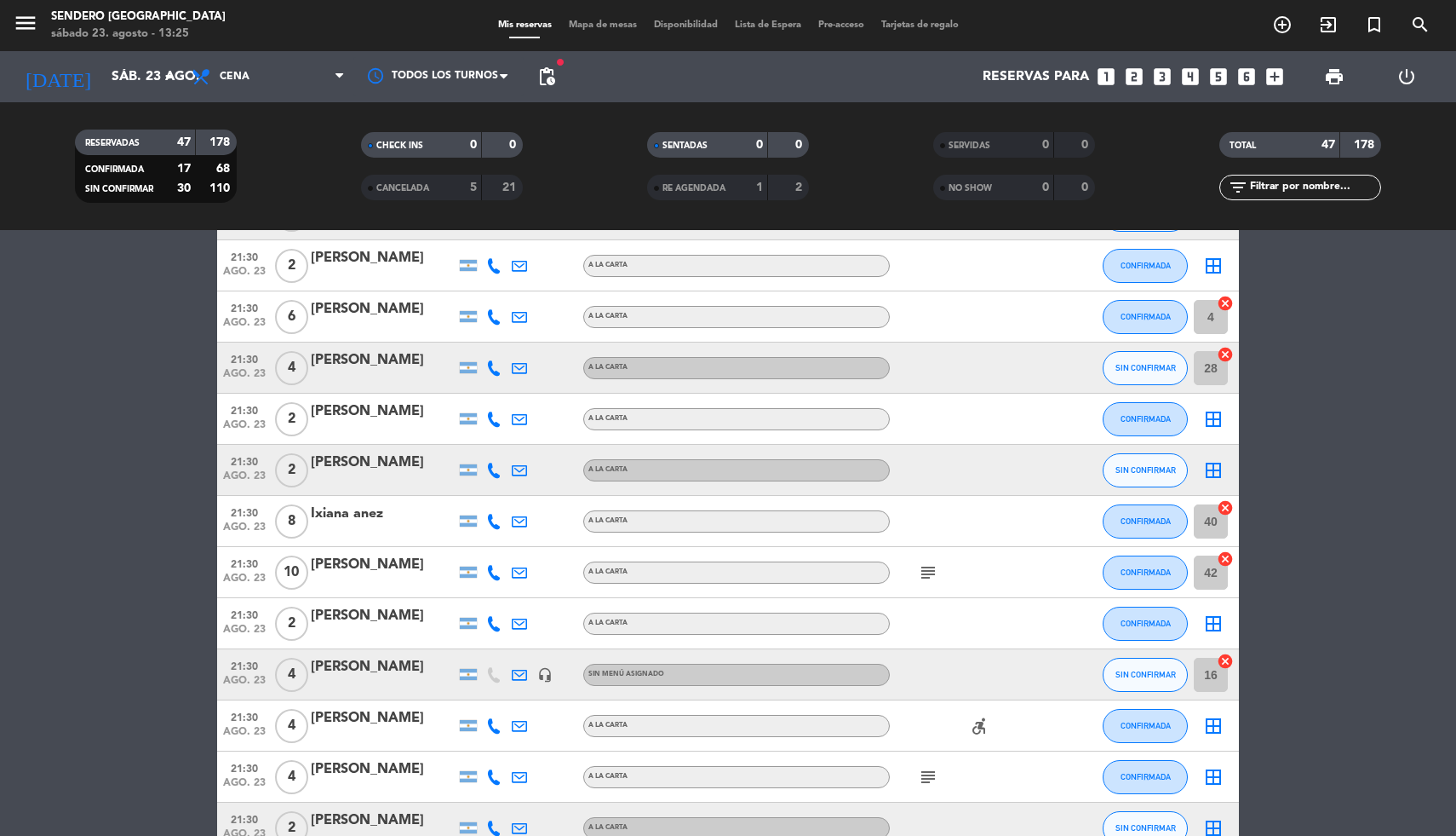
scroll to position [1477, 0]
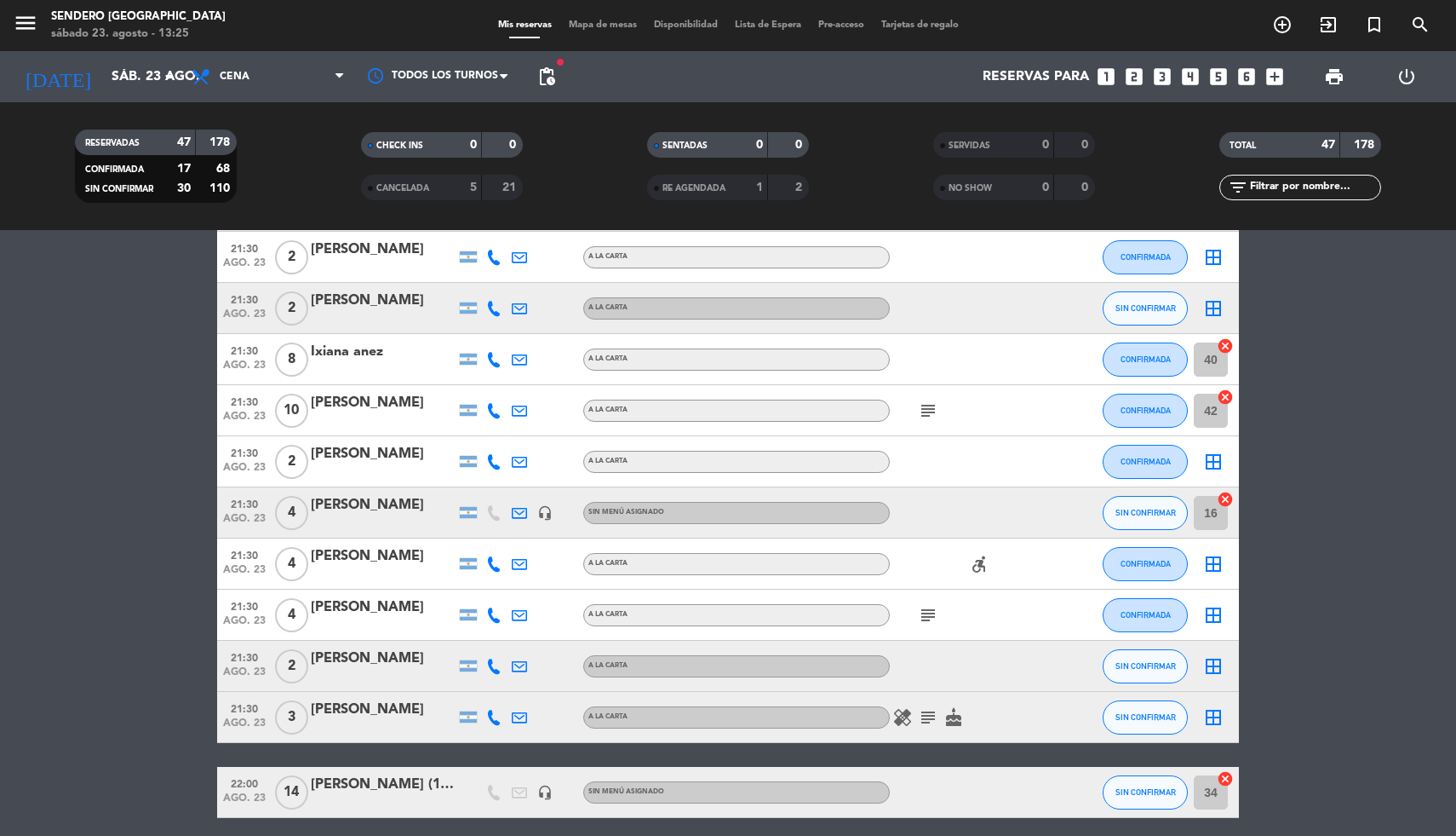
click at [1214, 610] on icon "border_all" at bounding box center [1213, 615] width 21 height 21
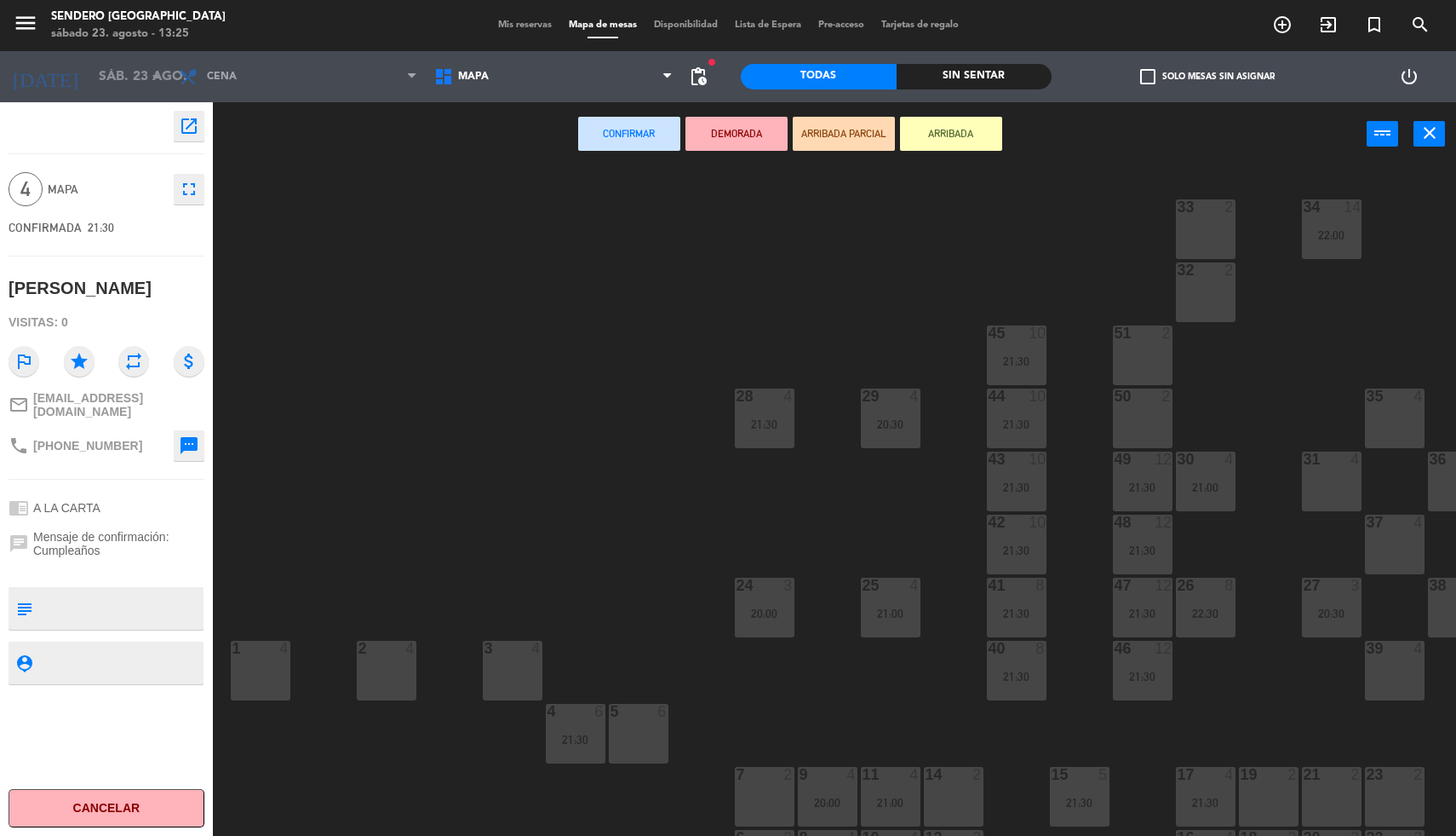
click at [1331, 476] on div "31 4" at bounding box center [1332, 482] width 60 height 60
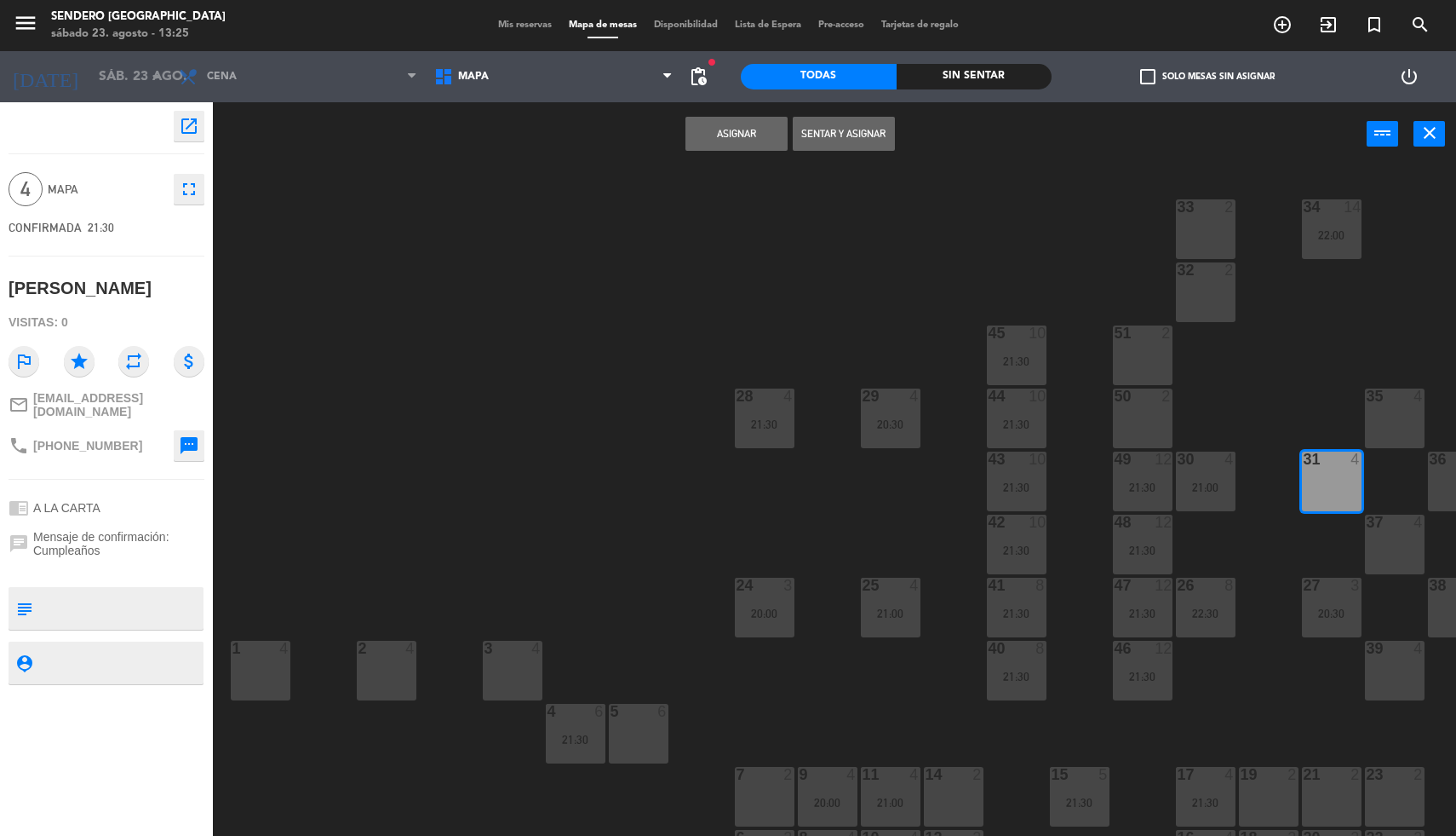
click at [730, 132] on button "Asignar" at bounding box center [736, 134] width 102 height 34
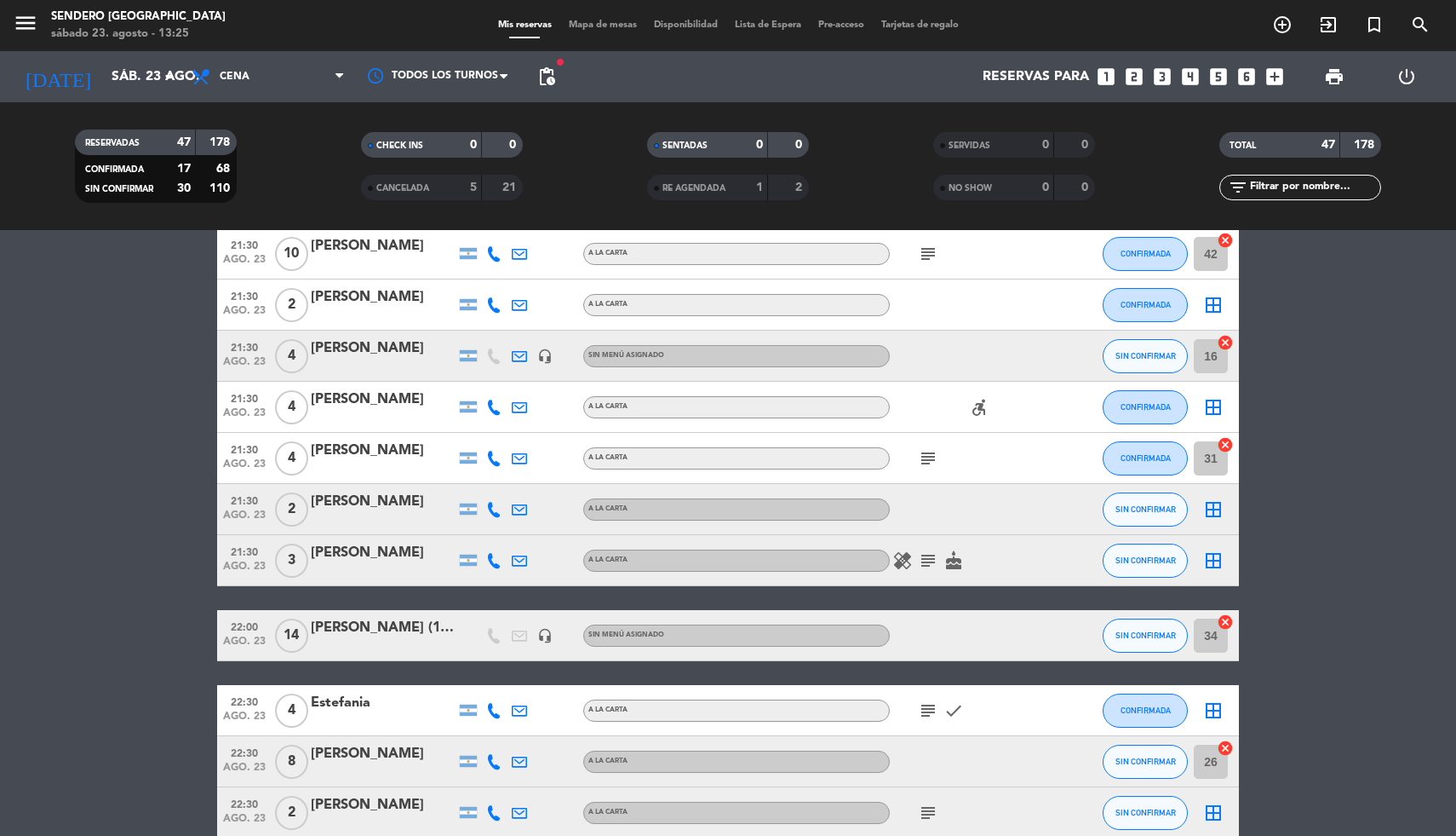
scroll to position [1633, 0]
click at [1213, 406] on icon "border_all" at bounding box center [1213, 408] width 21 height 21
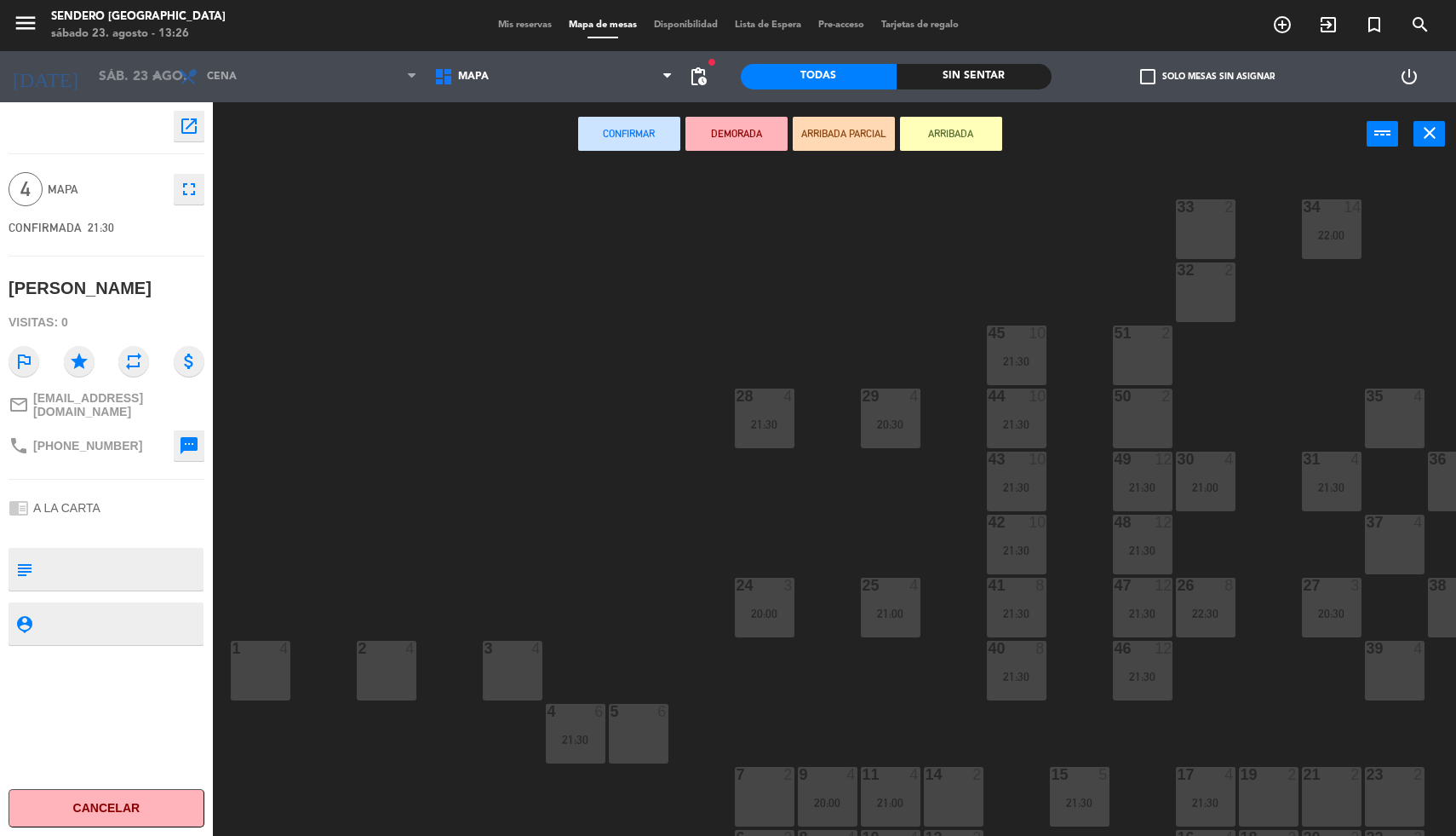
scroll to position [61, 0]
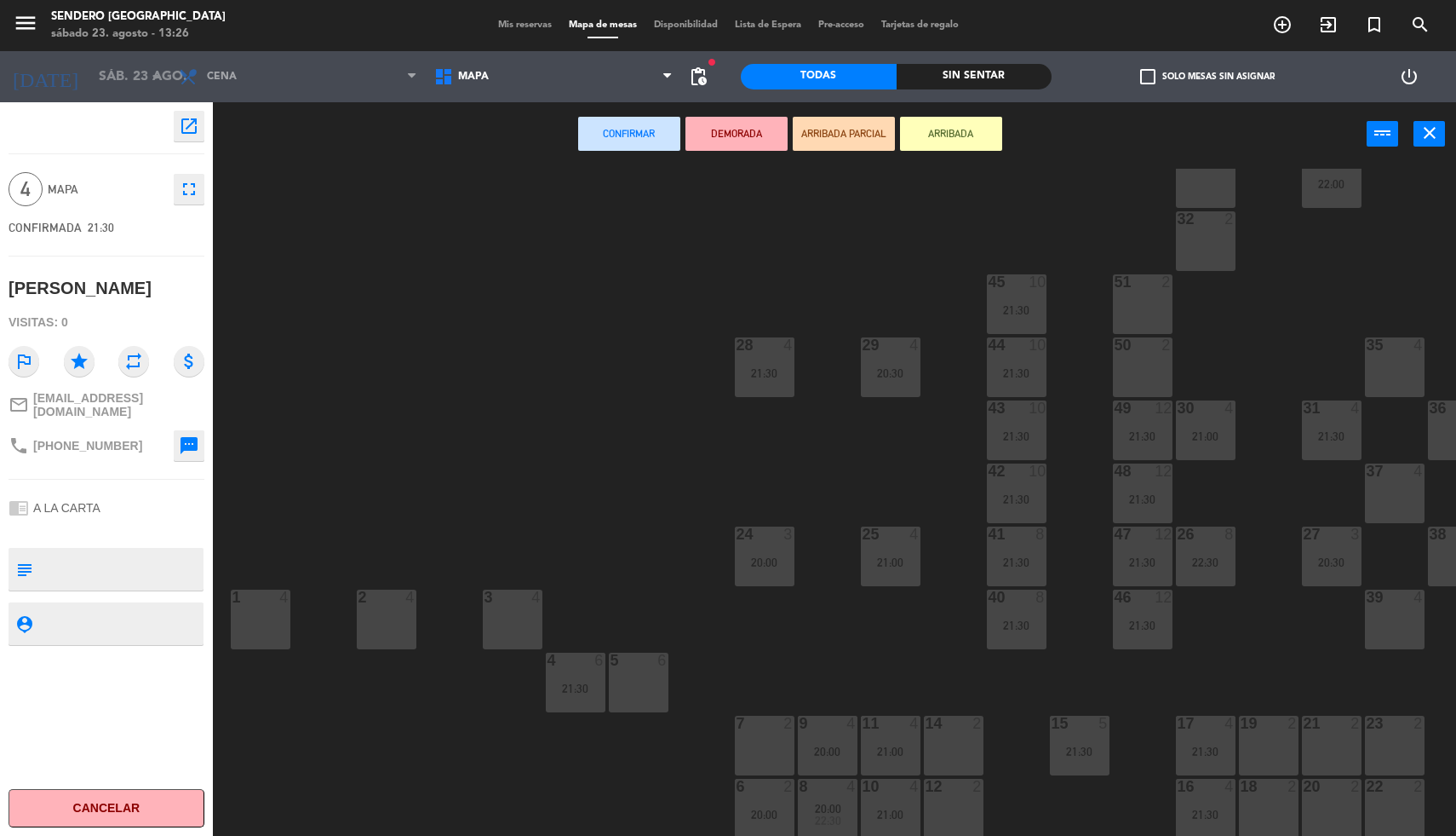
click at [949, 779] on div at bounding box center [953, 786] width 28 height 15
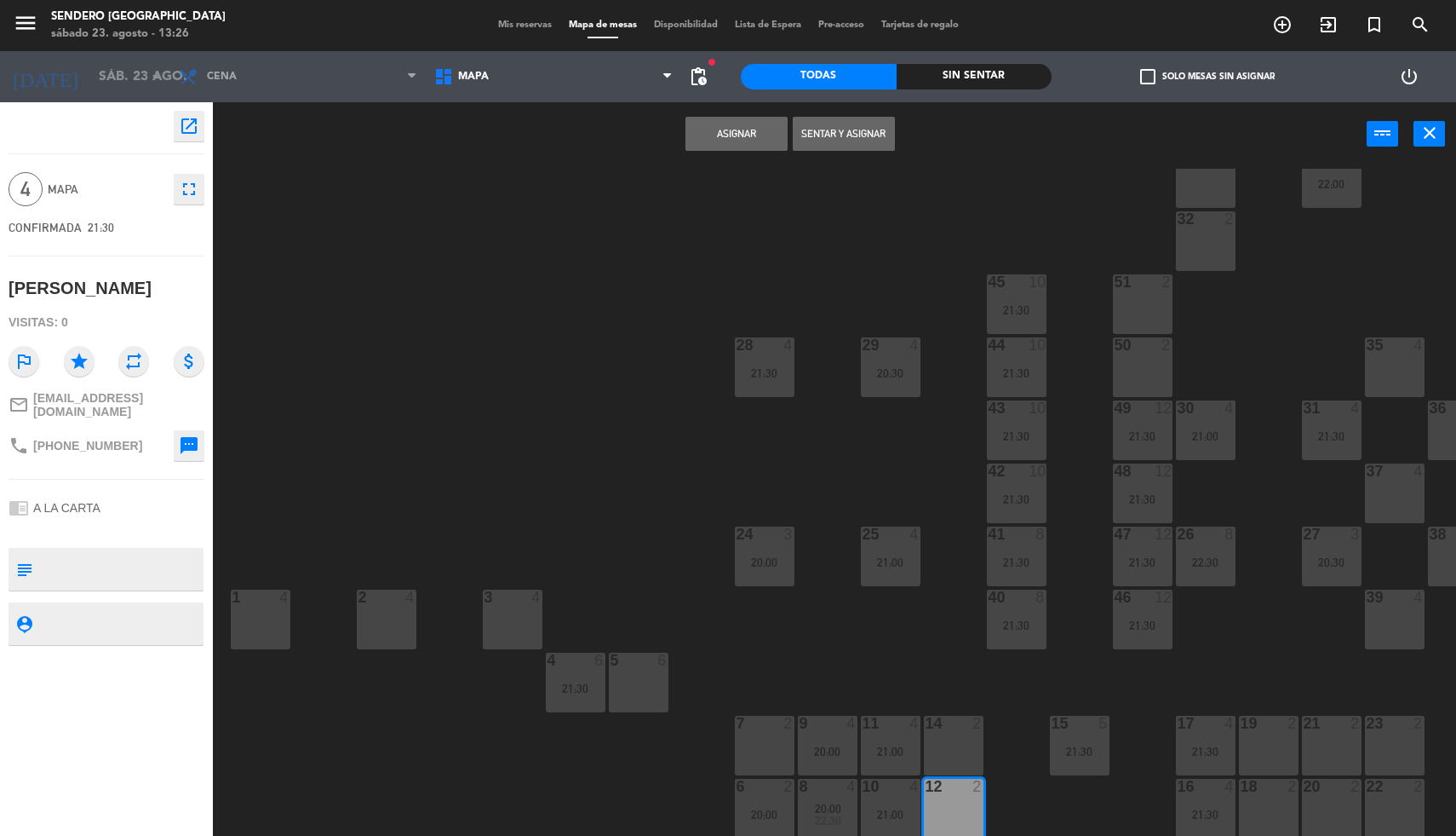
click at [950, 747] on div "14 2" at bounding box center [954, 746] width 60 height 60
click at [752, 137] on button "Asignar" at bounding box center [736, 134] width 102 height 34
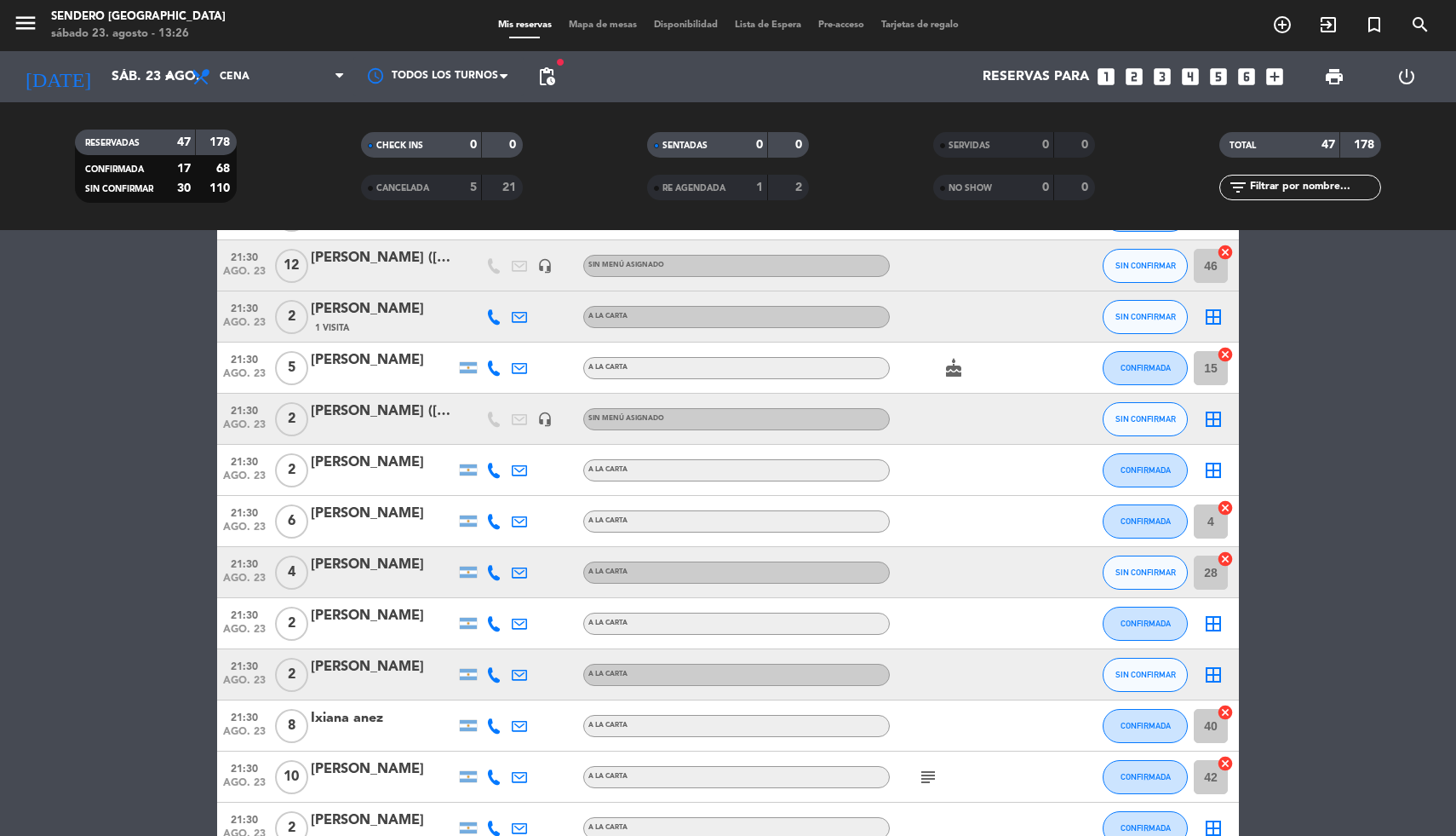
scroll to position [1113, 0]
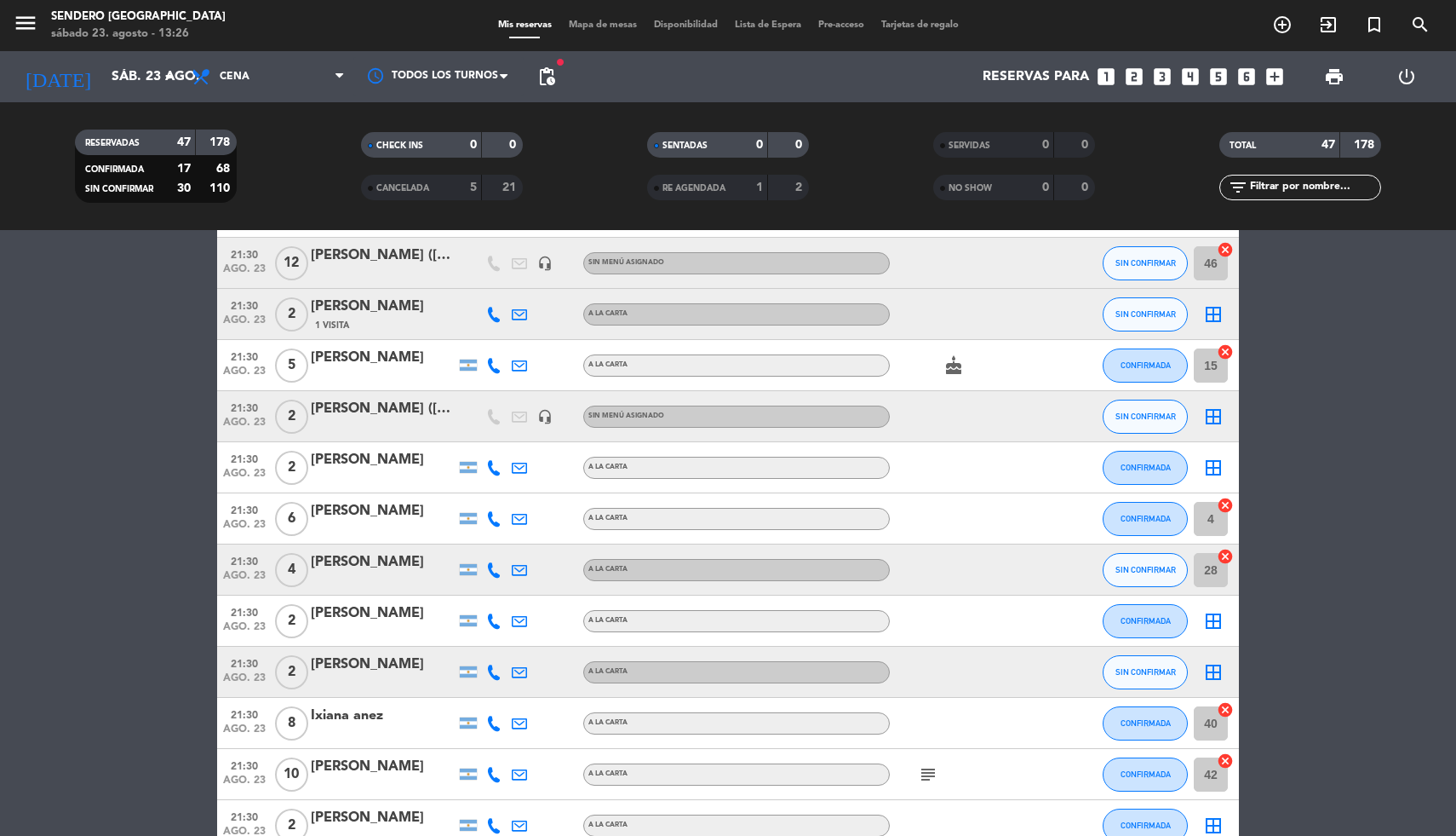
click at [1211, 419] on icon "border_all" at bounding box center [1213, 417] width 21 height 21
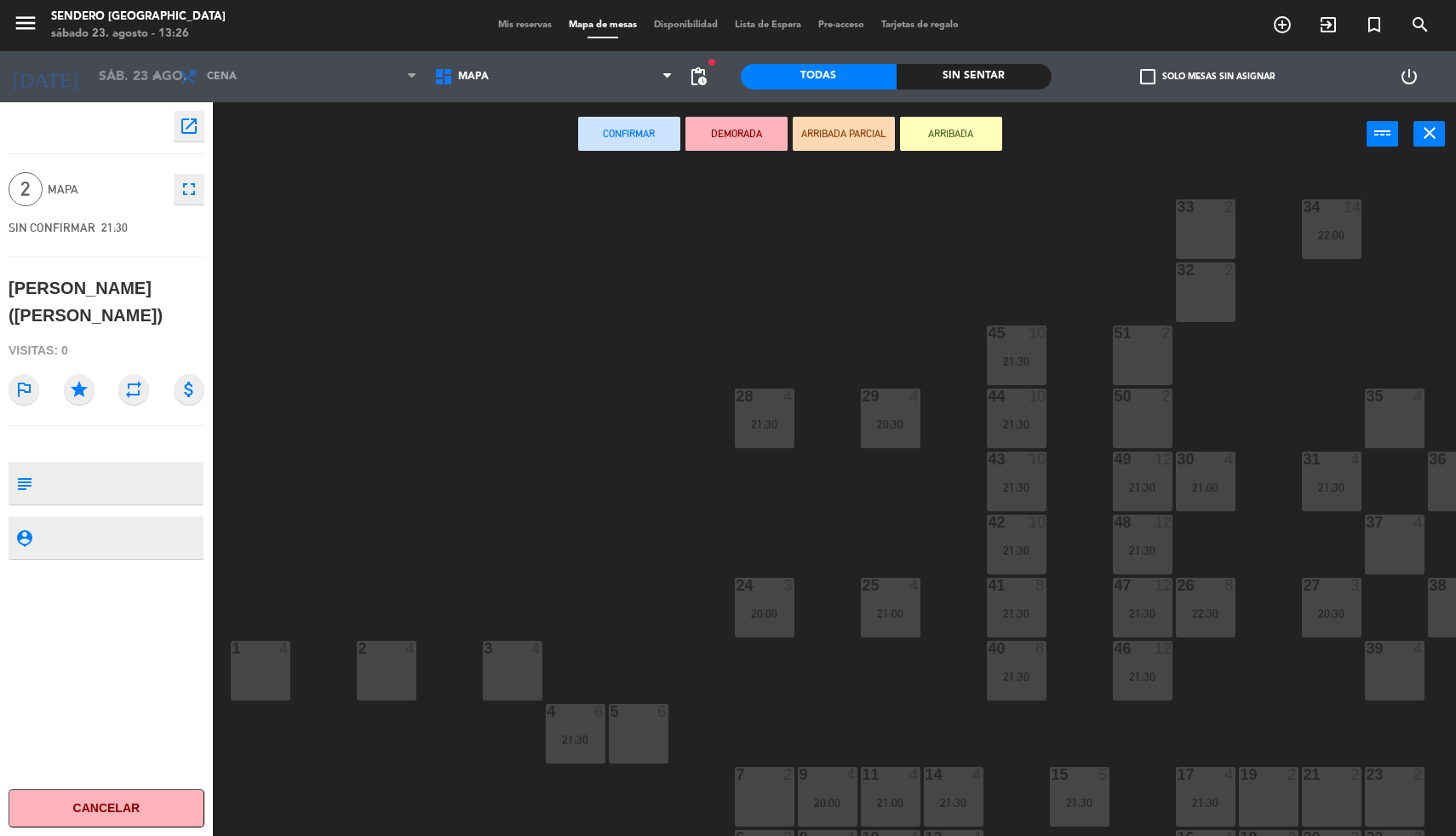
scroll to position [61, 0]
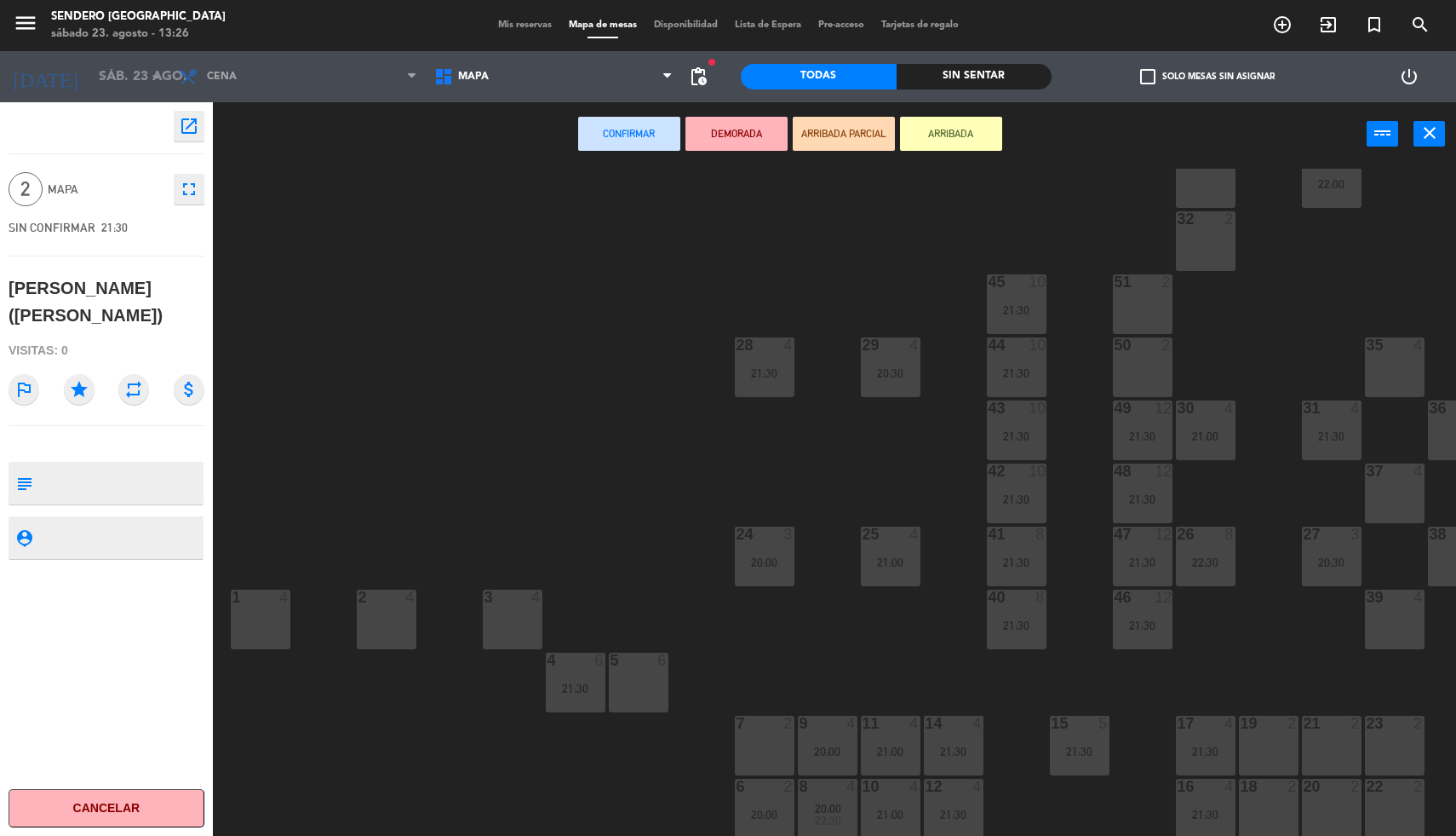
click at [738, 737] on div "7 2" at bounding box center [764, 746] width 60 height 60
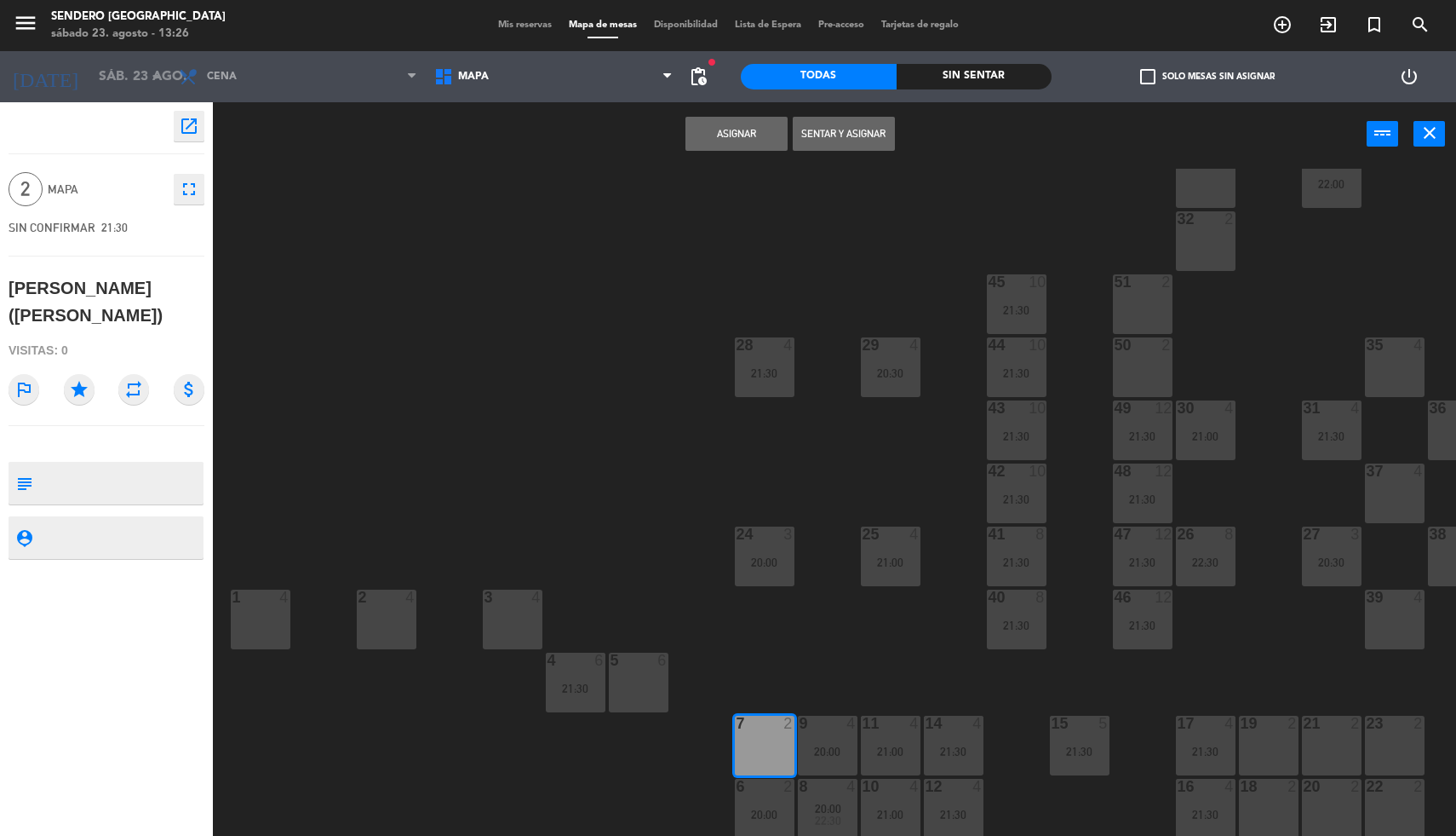
click at [713, 126] on button "Asignar" at bounding box center [736, 134] width 102 height 34
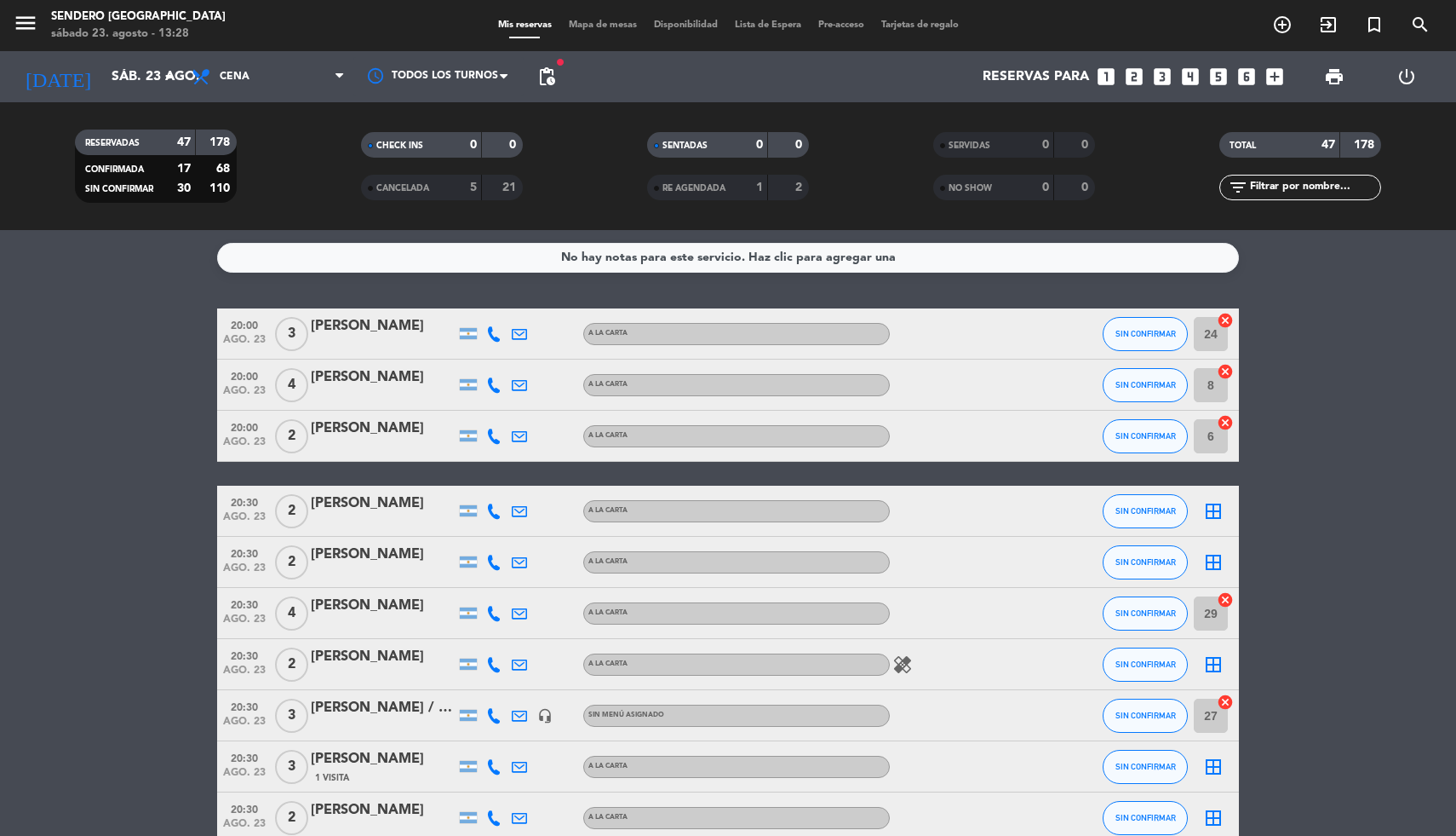
click at [1210, 509] on icon "border_all" at bounding box center [1213, 511] width 21 height 21
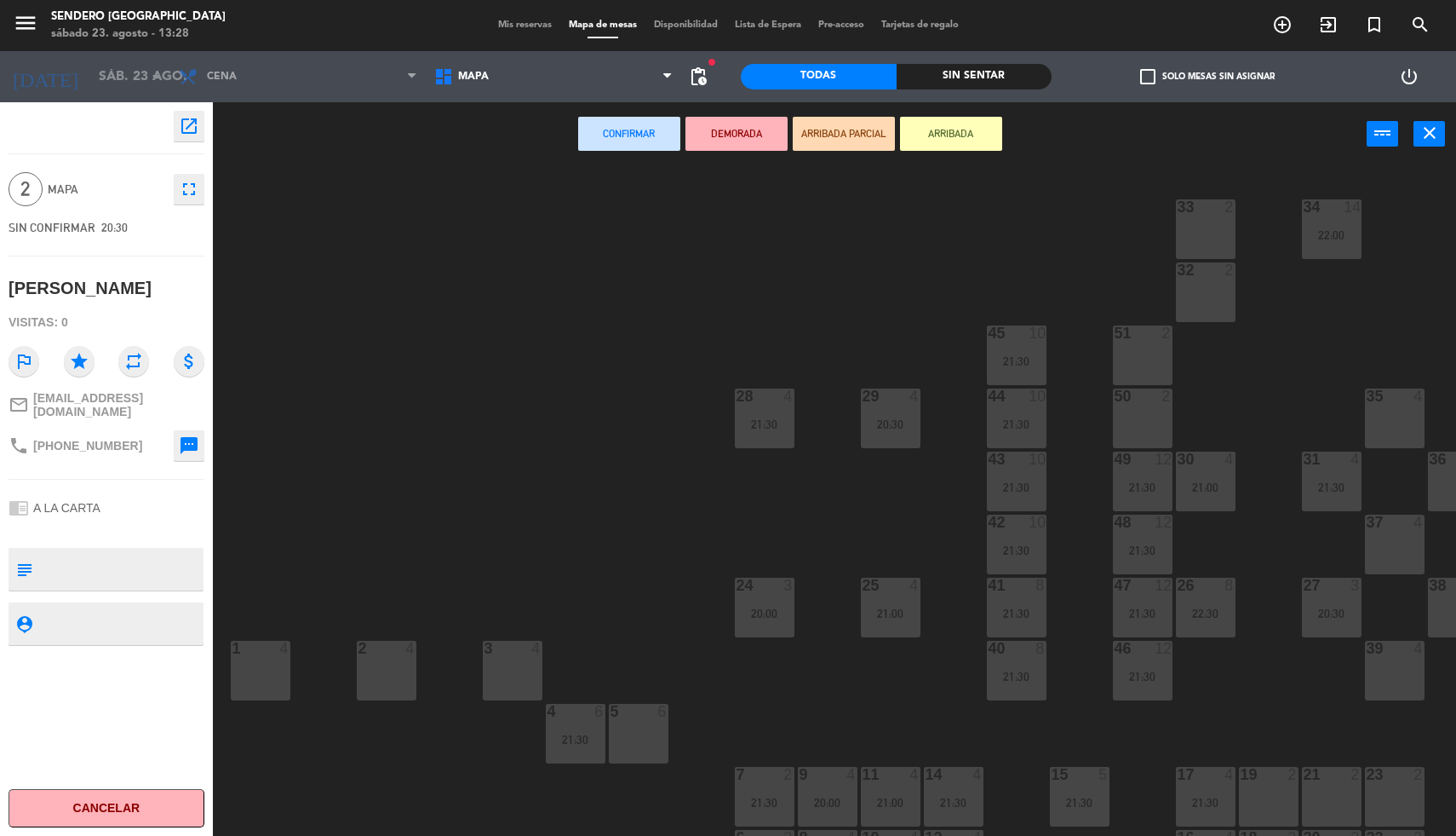
click at [1132, 353] on div "51 2" at bounding box center [1142, 356] width 60 height 60
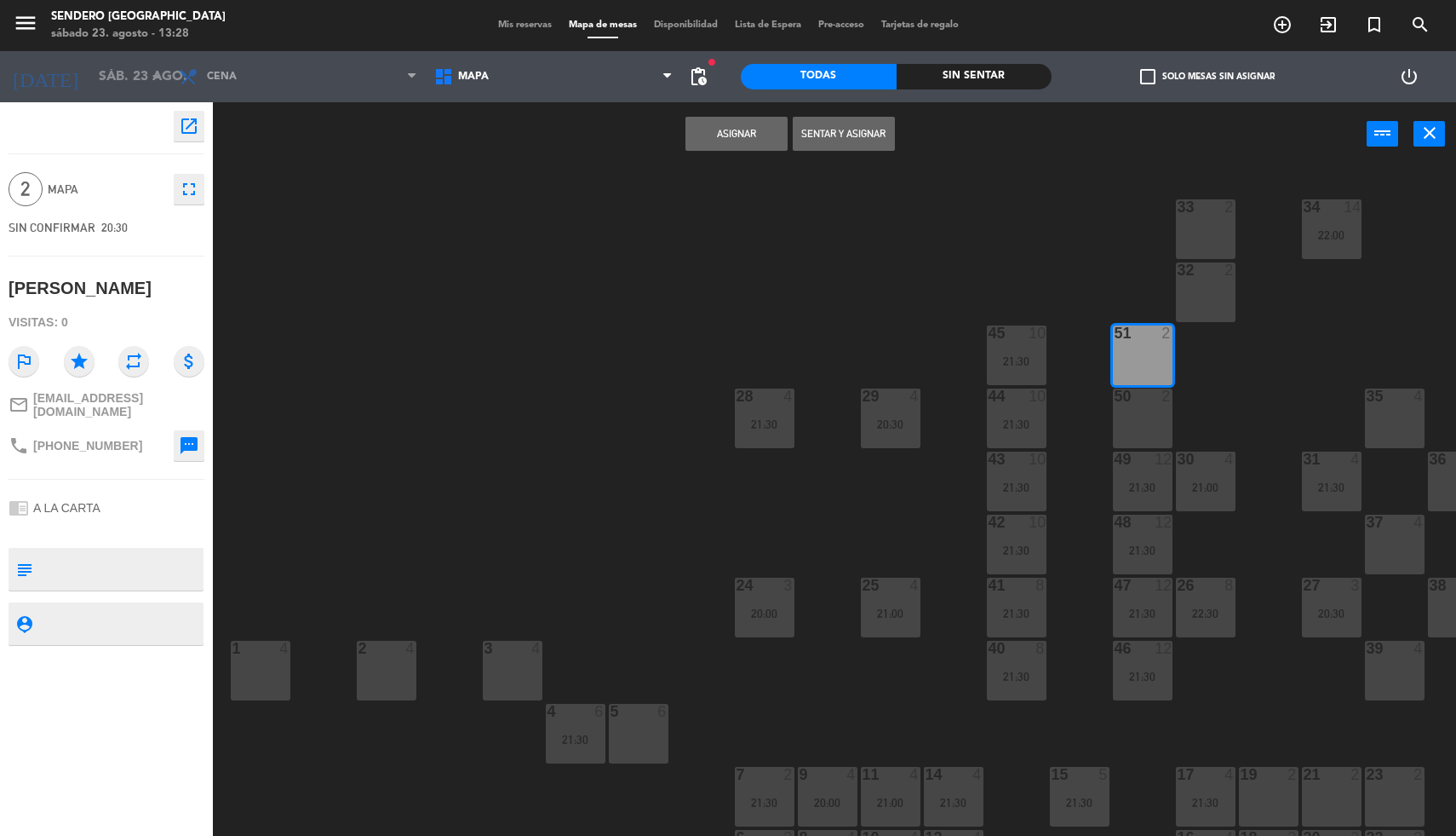
click at [734, 122] on button "Asignar" at bounding box center [736, 134] width 102 height 34
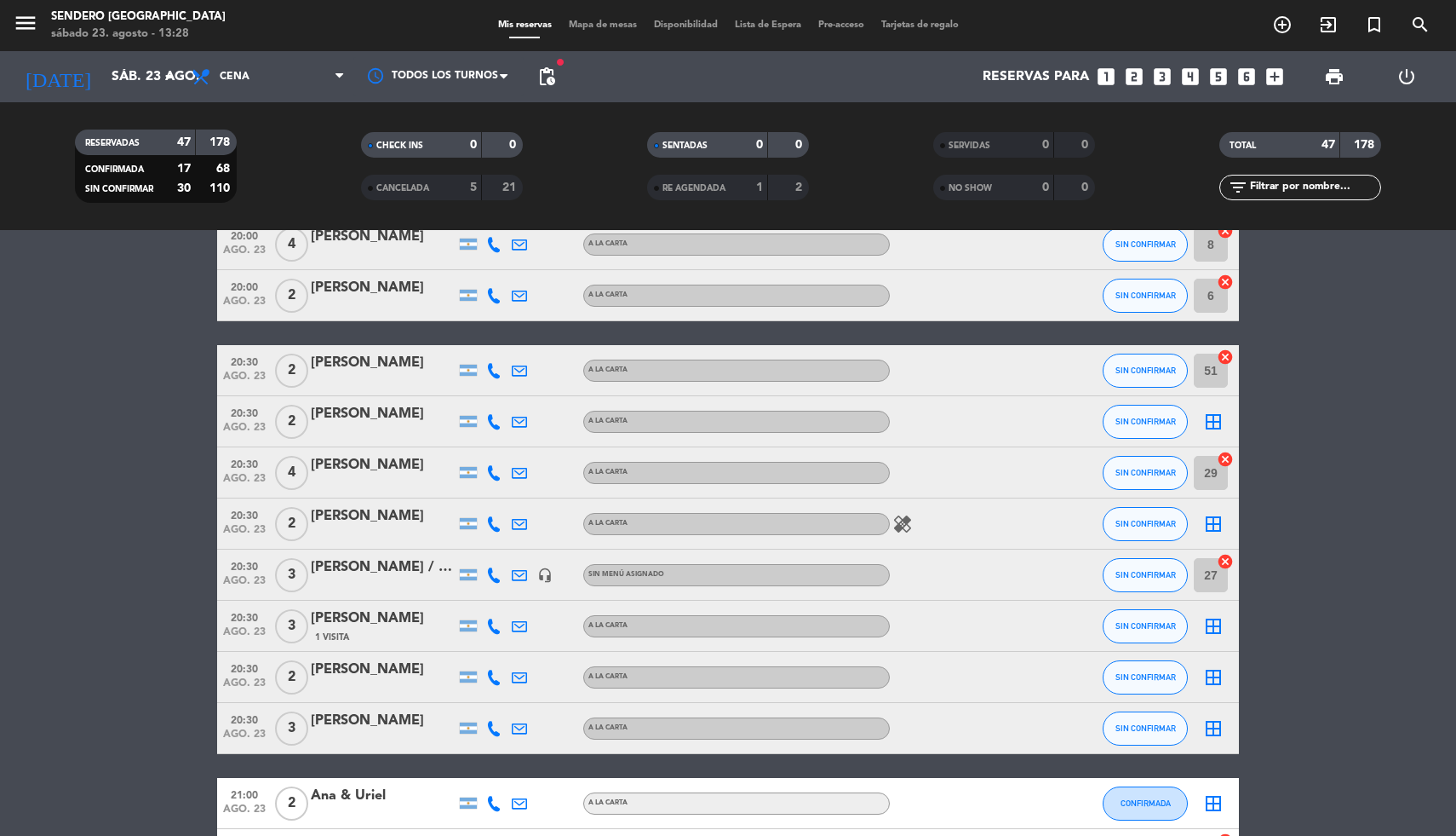
scroll to position [151, 0]
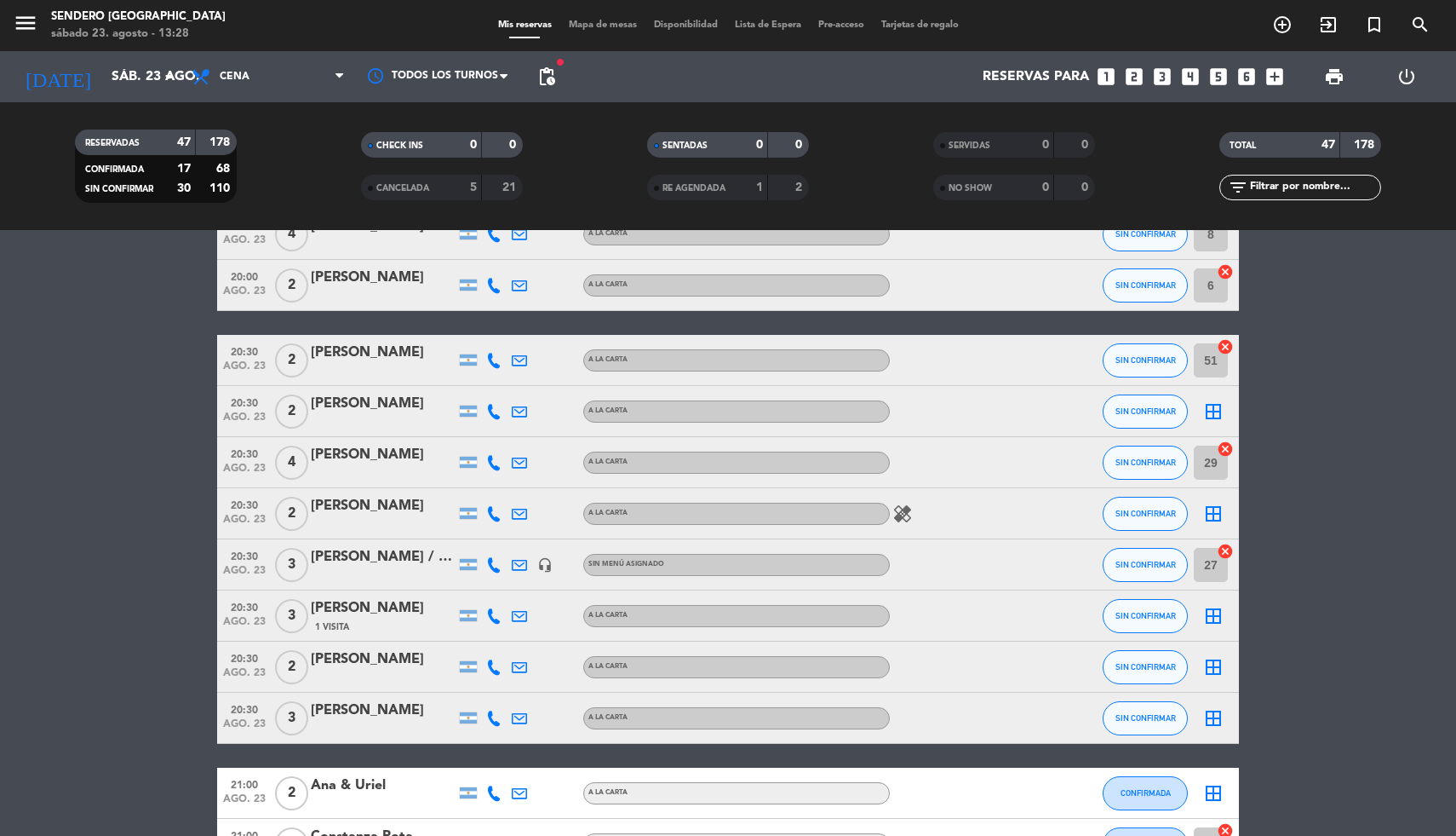
click at [1219, 410] on icon "border_all" at bounding box center [1213, 412] width 21 height 21
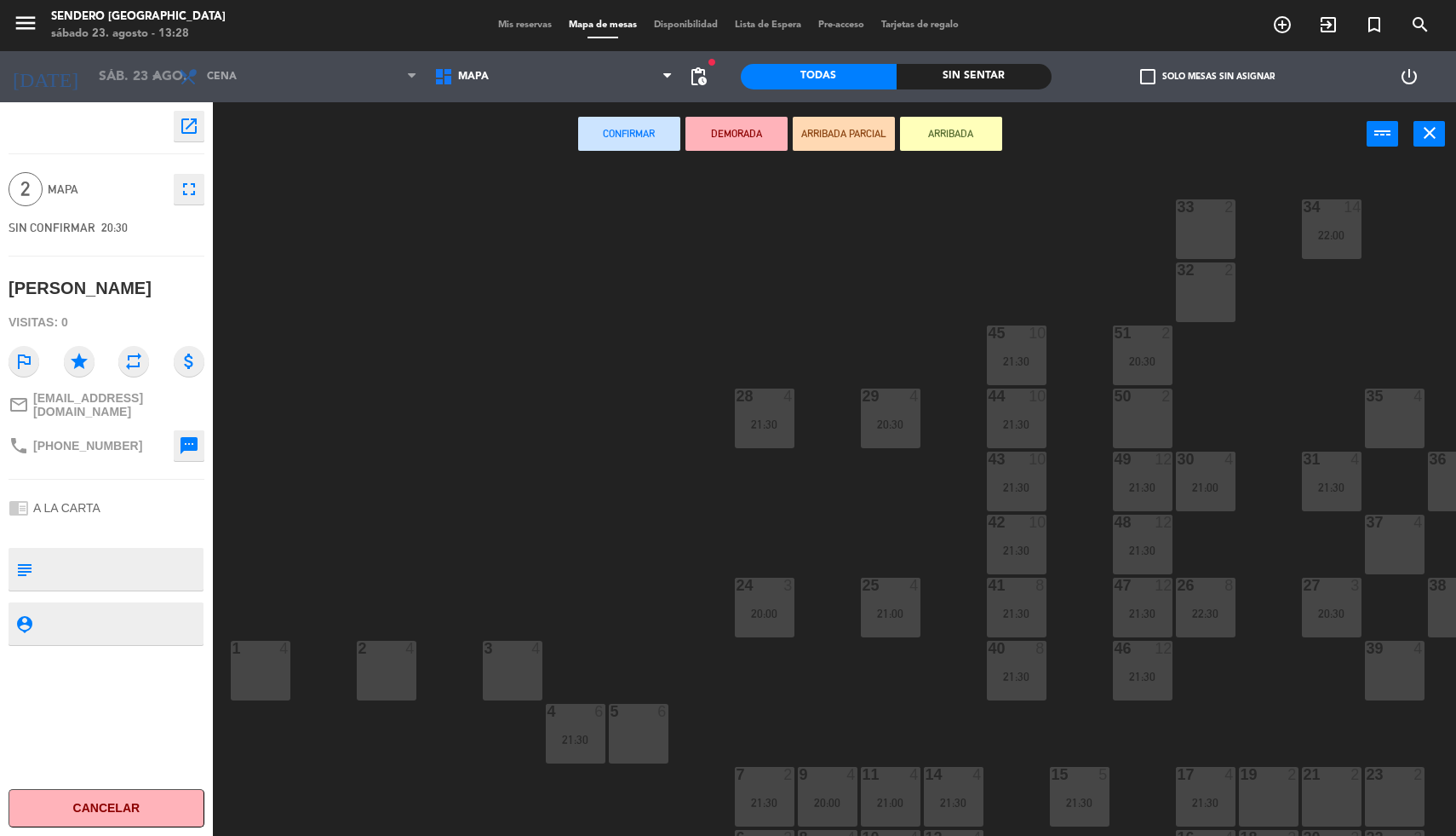
scroll to position [61, 0]
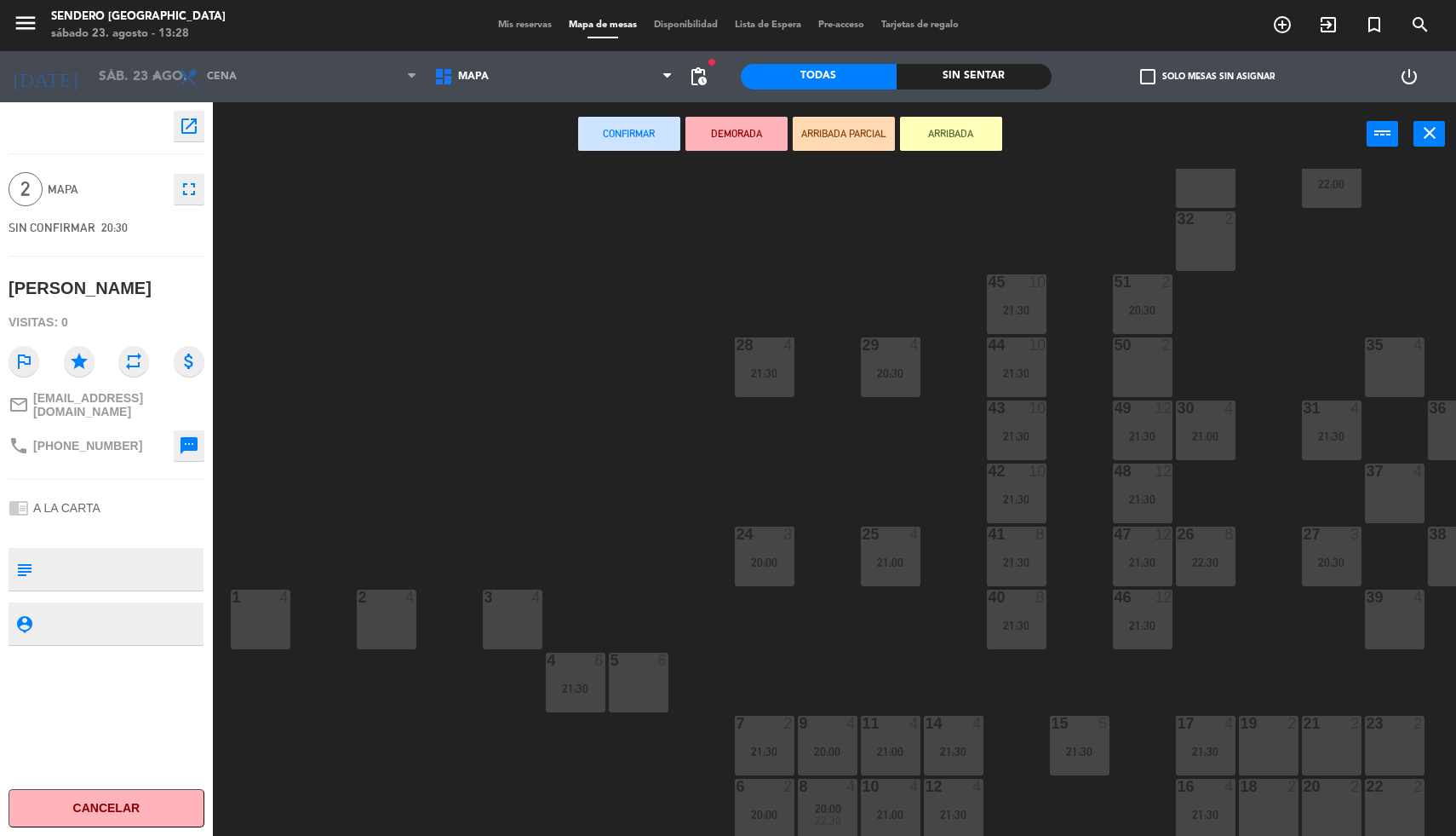
click at [1315, 797] on div "20 2" at bounding box center [1332, 809] width 60 height 60
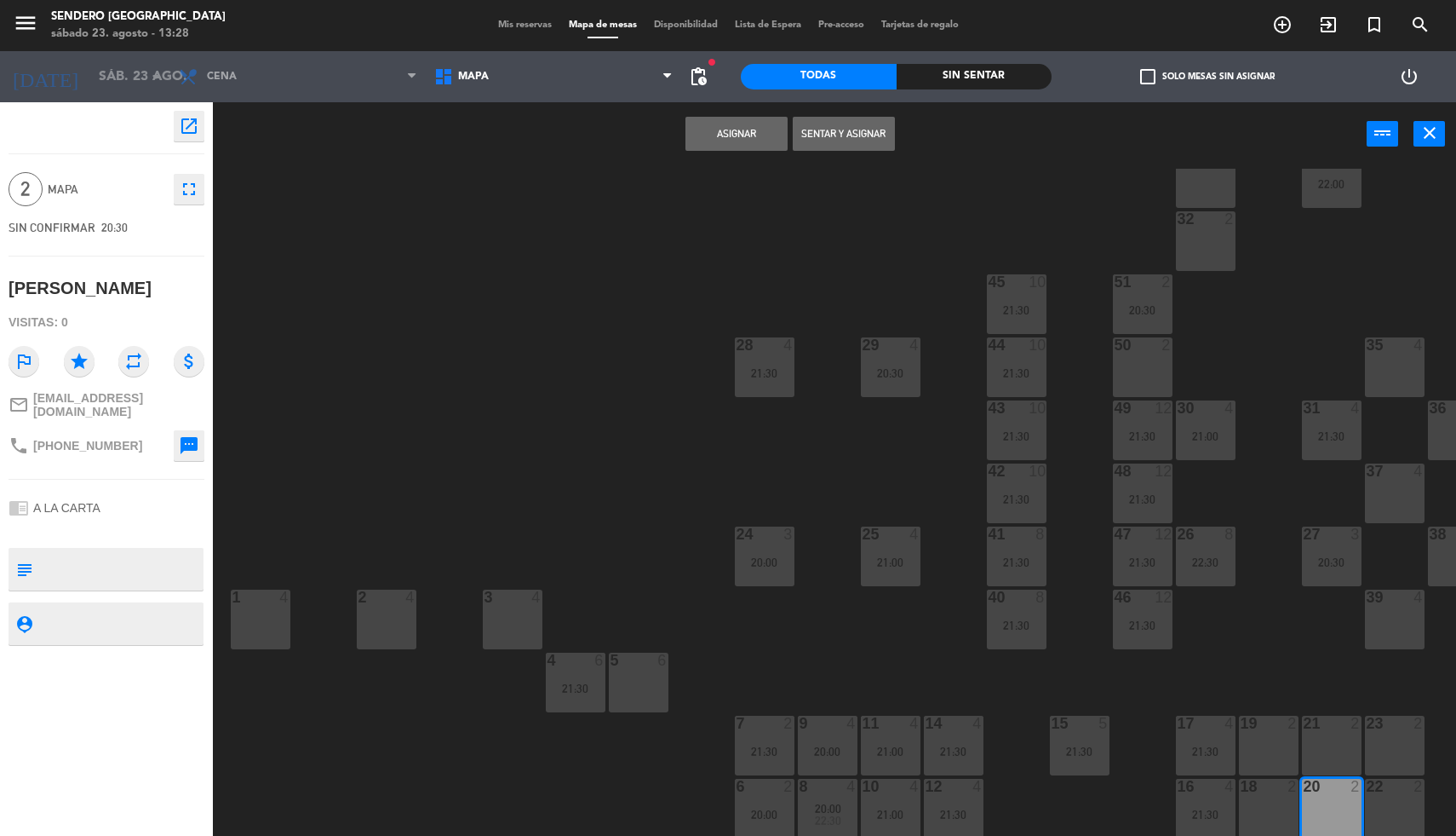
click at [730, 129] on button "Asignar" at bounding box center [736, 134] width 102 height 34
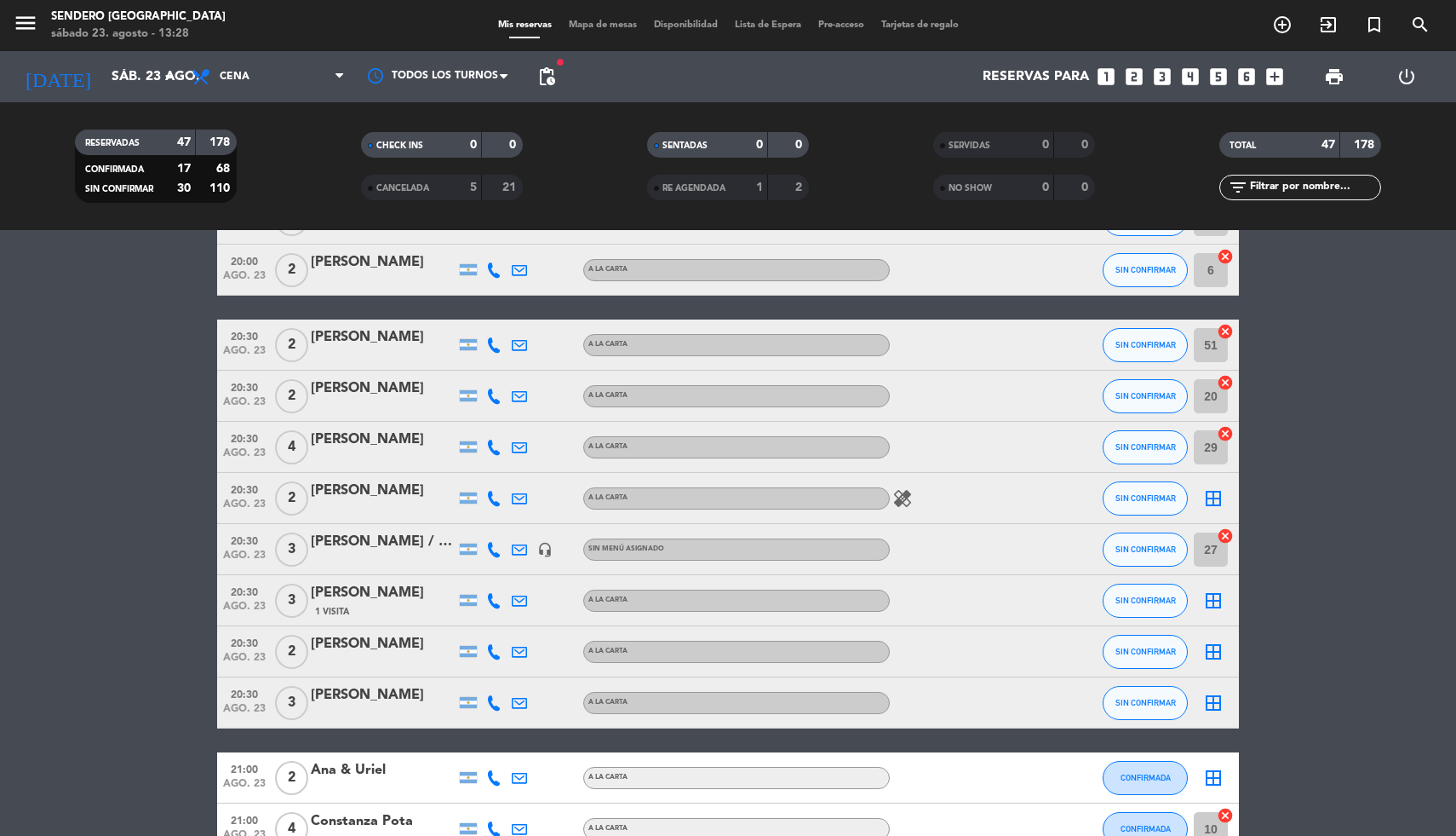
scroll to position [256, 0]
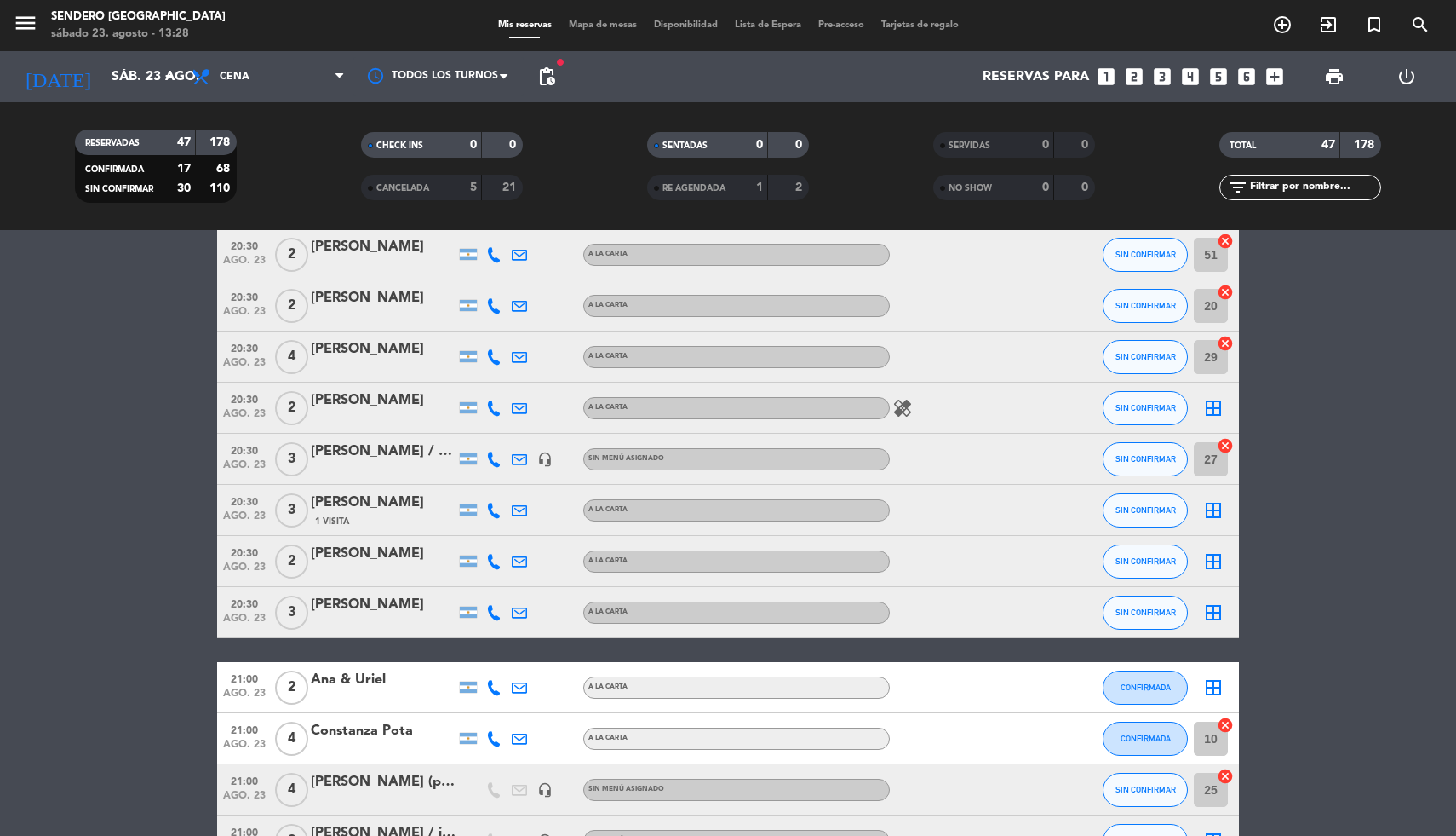
click at [1209, 506] on icon "border_all" at bounding box center [1213, 510] width 21 height 21
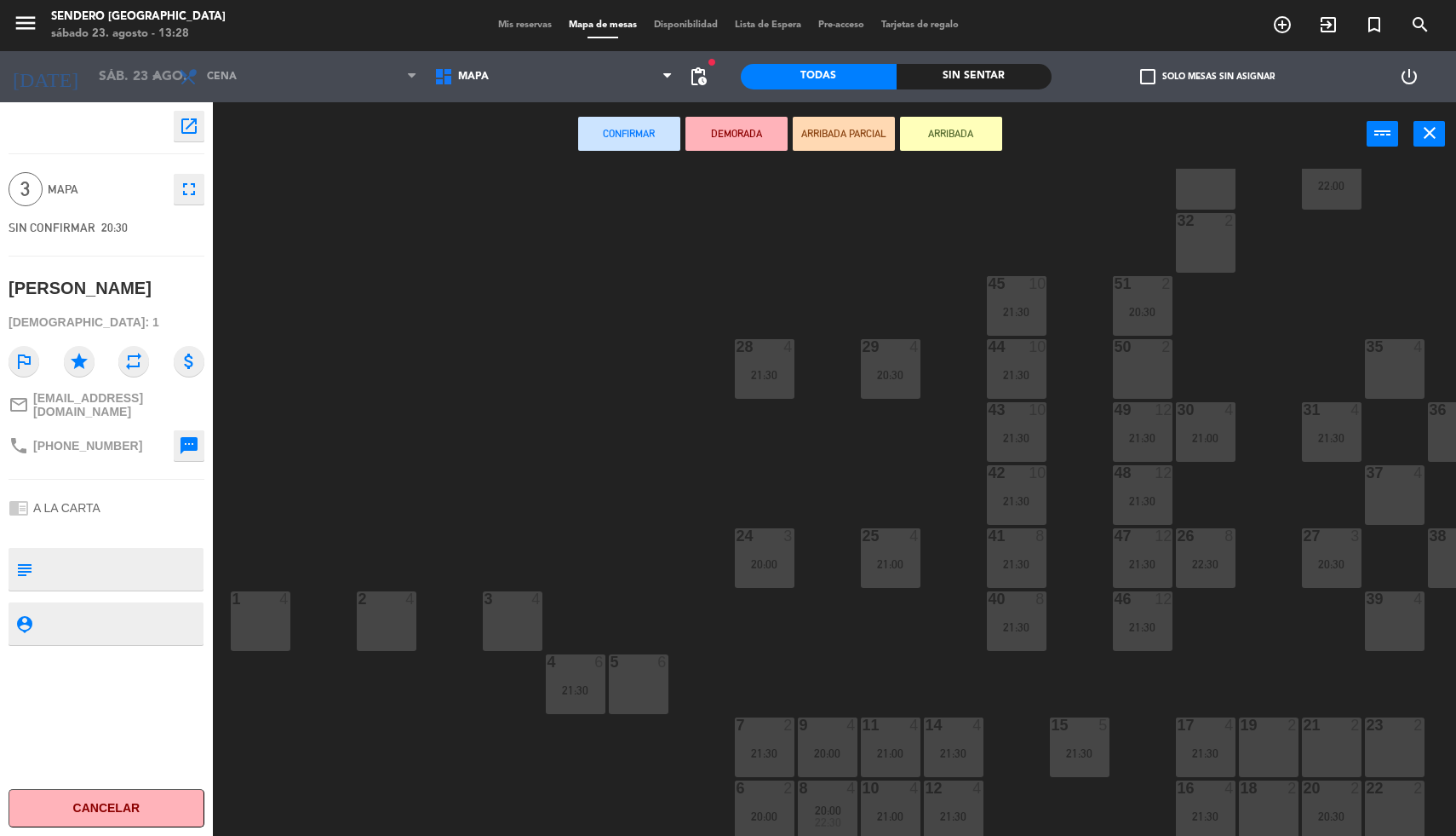
scroll to position [61, 0]
click at [1241, 784] on div "18" at bounding box center [1240, 786] width 1 height 15
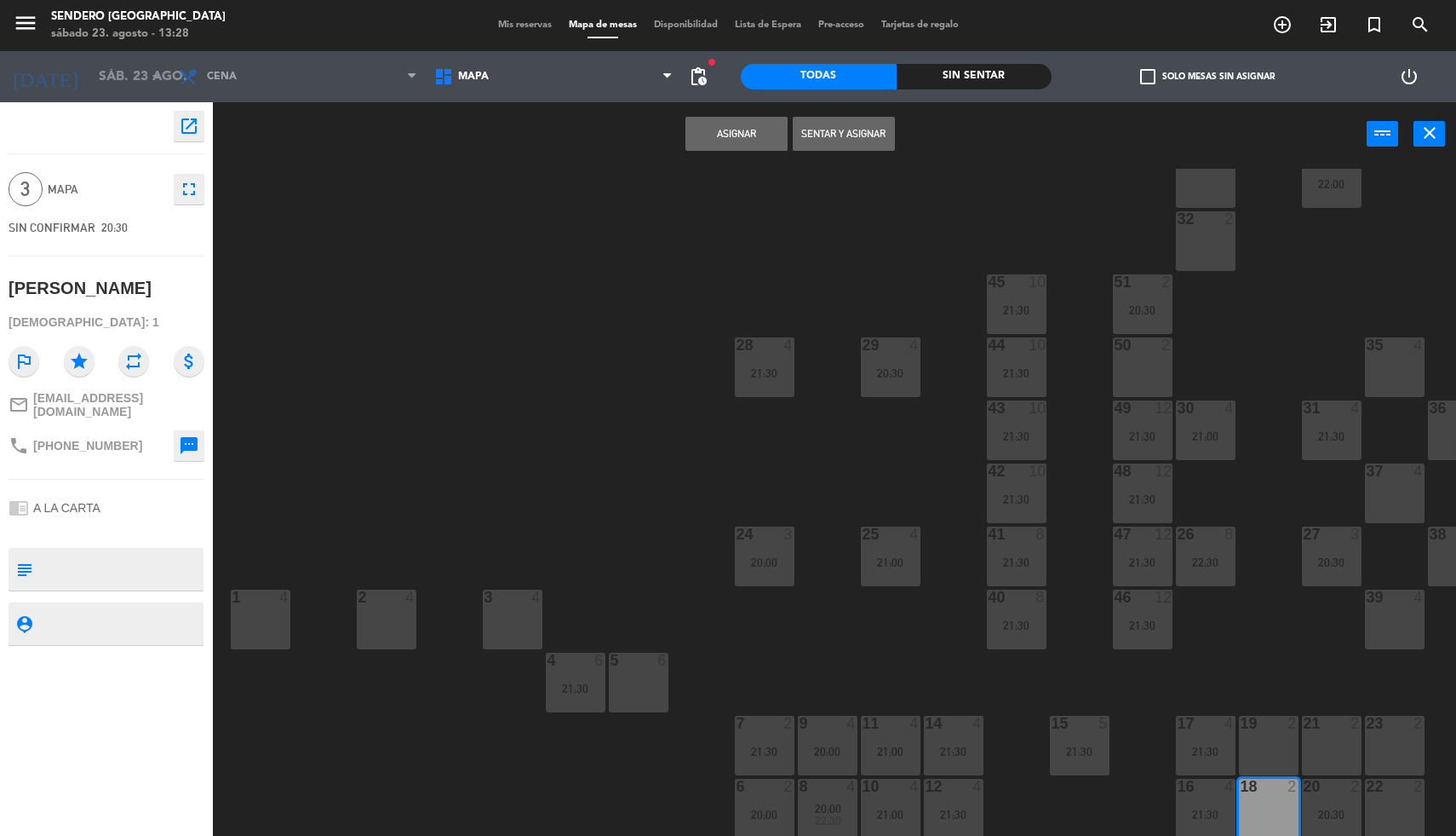
click at [1253, 737] on div "19 2" at bounding box center [1268, 746] width 60 height 60
click at [719, 122] on button "Asignar" at bounding box center [736, 134] width 102 height 34
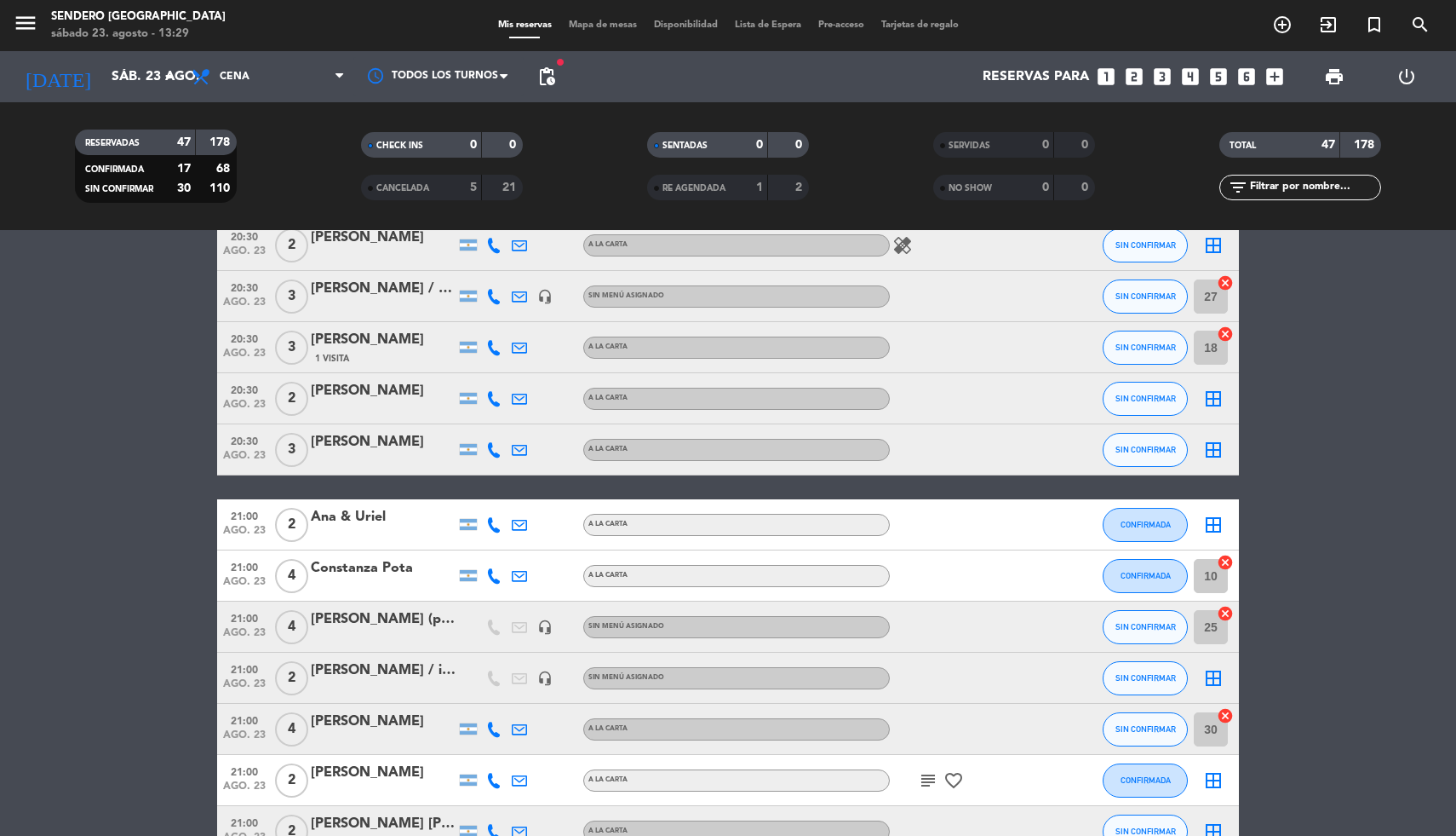
scroll to position [363, 0]
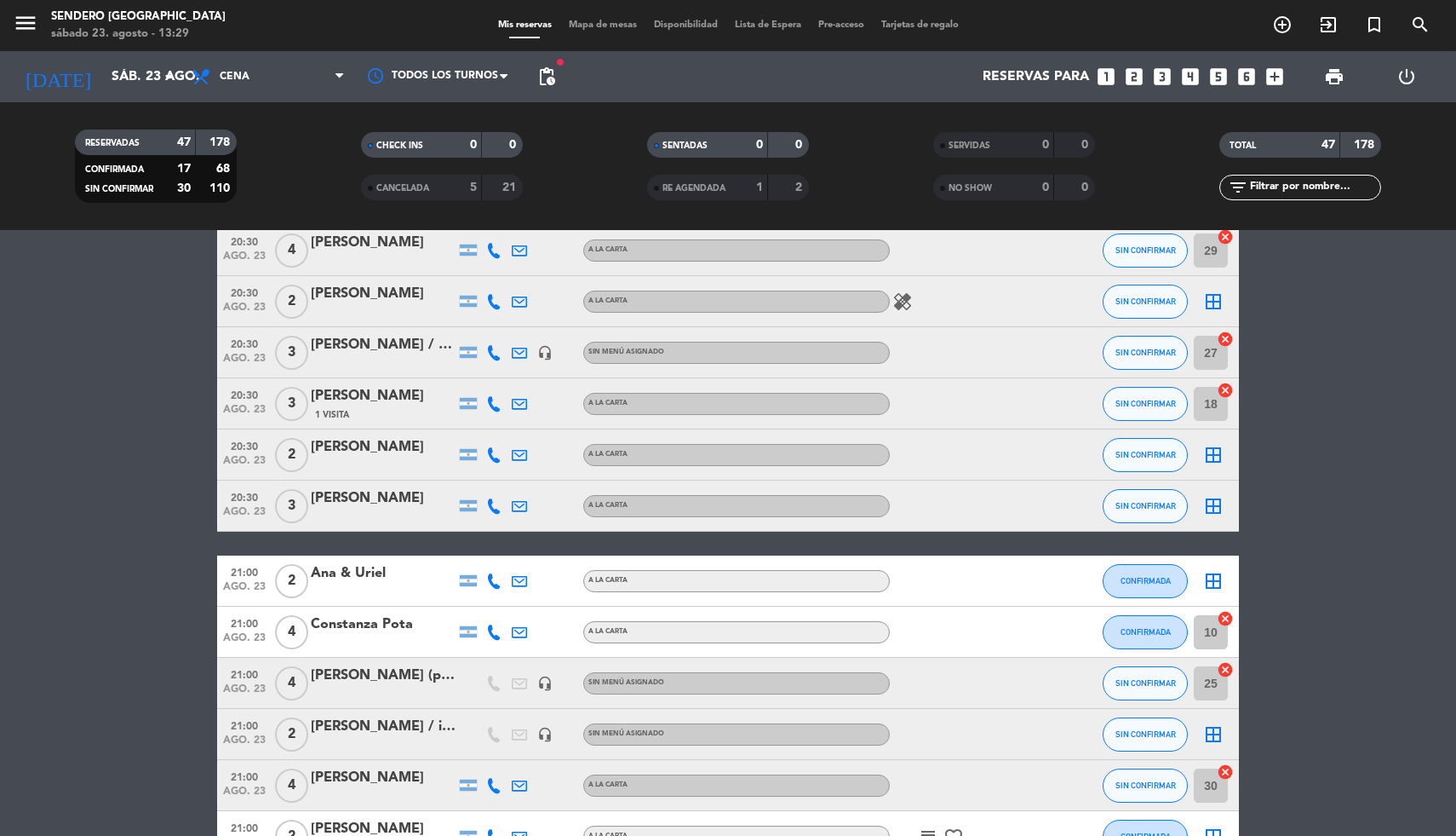
click at [1212, 507] on icon "border_all" at bounding box center [1213, 506] width 21 height 21
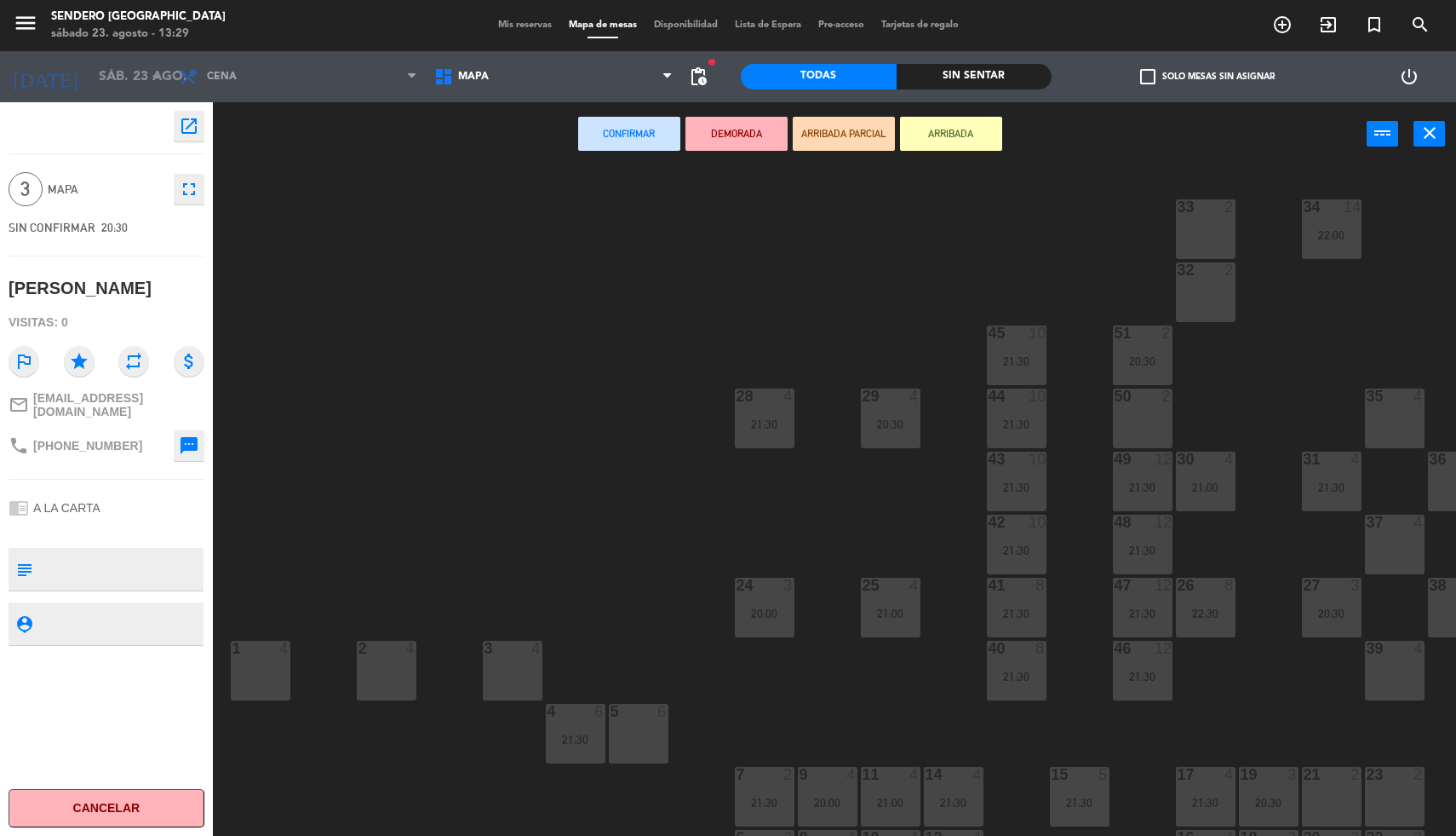
scroll to position [61, 0]
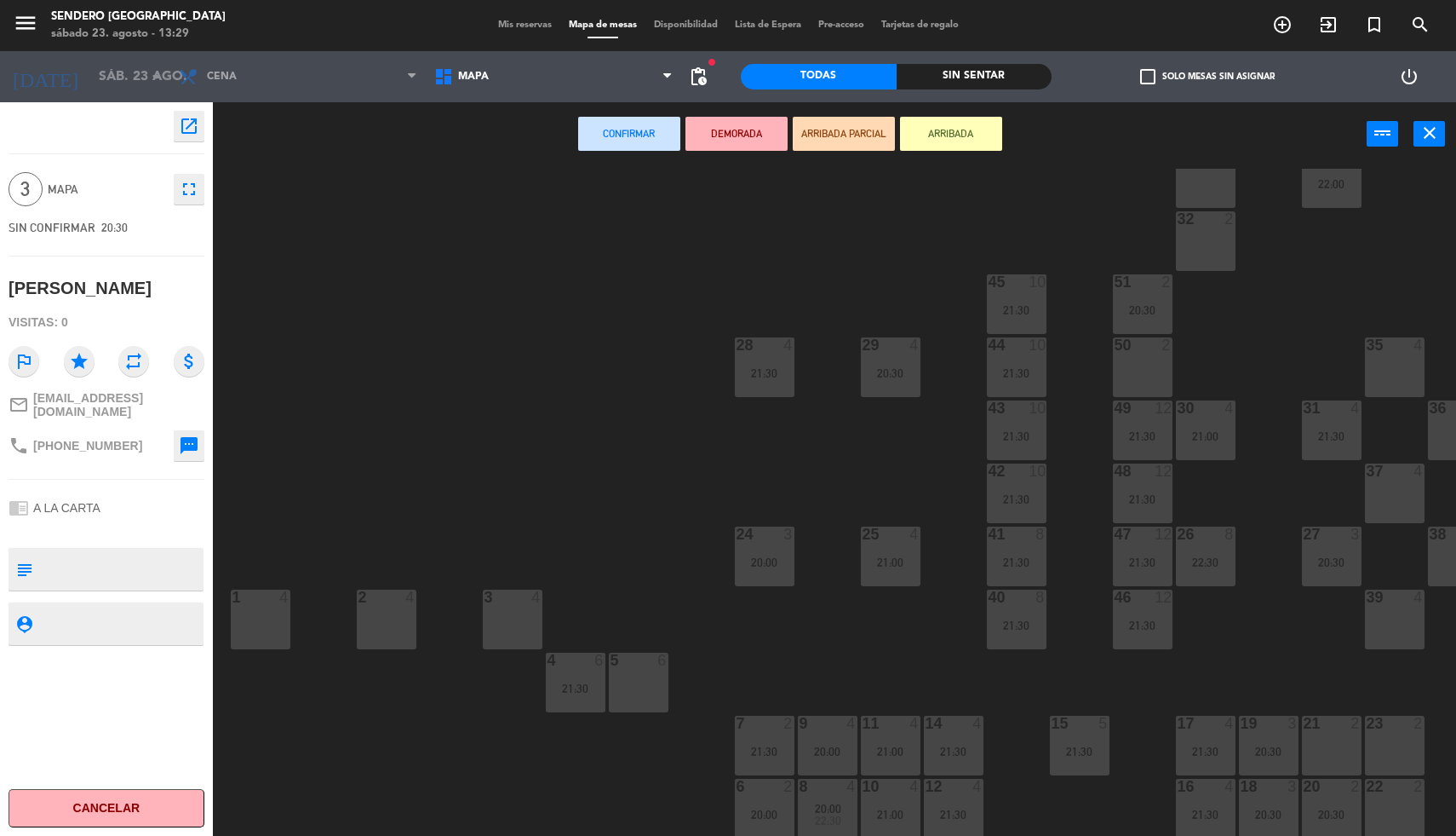
click at [1386, 795] on div "22 2" at bounding box center [1395, 809] width 60 height 60
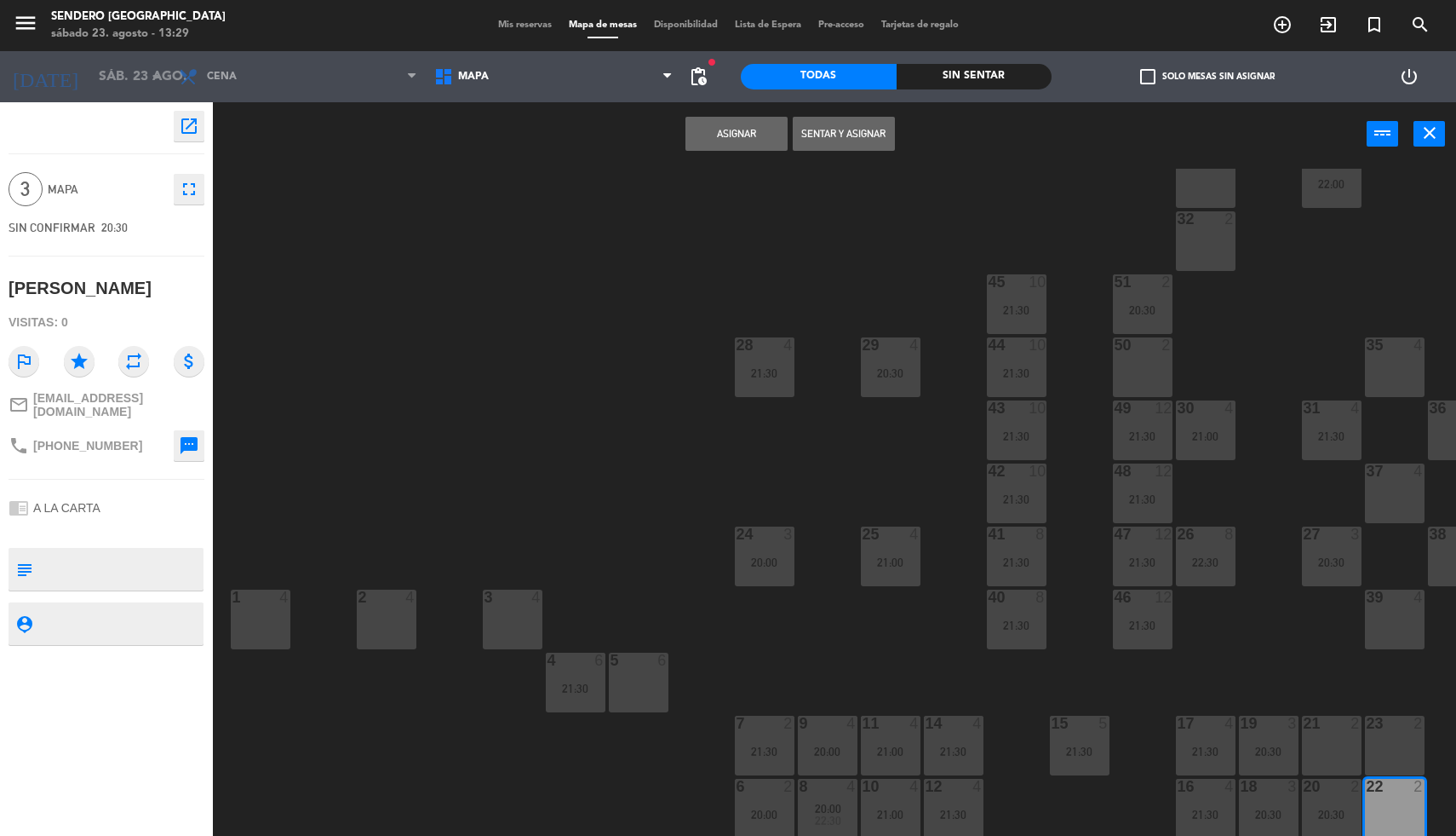
click at [1383, 749] on div "23 2" at bounding box center [1395, 746] width 60 height 60
click at [734, 141] on button "Asignar" at bounding box center [736, 134] width 102 height 34
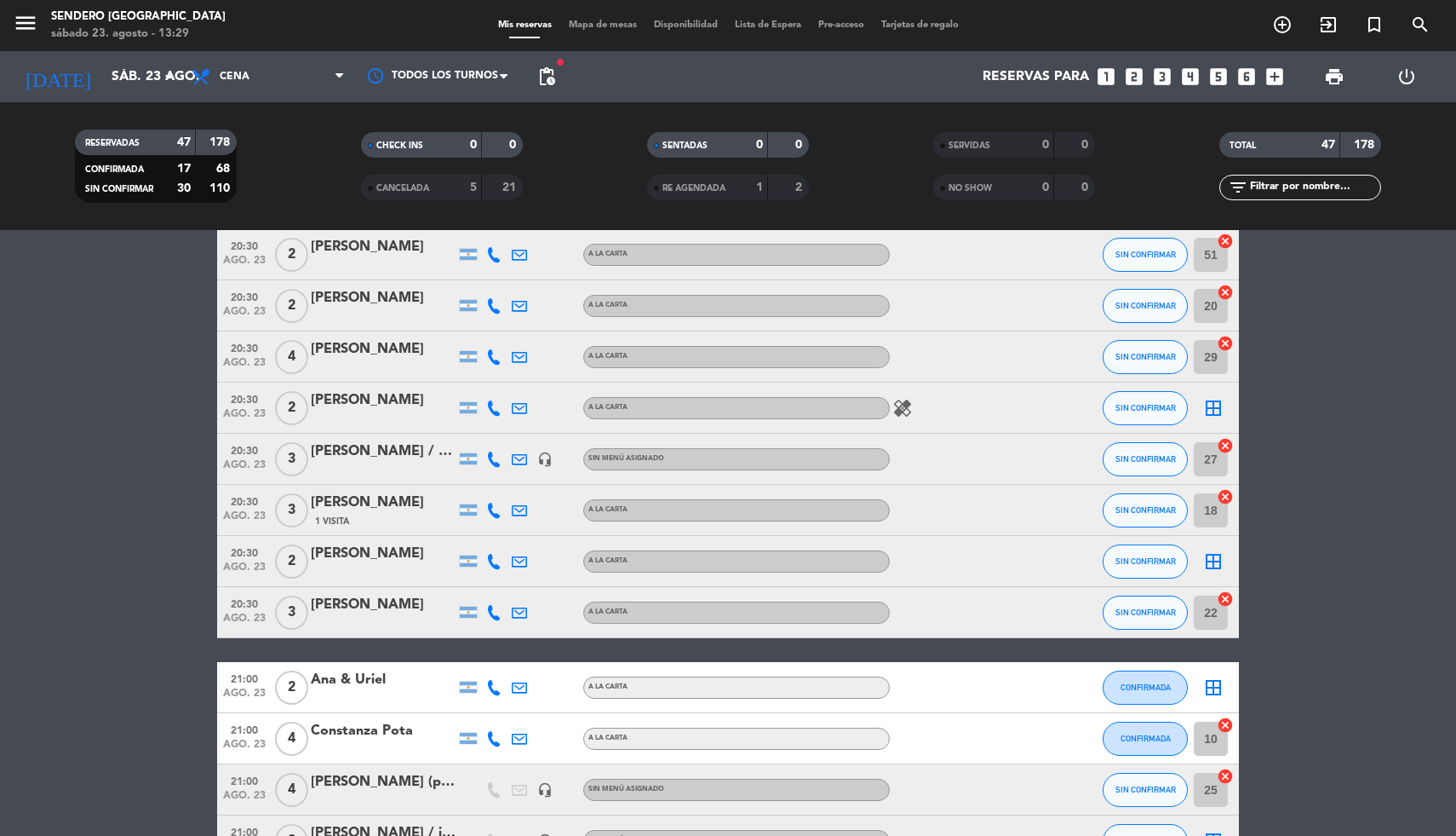
scroll to position [196, 0]
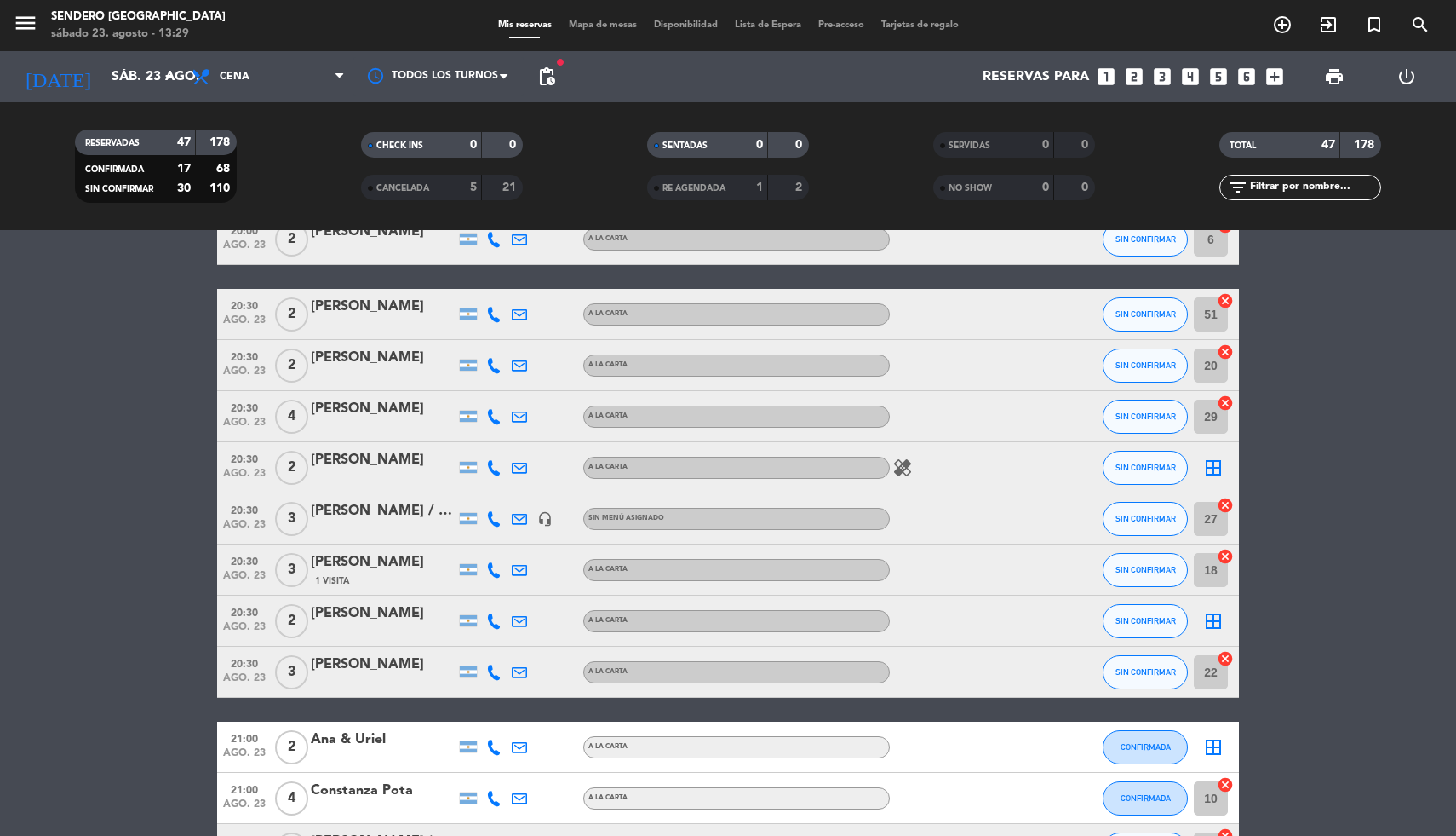
click at [1215, 622] on icon "border_all" at bounding box center [1213, 621] width 21 height 21
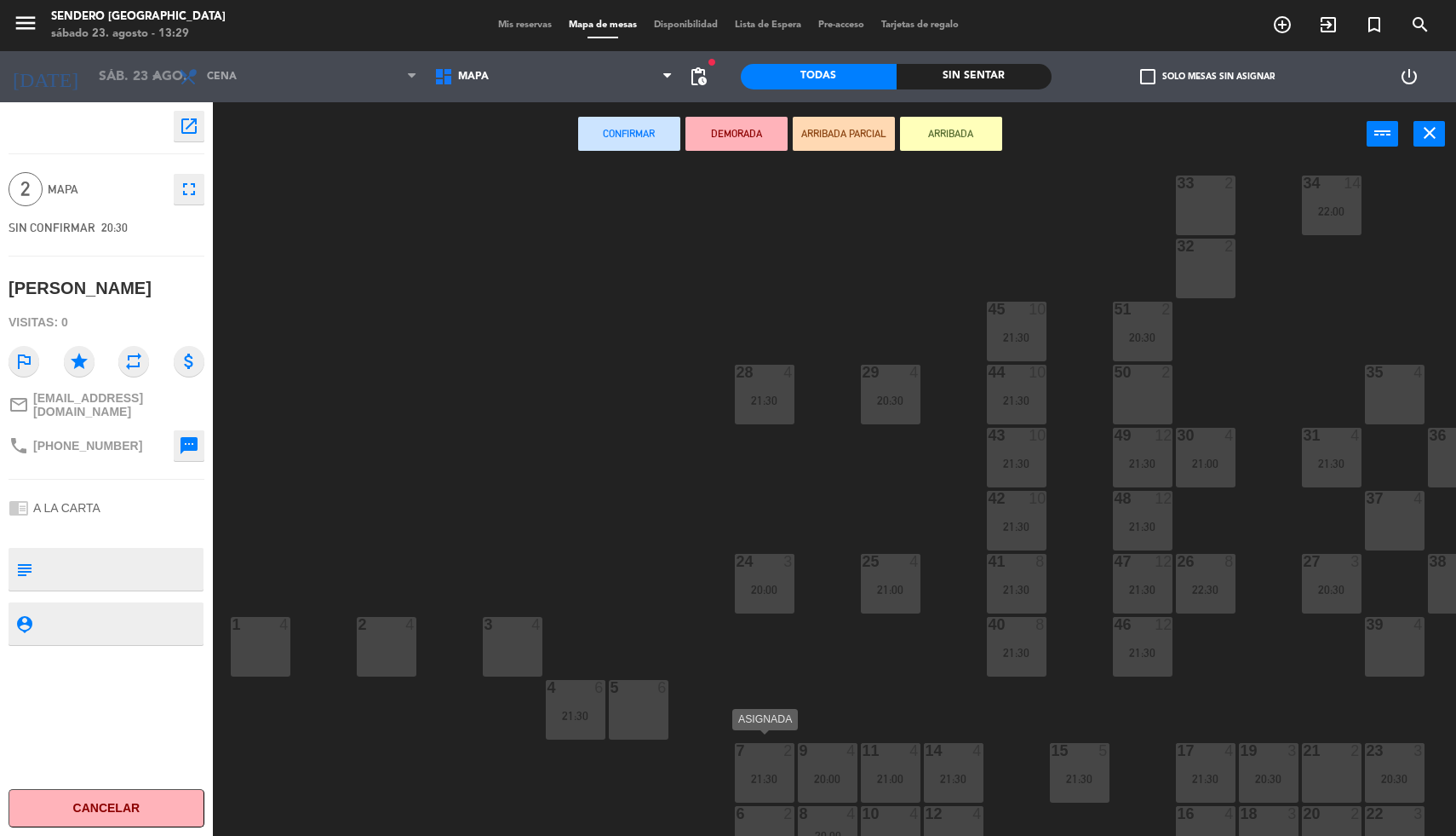
scroll to position [61, 0]
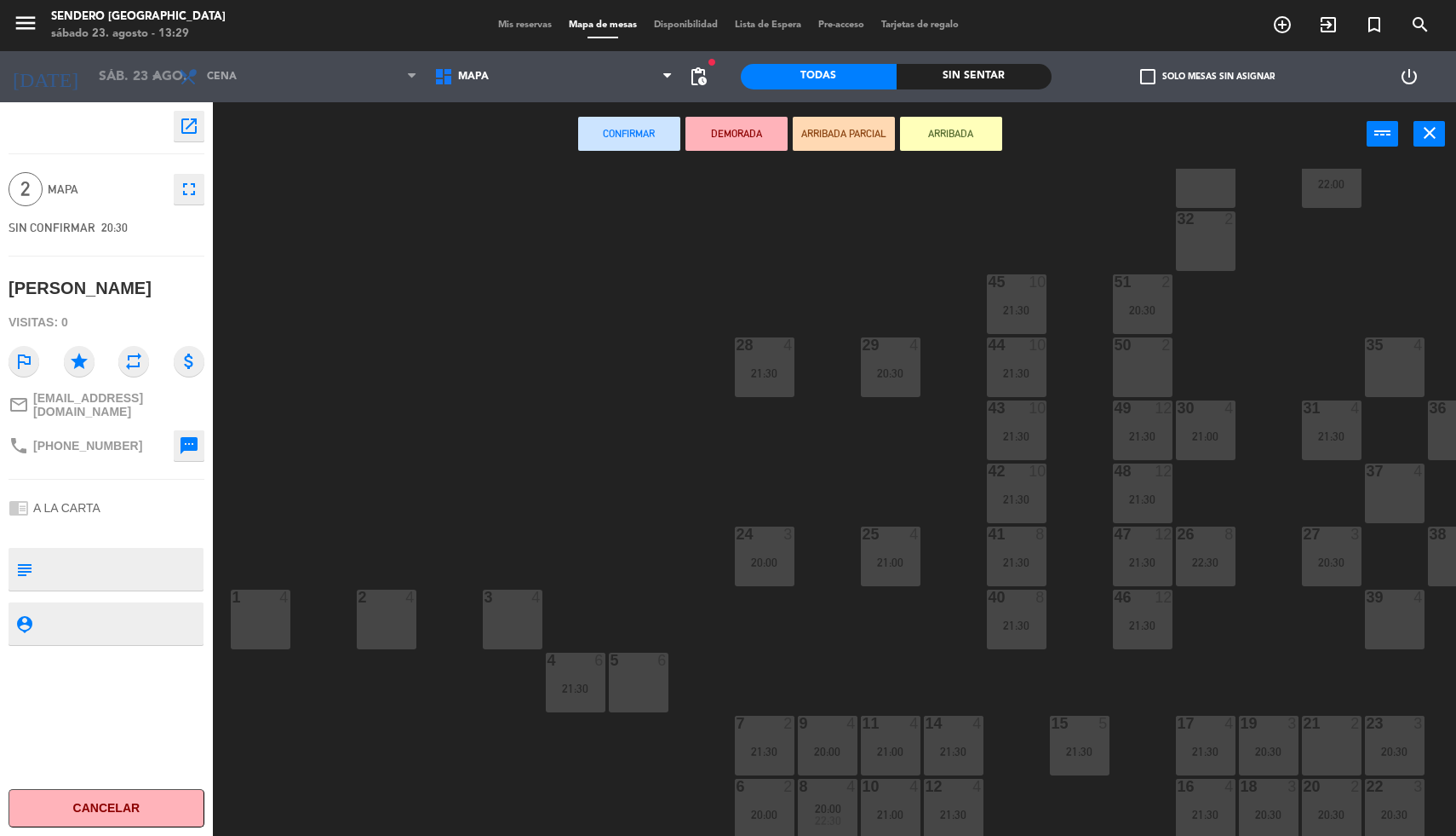
click at [1145, 364] on div "50 2" at bounding box center [1142, 367] width 60 height 60
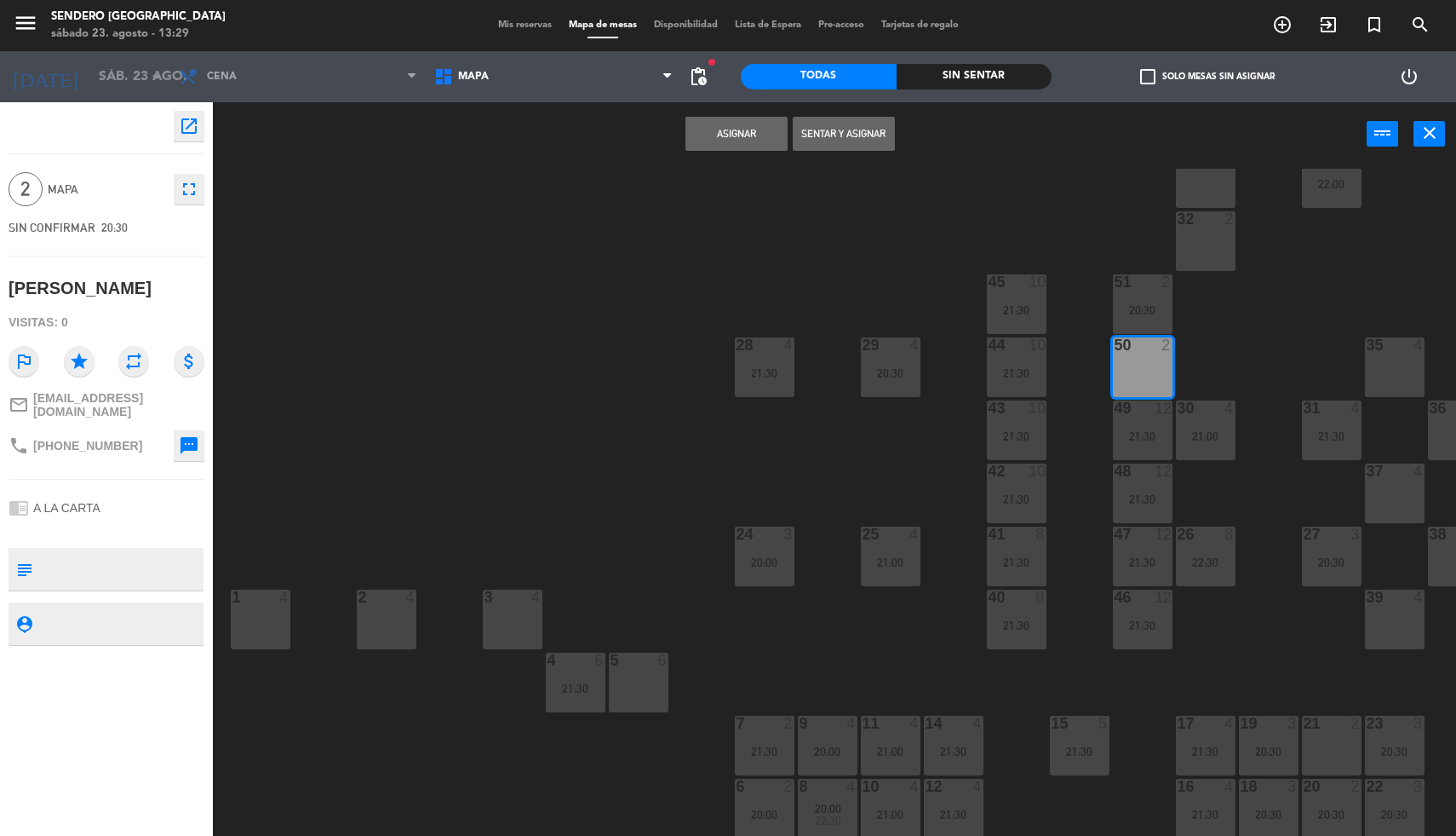
click at [736, 135] on button "Asignar" at bounding box center [736, 134] width 102 height 34
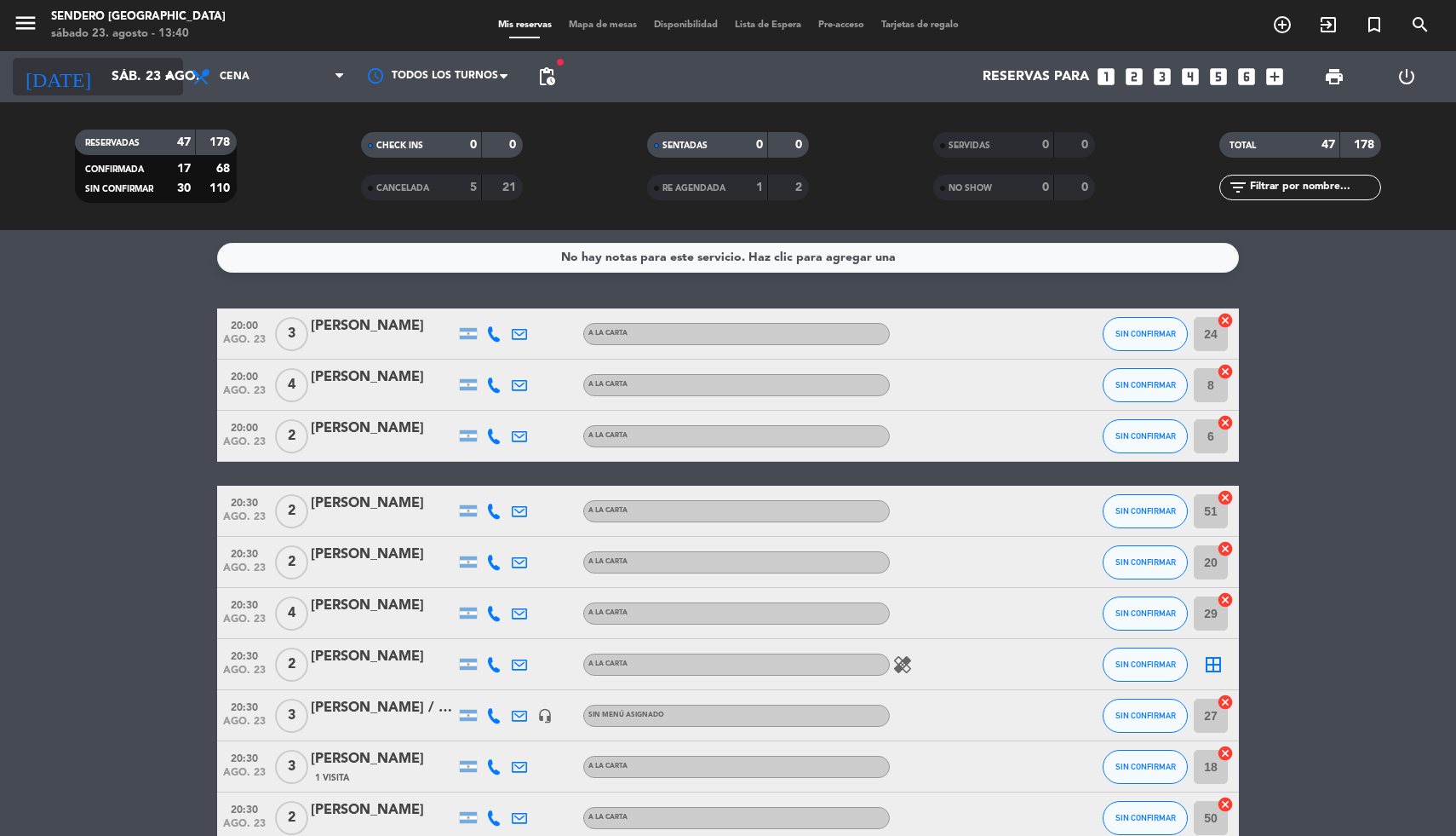
click at [162, 74] on icon "arrow_drop_down" at bounding box center [169, 76] width 21 height 21
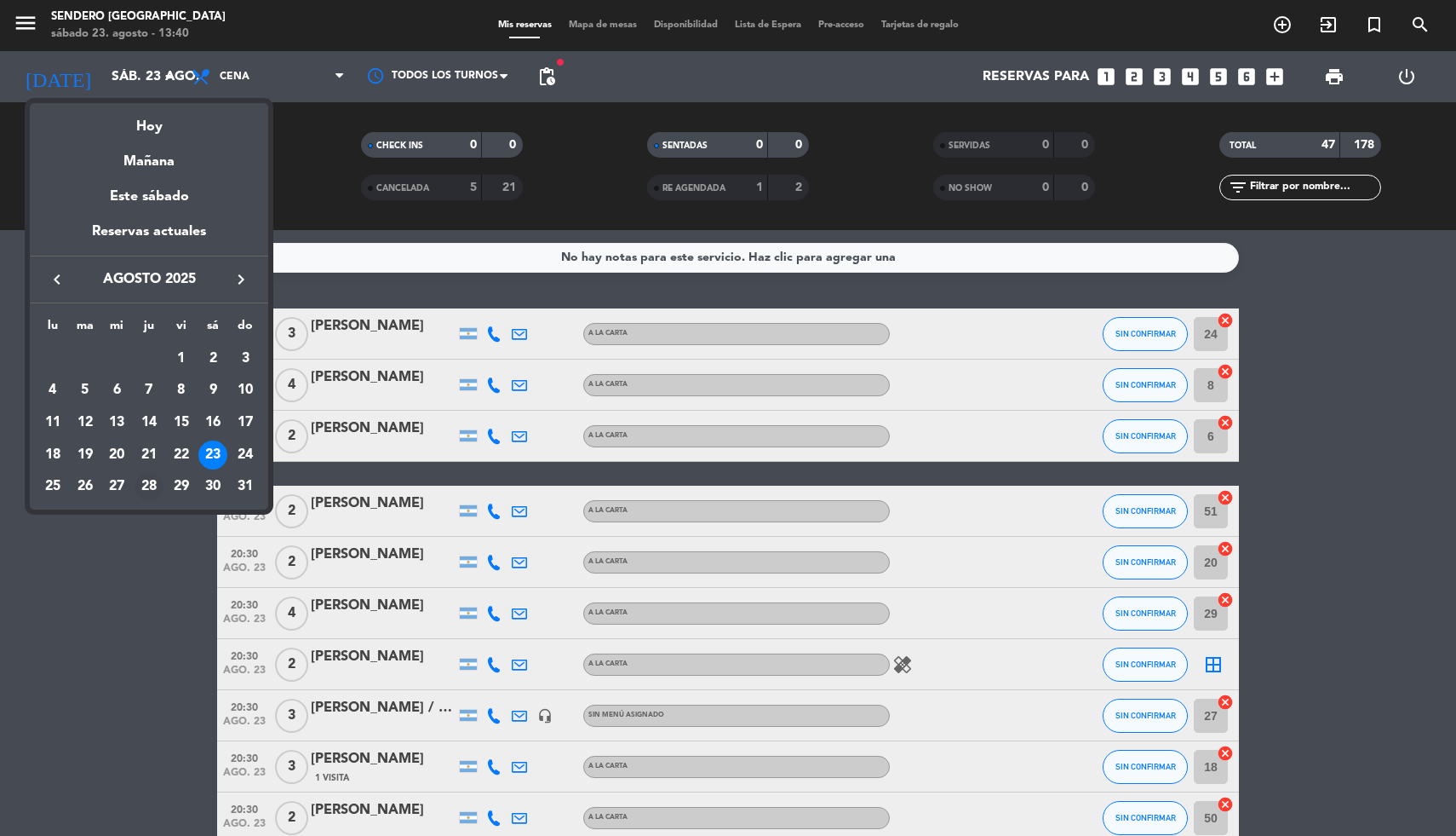
click at [150, 481] on div "28" at bounding box center [149, 487] width 29 height 29
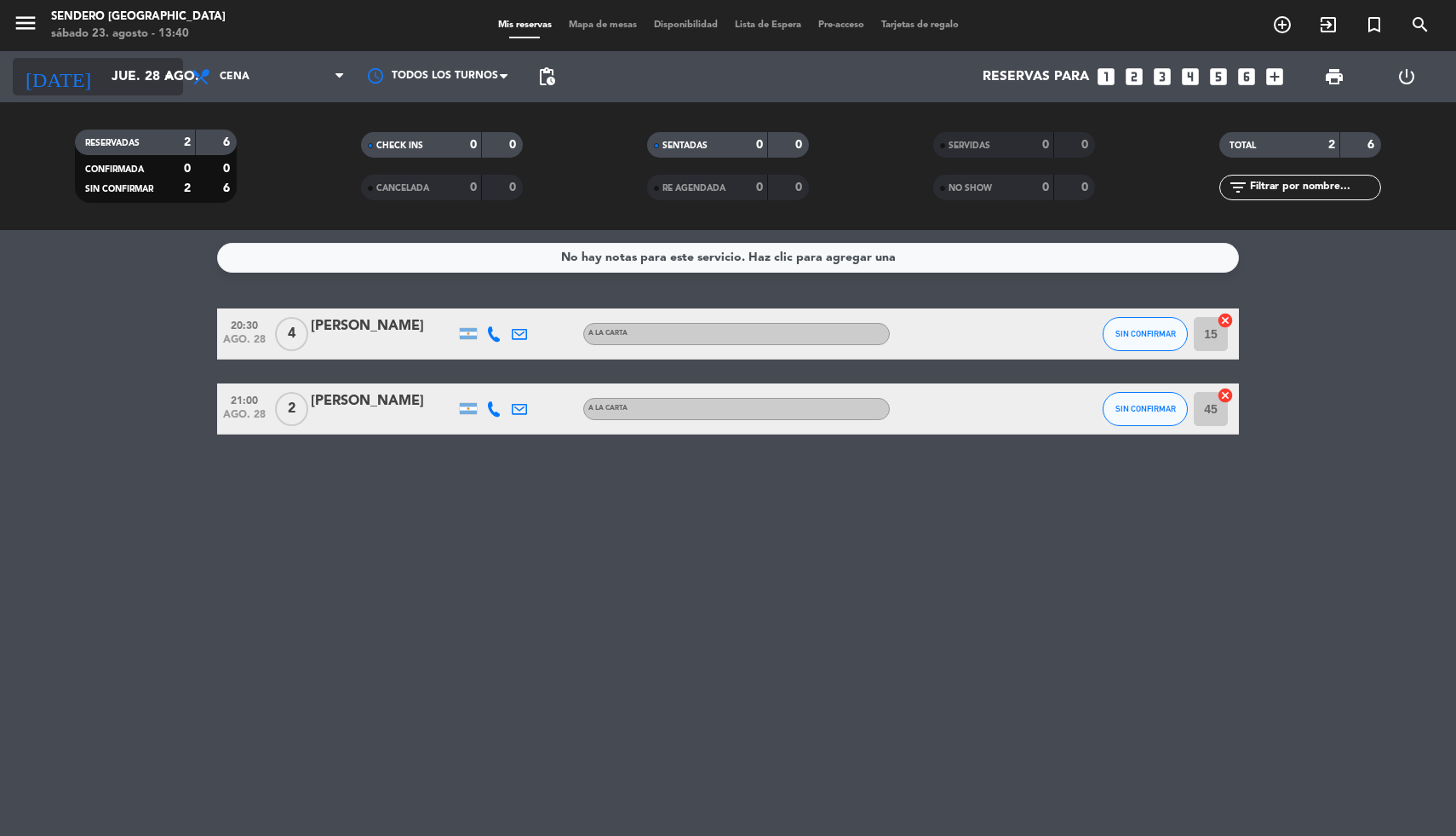
click at [158, 76] on input "jue. 28 ago." at bounding box center [193, 77] width 180 height 33
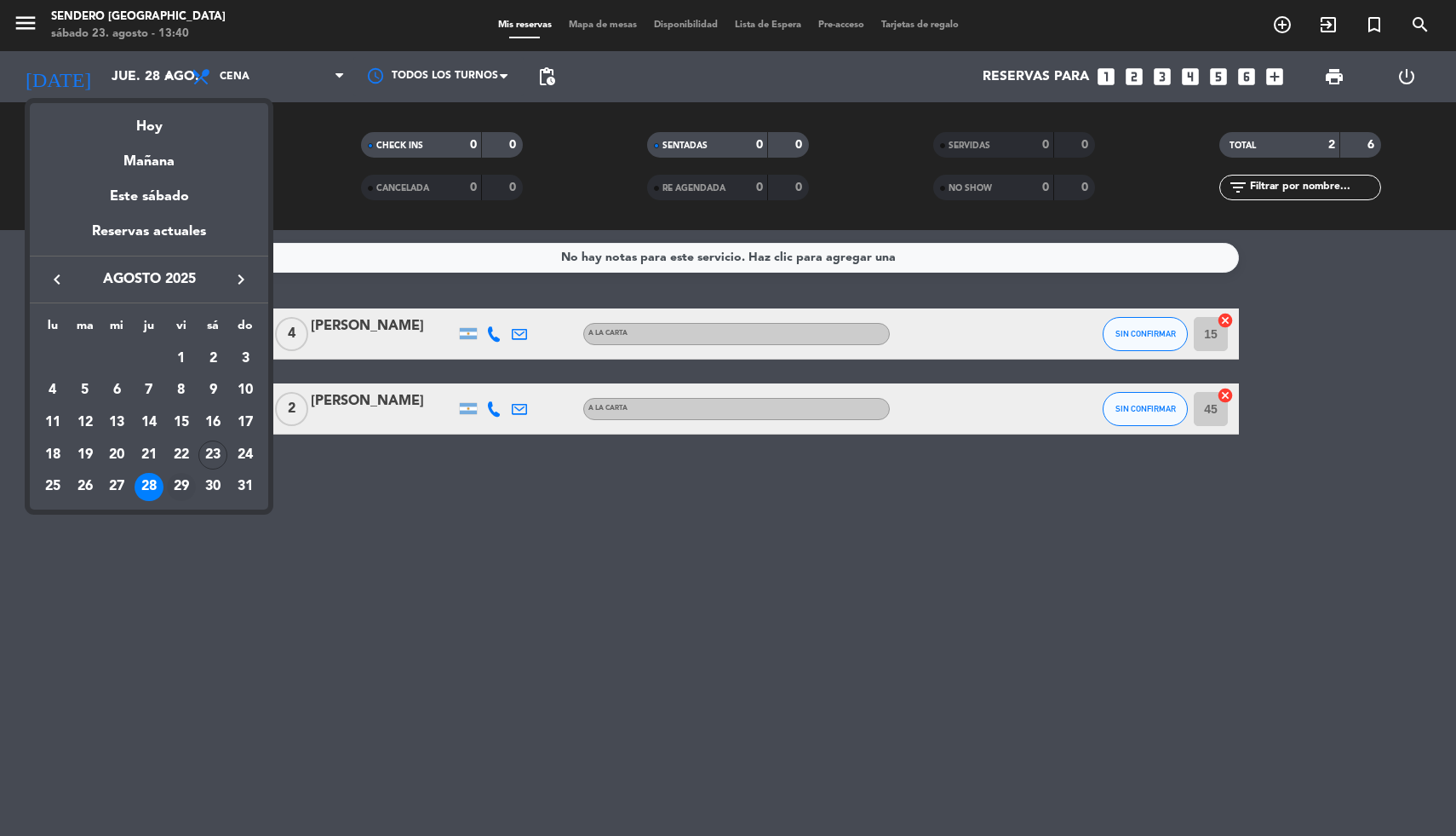
click at [178, 472] on div "29" at bounding box center [182, 487] width 29 height 29
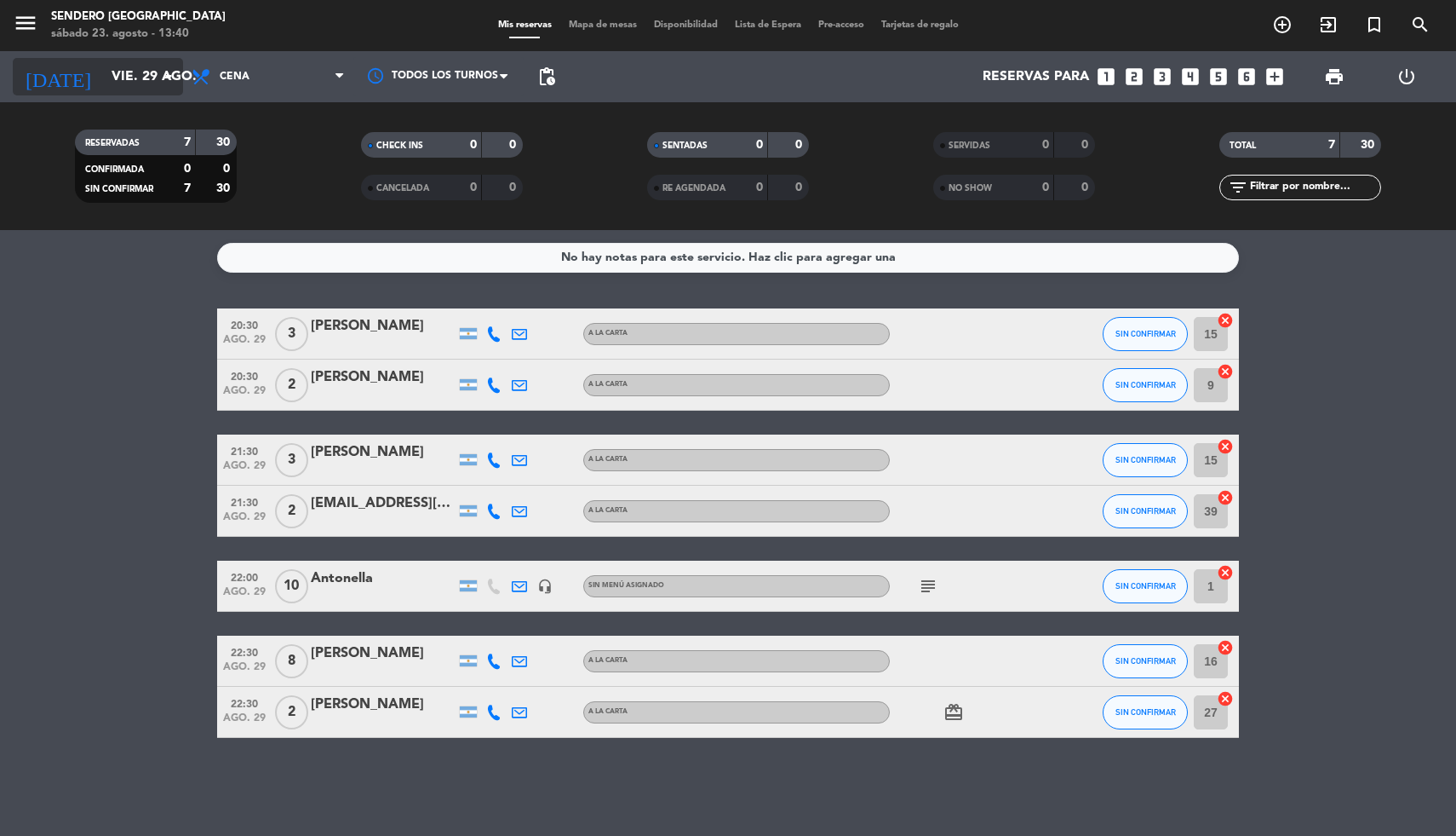
click at [166, 71] on icon "arrow_drop_down" at bounding box center [169, 76] width 21 height 21
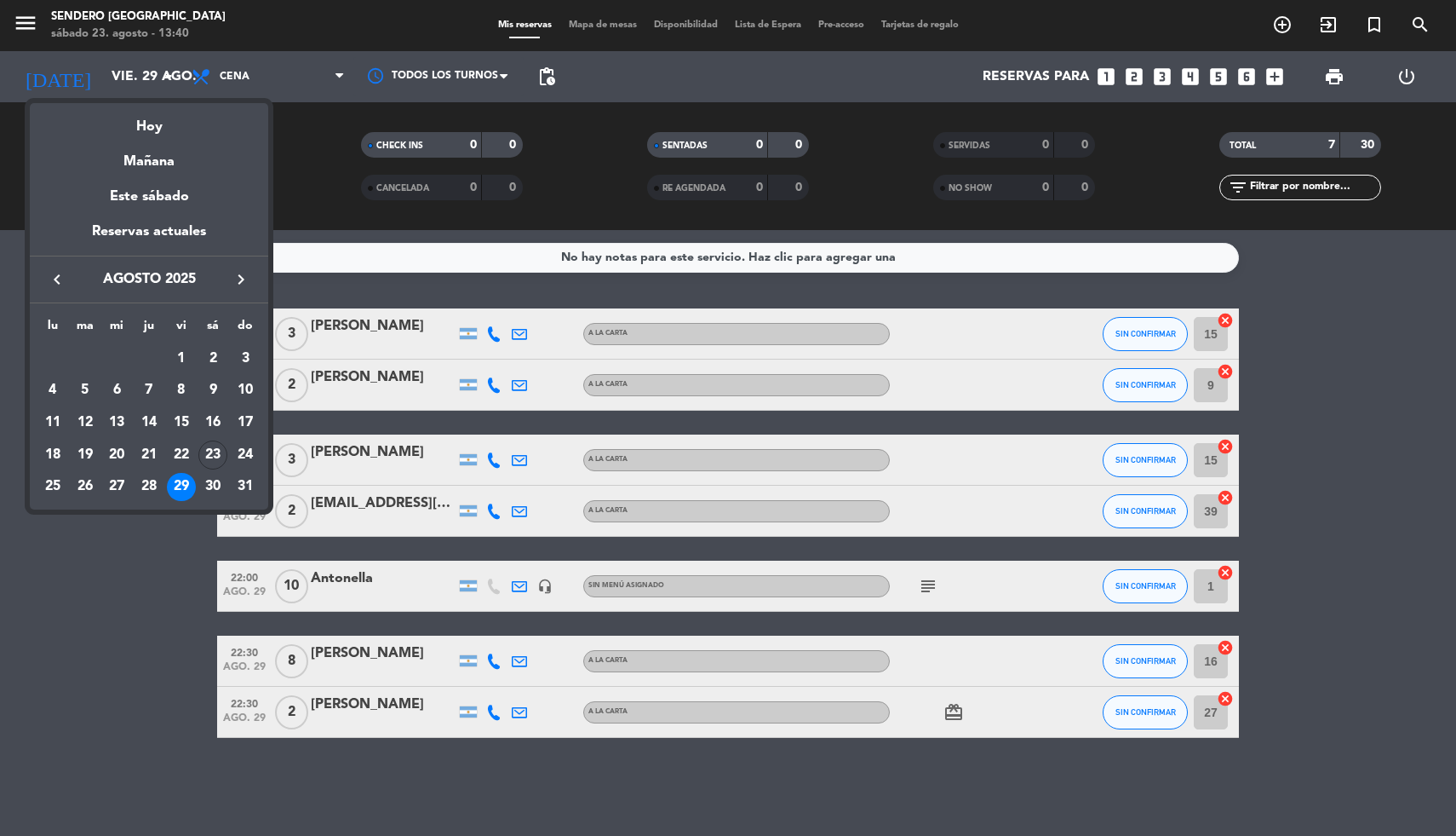
click at [168, 69] on div at bounding box center [728, 418] width 1456 height 836
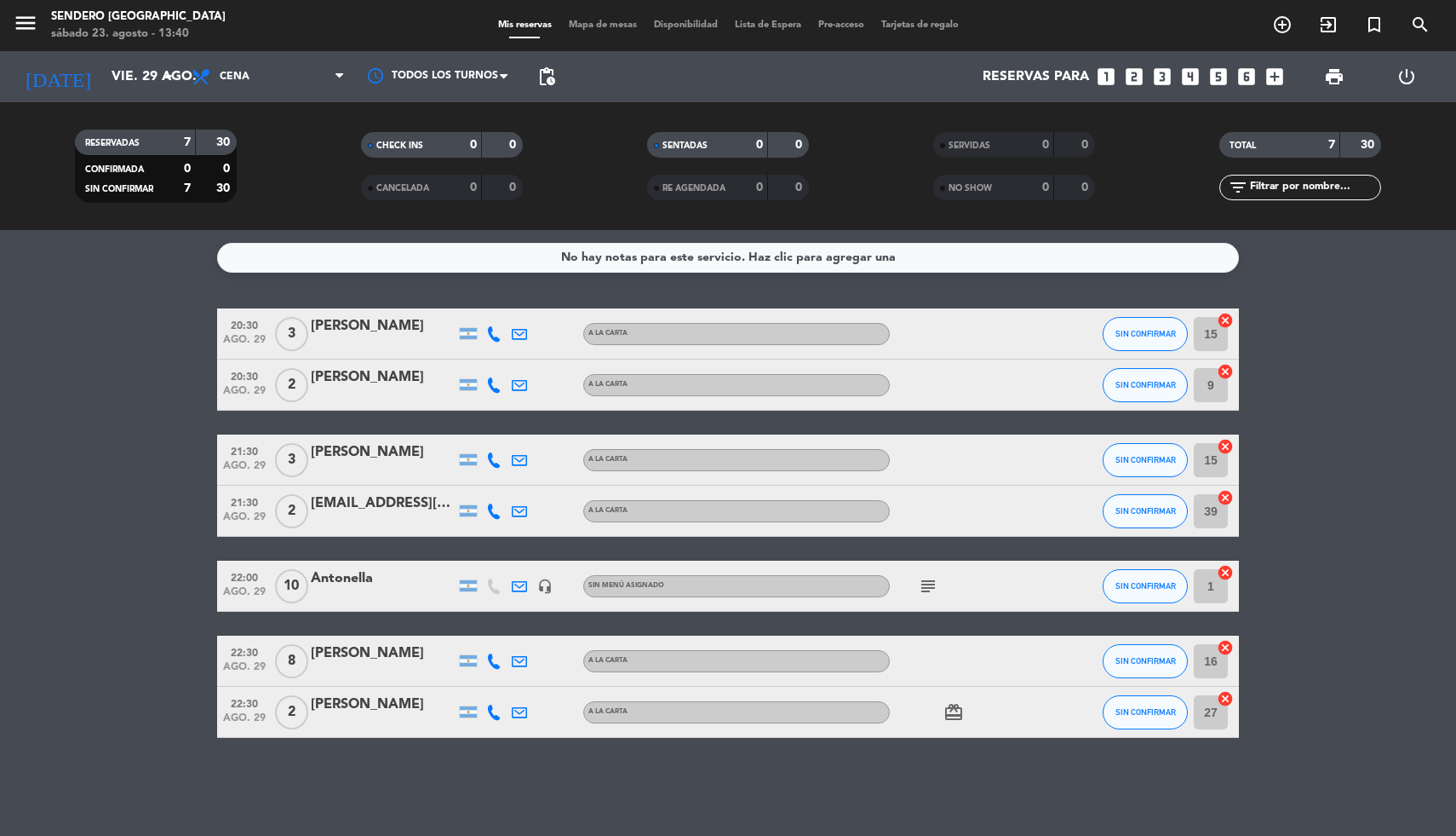
click at [168, 69] on icon "arrow_drop_down" at bounding box center [169, 76] width 21 height 21
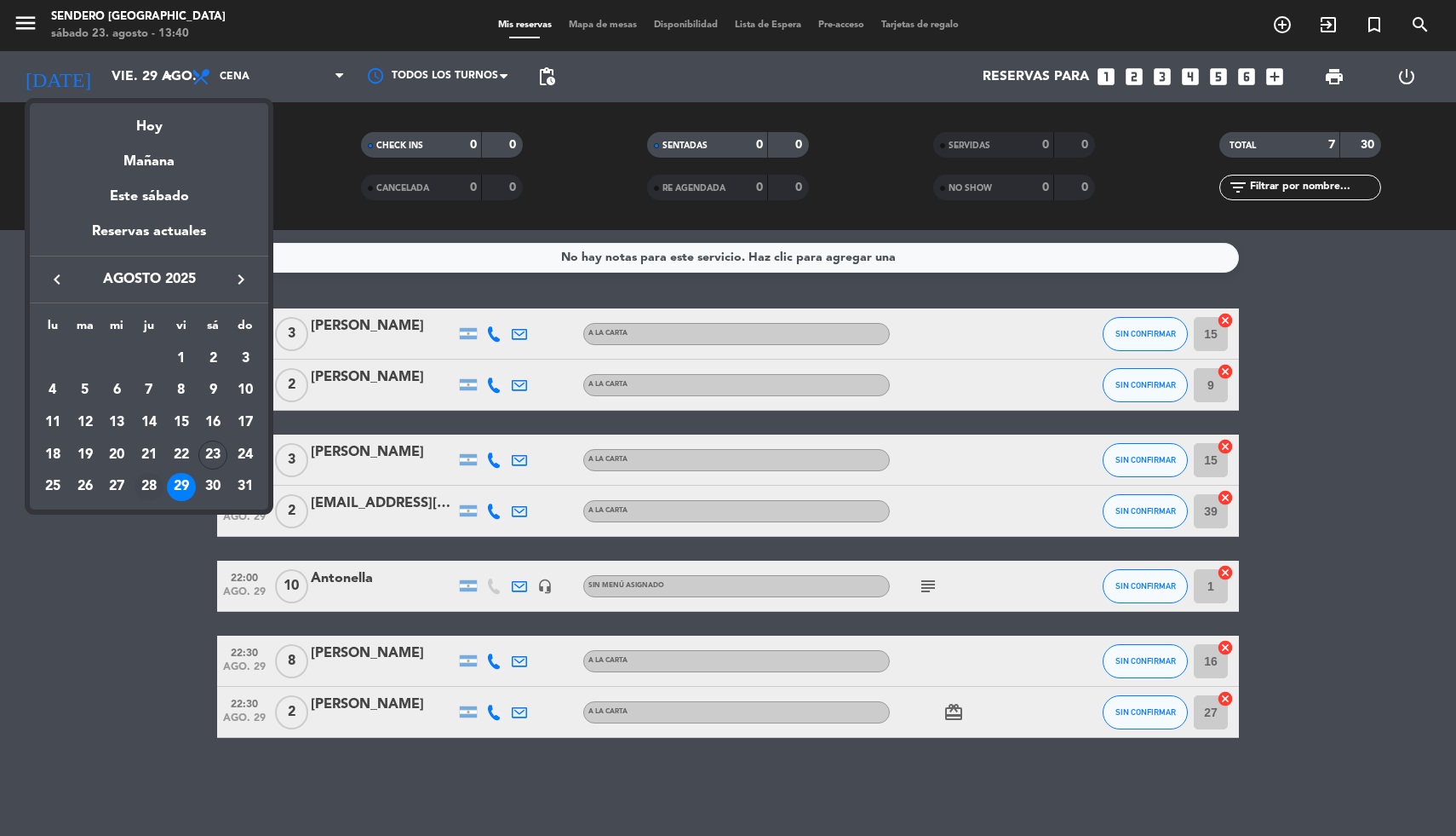
click at [153, 485] on div "28" at bounding box center [149, 487] width 29 height 29
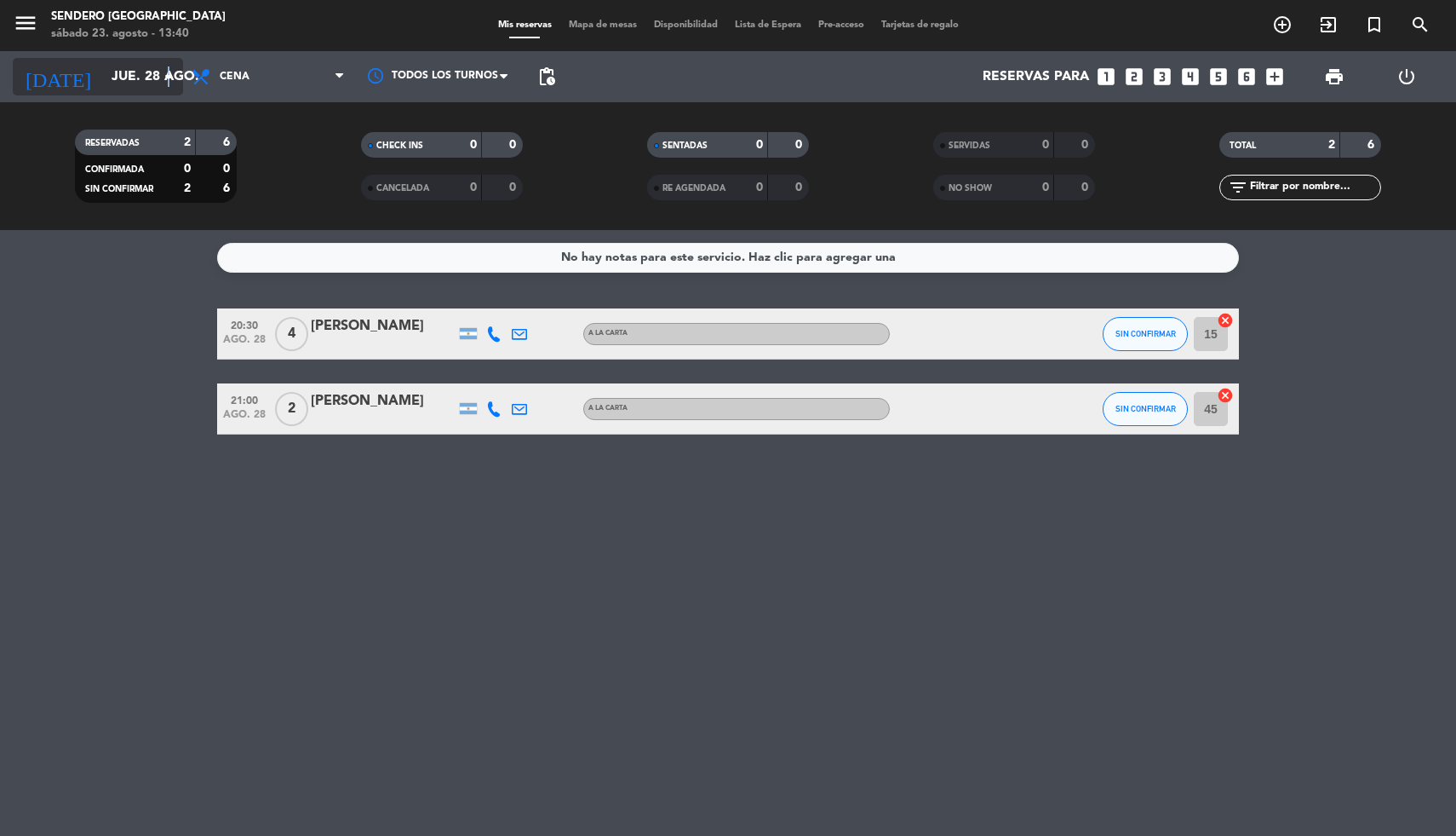
click at [168, 74] on icon "arrow_drop_down" at bounding box center [169, 76] width 21 height 21
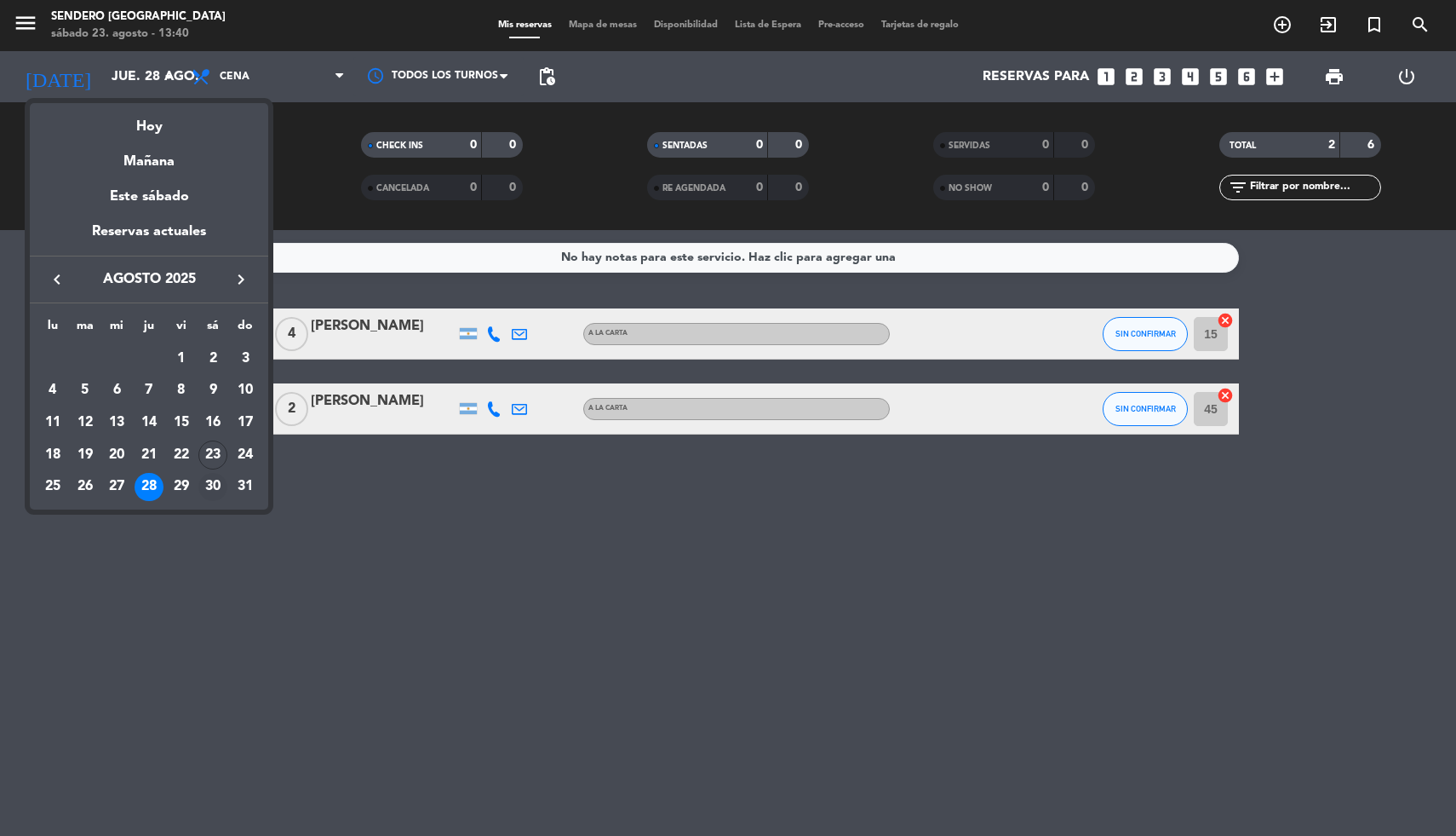
click at [203, 486] on div "30" at bounding box center [213, 487] width 29 height 29
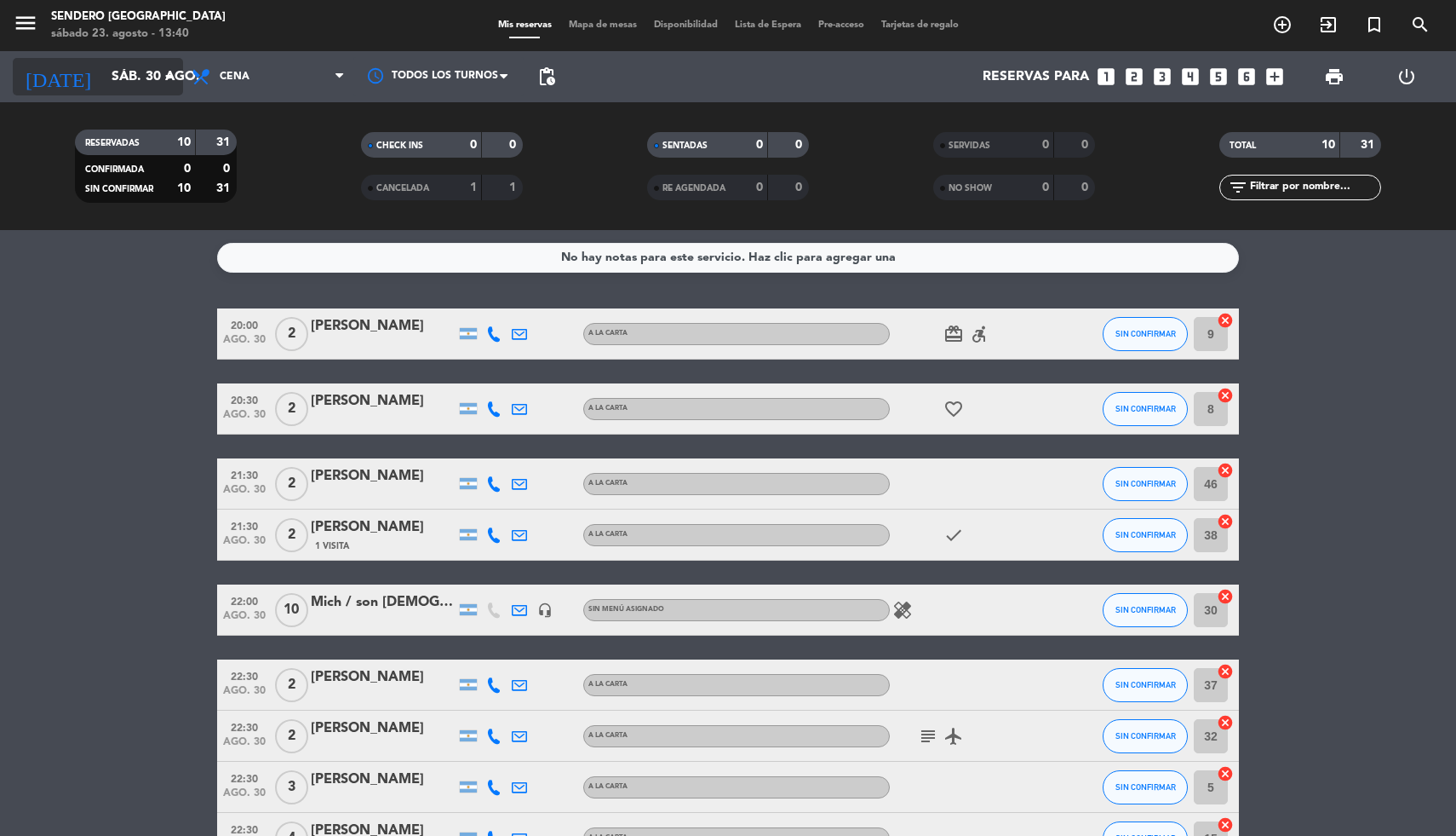
click at [170, 74] on icon "arrow_drop_down" at bounding box center [169, 76] width 21 height 21
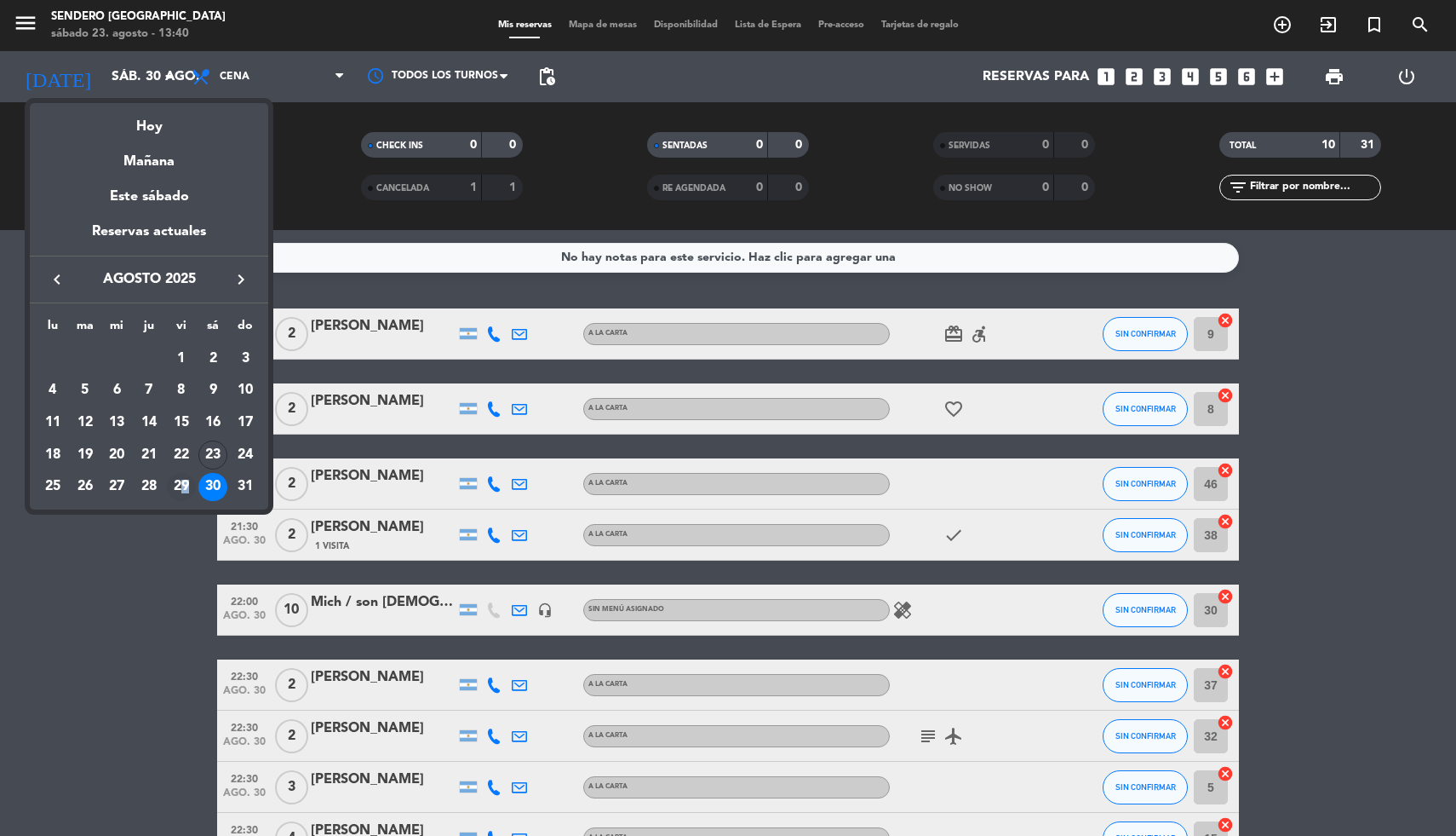
click at [185, 483] on div "29" at bounding box center [182, 487] width 29 height 29
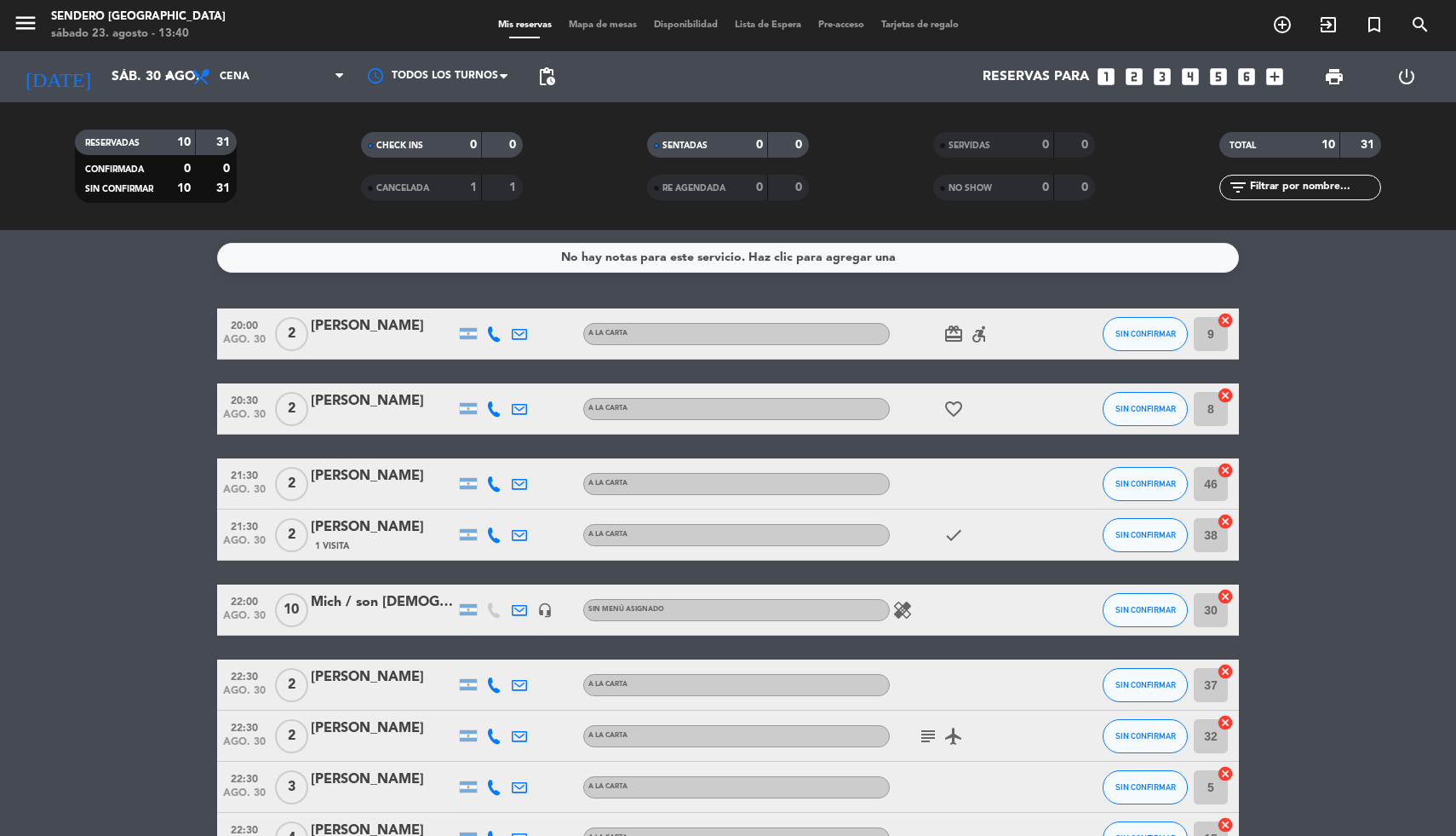
type input "vie. 29 ago."
